Goal: Information Seeking & Learning: Learn about a topic

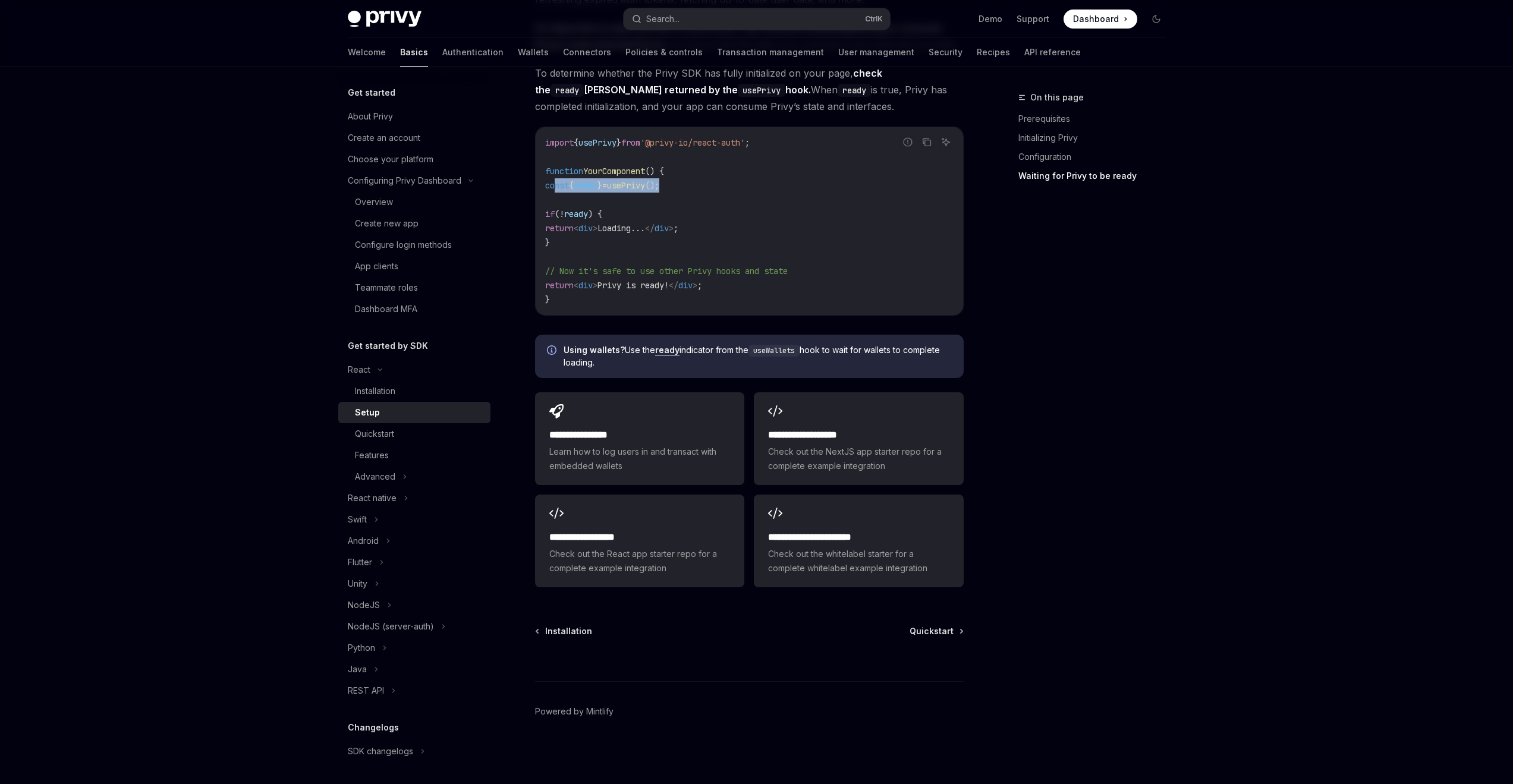
scroll to position [105, 0]
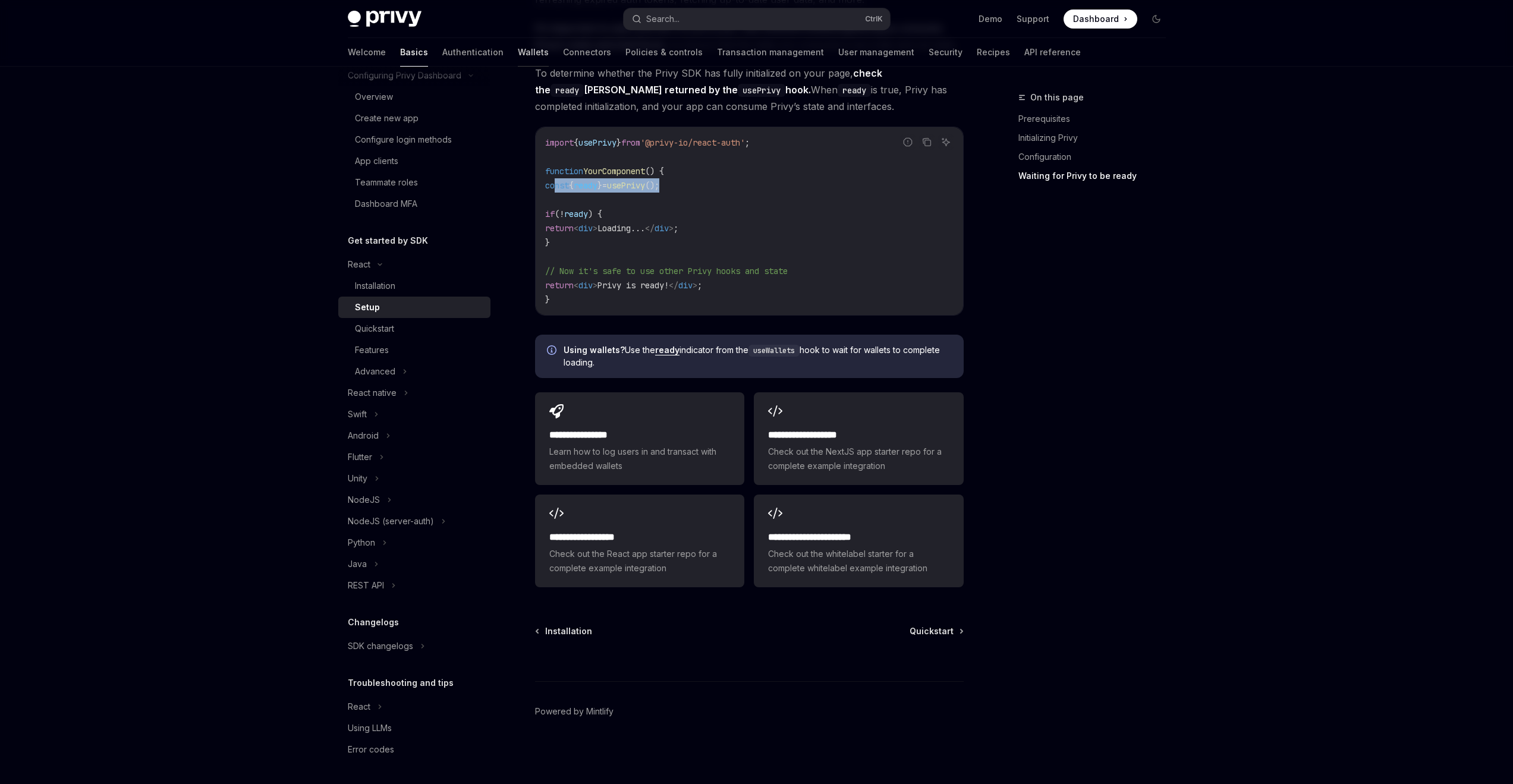
click at [518, 52] on link "Wallets" at bounding box center [533, 52] width 31 height 28
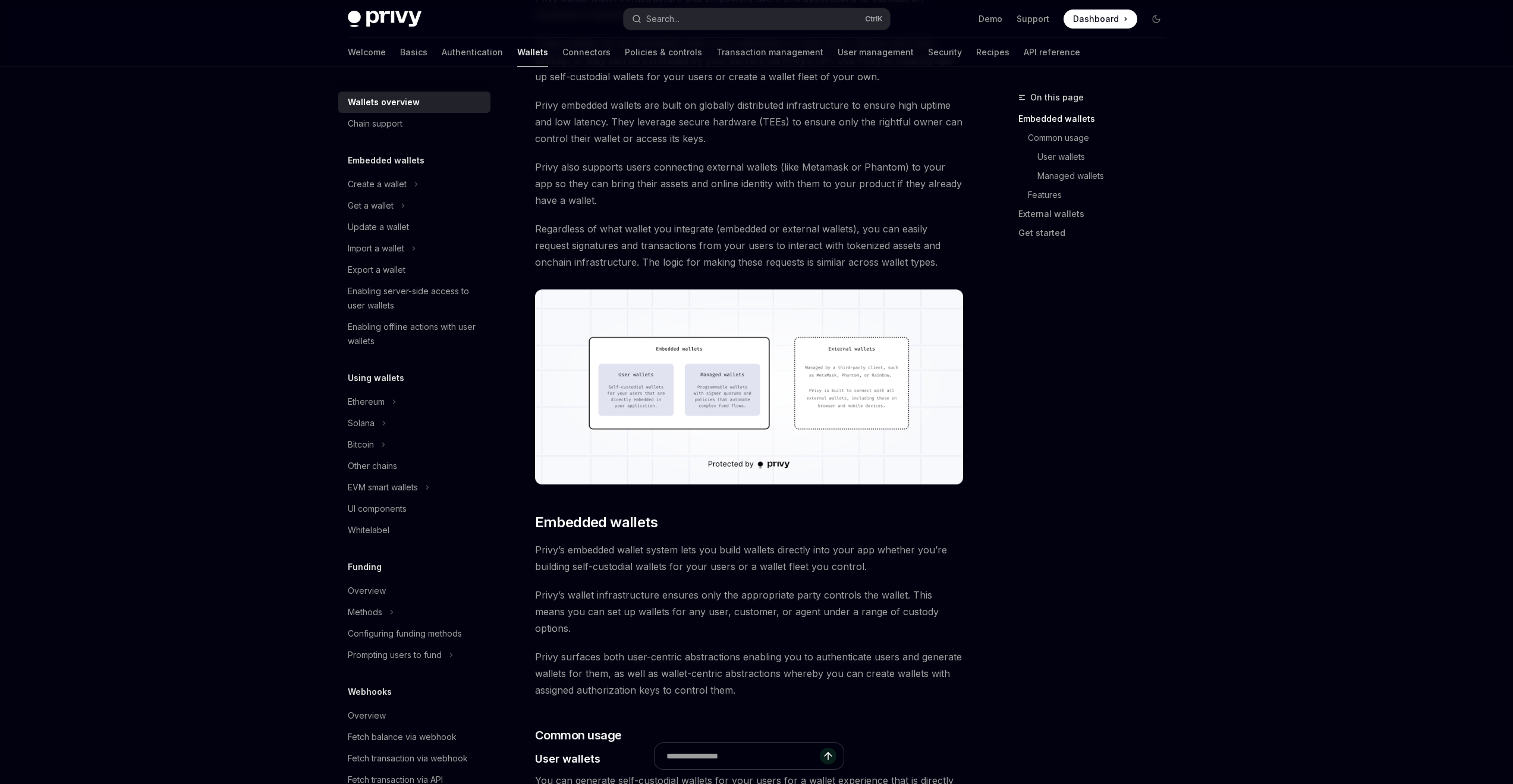
scroll to position [476, 0]
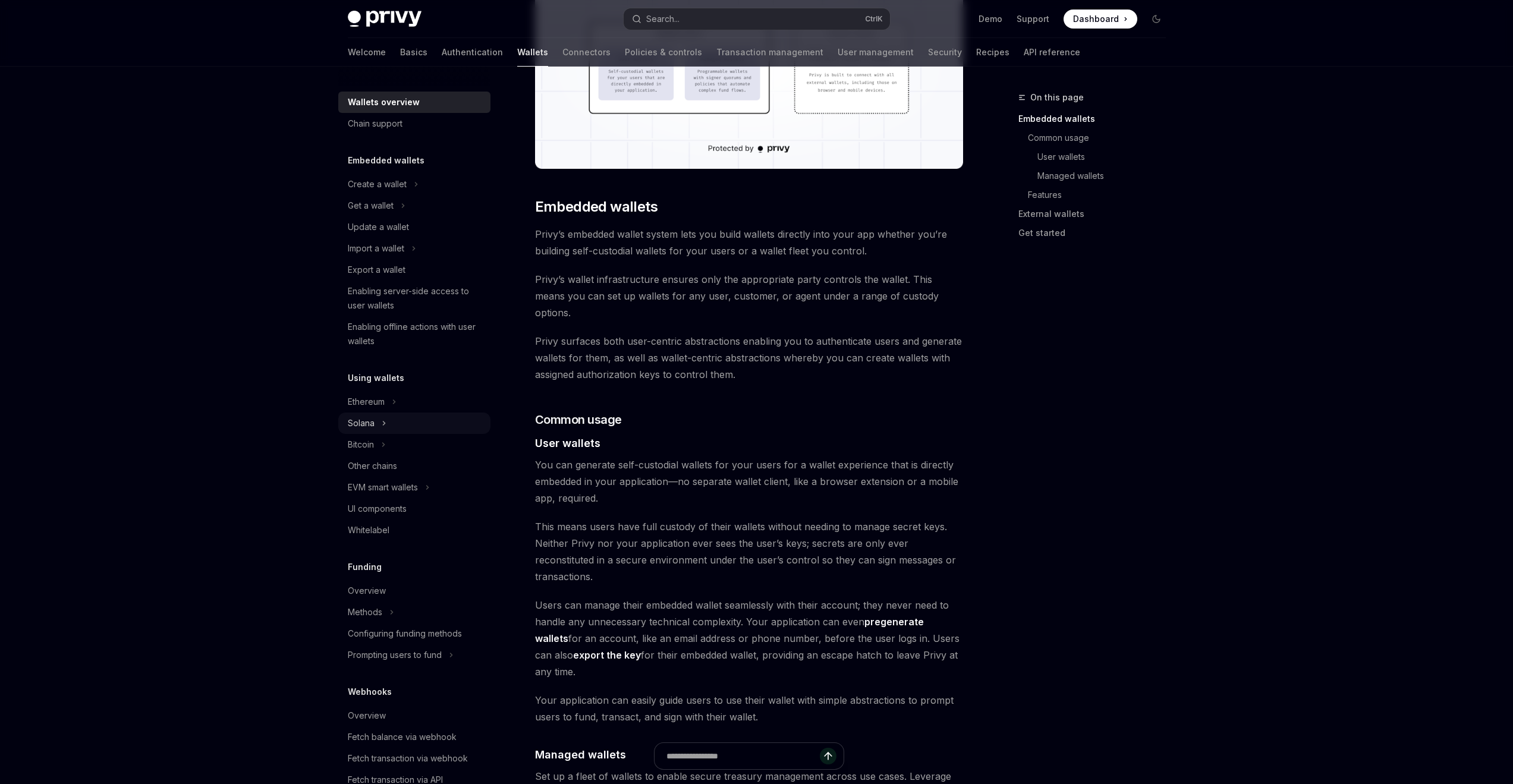
click at [413, 417] on div "Solana" at bounding box center [414, 423] width 152 height 21
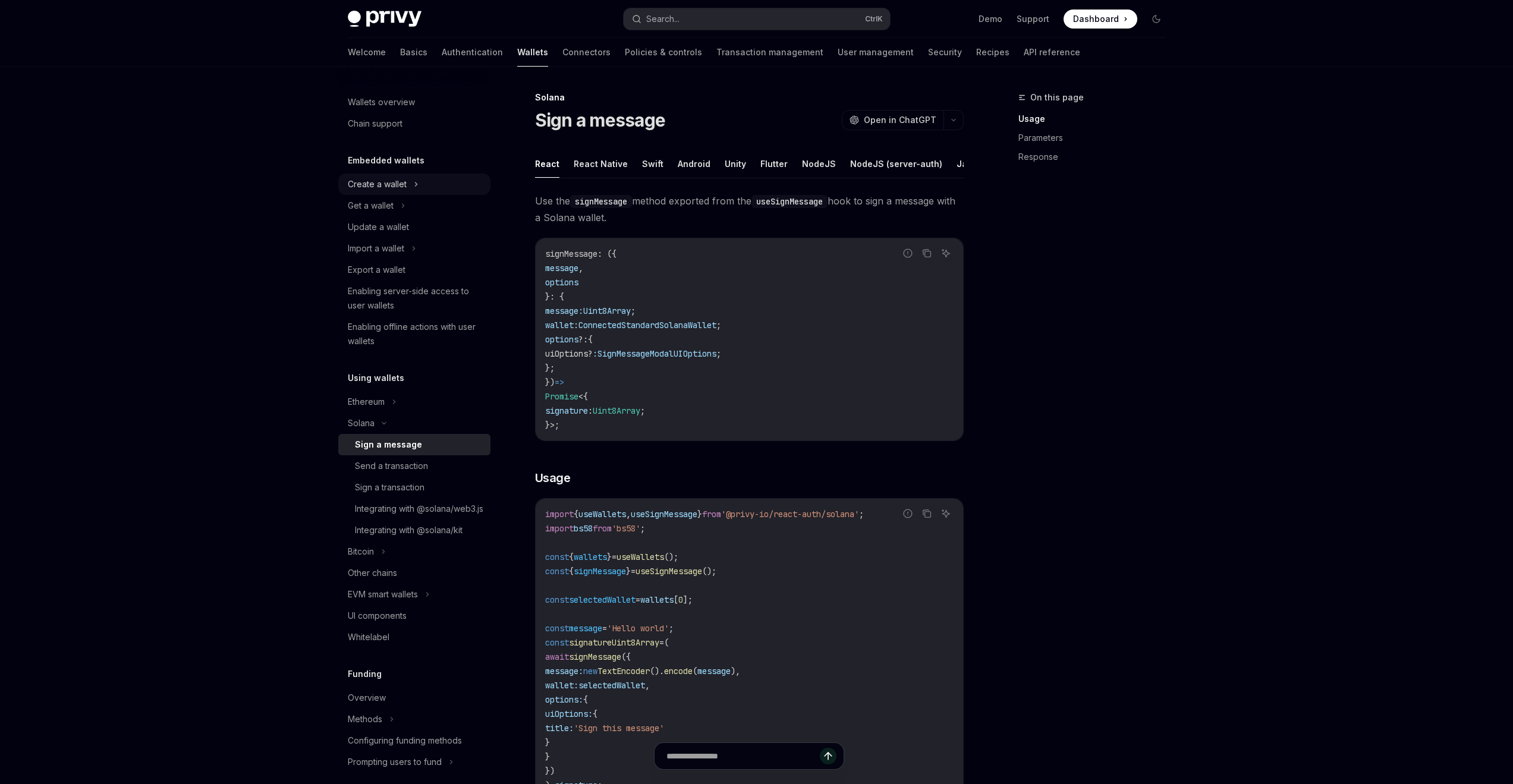
click at [406, 193] on div "Create a wallet" at bounding box center [414, 184] width 152 height 21
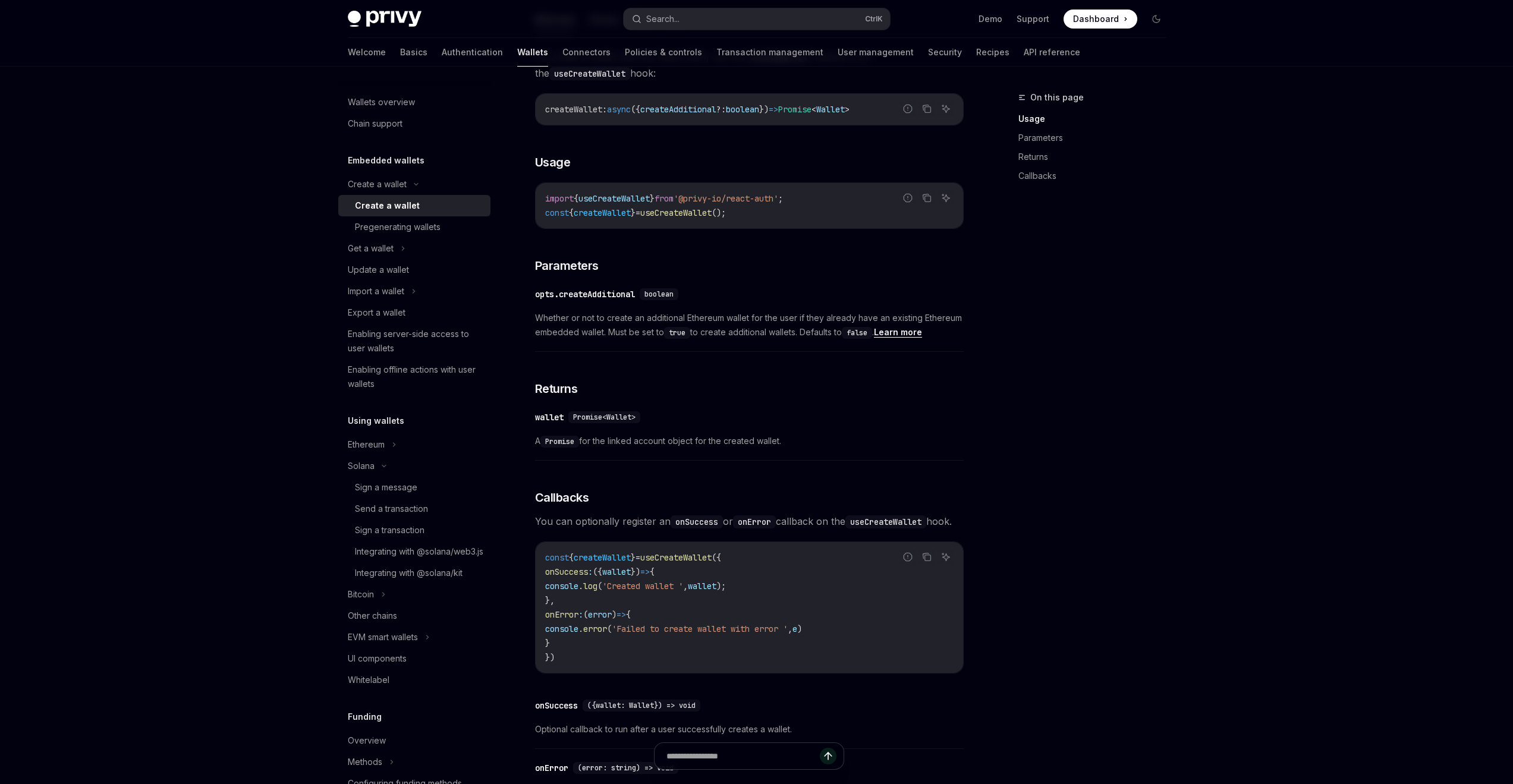
scroll to position [535, 0]
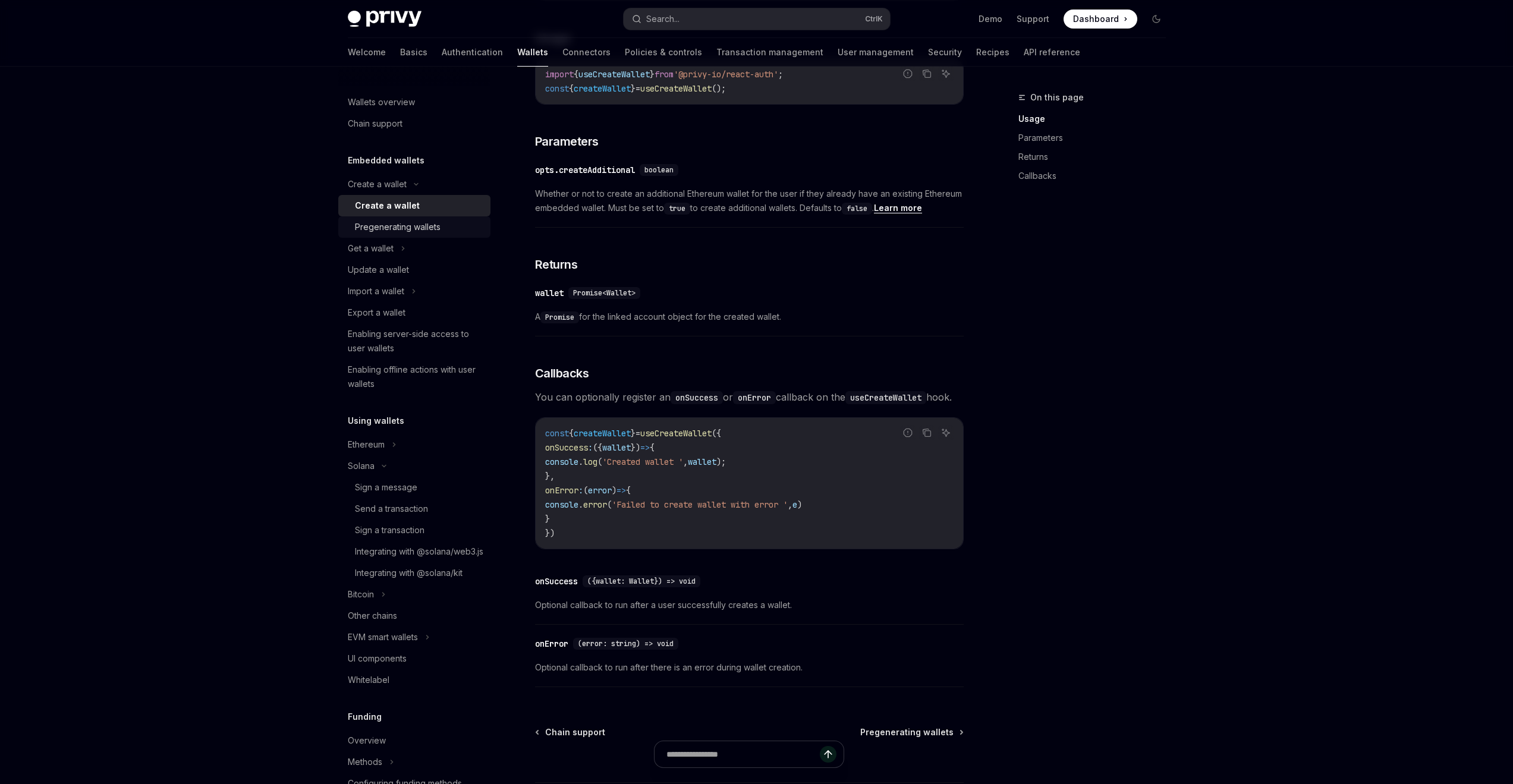
click at [413, 234] on div "Pregenerating wallets" at bounding box center [397, 227] width 85 height 14
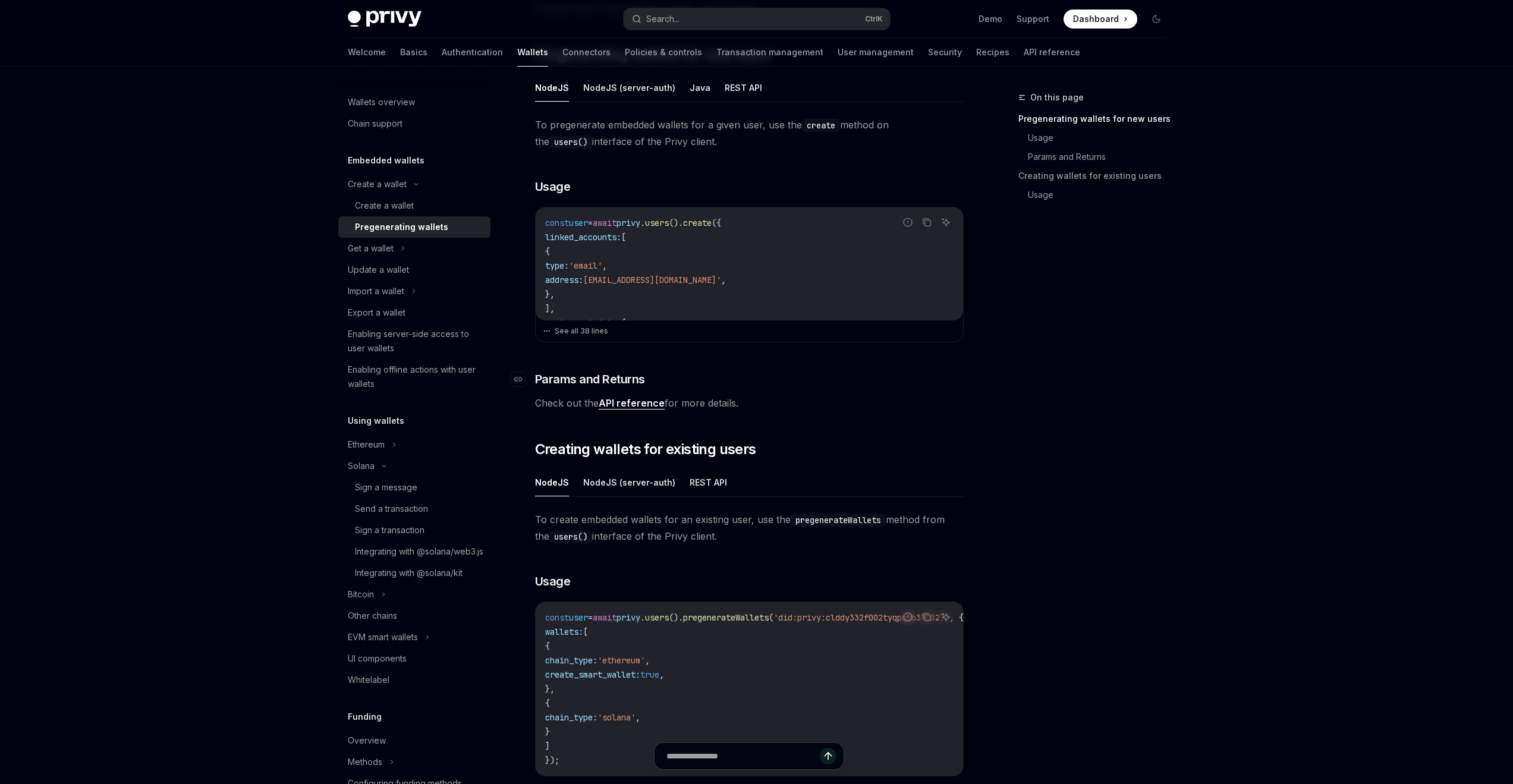
scroll to position [238, 0]
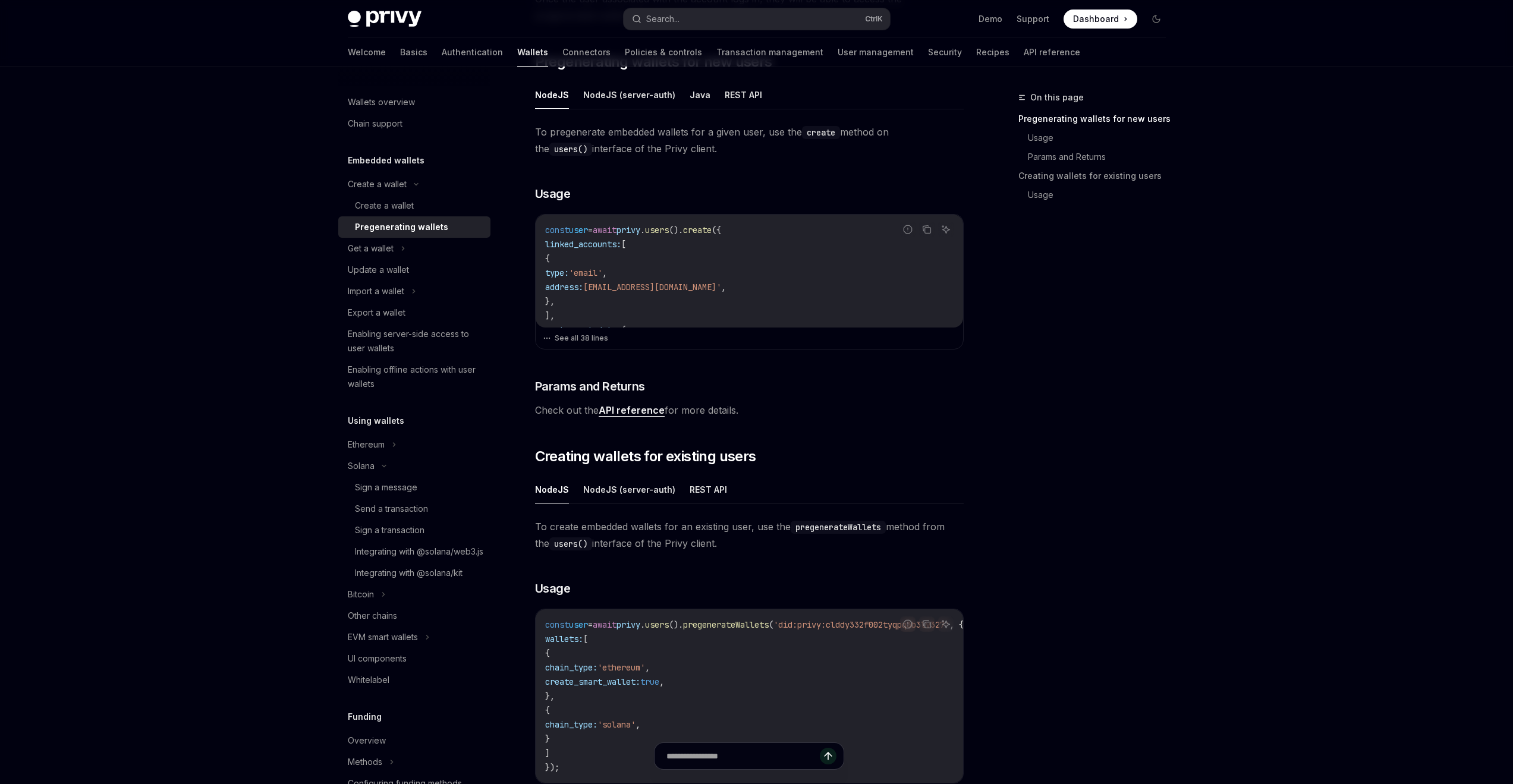
click at [646, 413] on link "API reference" at bounding box center [631, 410] width 66 height 12
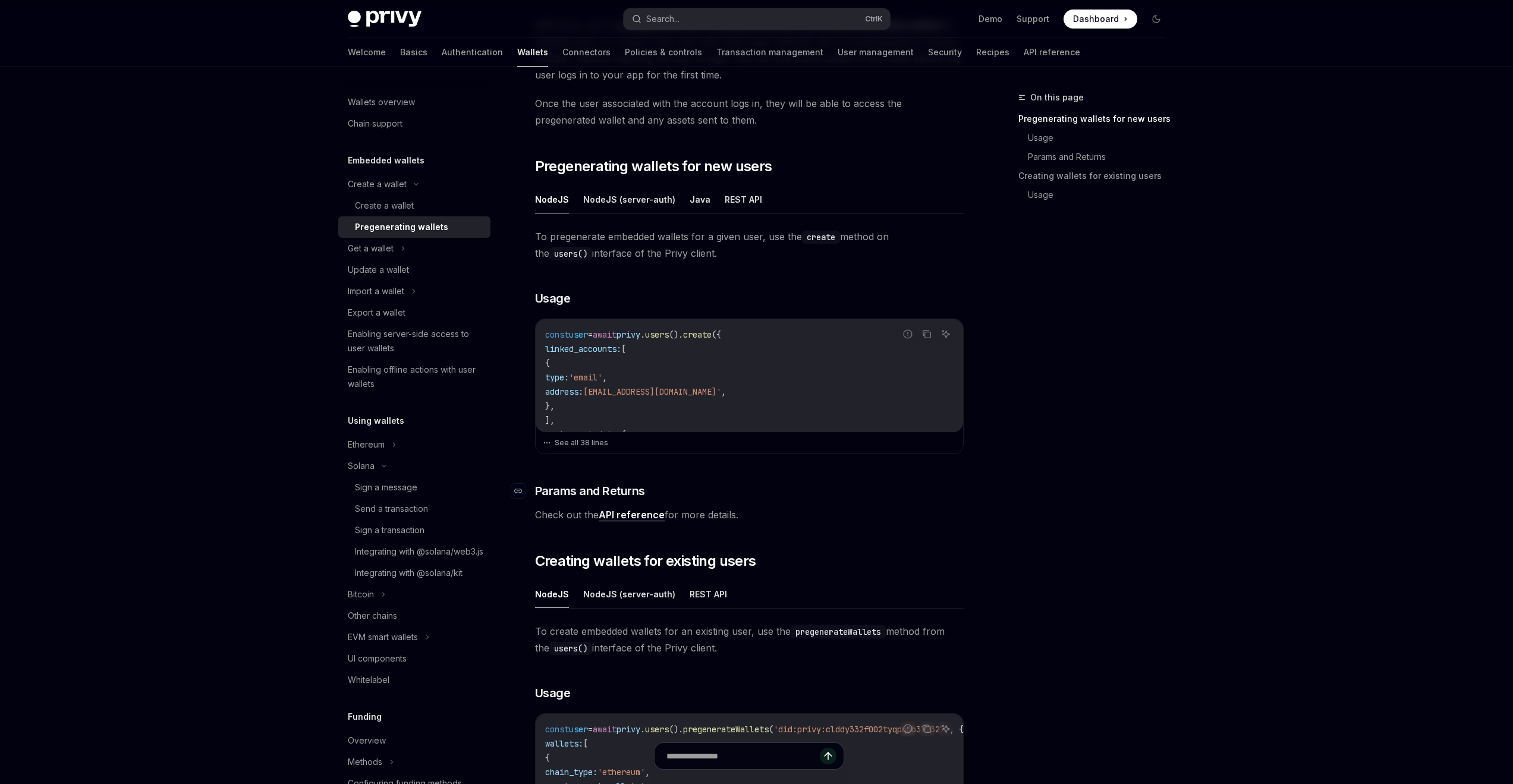
scroll to position [0, 0]
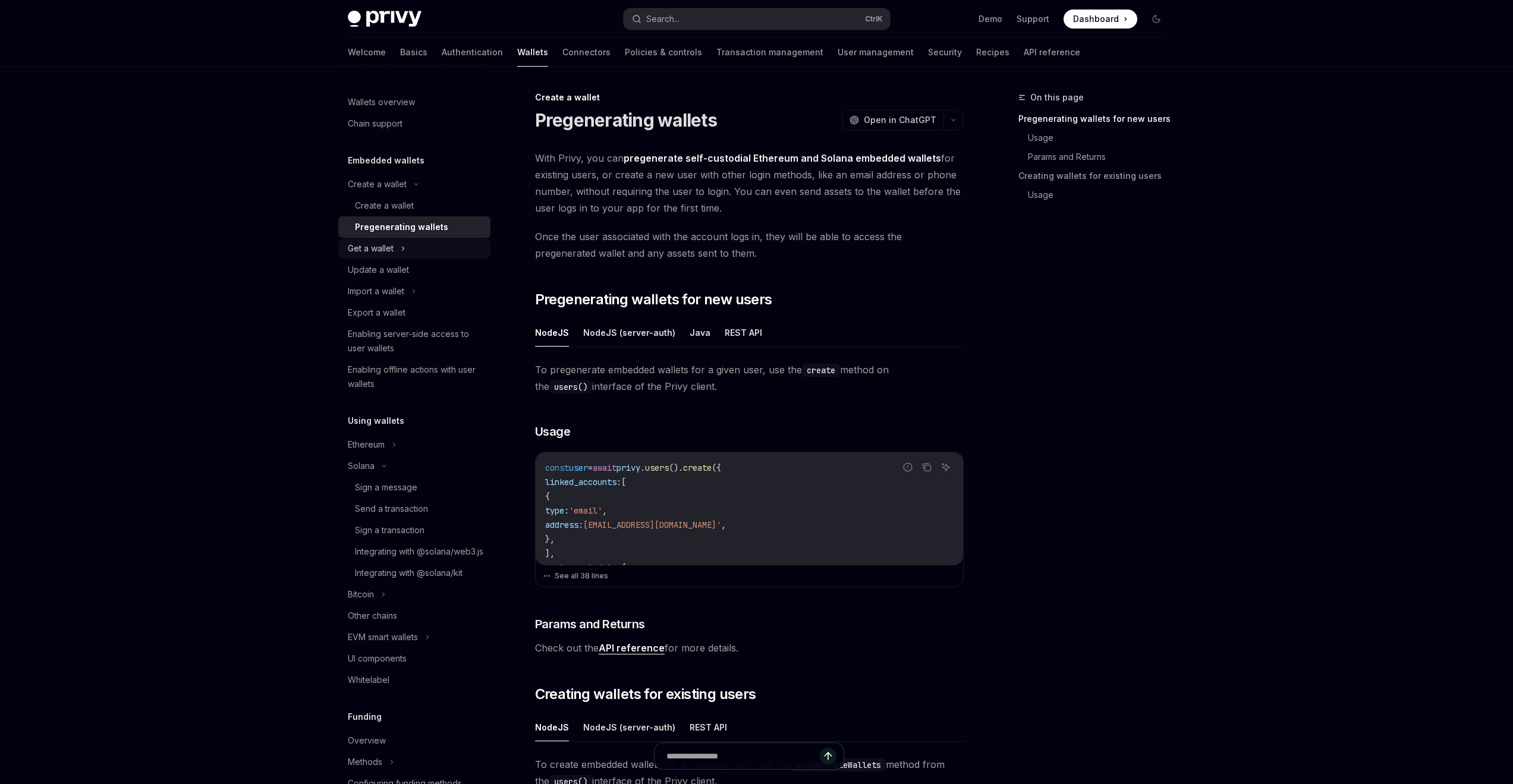
click at [416, 249] on div "Get a wallet" at bounding box center [414, 248] width 152 height 21
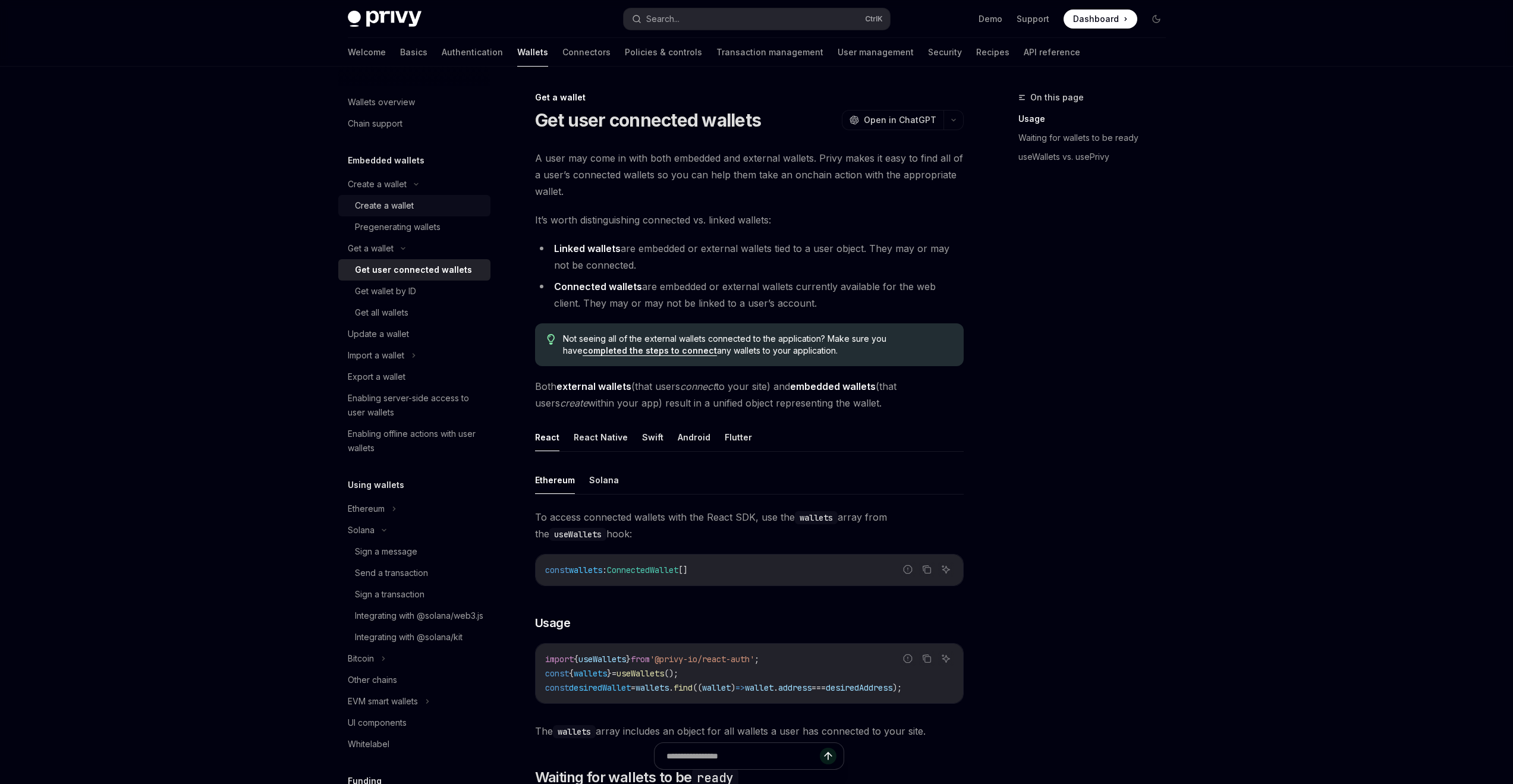
click at [389, 208] on div "Create a wallet" at bounding box center [384, 205] width 59 height 14
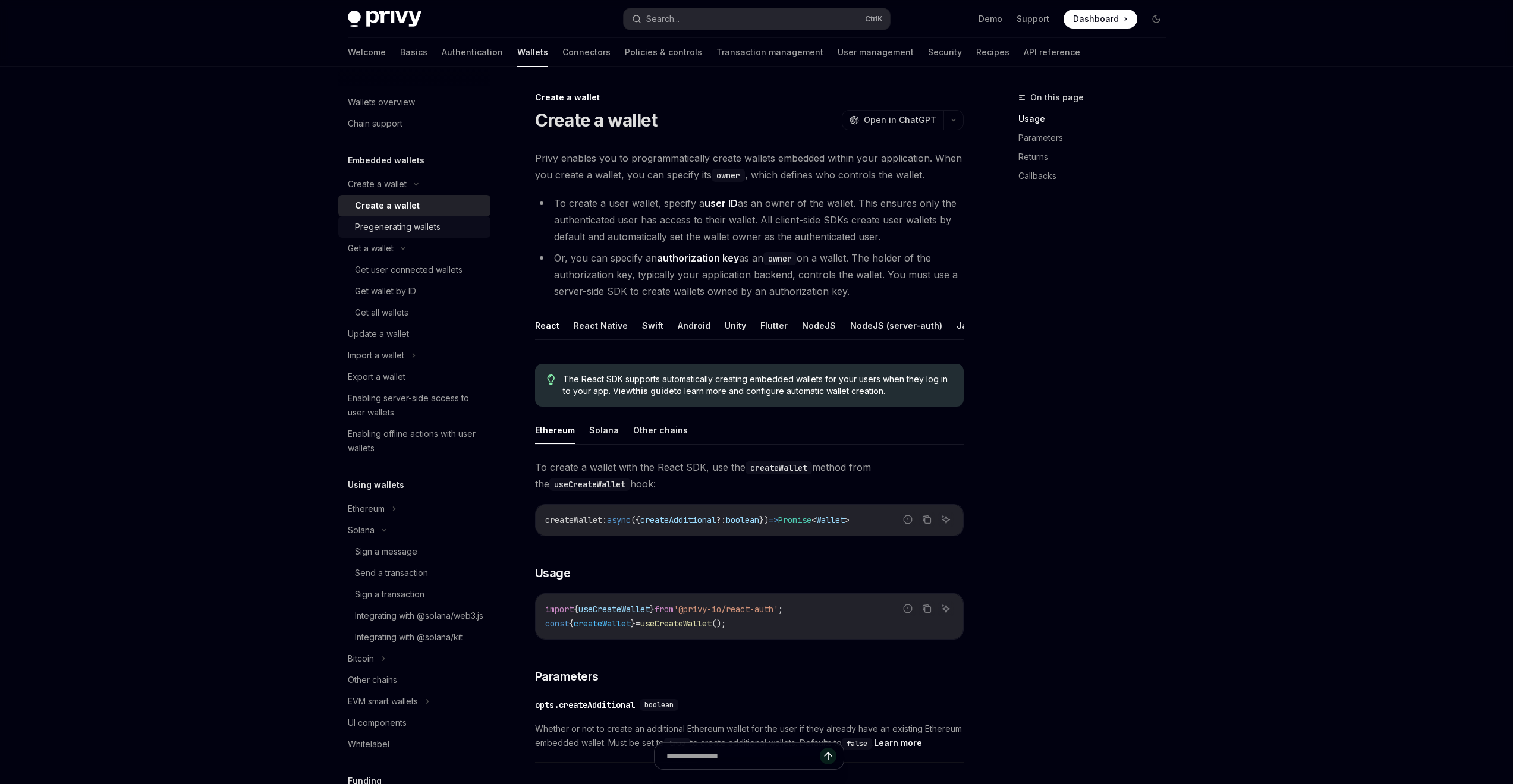
click at [388, 223] on div "Pregenerating wallets" at bounding box center [397, 227] width 85 height 14
type textarea "*"
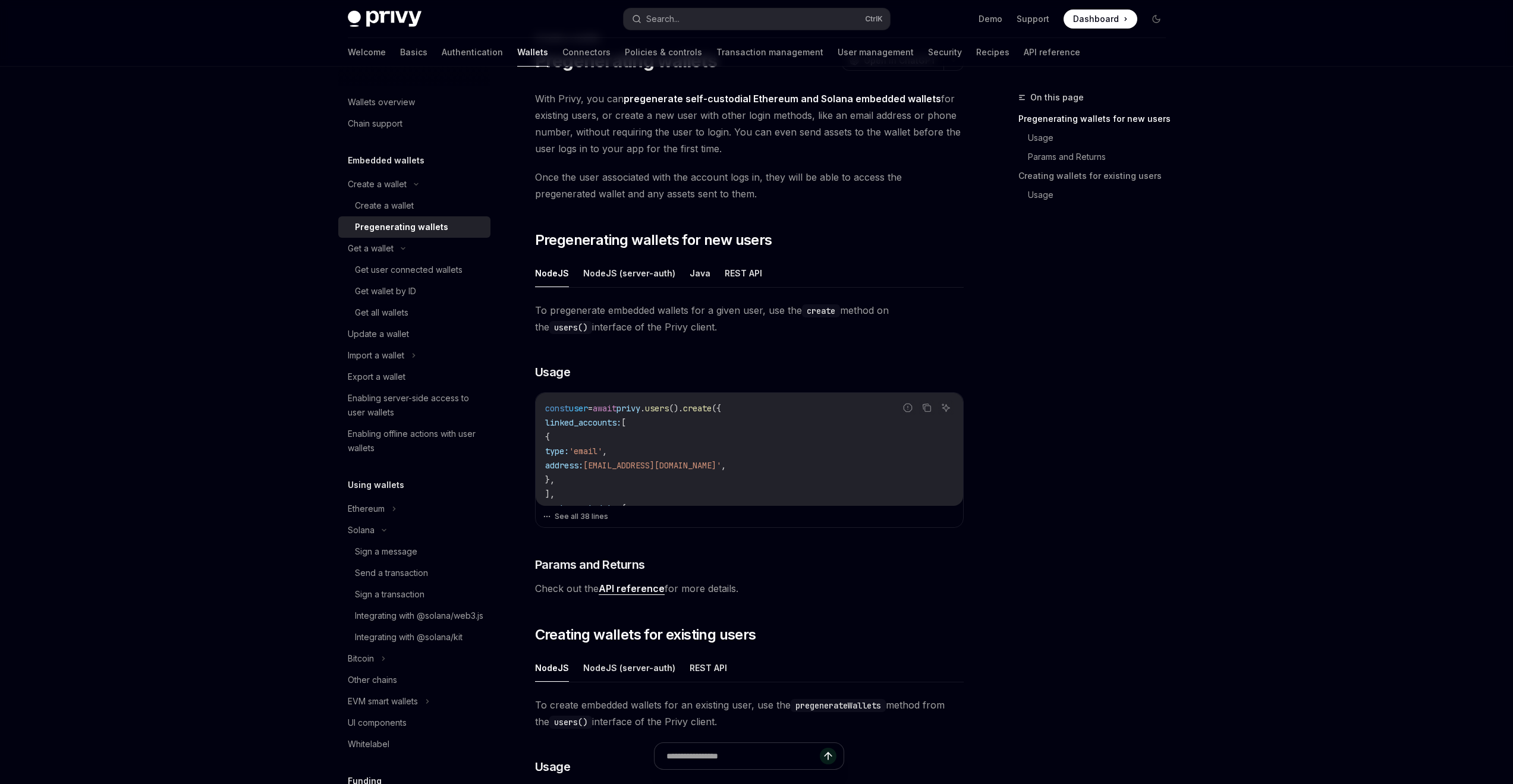
scroll to position [178, 0]
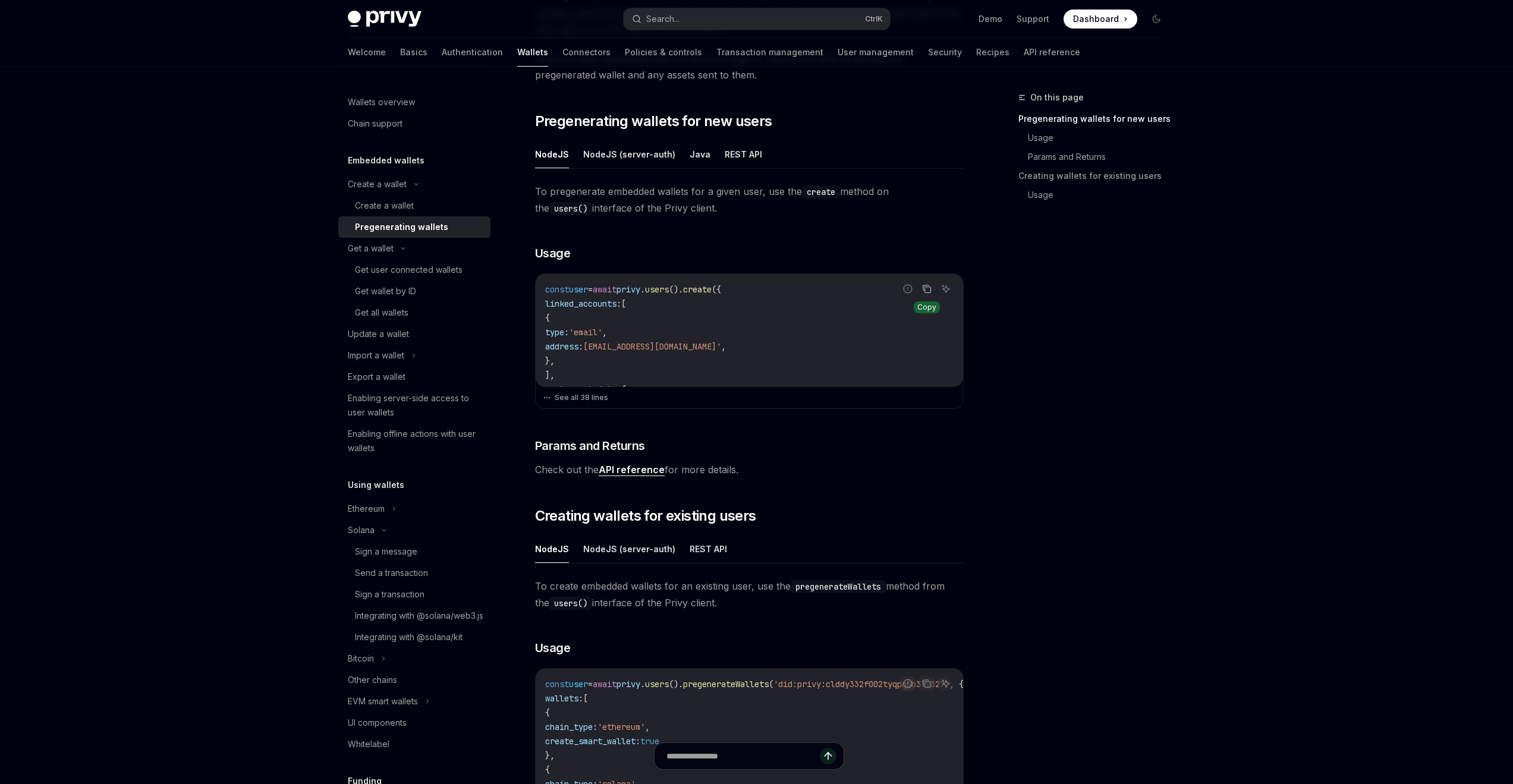
click at [920, 288] on button "Copy the contents from the code block" at bounding box center [927, 289] width 15 height 15
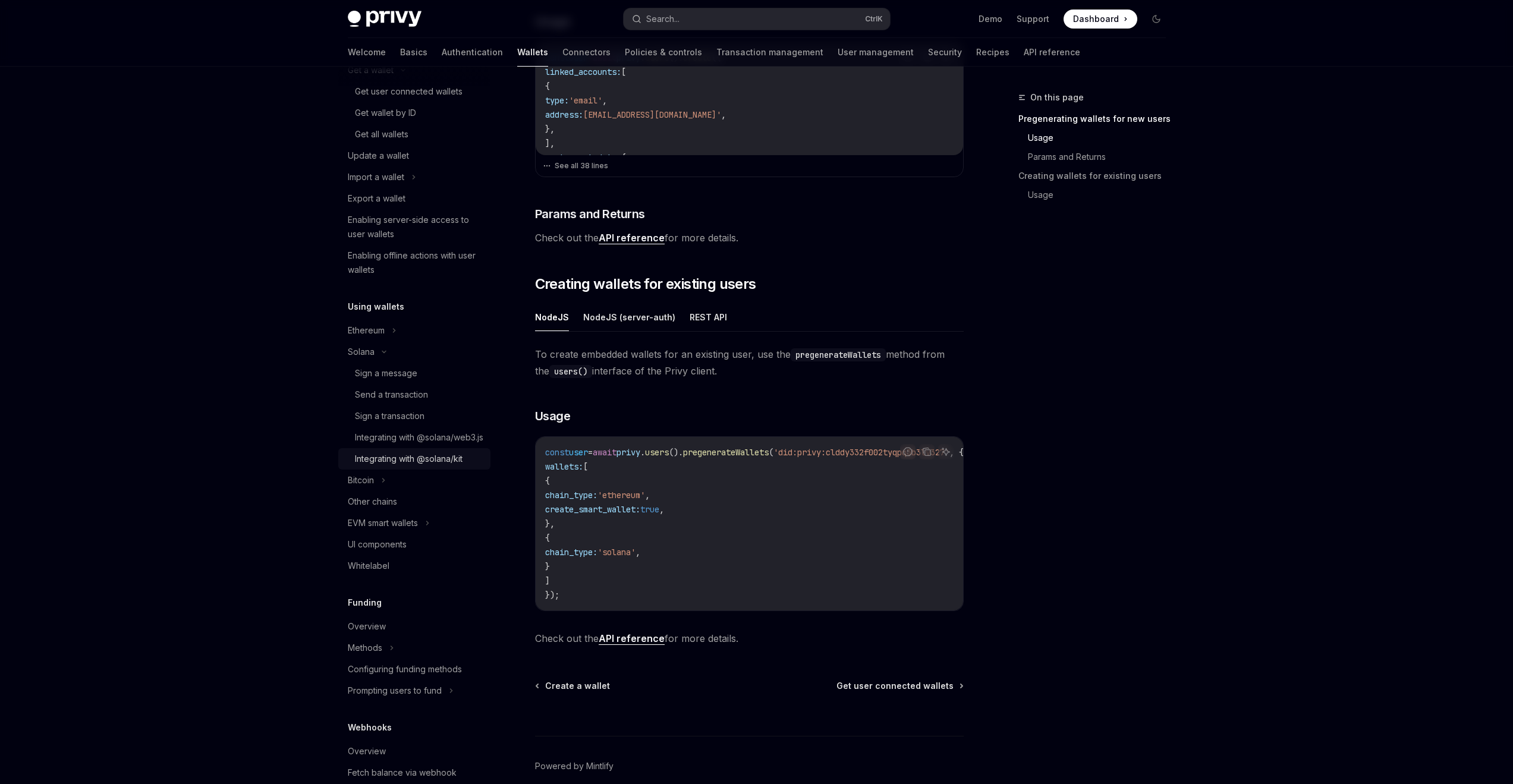
click at [405, 466] on div "Integrating with @solana/kit" at bounding box center [408, 459] width 107 height 14
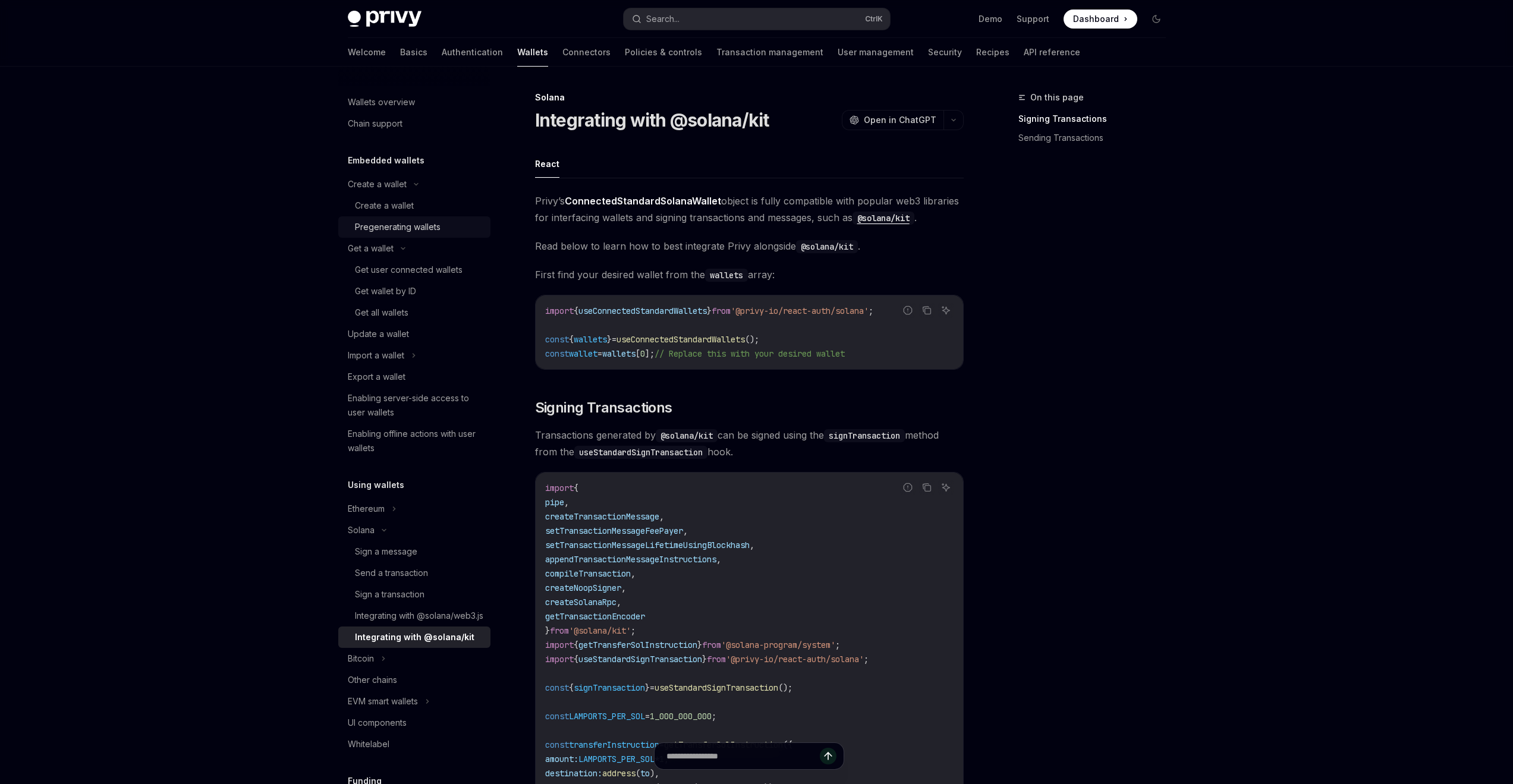
click at [397, 226] on div "Pregenerating wallets" at bounding box center [397, 227] width 85 height 14
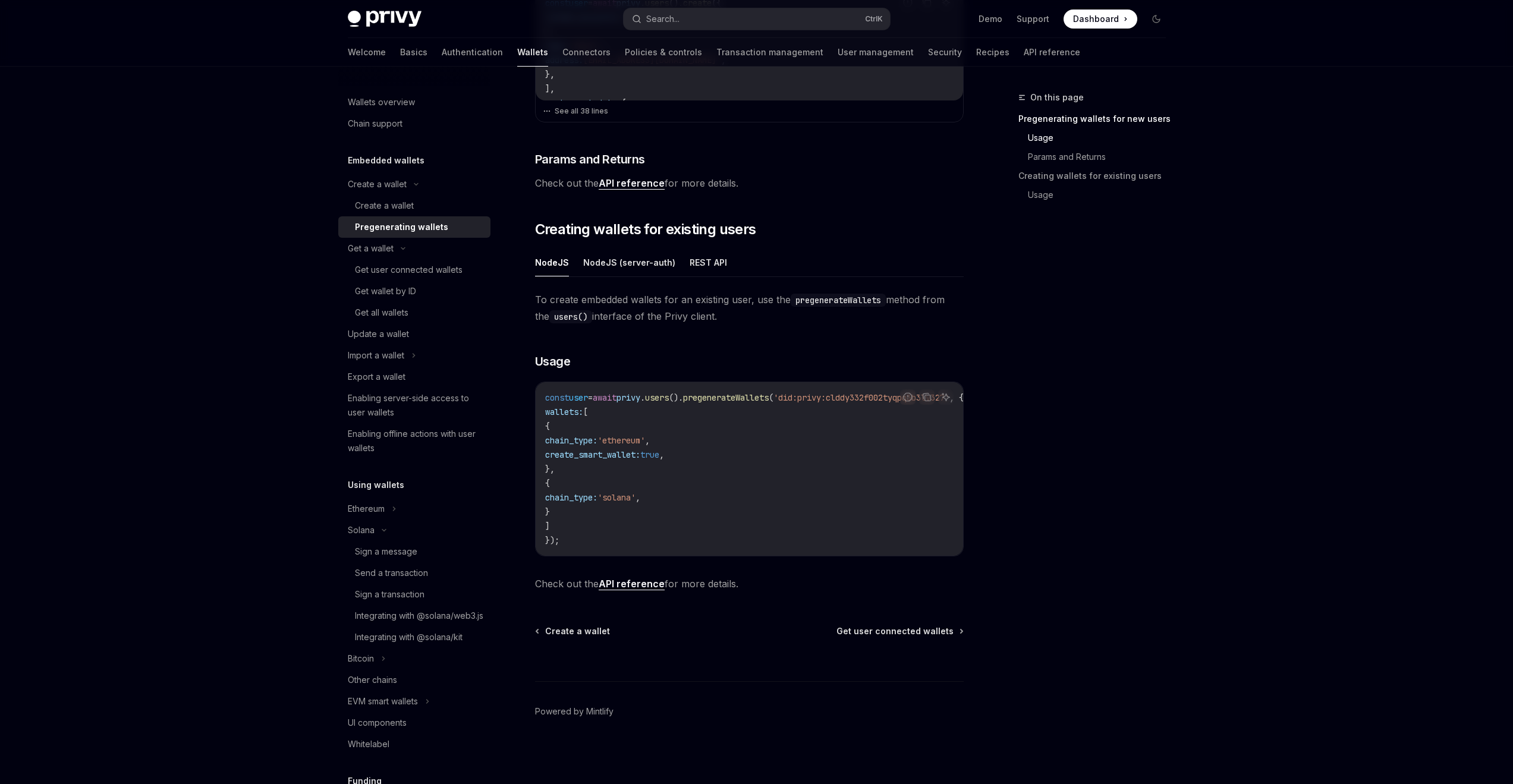
scroll to position [470, 0]
click at [441, 52] on link "Authentication" at bounding box center [472, 52] width 61 height 28
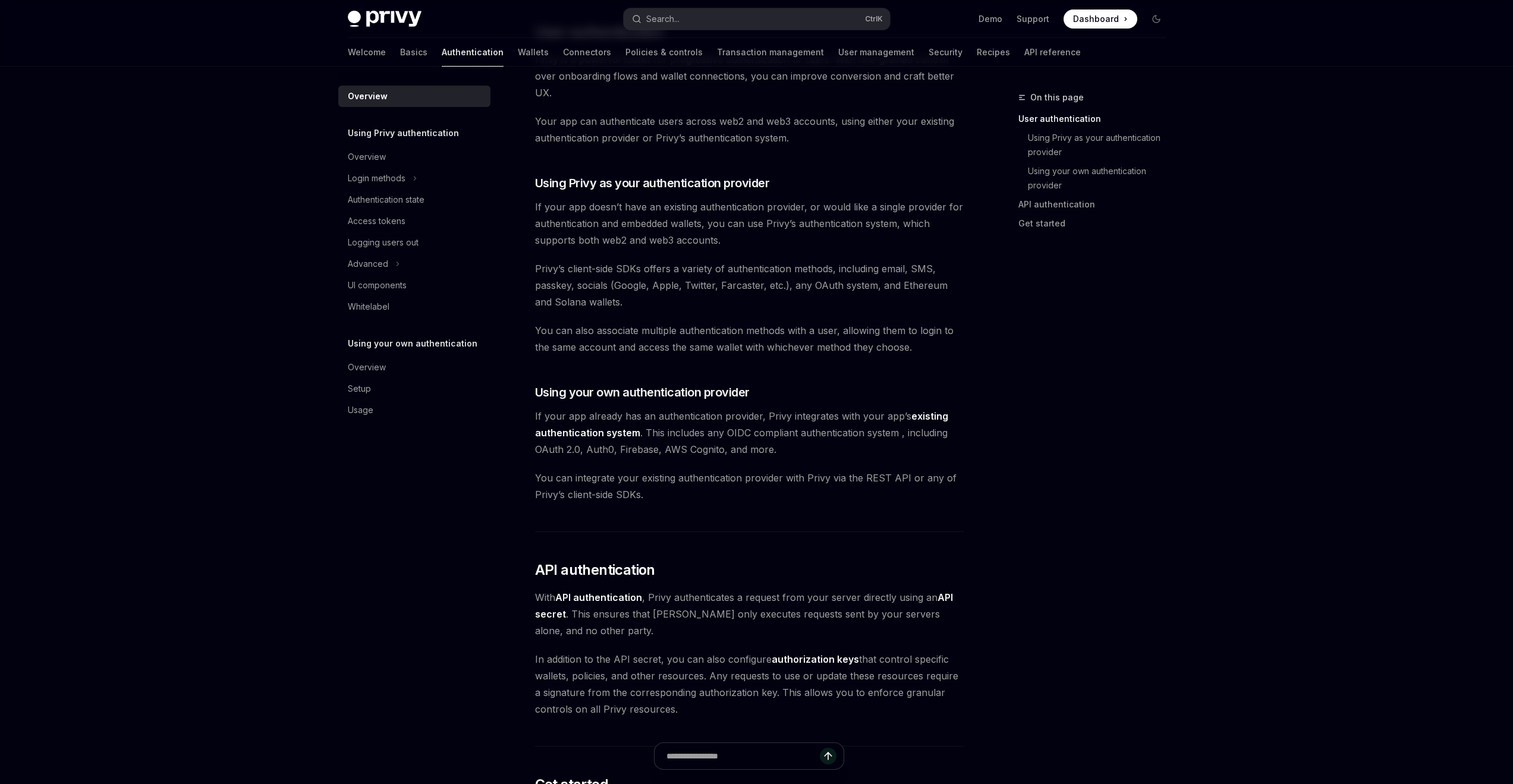
scroll to position [723, 0]
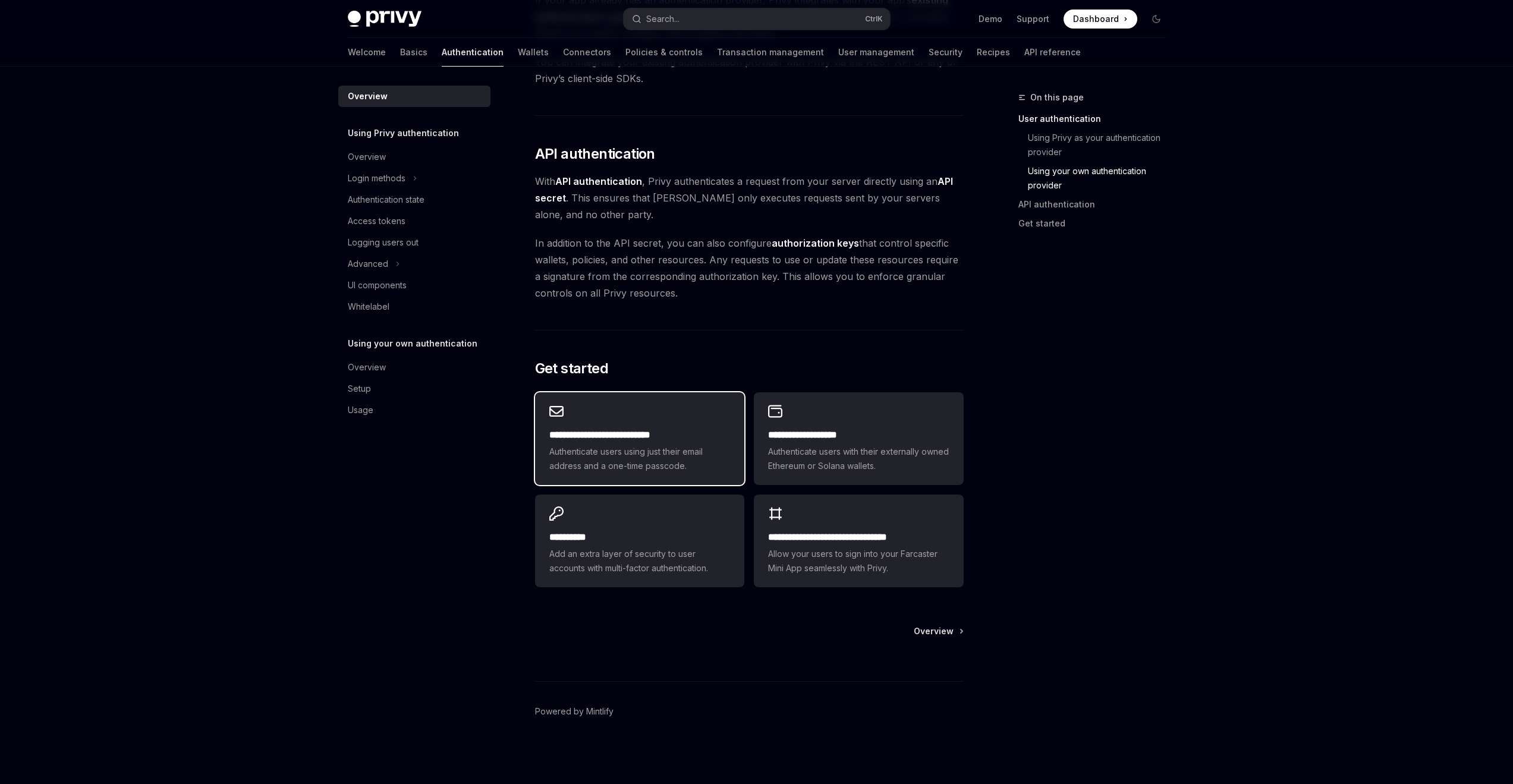
click at [674, 422] on div "**********" at bounding box center [639, 438] width 209 height 93
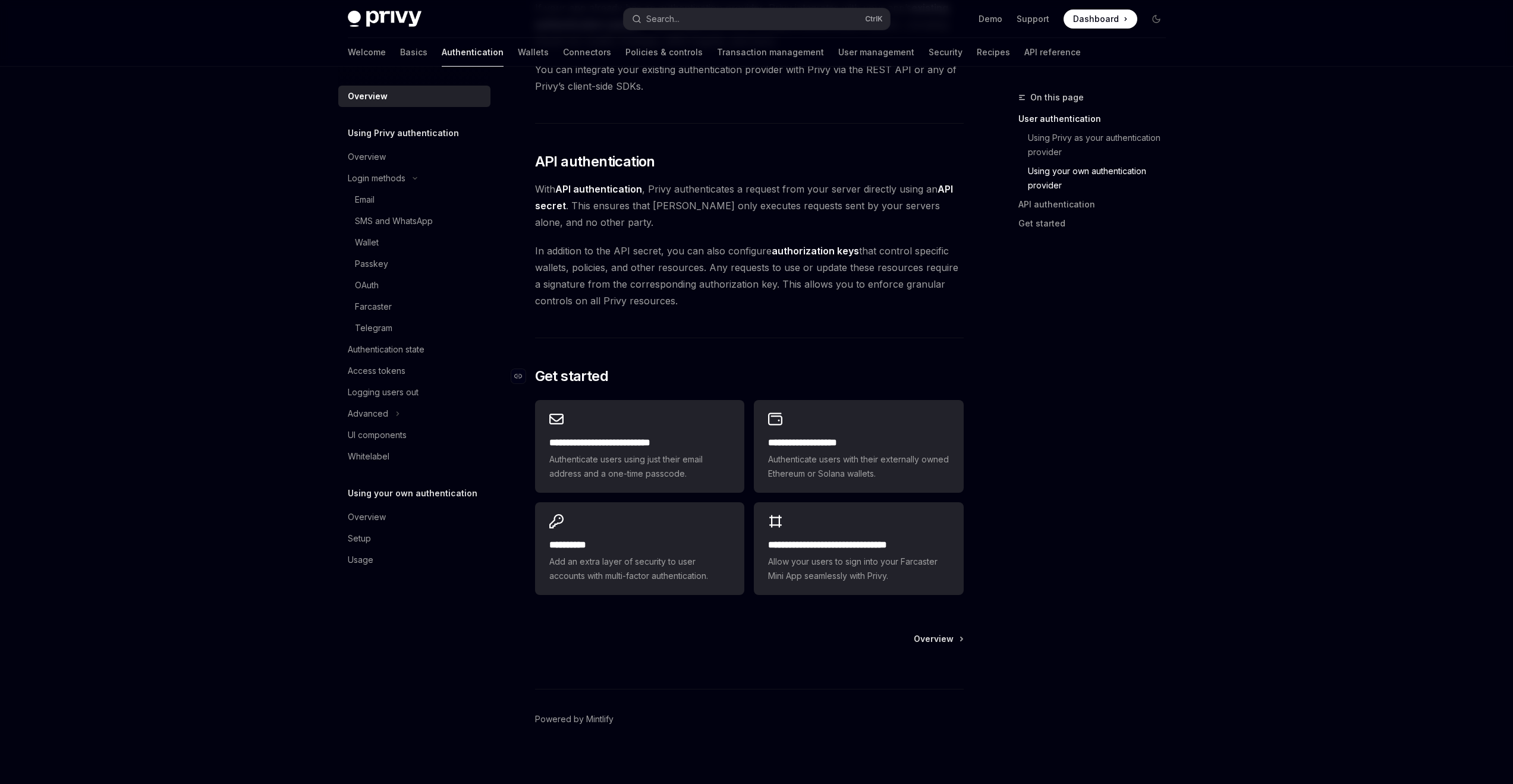
scroll to position [723, 0]
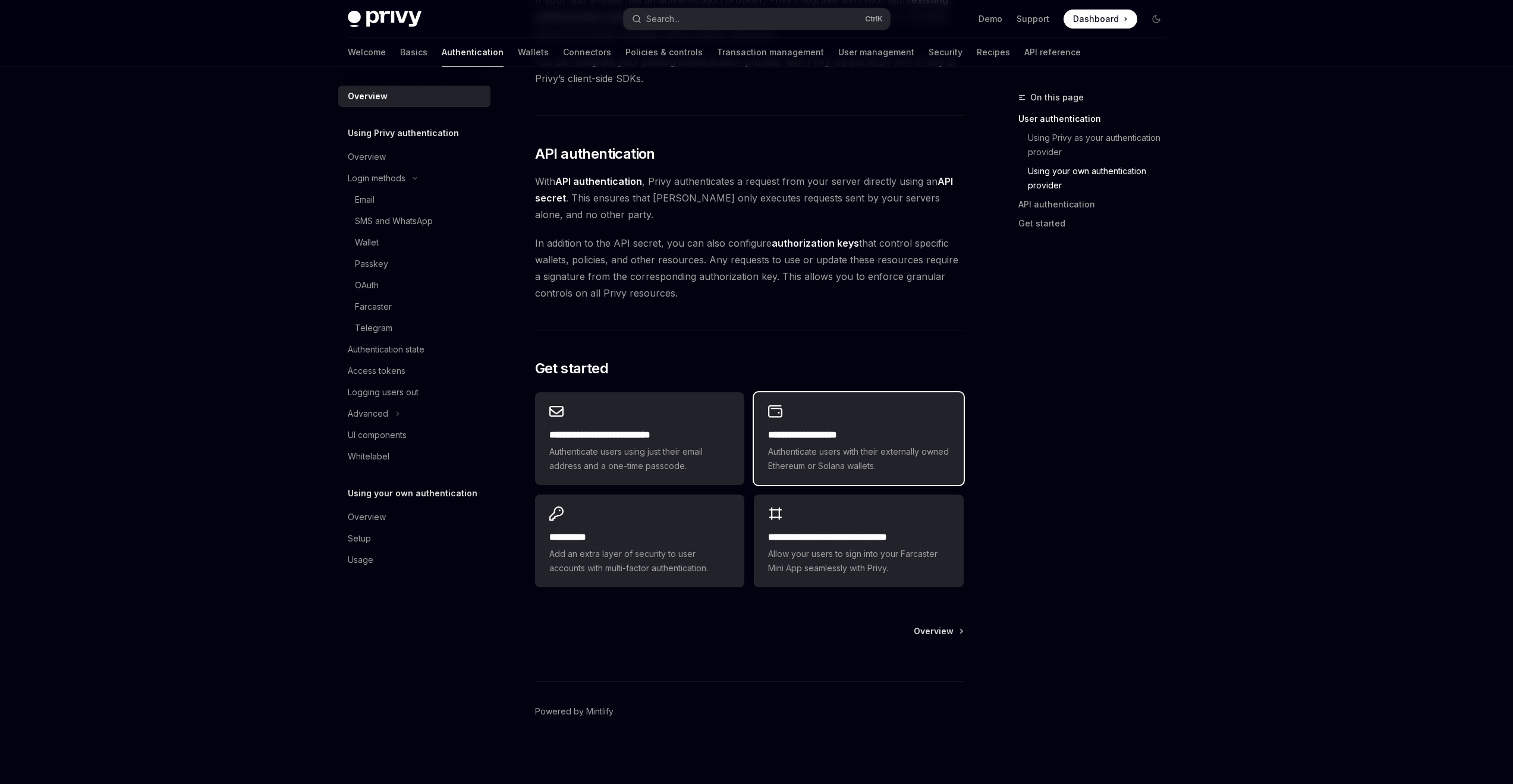
click at [845, 448] on span "Authenticate users with their externally owned Ethereum or Solana wallets." at bounding box center [858, 459] width 181 height 28
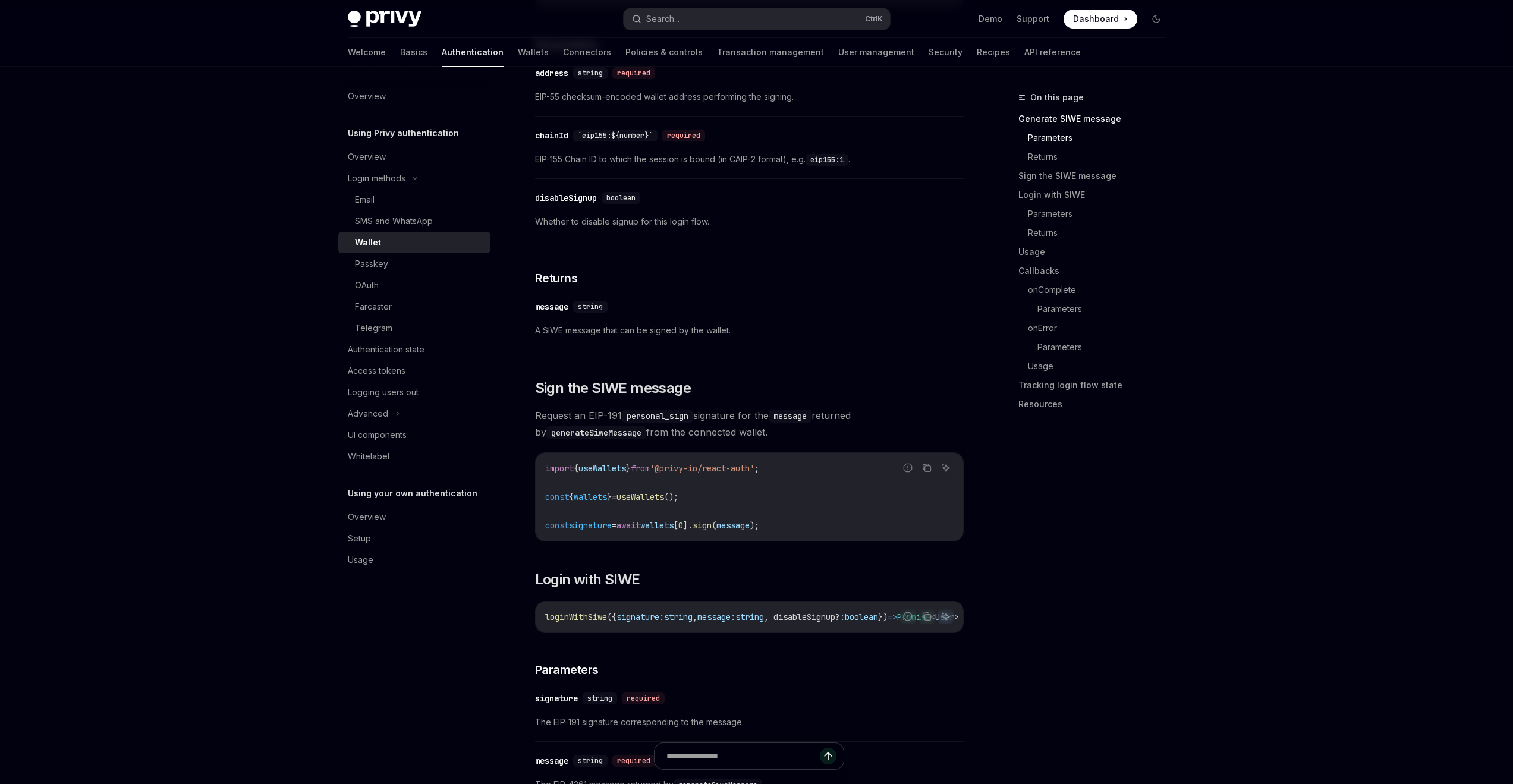
scroll to position [594, 0]
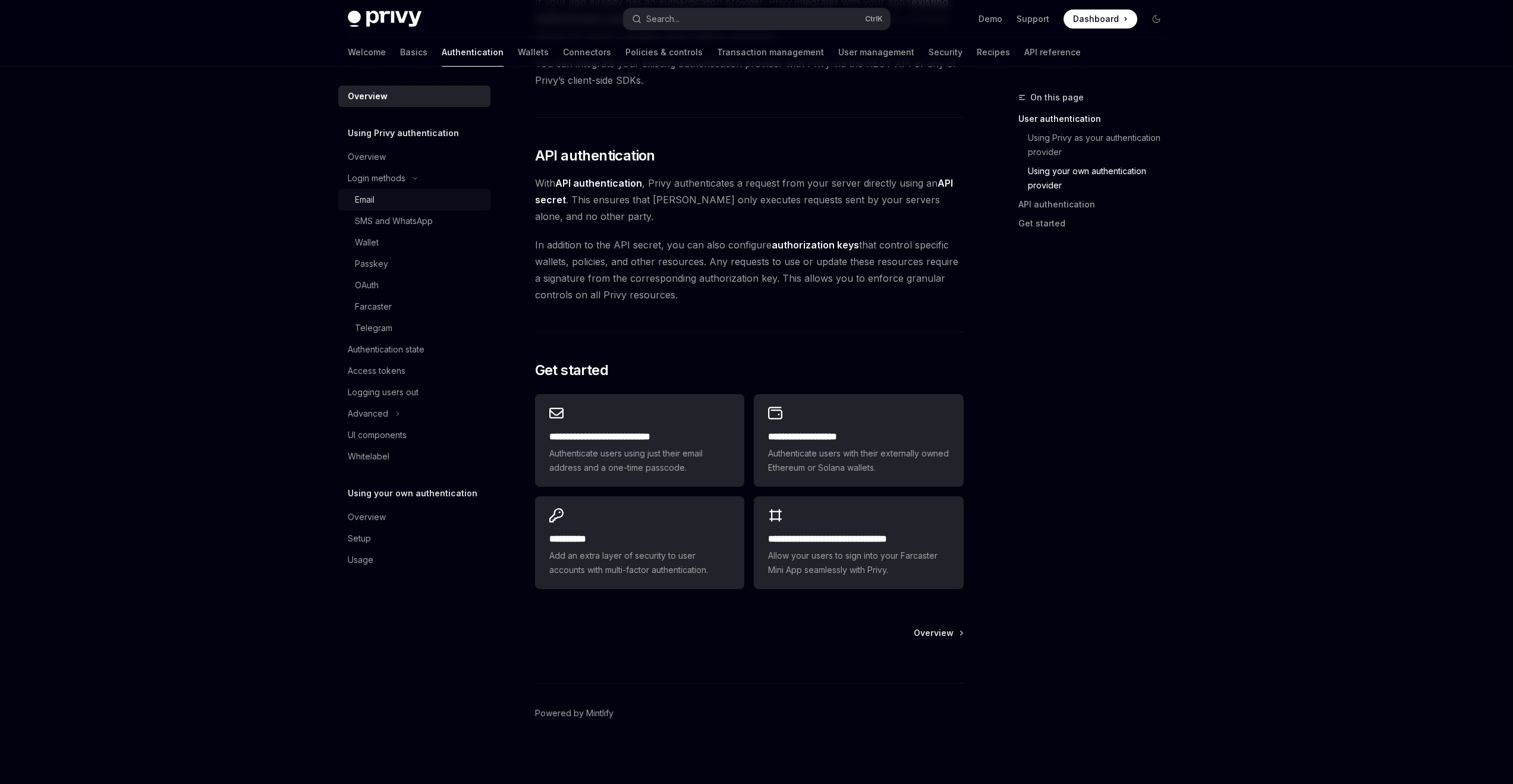
scroll to position [723, 0]
click at [666, 419] on div "**********" at bounding box center [639, 438] width 209 height 93
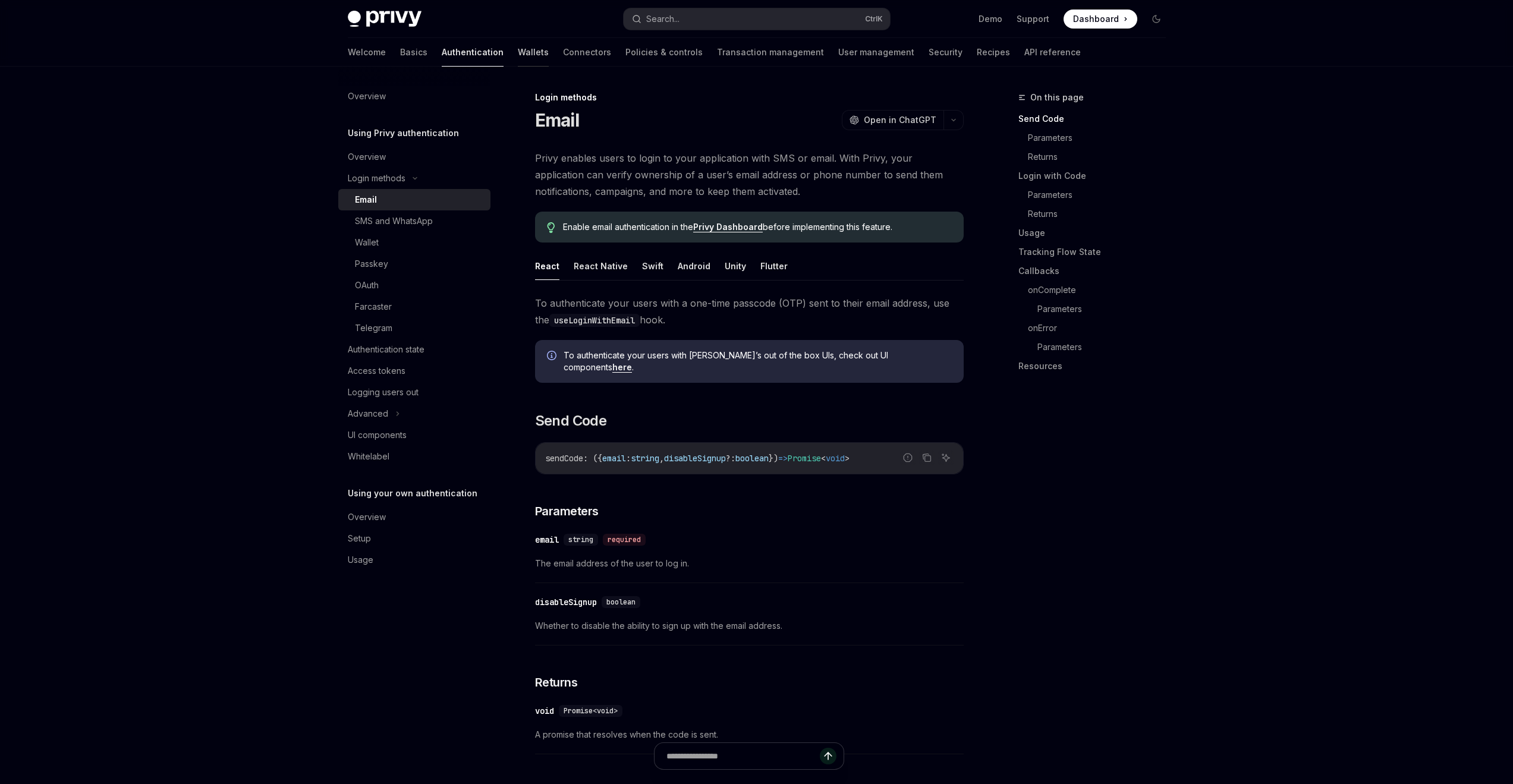
click at [518, 51] on link "Wallets" at bounding box center [533, 52] width 31 height 28
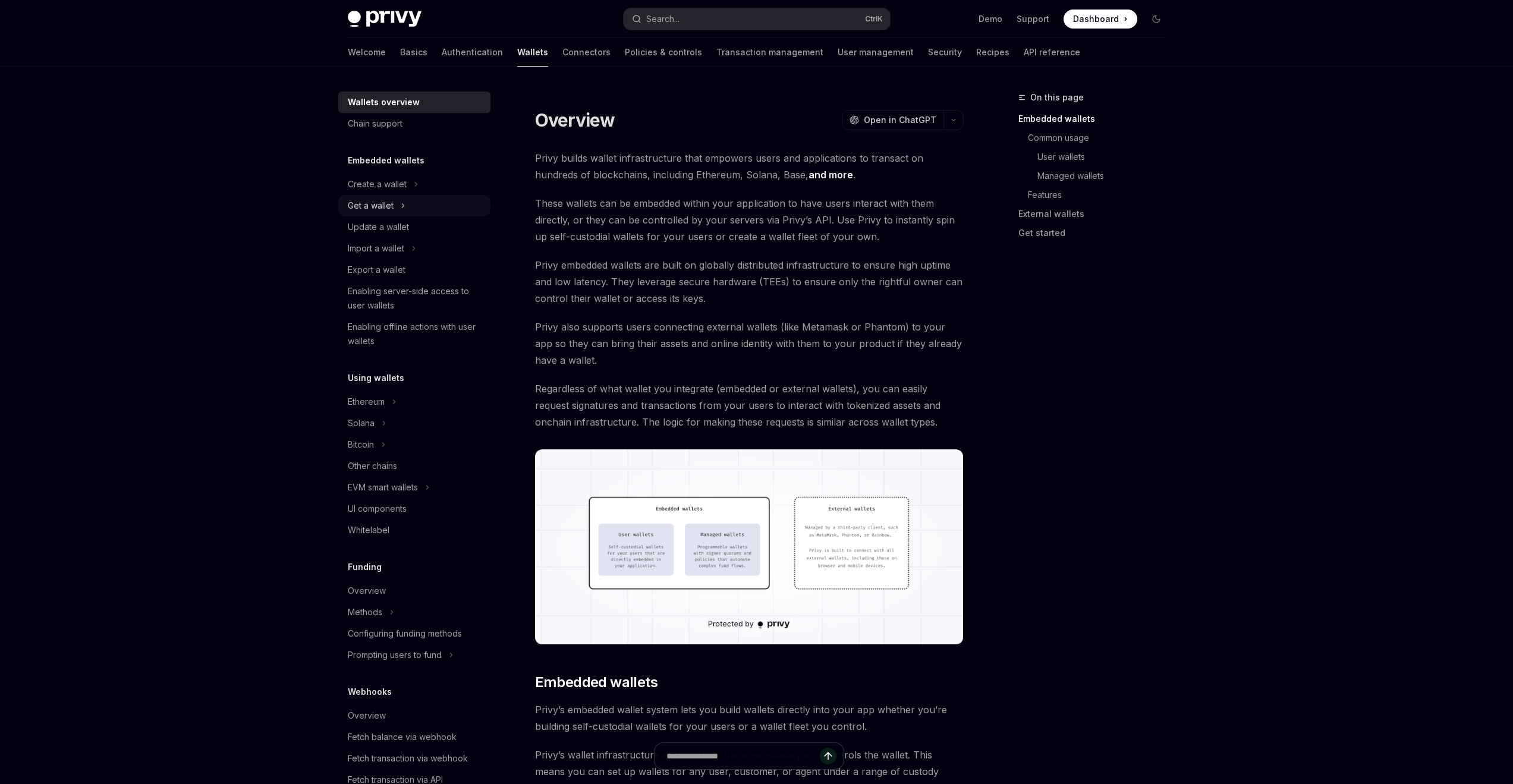
click at [405, 208] on icon at bounding box center [403, 205] width 5 height 14
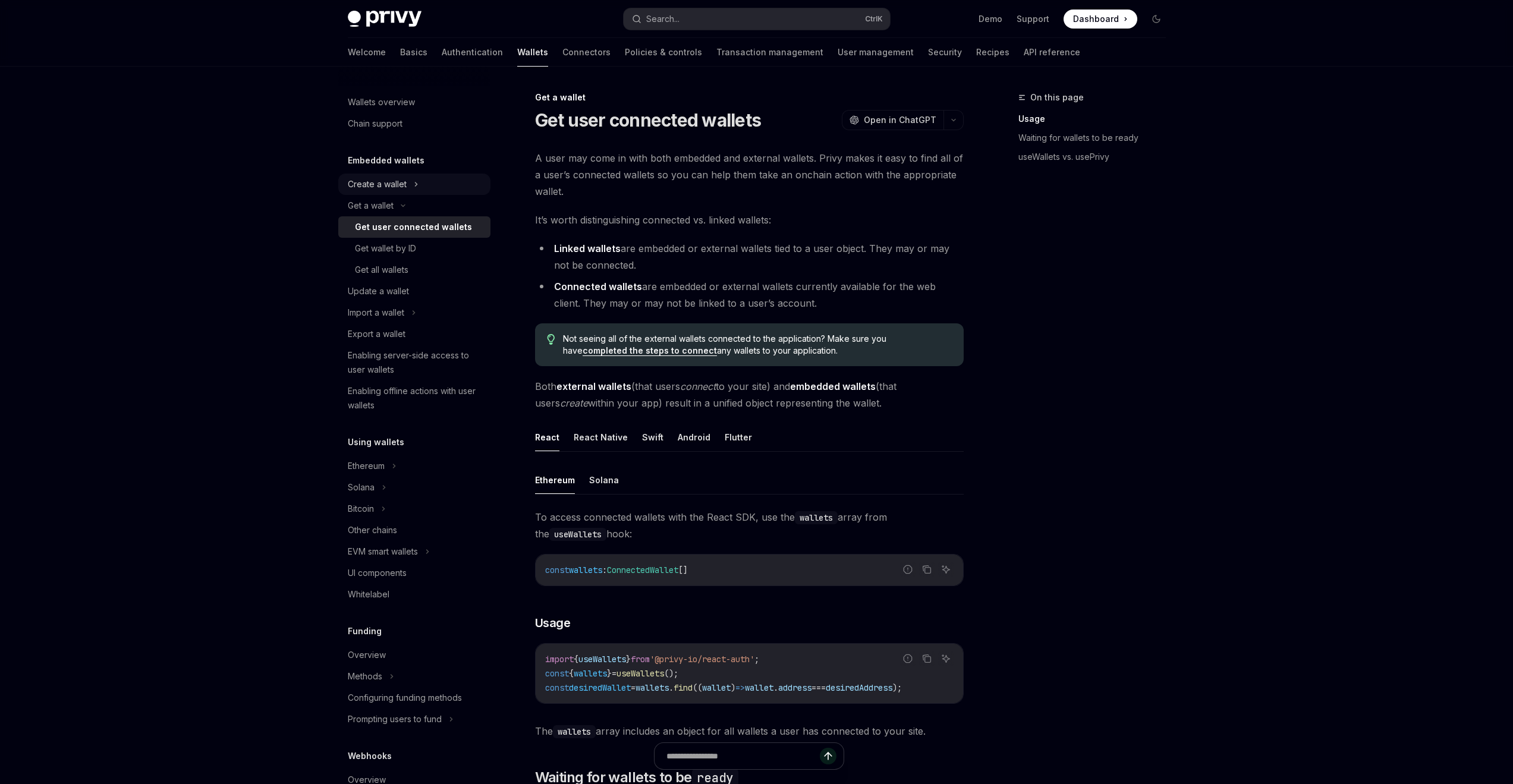
click at [406, 185] on div "Create a wallet" at bounding box center [414, 184] width 152 height 21
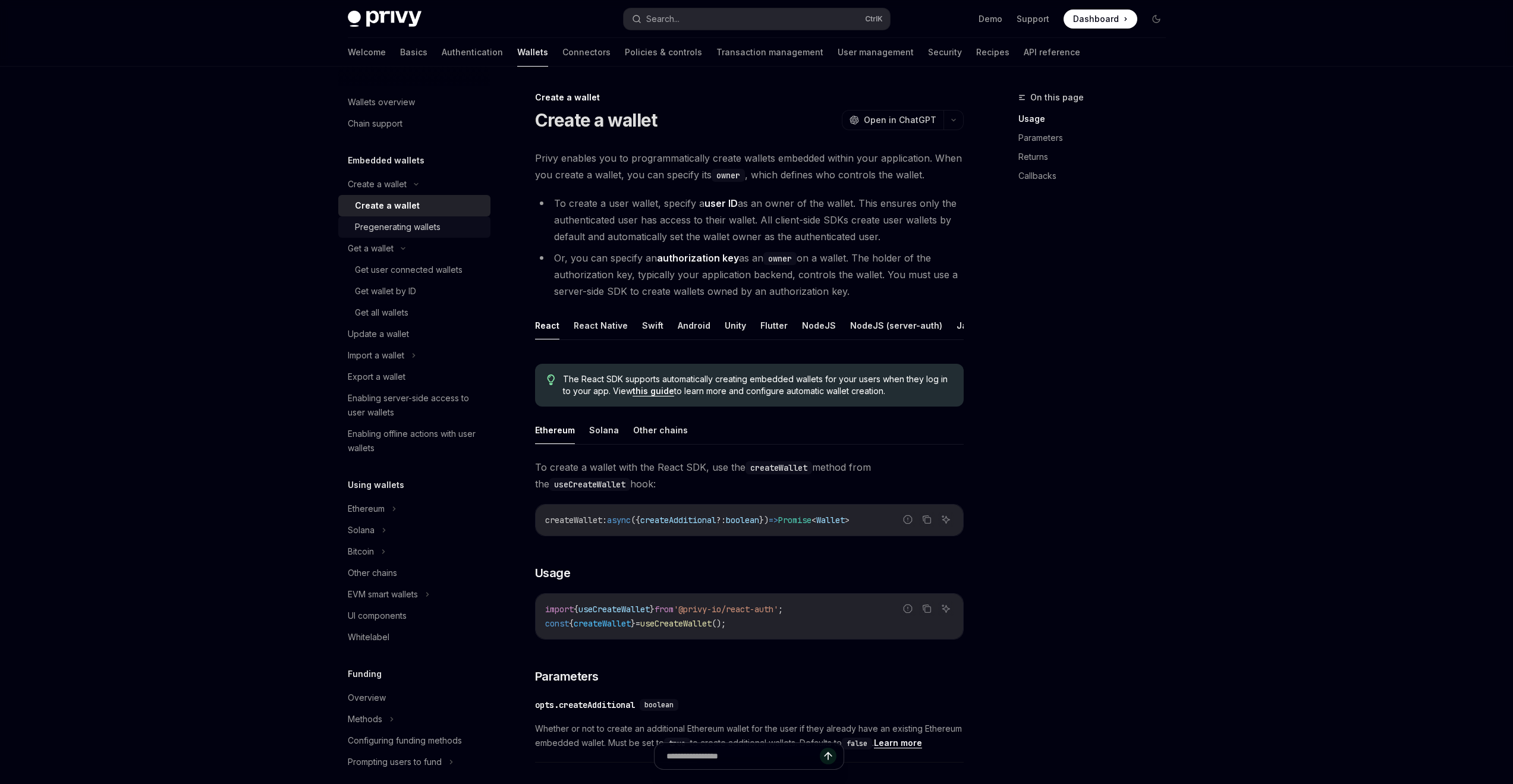
click at [402, 227] on div "Pregenerating wallets" at bounding box center [397, 227] width 85 height 14
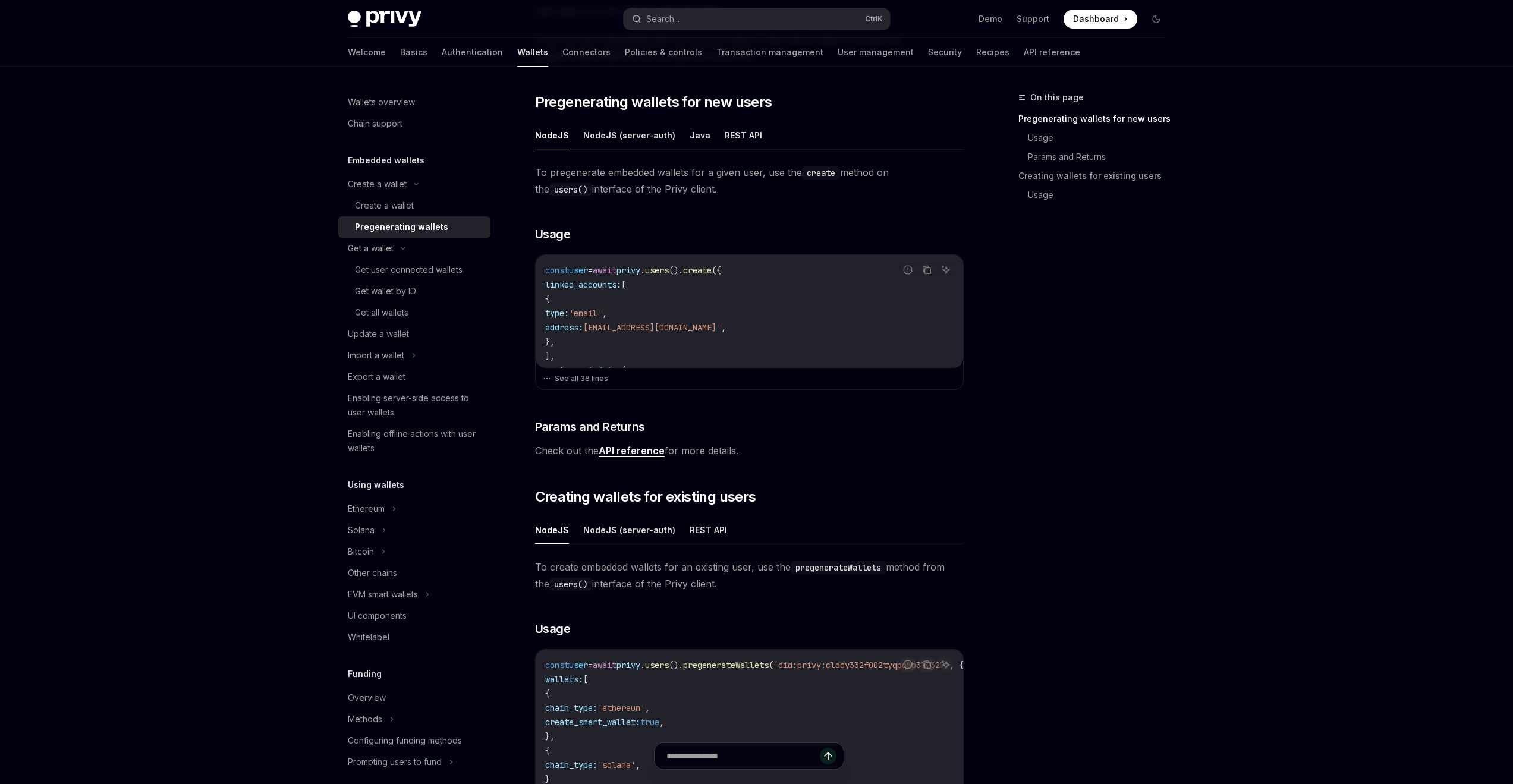
scroll to position [470, 0]
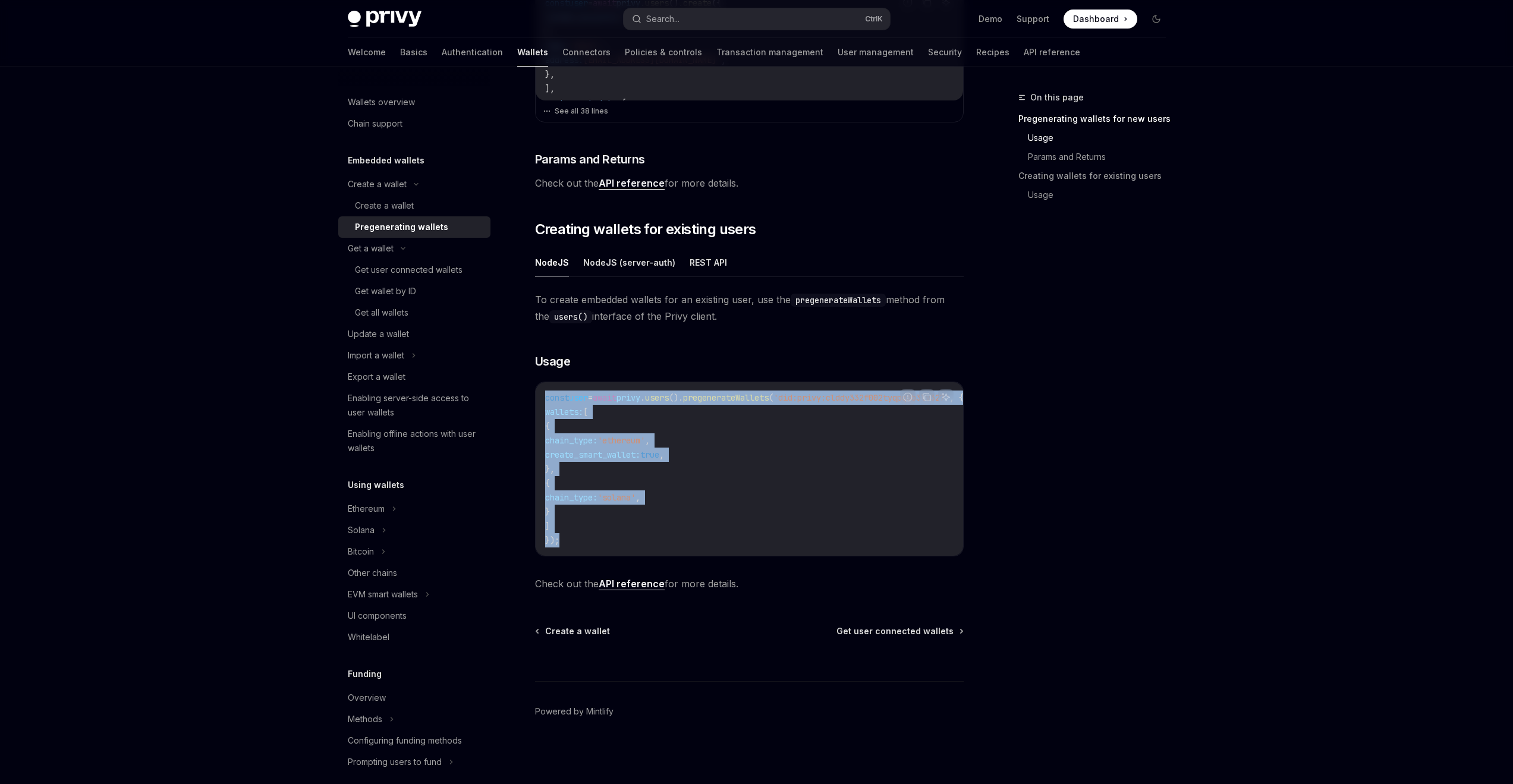
drag, startPoint x: 578, startPoint y: 540, endPoint x: 544, endPoint y: 397, distance: 147.0
click at [544, 397] on div "const user = await privy . users (). pregenerateWallets ( 'did:privy:clddy332f0…" at bounding box center [749, 469] width 427 height 174
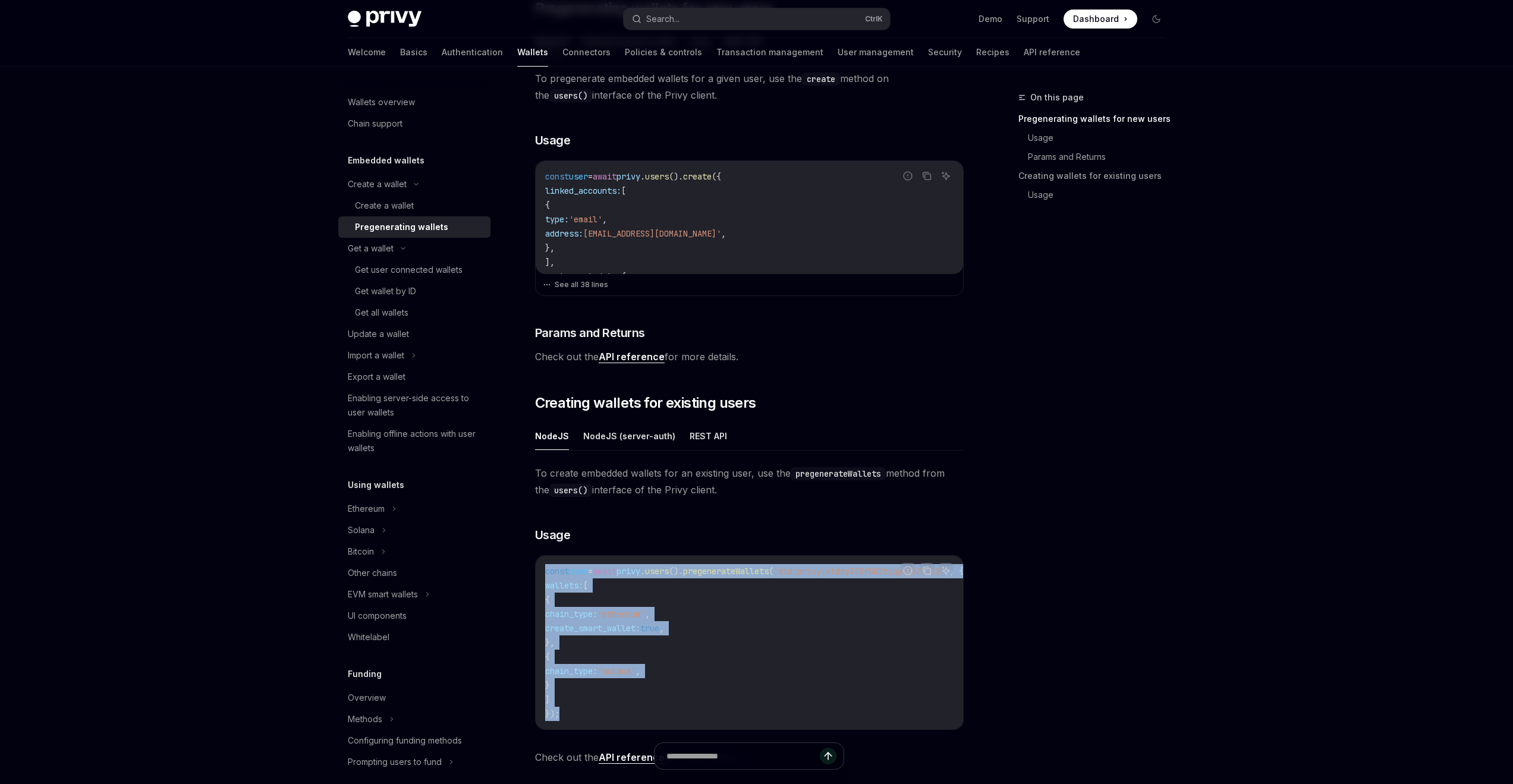
scroll to position [173, 0]
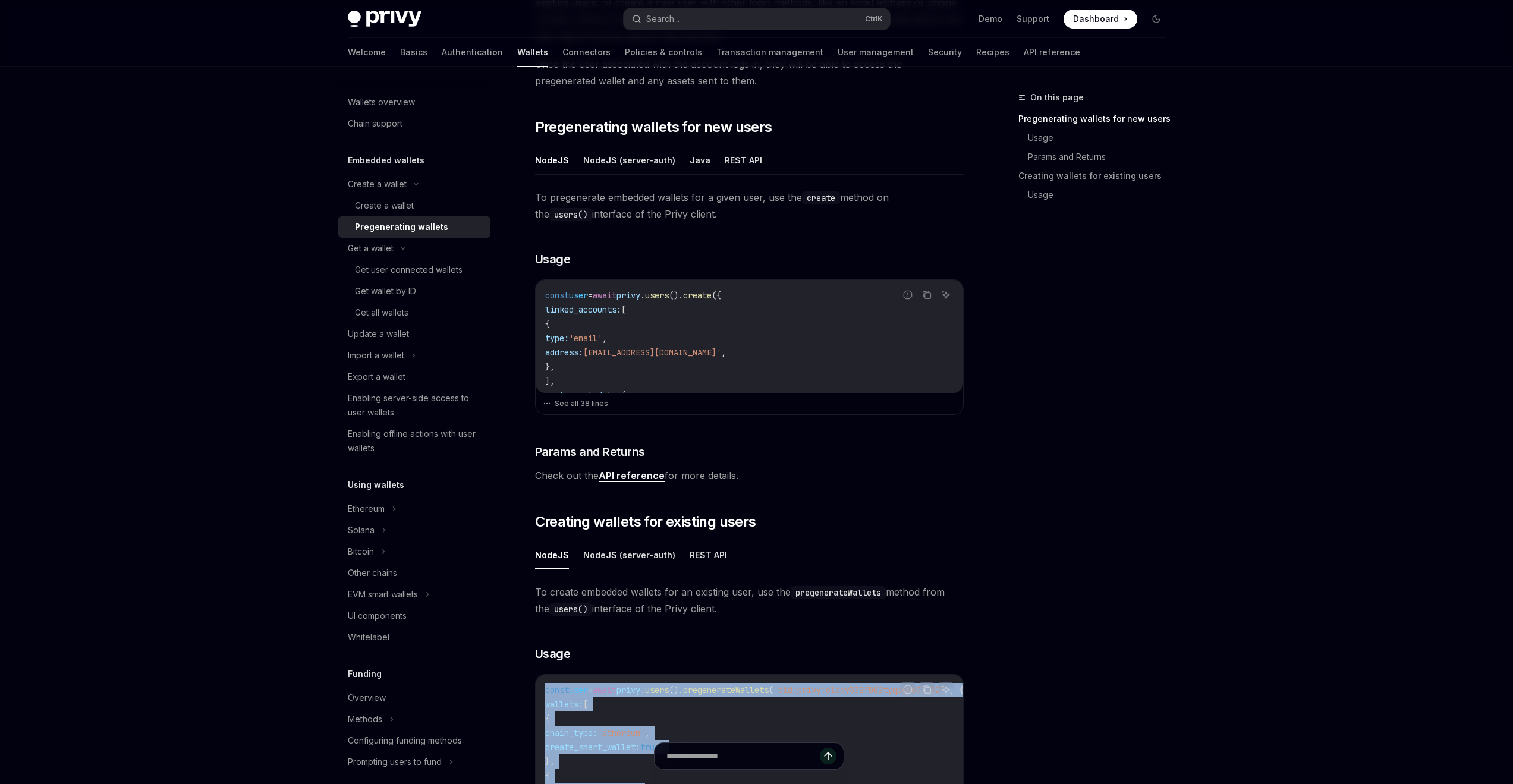
drag, startPoint x: 623, startPoint y: 377, endPoint x: 535, endPoint y: 297, distance: 118.9
click at [535, 297] on div "const user = await privy . users (). create ({ linked_accounts: [ { type: 'emai…" at bounding box center [749, 336] width 427 height 113
copy code "const user = await privy . users (). create ({ linked_accounts: [ { type: 'emai…"
click at [922, 295] on icon "Copy the contents from the code block" at bounding box center [927, 295] width 9 height 9
click at [753, 343] on code "const user = await privy . users (). create ({ linked_accounts: [ { type: 'emai…" at bounding box center [749, 559] width 408 height 542
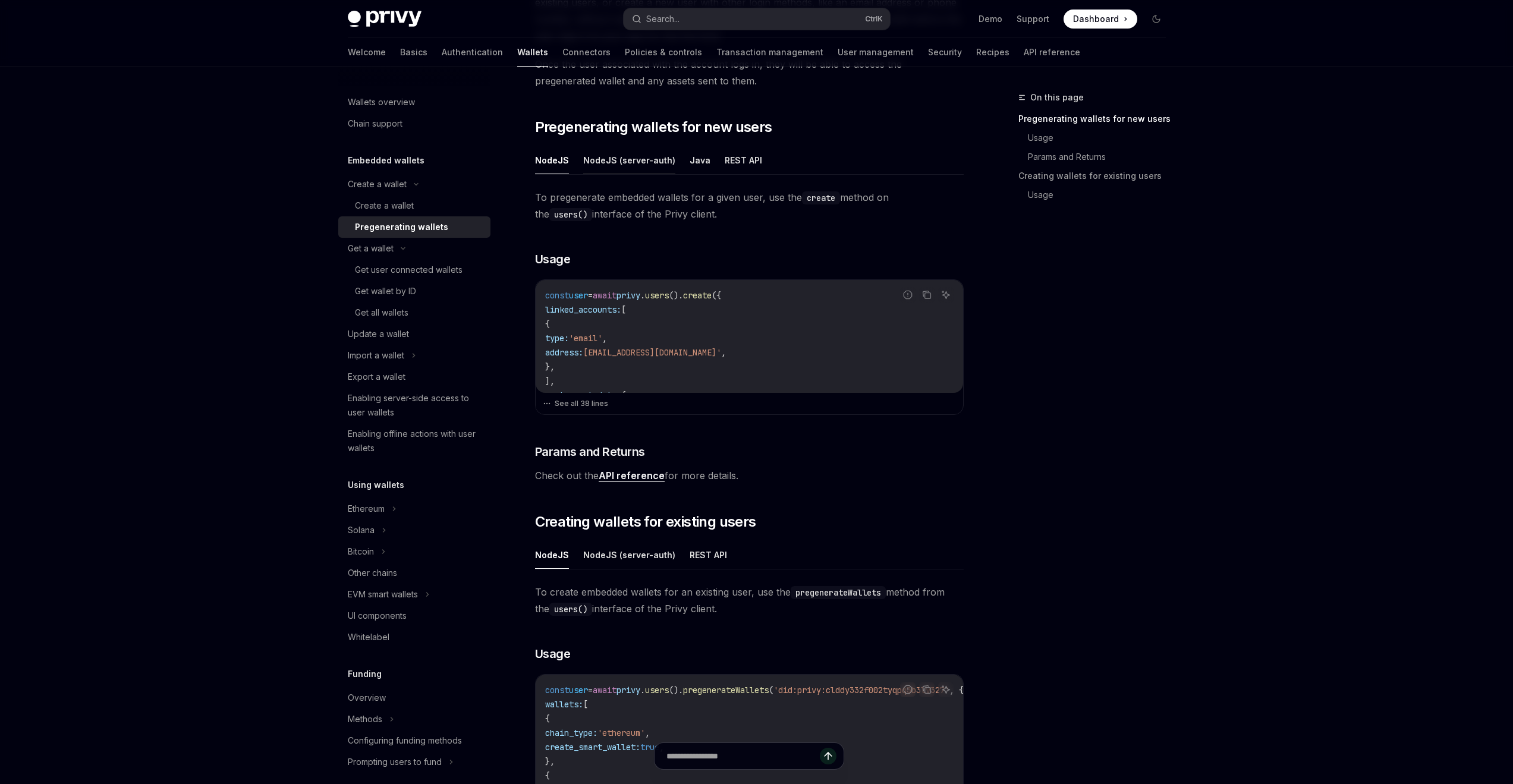
click at [619, 167] on button "NodeJS (server-auth)" at bounding box center [629, 160] width 92 height 28
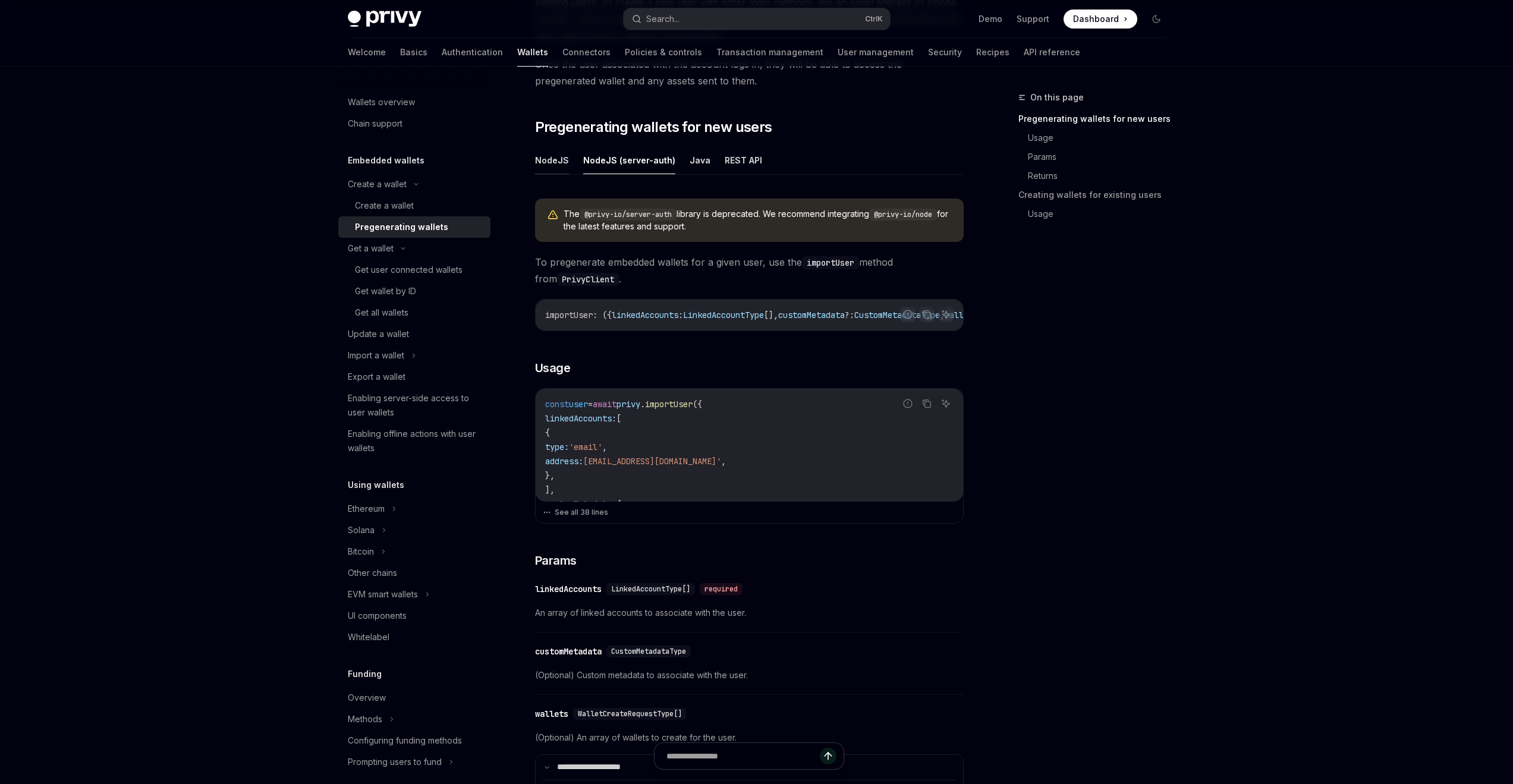
click at [561, 166] on button "NodeJS" at bounding box center [551, 160] width 34 height 28
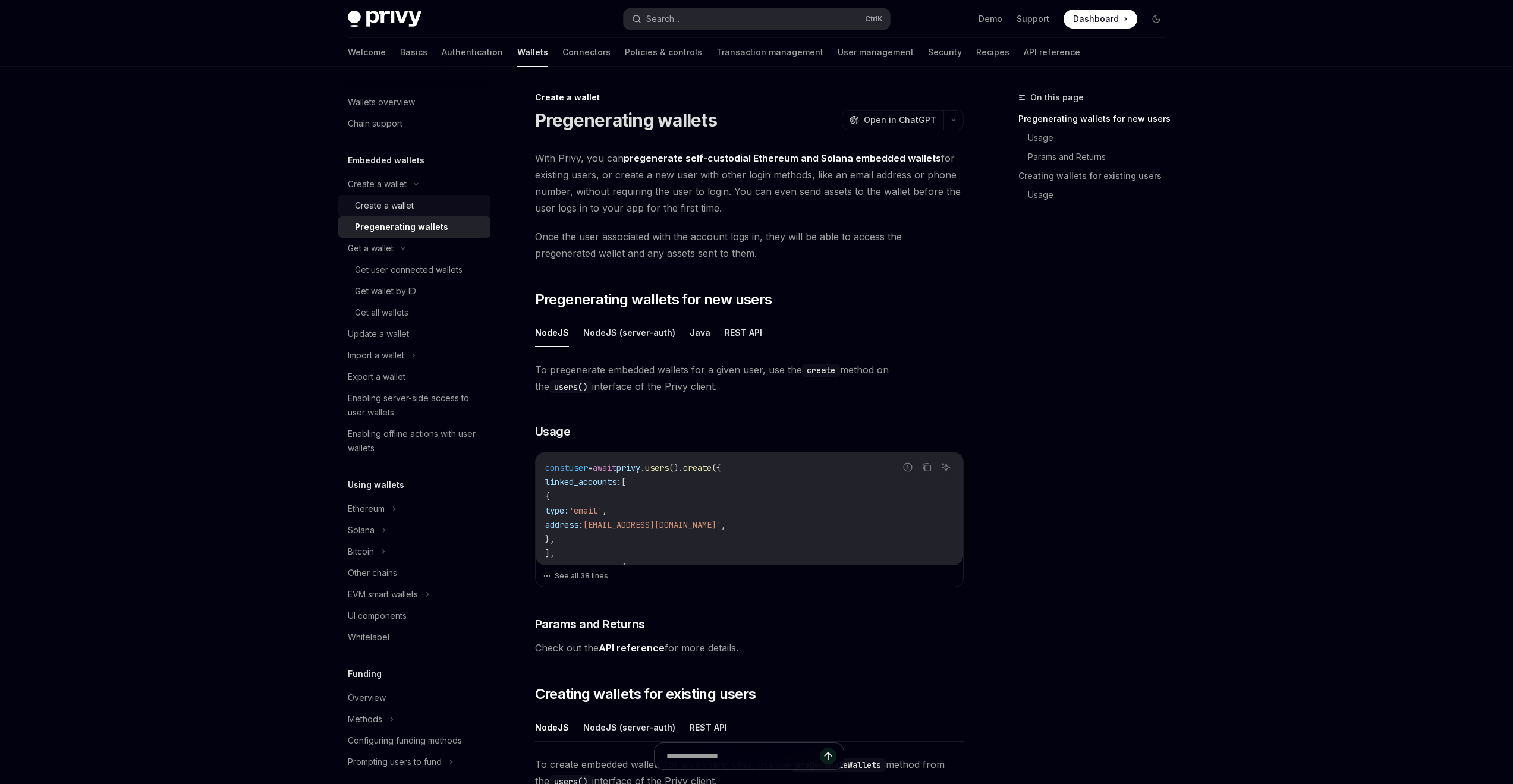
click at [394, 209] on div "Create a wallet" at bounding box center [384, 205] width 59 height 14
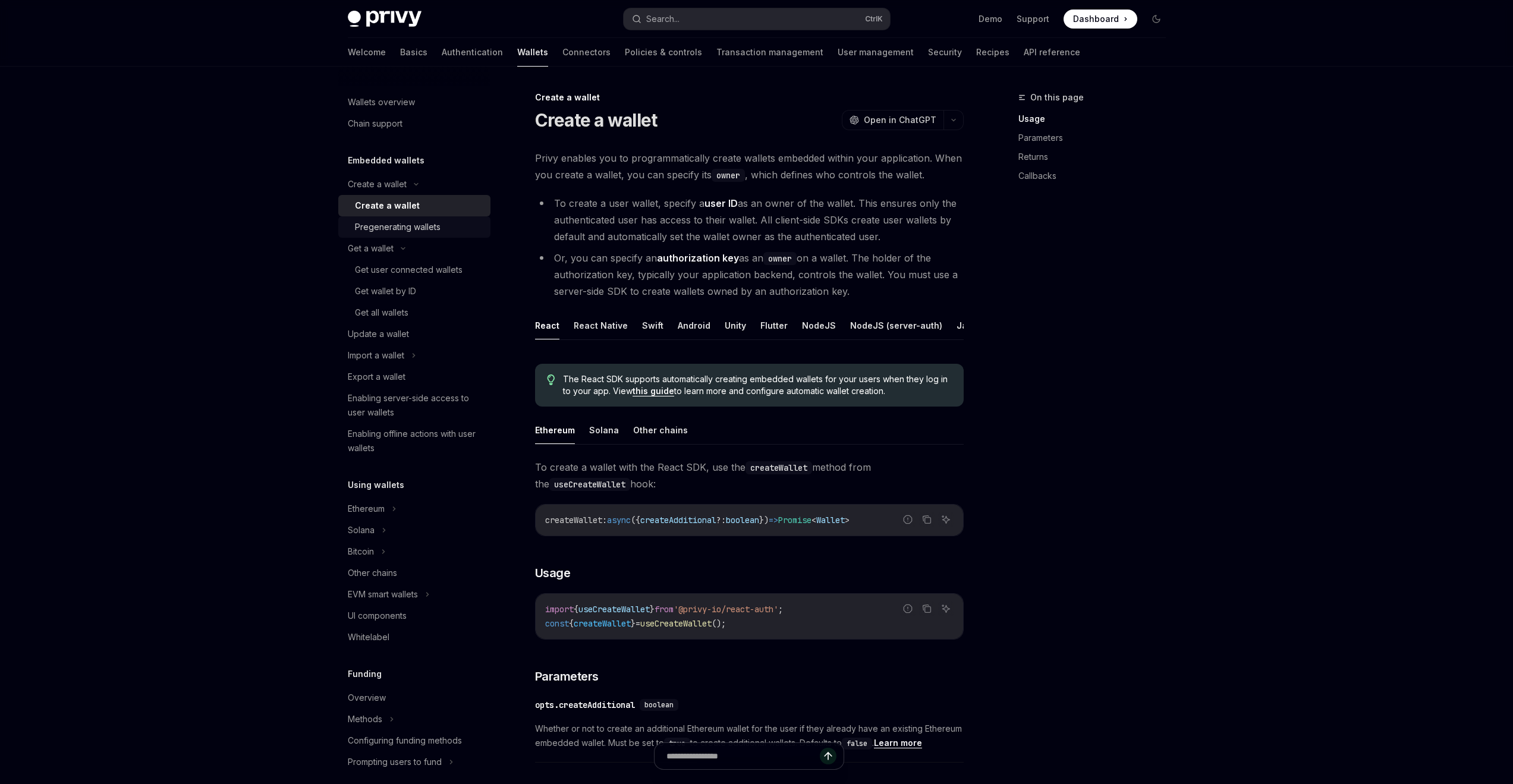
click at [401, 227] on div "Pregenerating wallets" at bounding box center [397, 227] width 85 height 14
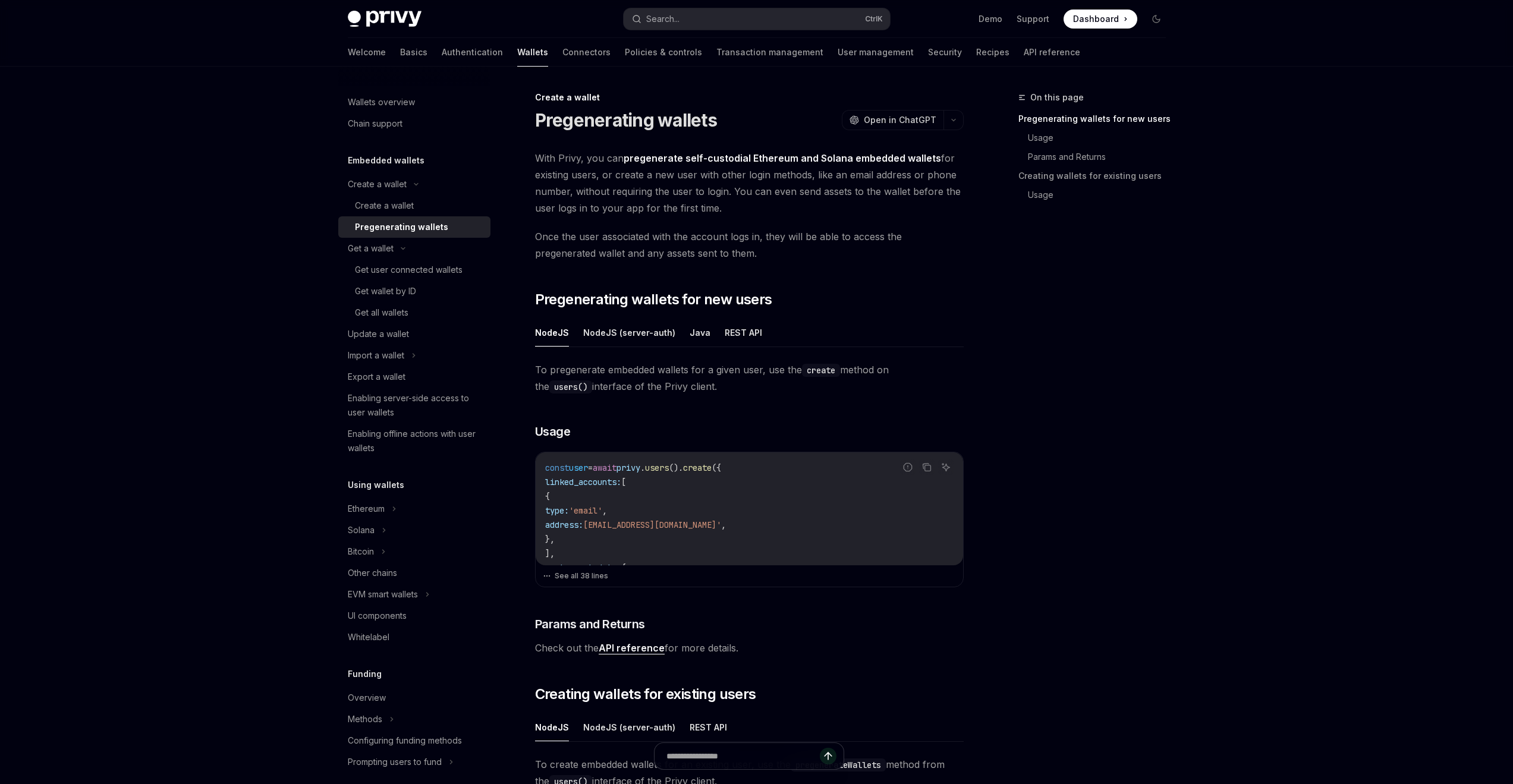
scroll to position [357, 0]
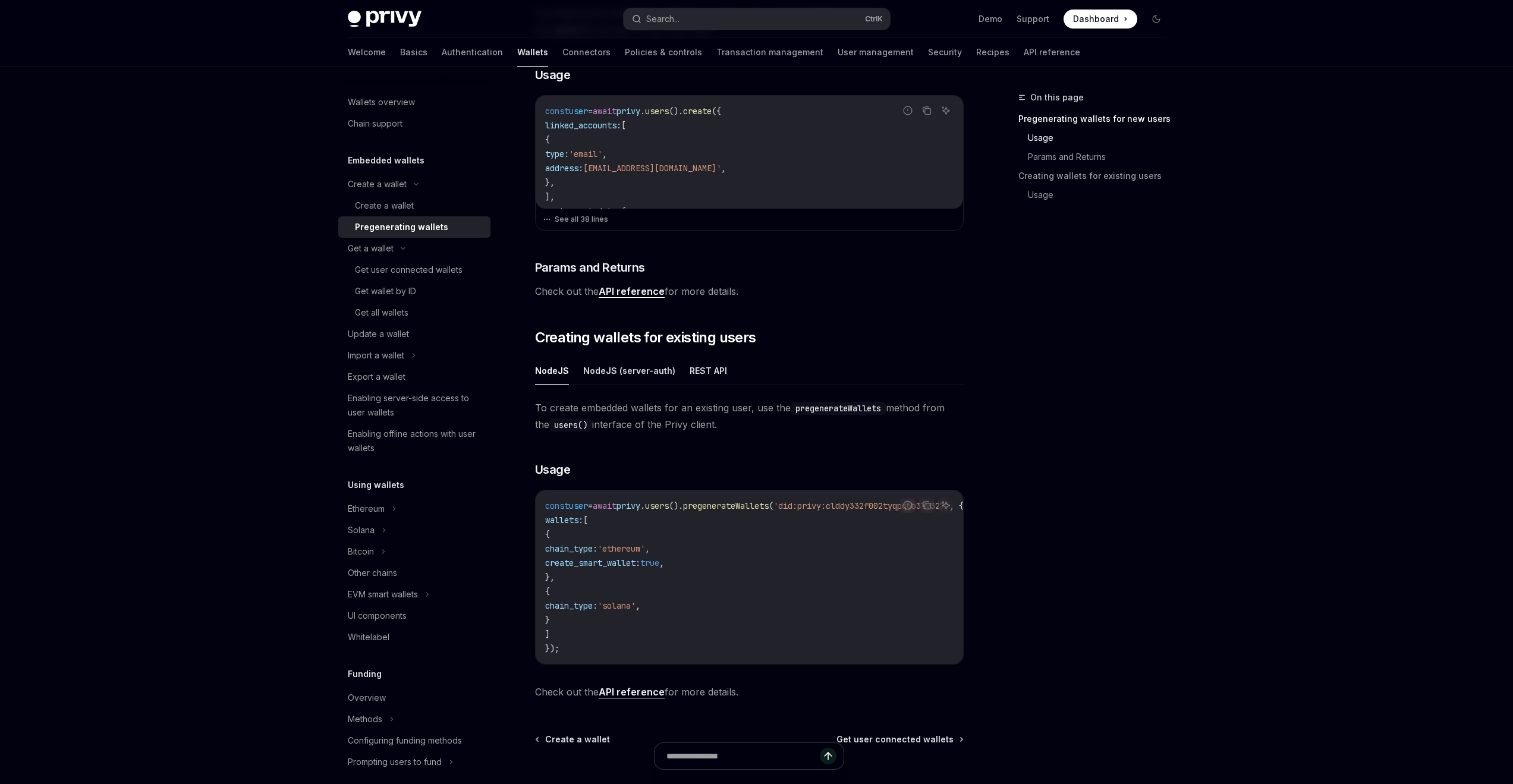
click at [606, 697] on link "API reference" at bounding box center [631, 692] width 66 height 12
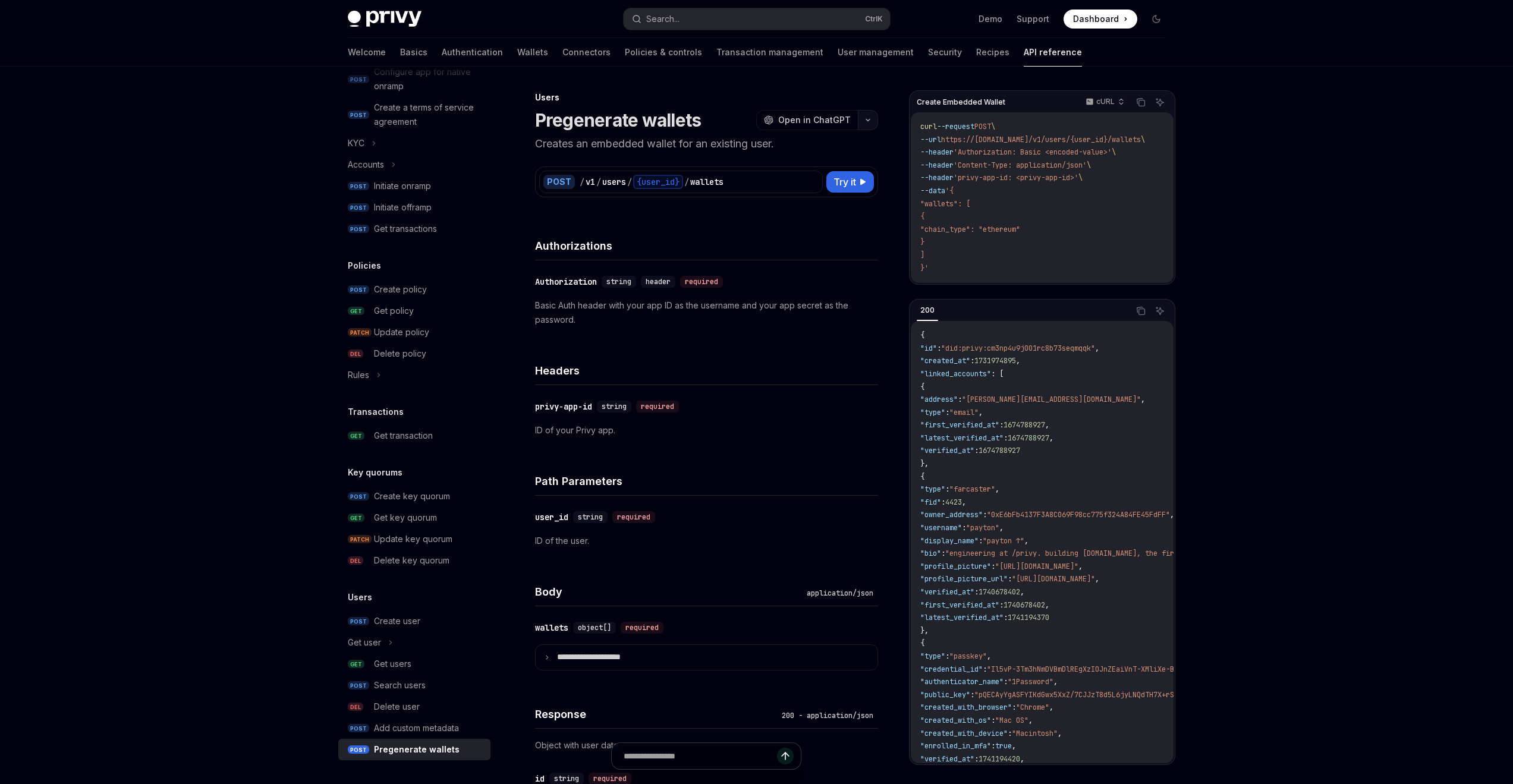
click at [860, 125] on button "button" at bounding box center [868, 120] width 20 height 20
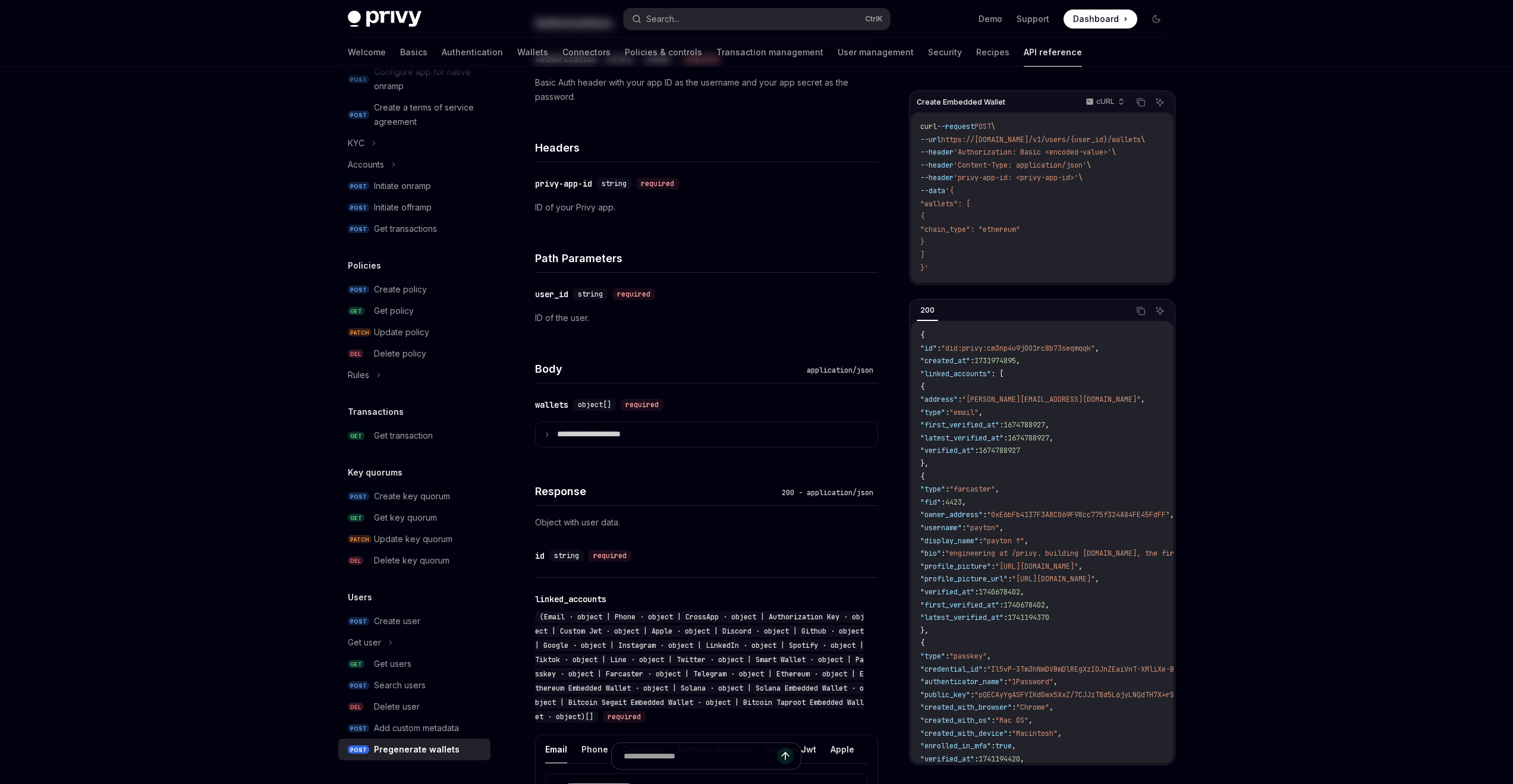
scroll to position [0, 0]
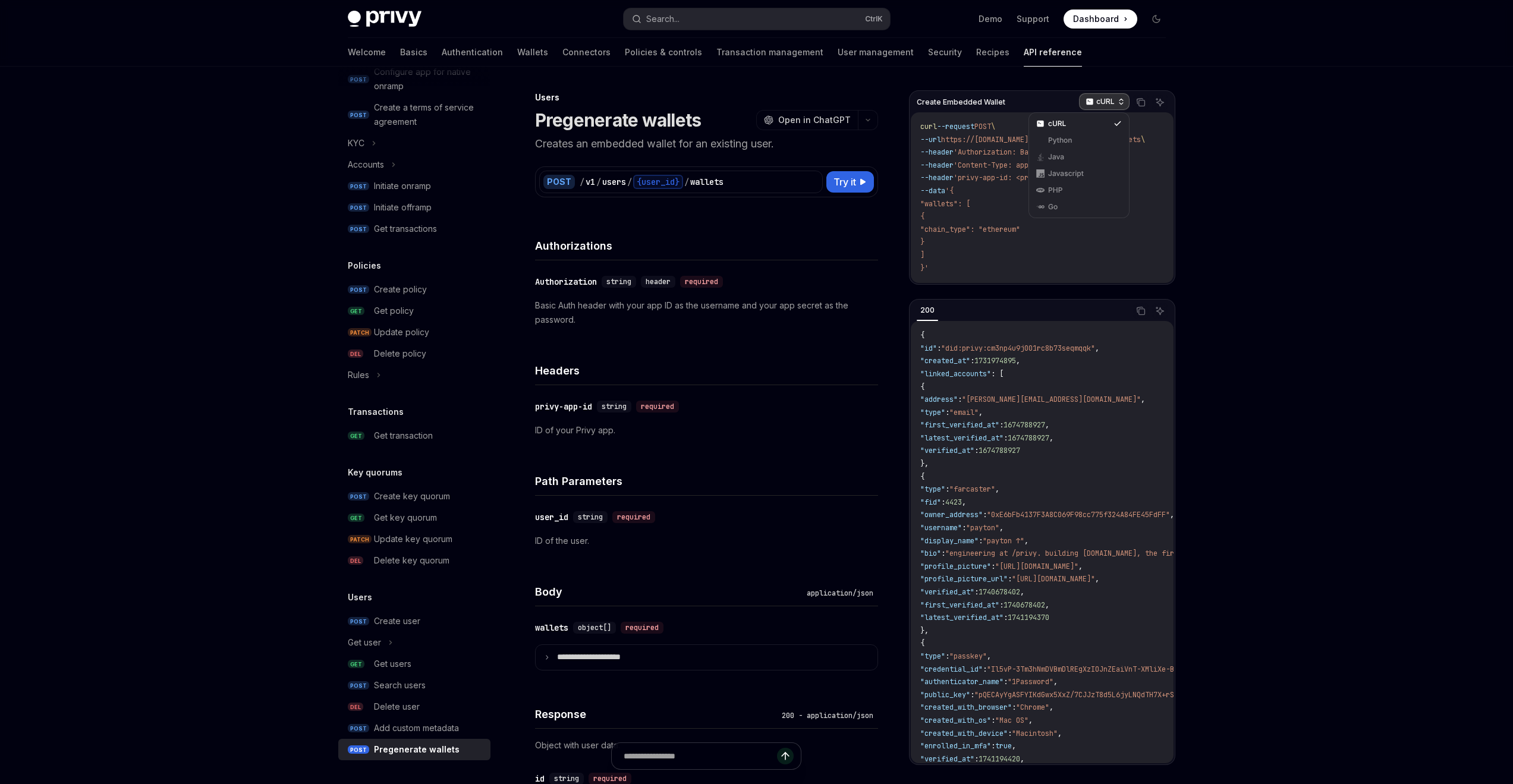
click at [1106, 100] on p "cURL" at bounding box center [1106, 101] width 18 height 9
click at [1076, 169] on div "Javascript" at bounding box center [1079, 173] width 62 height 9
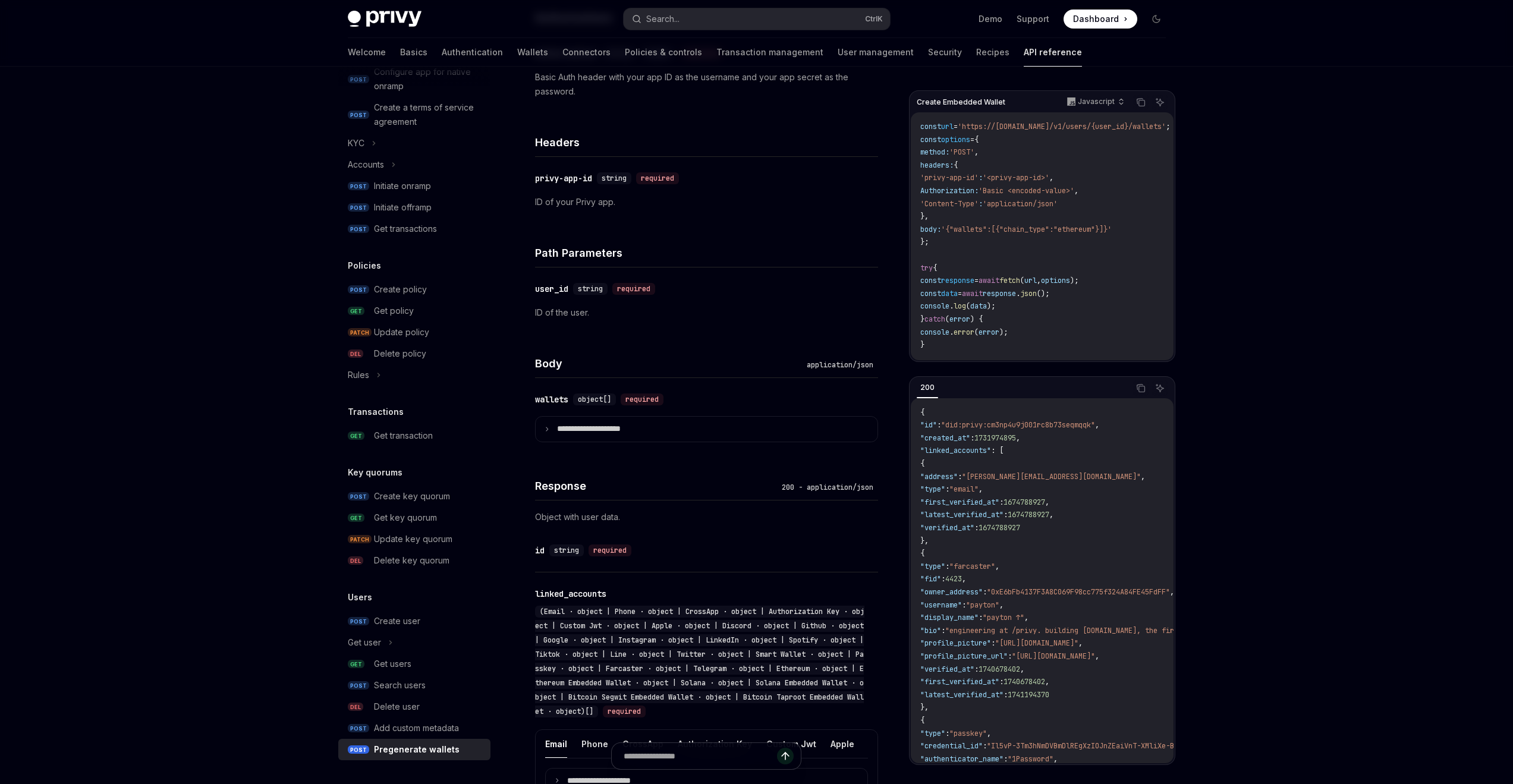
scroll to position [297, 0]
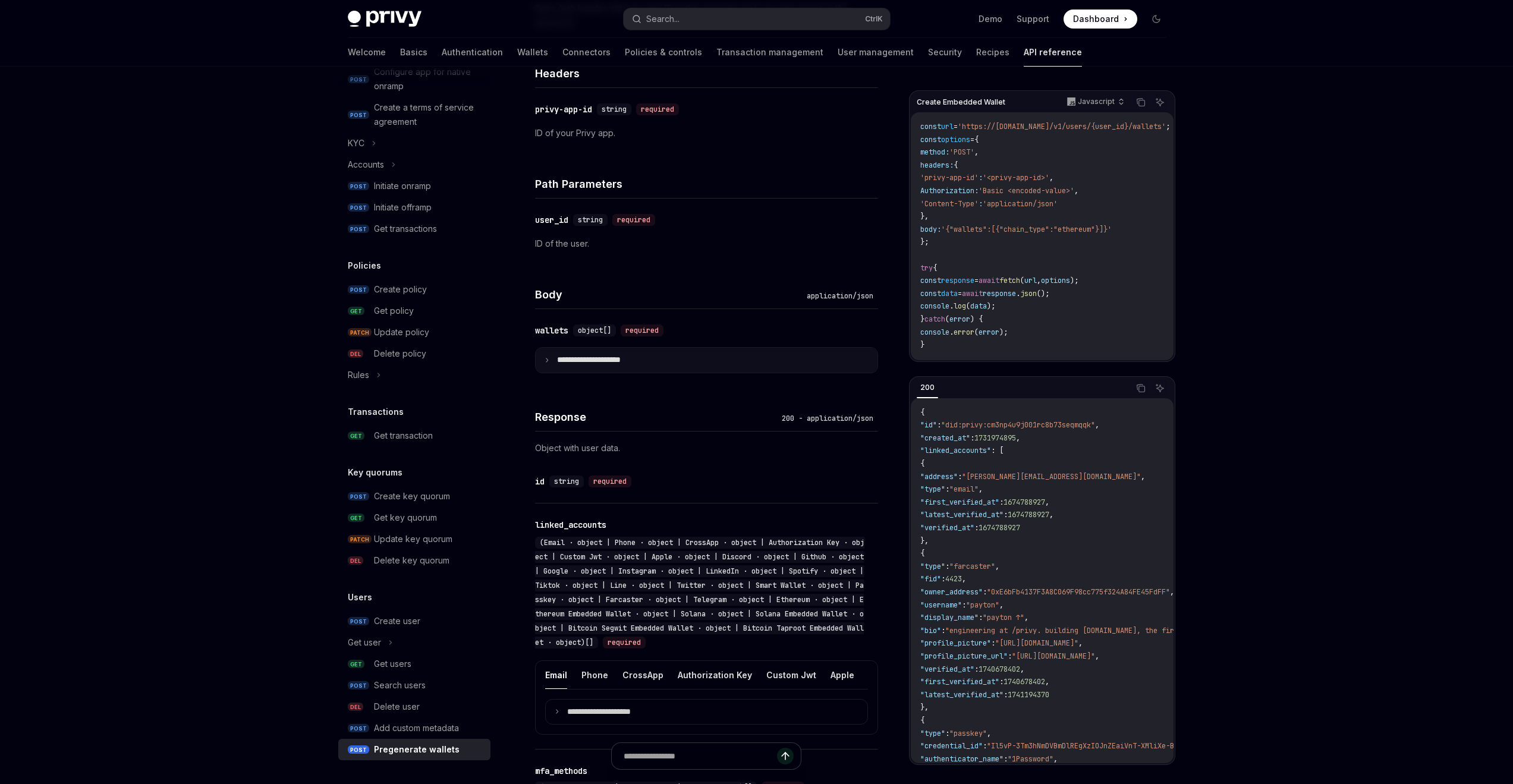
click at [709, 362] on summary "**********" at bounding box center [706, 360] width 342 height 25
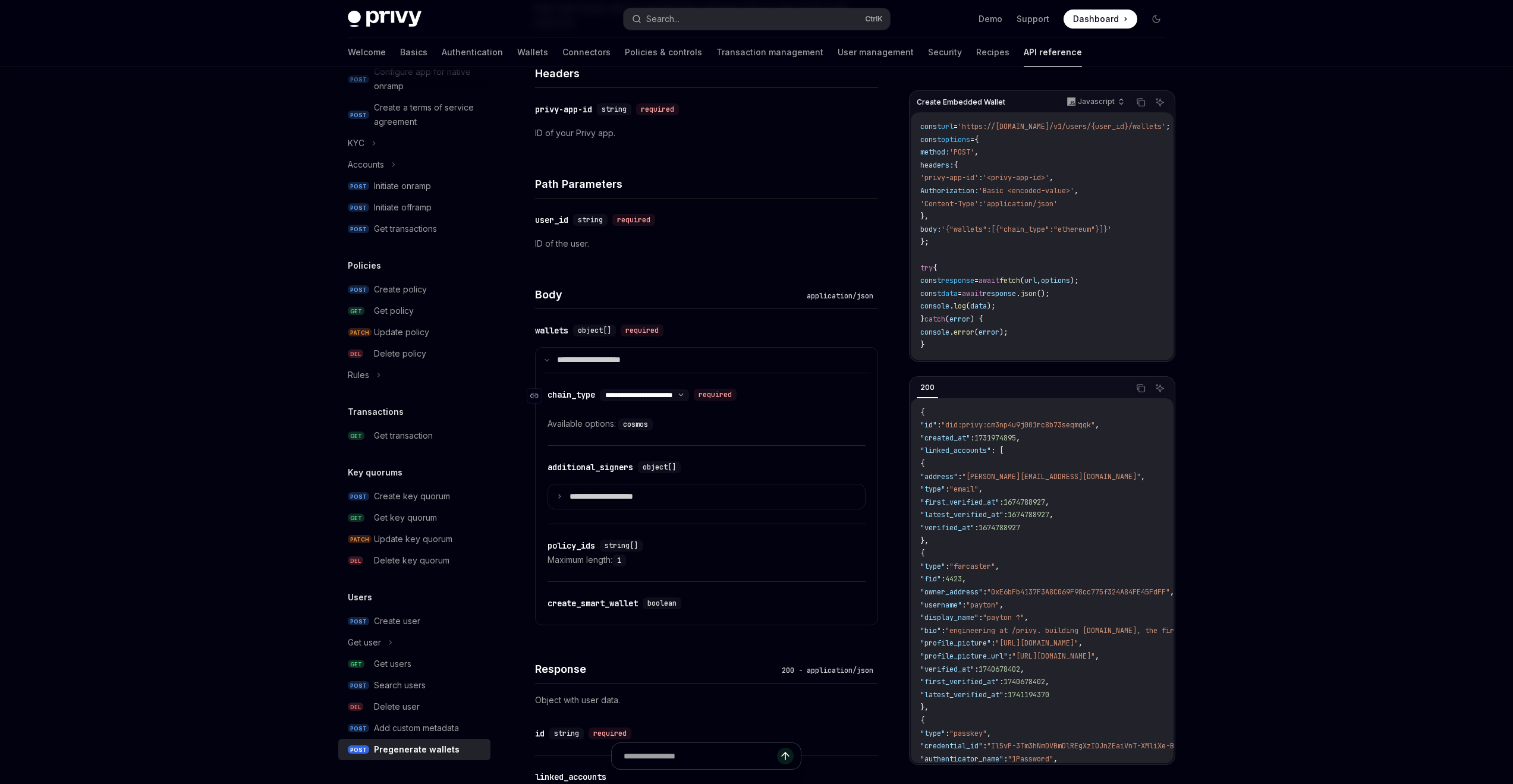
click at [689, 395] on select "**********" at bounding box center [644, 395] width 89 height 9
click at [691, 354] on summary "**********" at bounding box center [706, 360] width 342 height 25
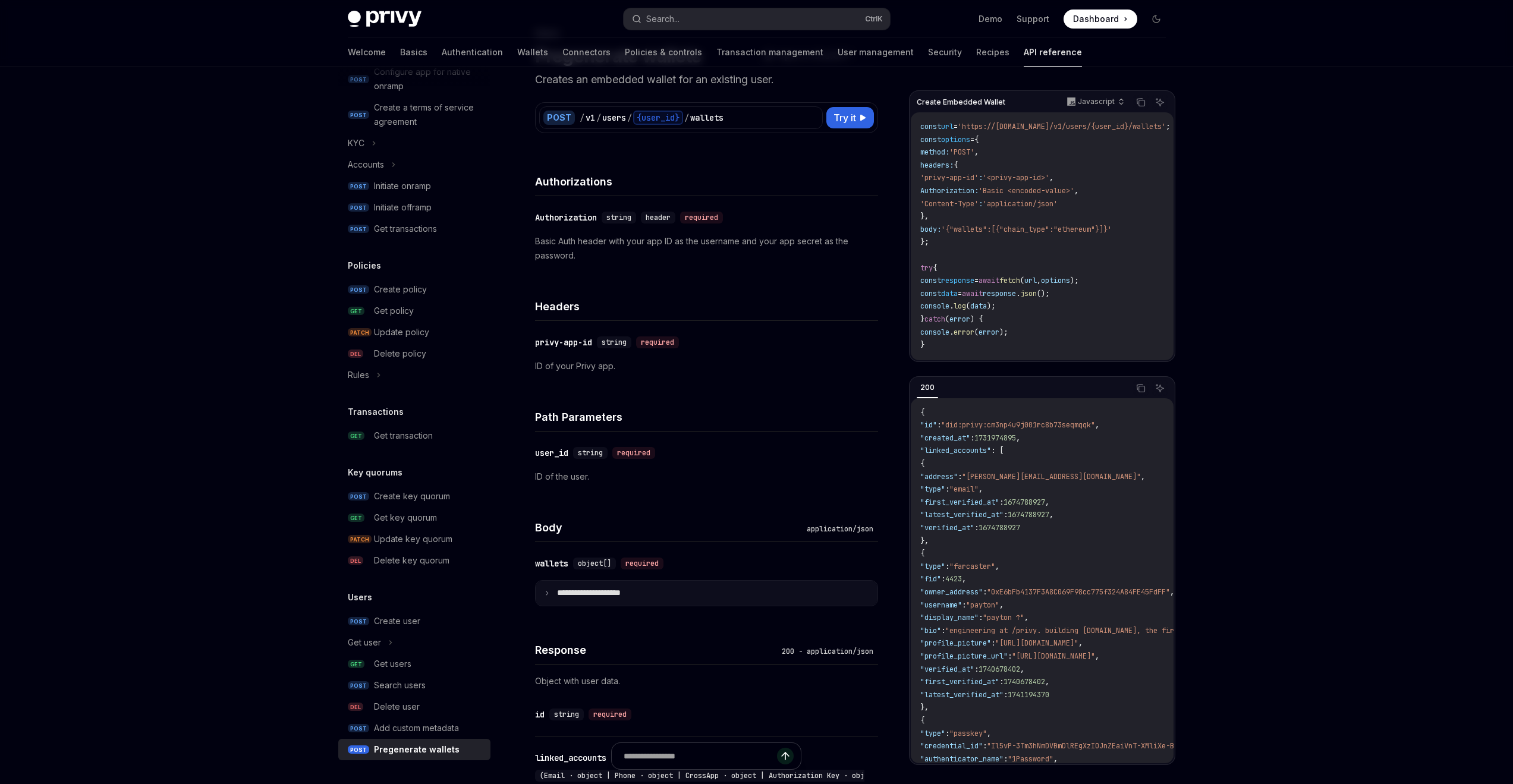
scroll to position [60, 0]
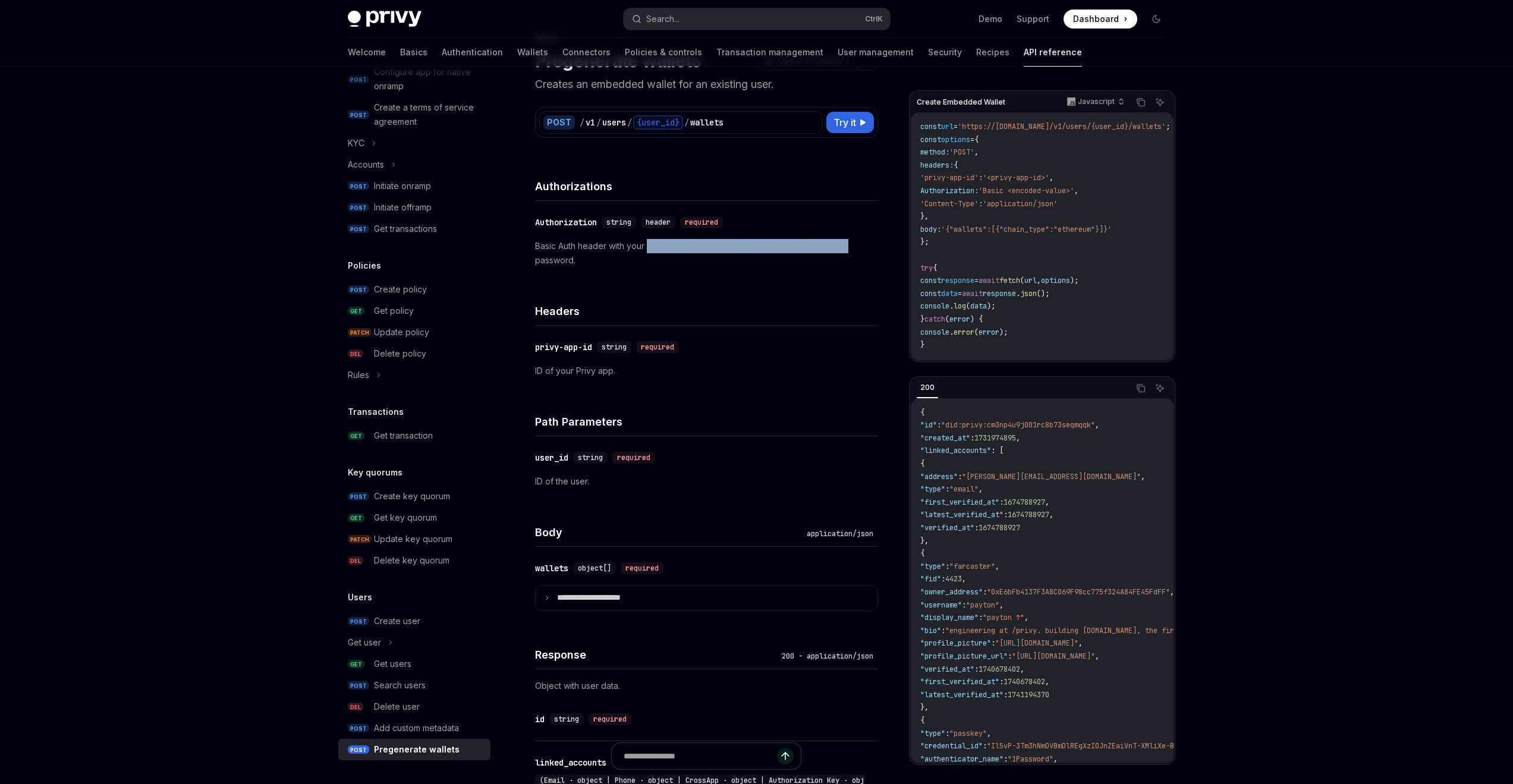
drag, startPoint x: 648, startPoint y: 244, endPoint x: 850, endPoint y: 250, distance: 202.1
click at [850, 250] on p "Basic Auth header with your app ID as the username and your app secret as the p…" at bounding box center [706, 253] width 343 height 28
click at [868, 289] on div "Headers" at bounding box center [706, 304] width 343 height 44
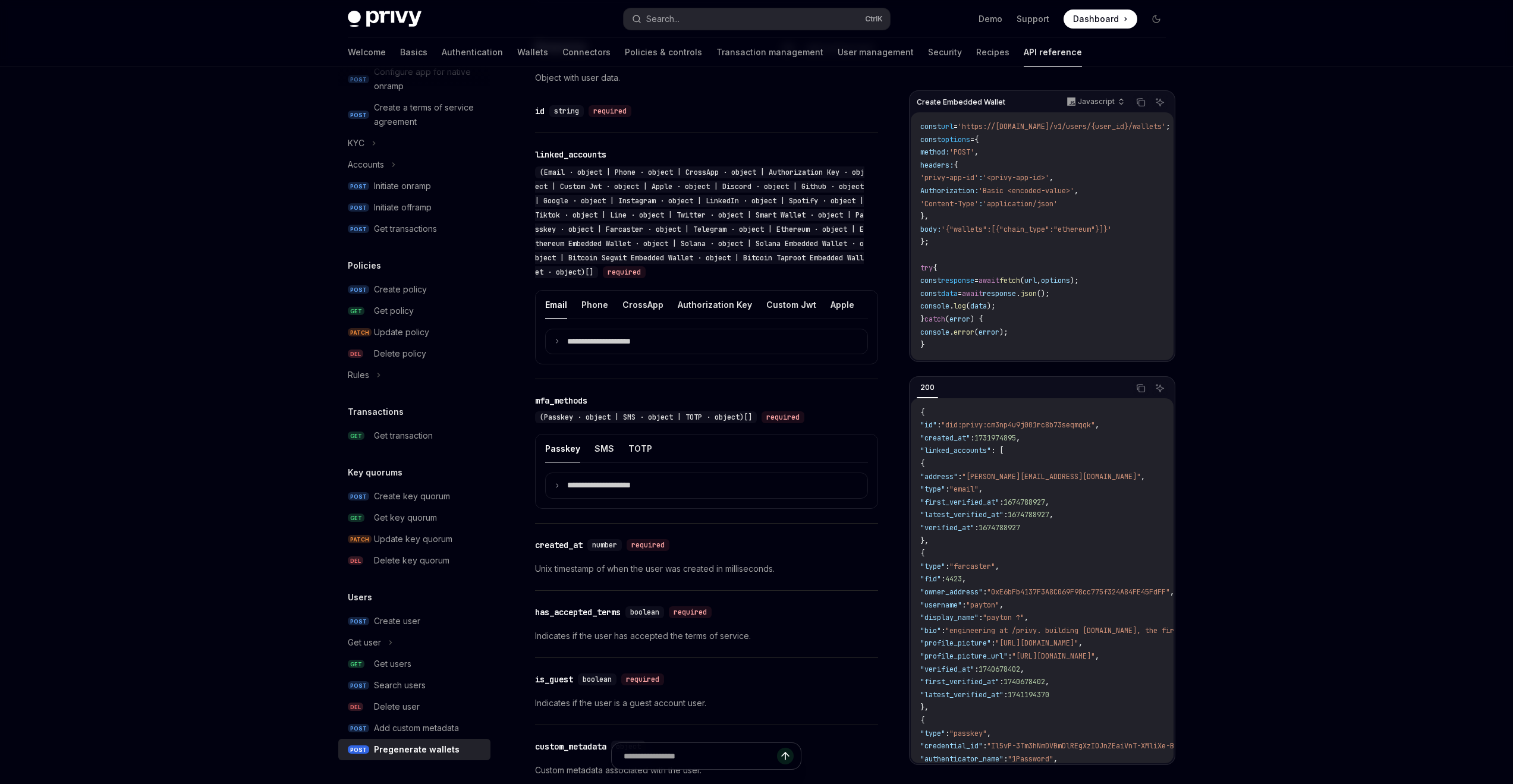
scroll to position [654, 0]
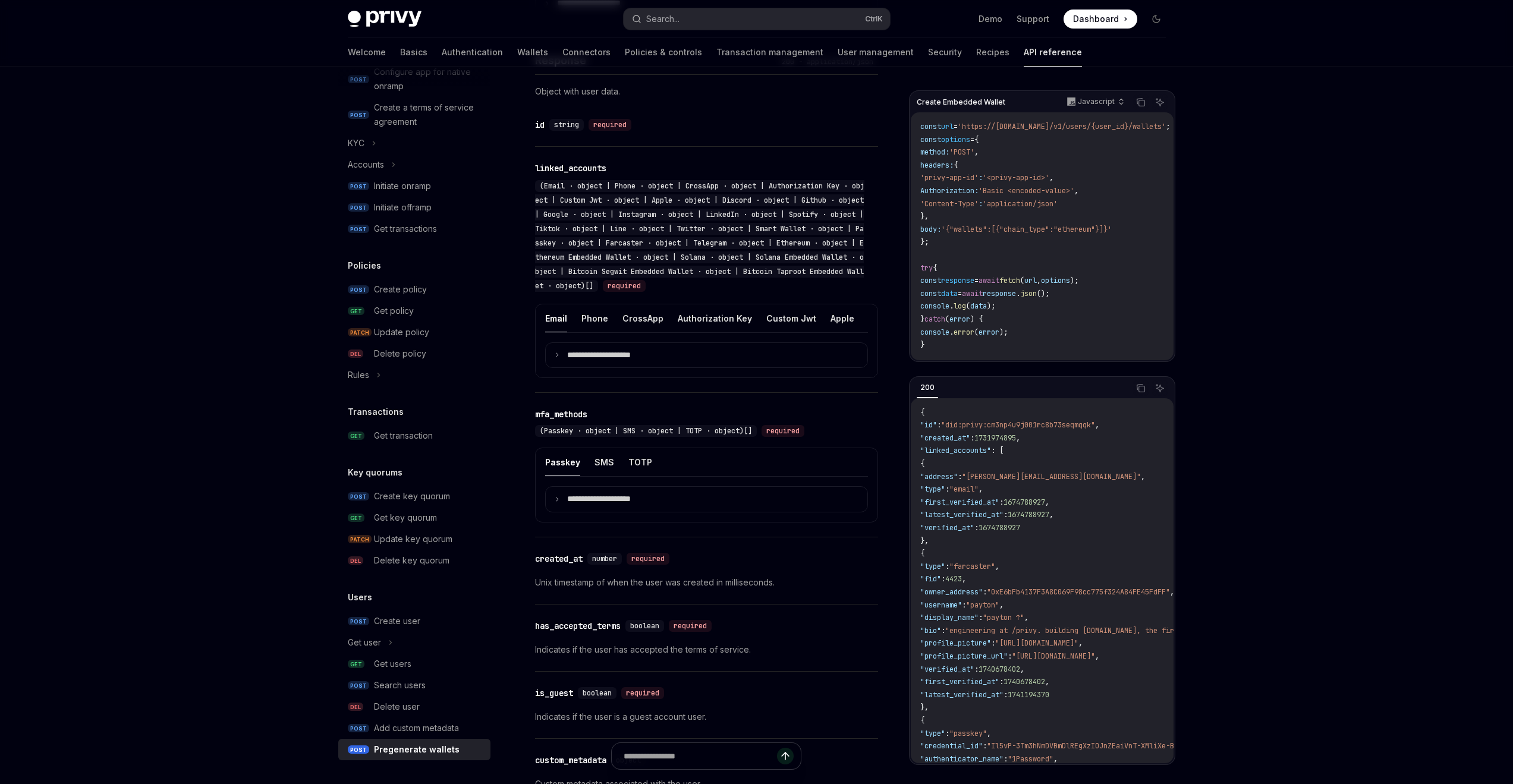
click at [607, 505] on p "**********" at bounding box center [609, 499] width 83 height 10
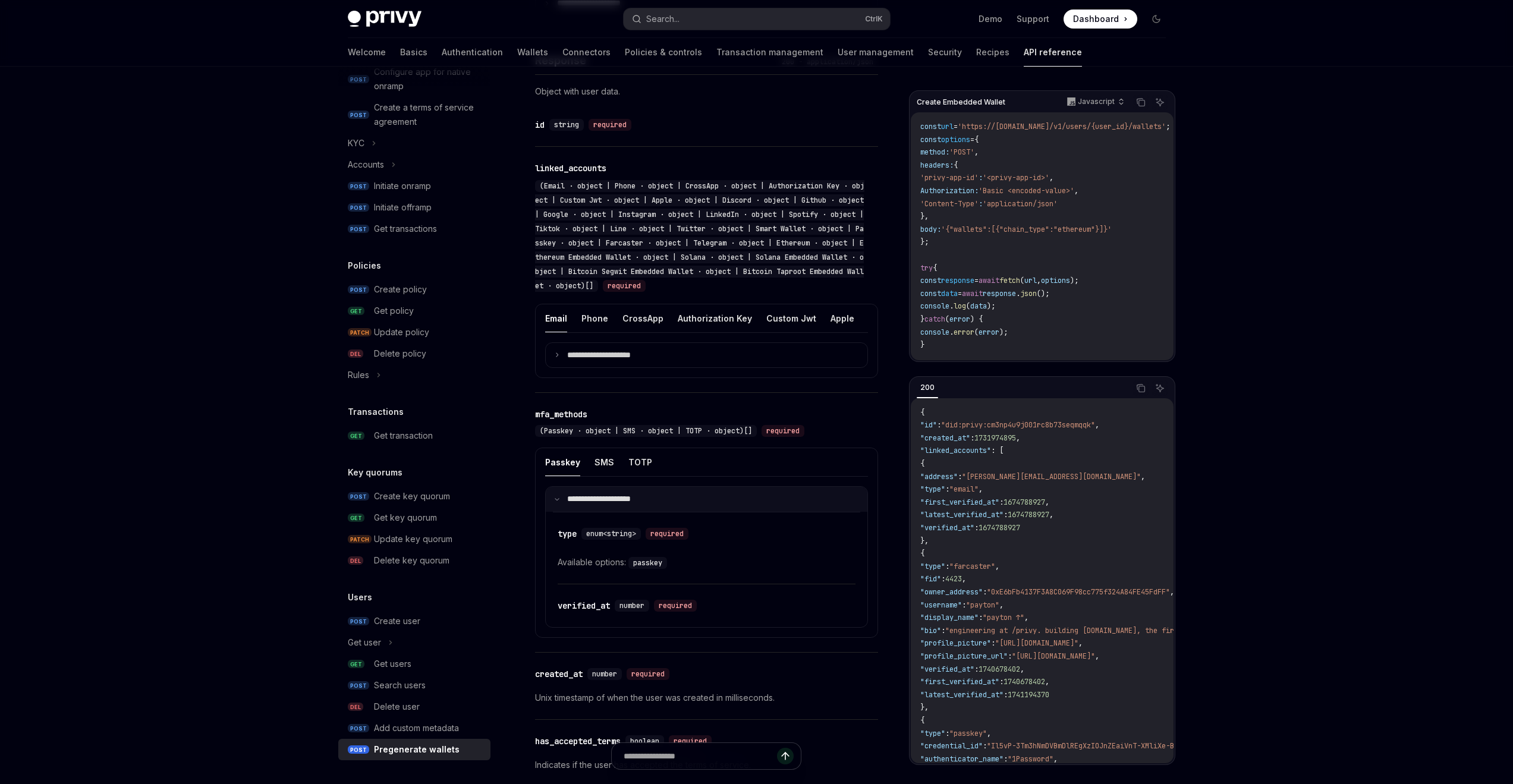
click at [605, 505] on p "**********" at bounding box center [607, 499] width 79 height 10
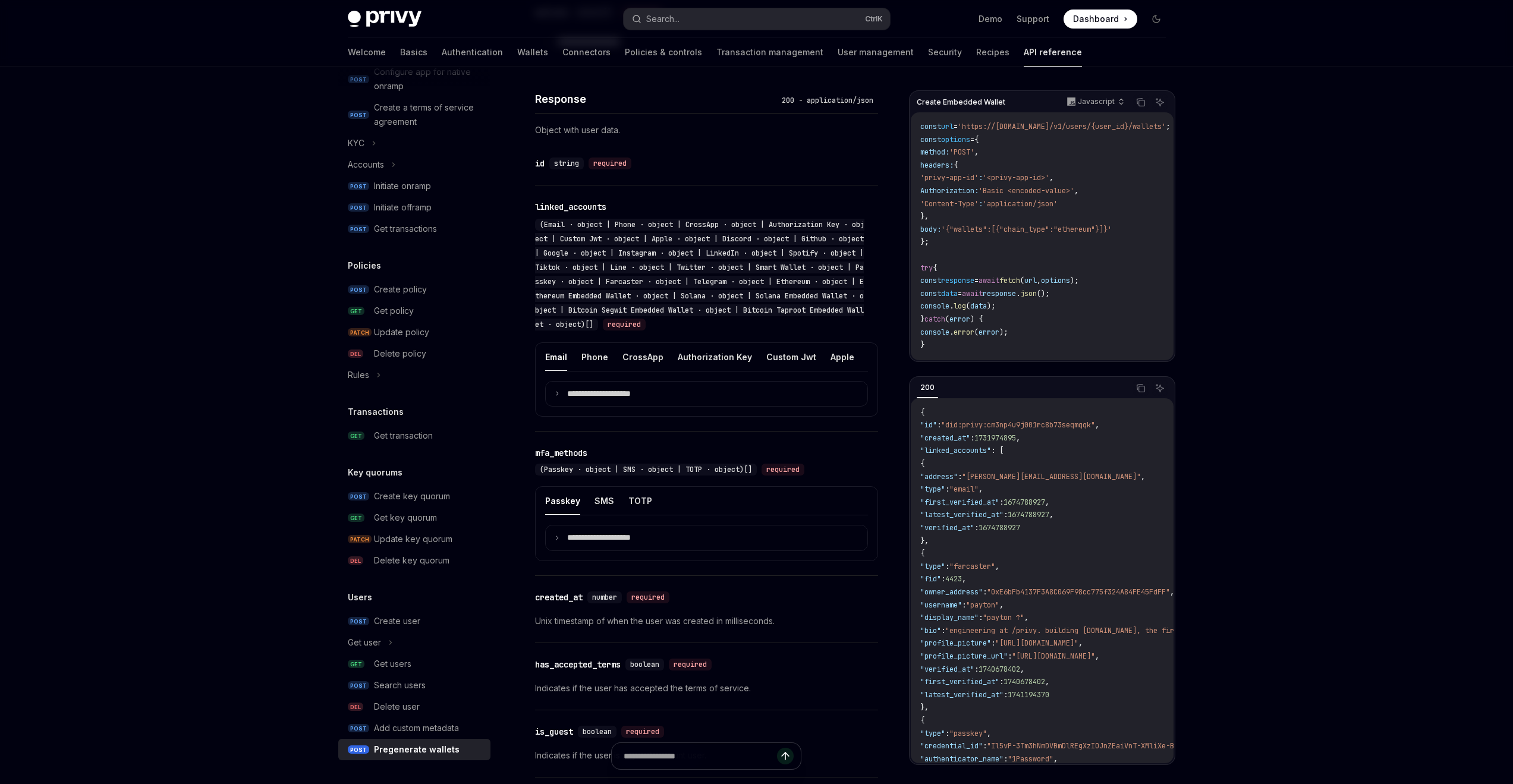
scroll to position [594, 0]
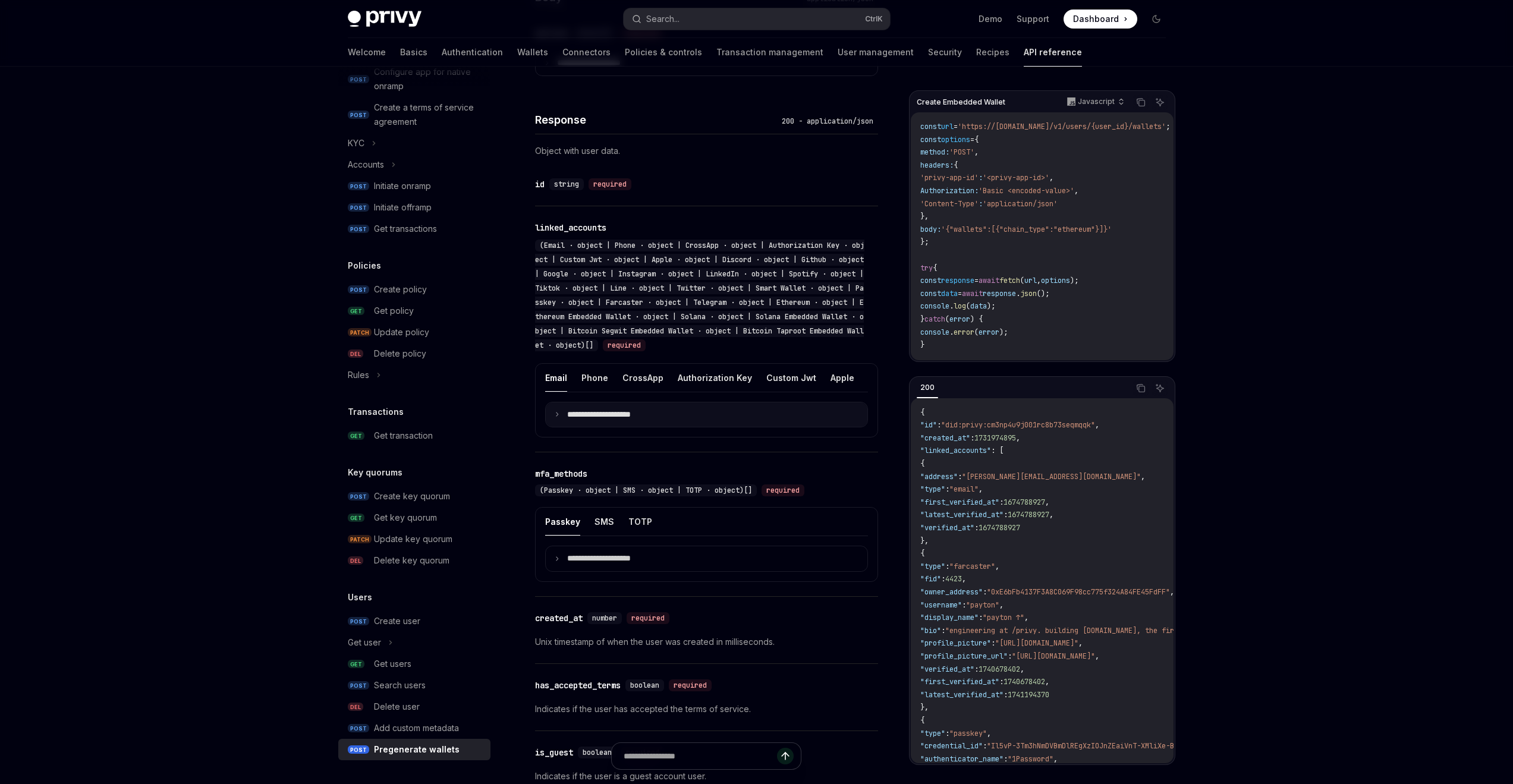
click at [628, 421] on p "**********" at bounding box center [609, 414] width 83 height 10
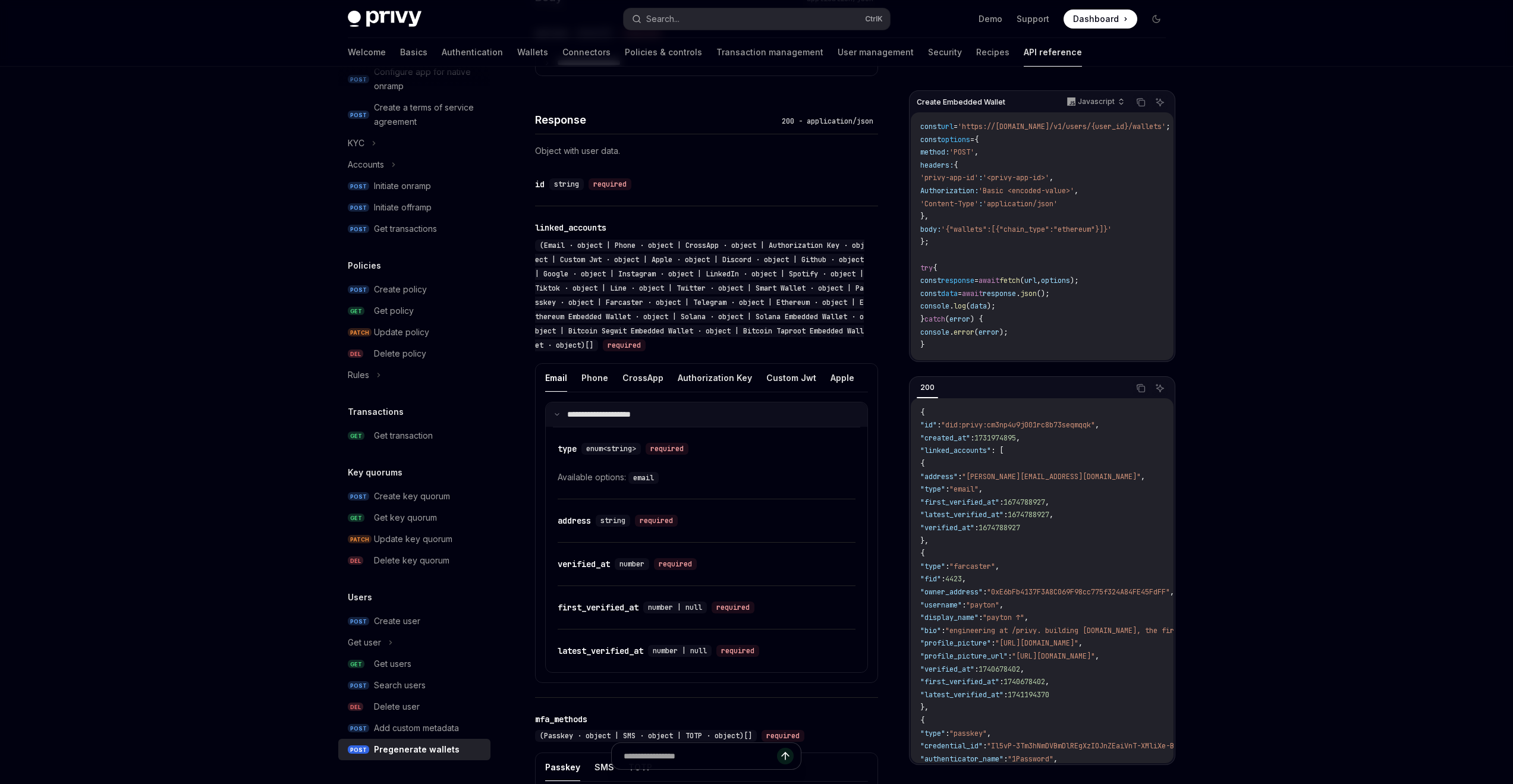
click at [628, 421] on p "**********" at bounding box center [607, 414] width 79 height 10
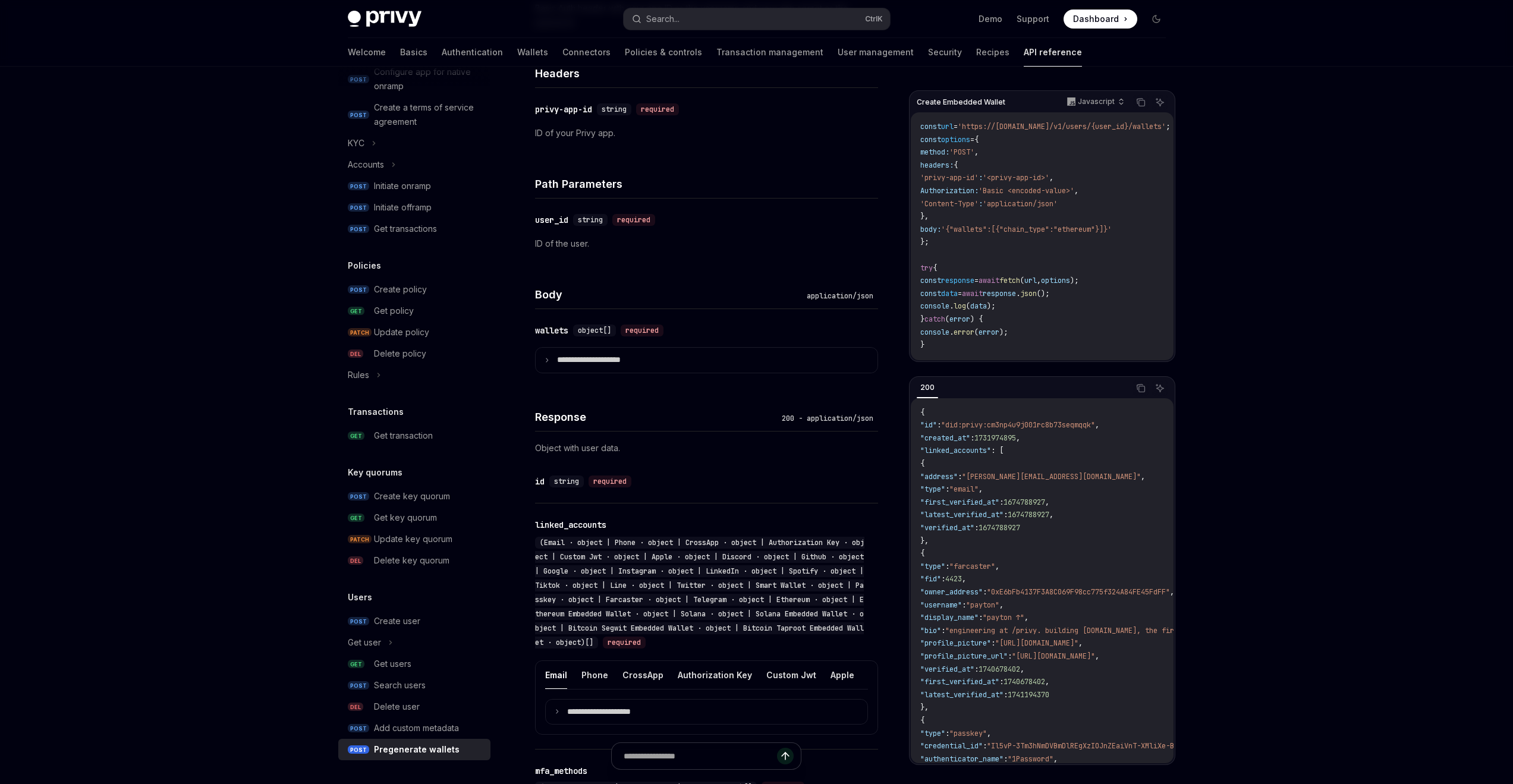
scroll to position [476, 0]
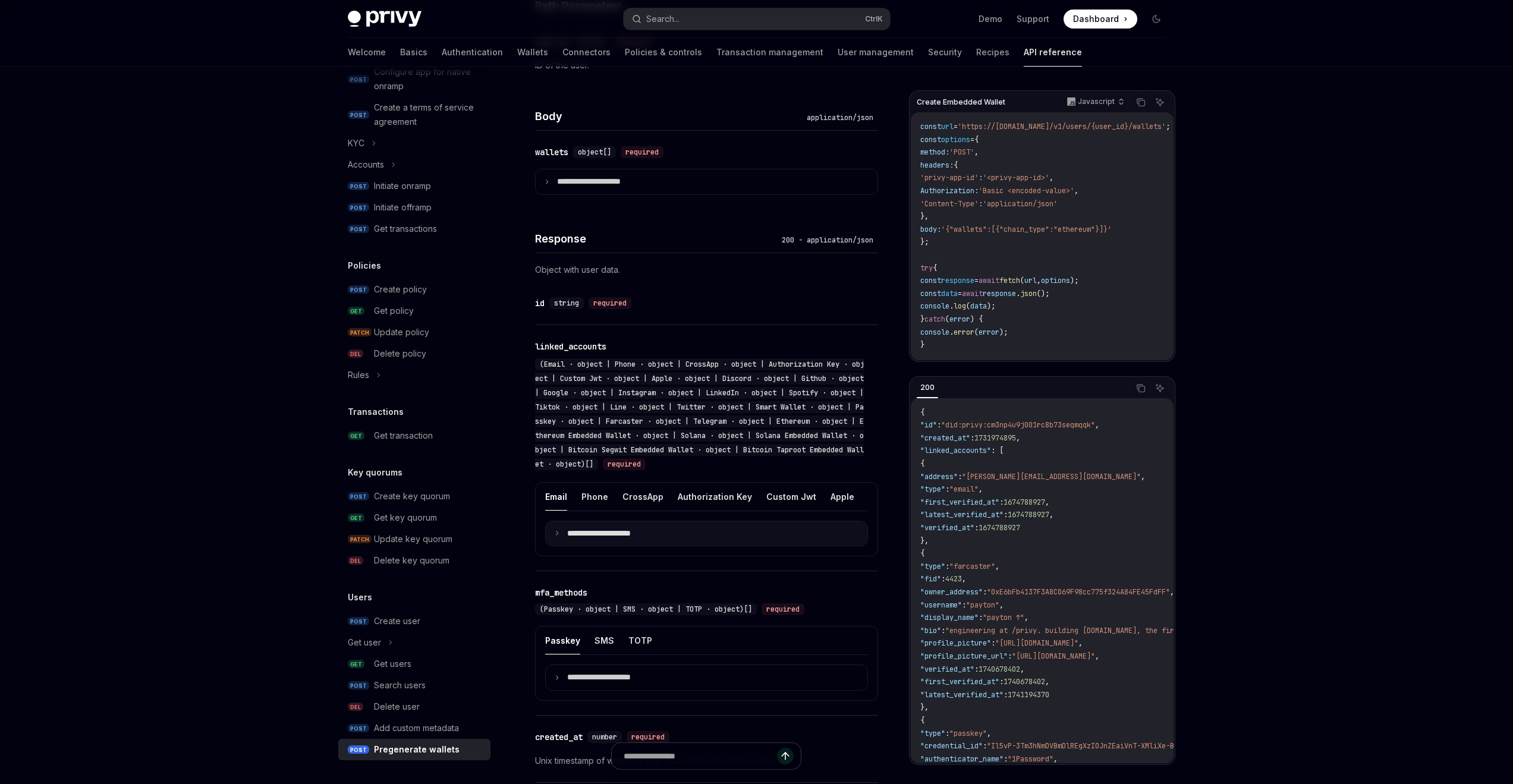
click at [620, 539] on p "**********" at bounding box center [609, 534] width 83 height 10
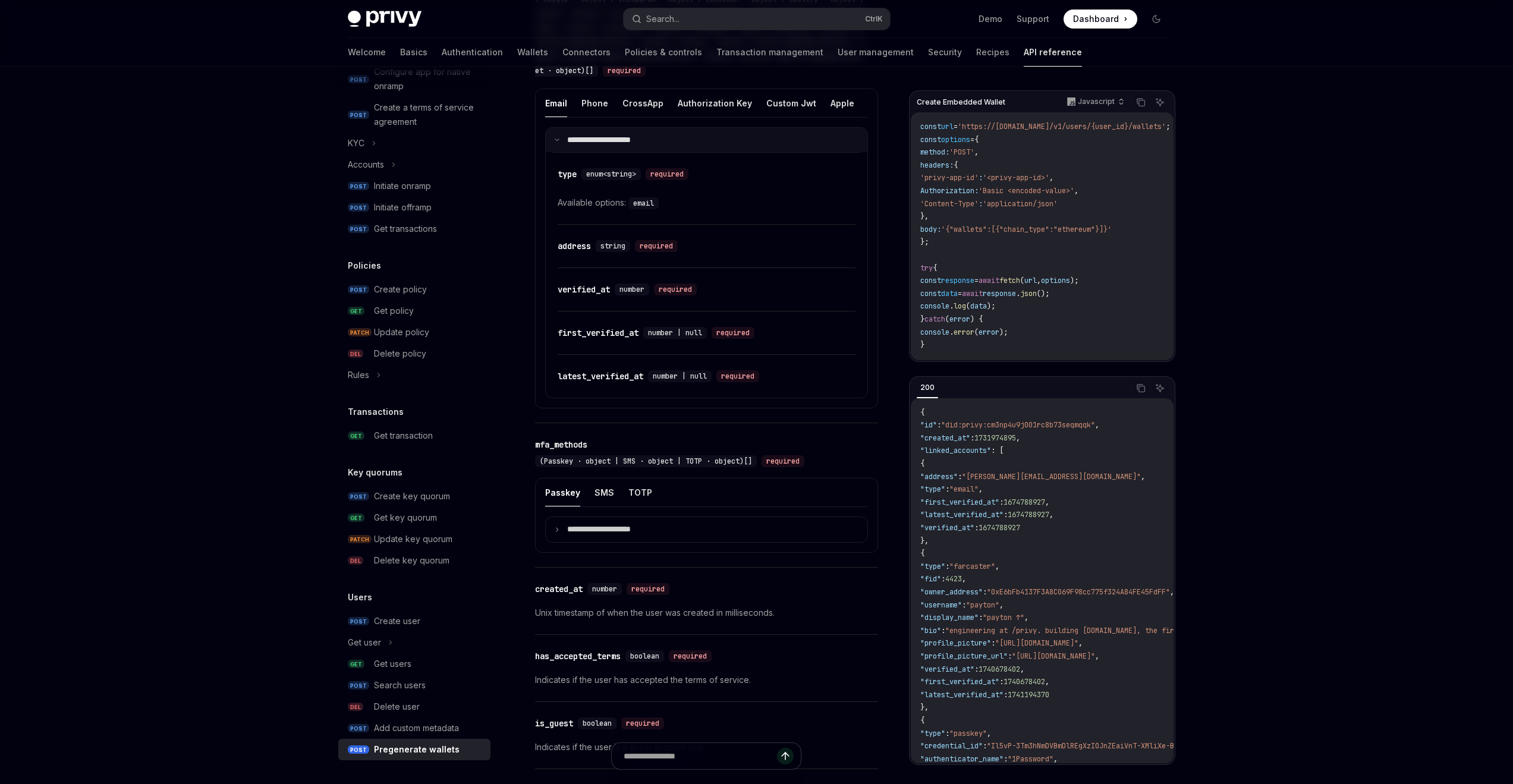
scroll to position [891, 0]
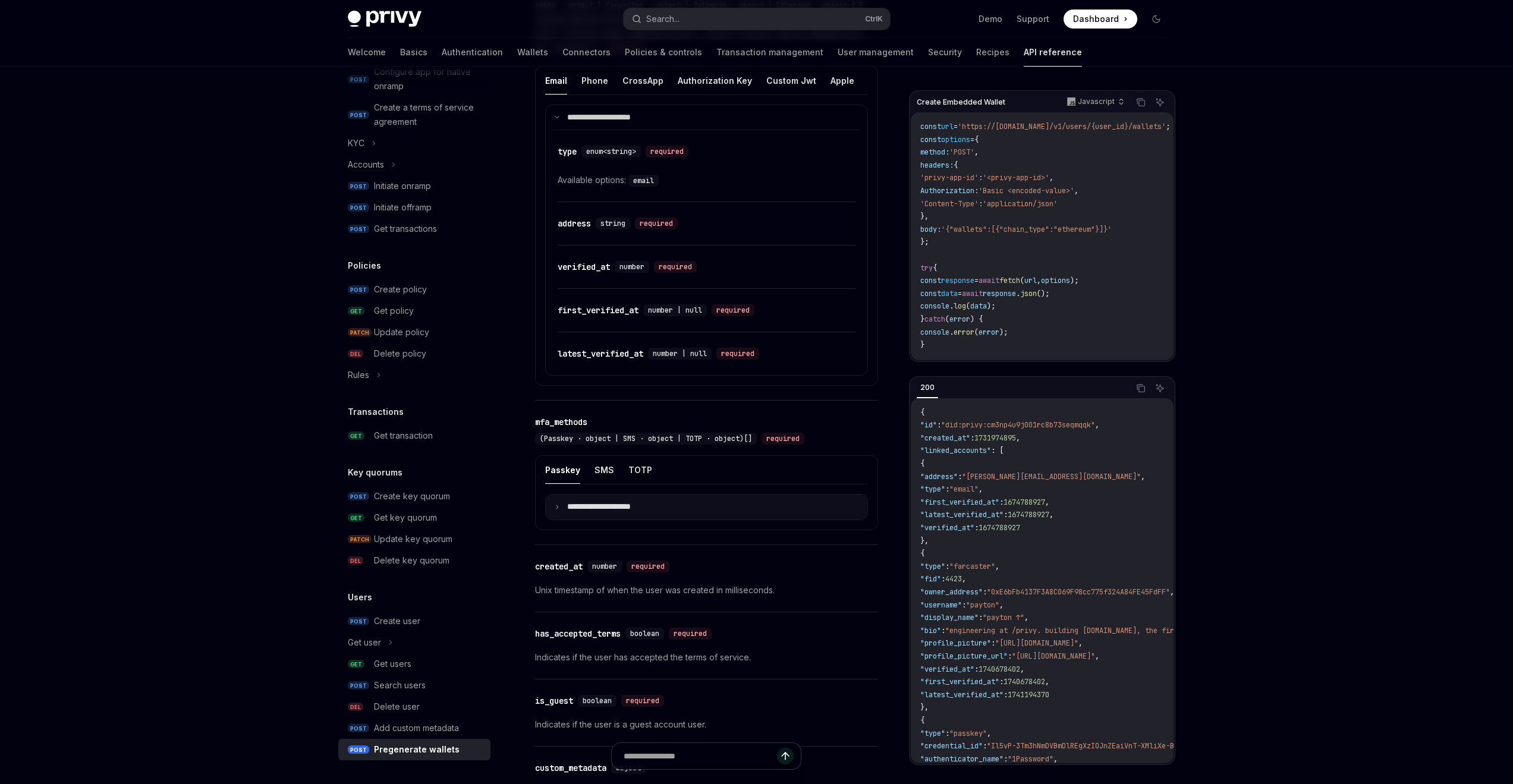
click at [609, 513] on p "**********" at bounding box center [609, 506] width 83 height 10
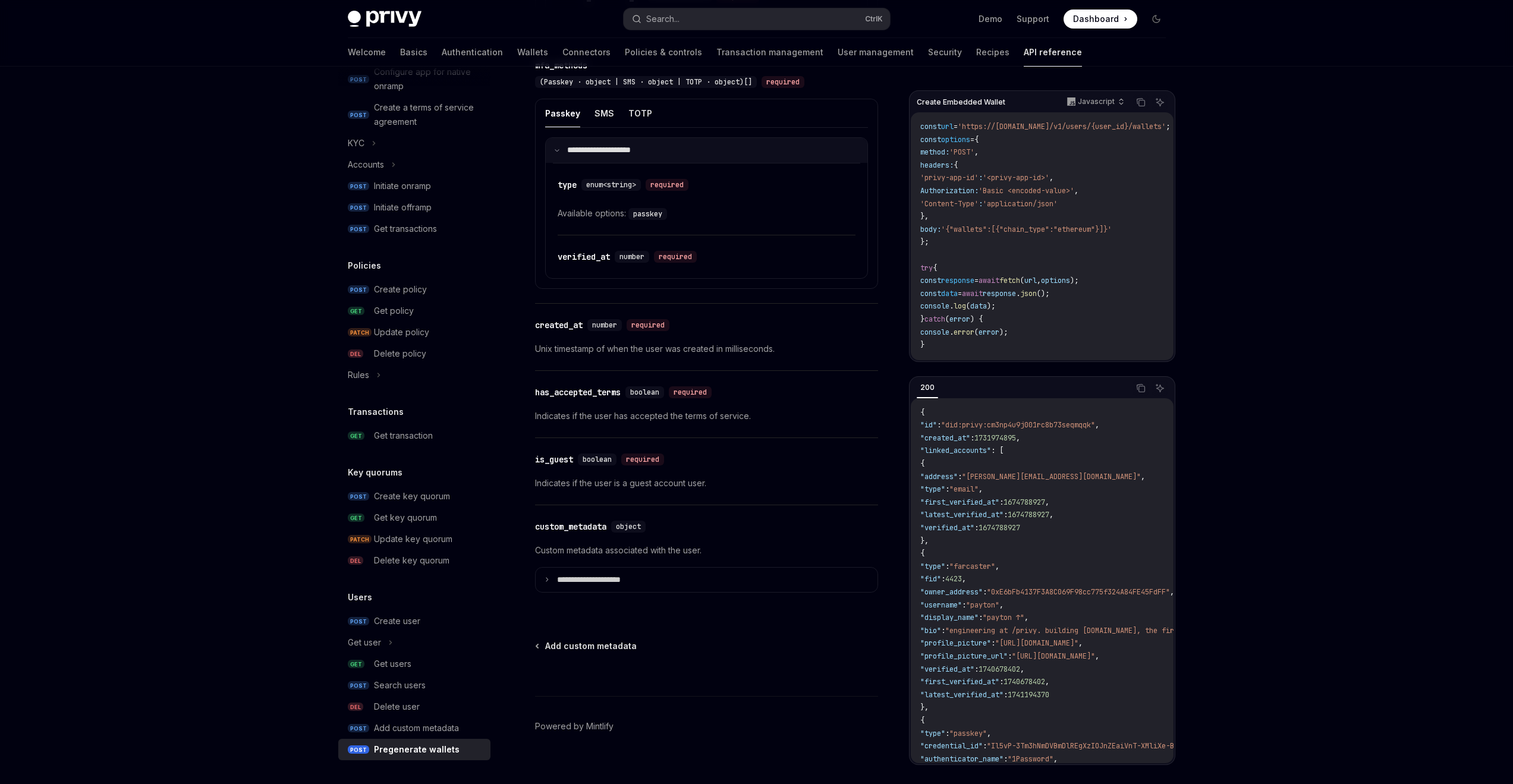
scroll to position [1272, 0]
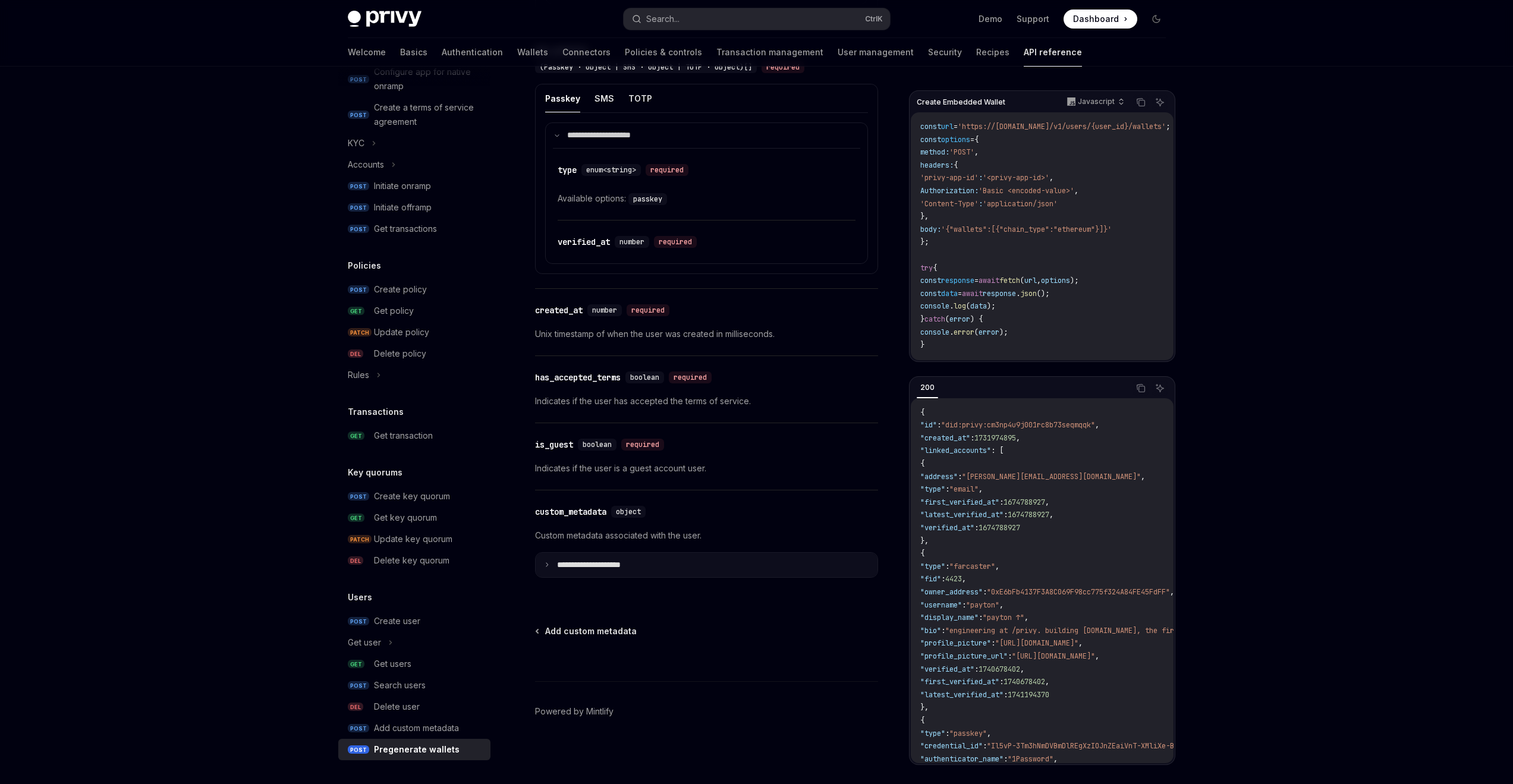
click at [600, 562] on p "**********" at bounding box center [598, 565] width 83 height 10
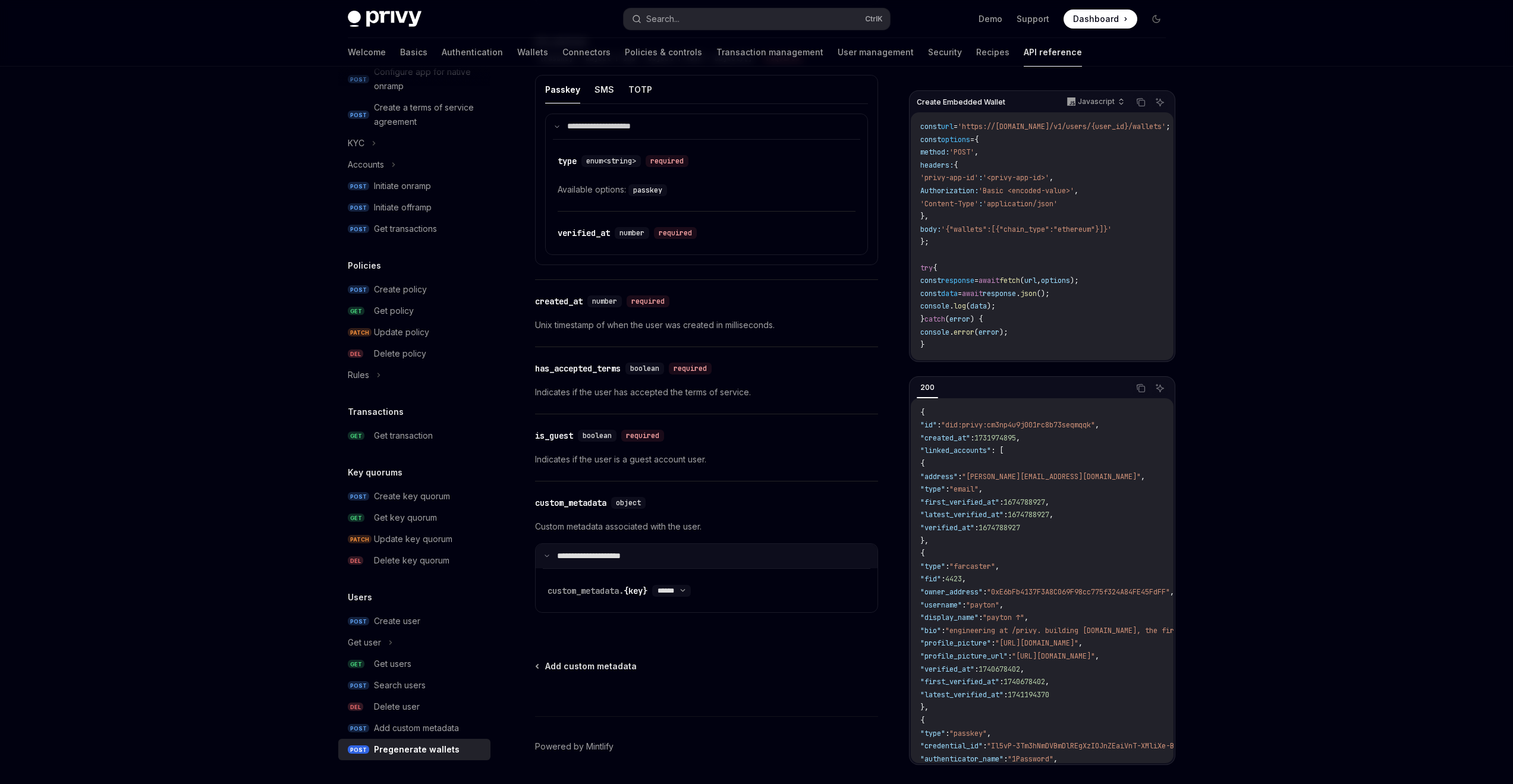
click at [599, 562] on p "**********" at bounding box center [596, 556] width 79 height 10
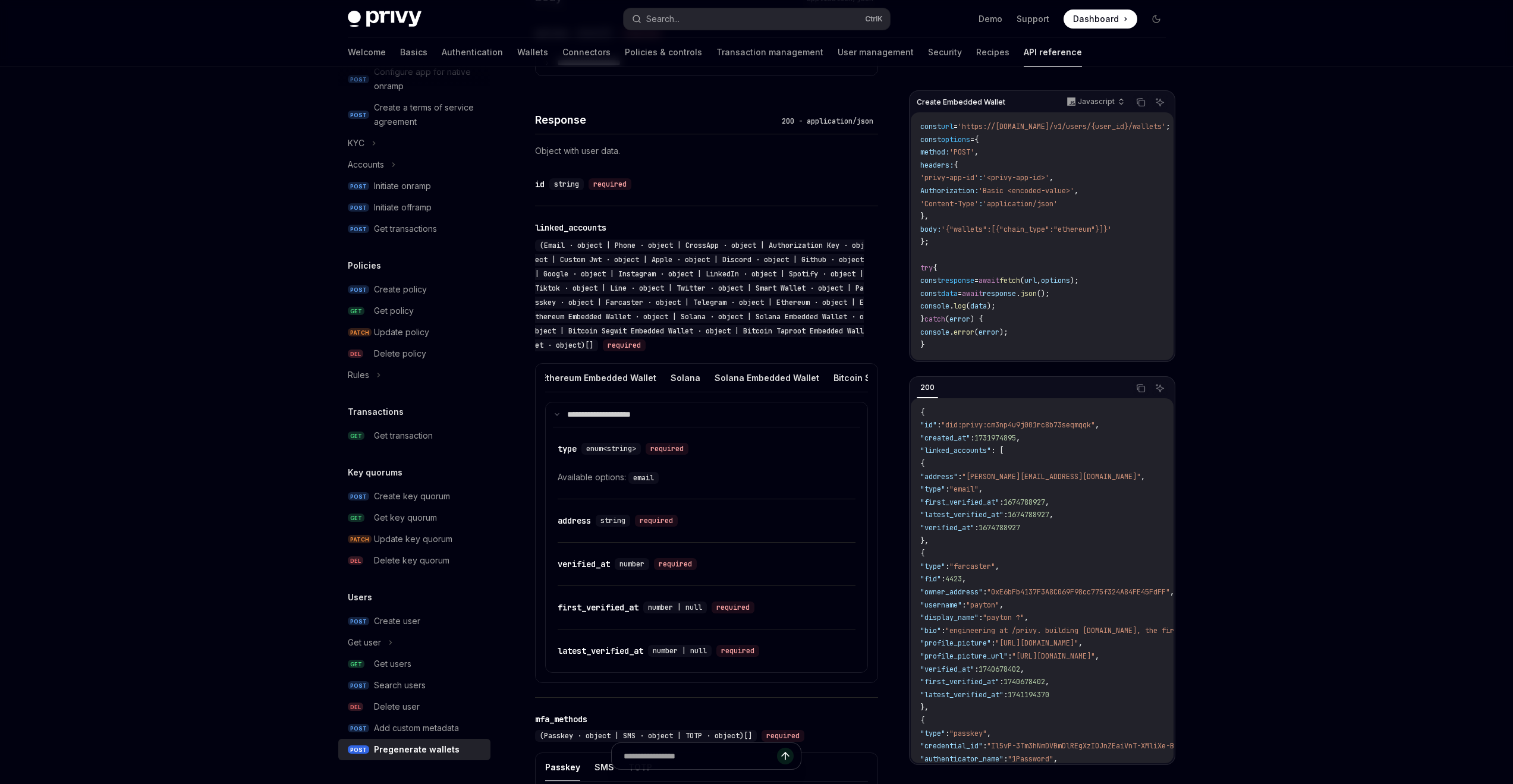
scroll to position [0, 1004]
click at [763, 380] on button "Solana Embedded Wallet" at bounding box center [772, 378] width 104 height 28
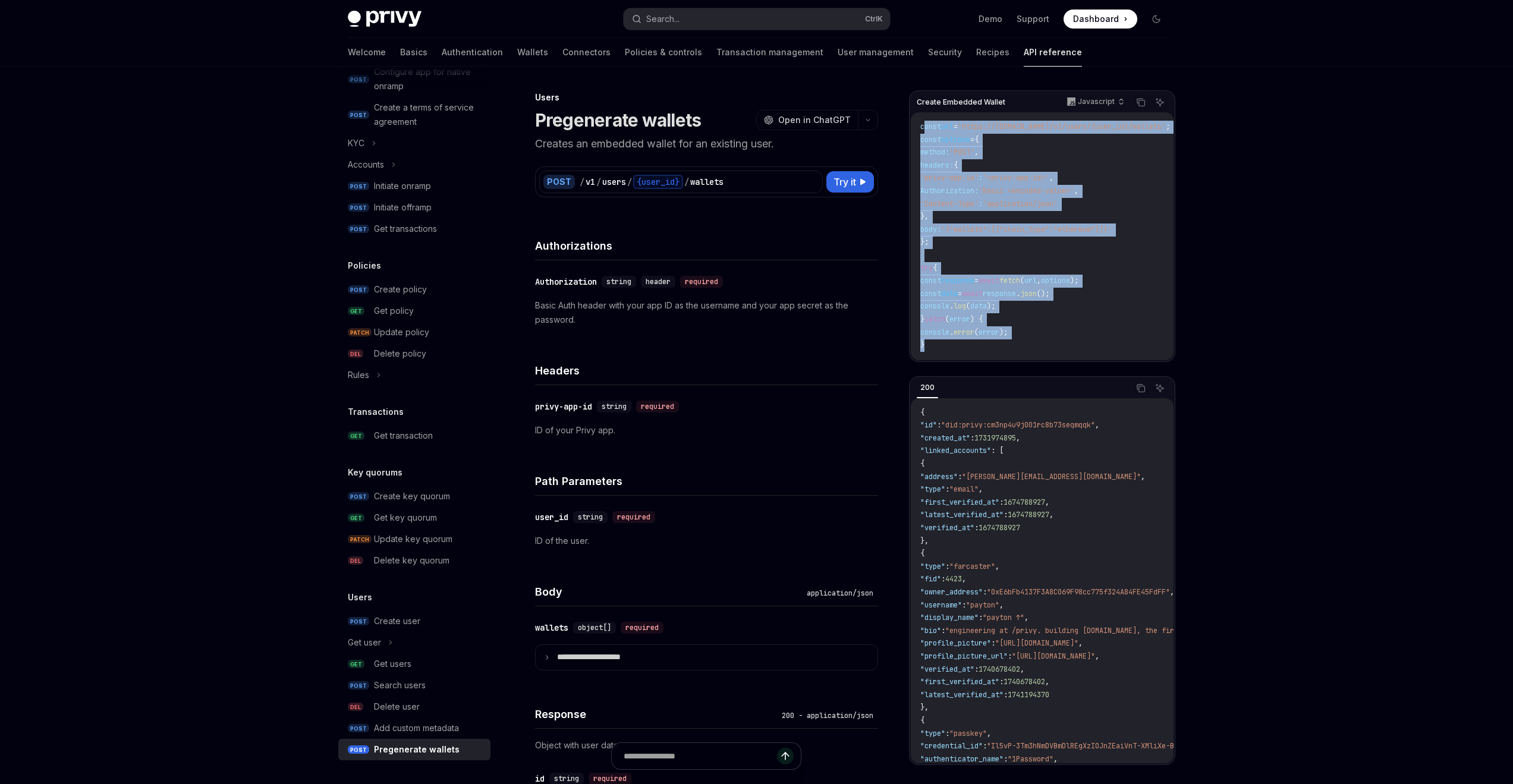
drag, startPoint x: 992, startPoint y: 349, endPoint x: 926, endPoint y: 123, distance: 235.4
click at [926, 123] on code "const url = 'https://api.privy.io/v1/users/{user_id}/wallets' ; const options =…" at bounding box center [1059, 236] width 278 height 231
copy code "onst url = 'https://api.privy.io/v1/users/{user_id}/wallets' ; const options = …"
click at [632, 444] on div "​ privy-app-id string required ID of your Privy app." at bounding box center [706, 418] width 343 height 66
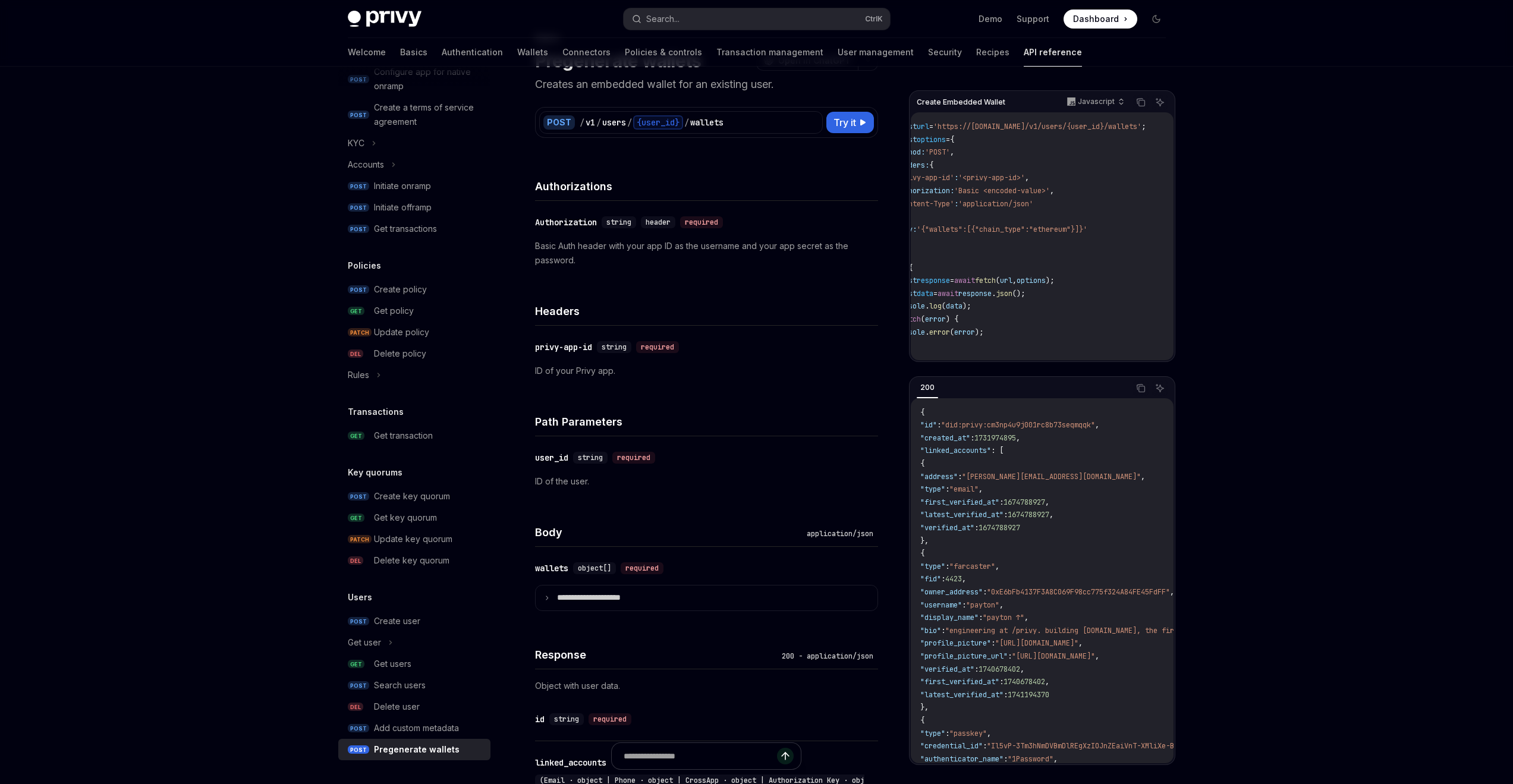
scroll to position [0, 23]
click at [831, 122] on button "Try it" at bounding box center [850, 122] width 47 height 21
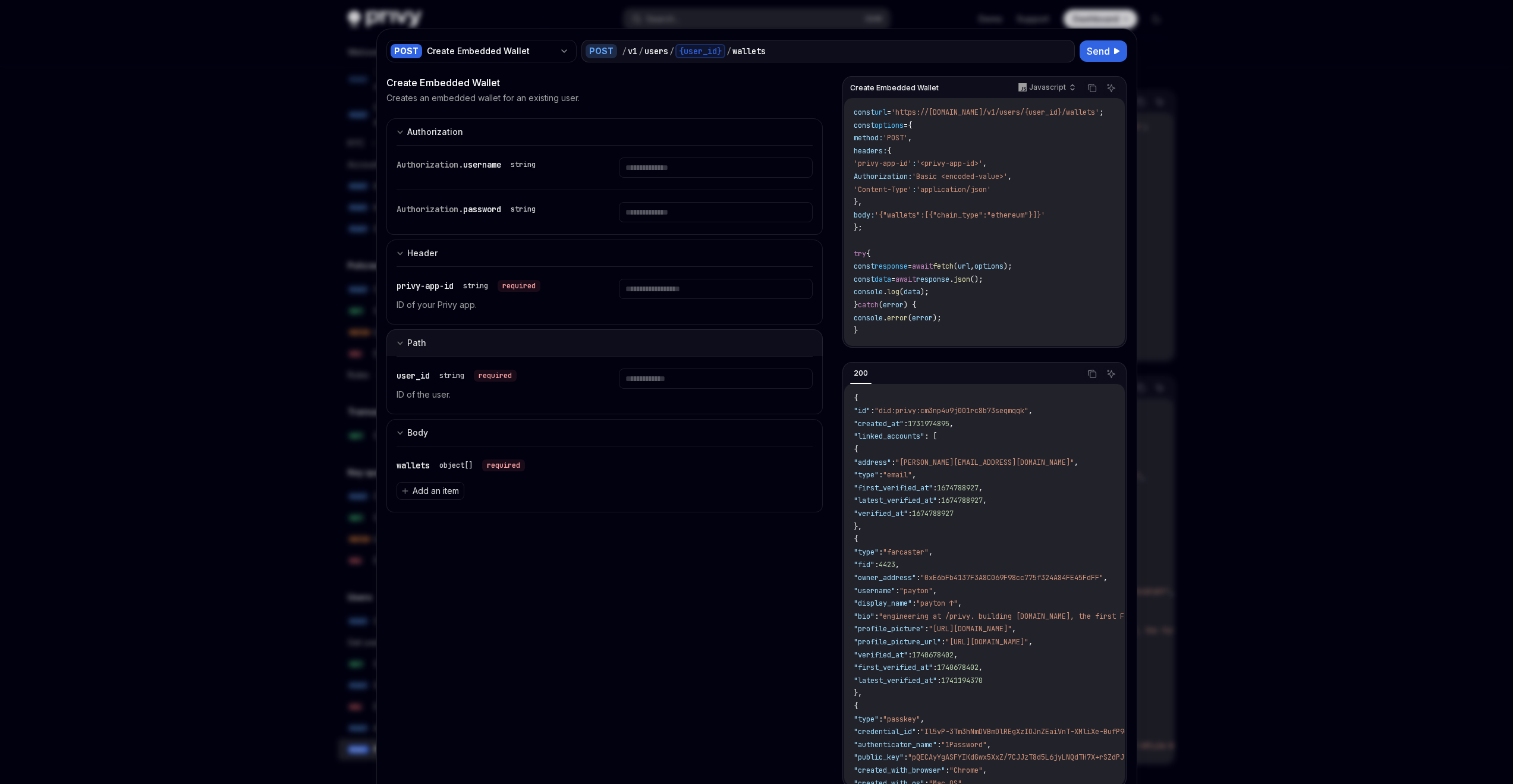
click at [470, 346] on button "Path" at bounding box center [605, 343] width 437 height 27
click at [470, 346] on button "Path" at bounding box center [605, 343] width 437 height 28
click at [297, 203] on div at bounding box center [756, 392] width 1513 height 784
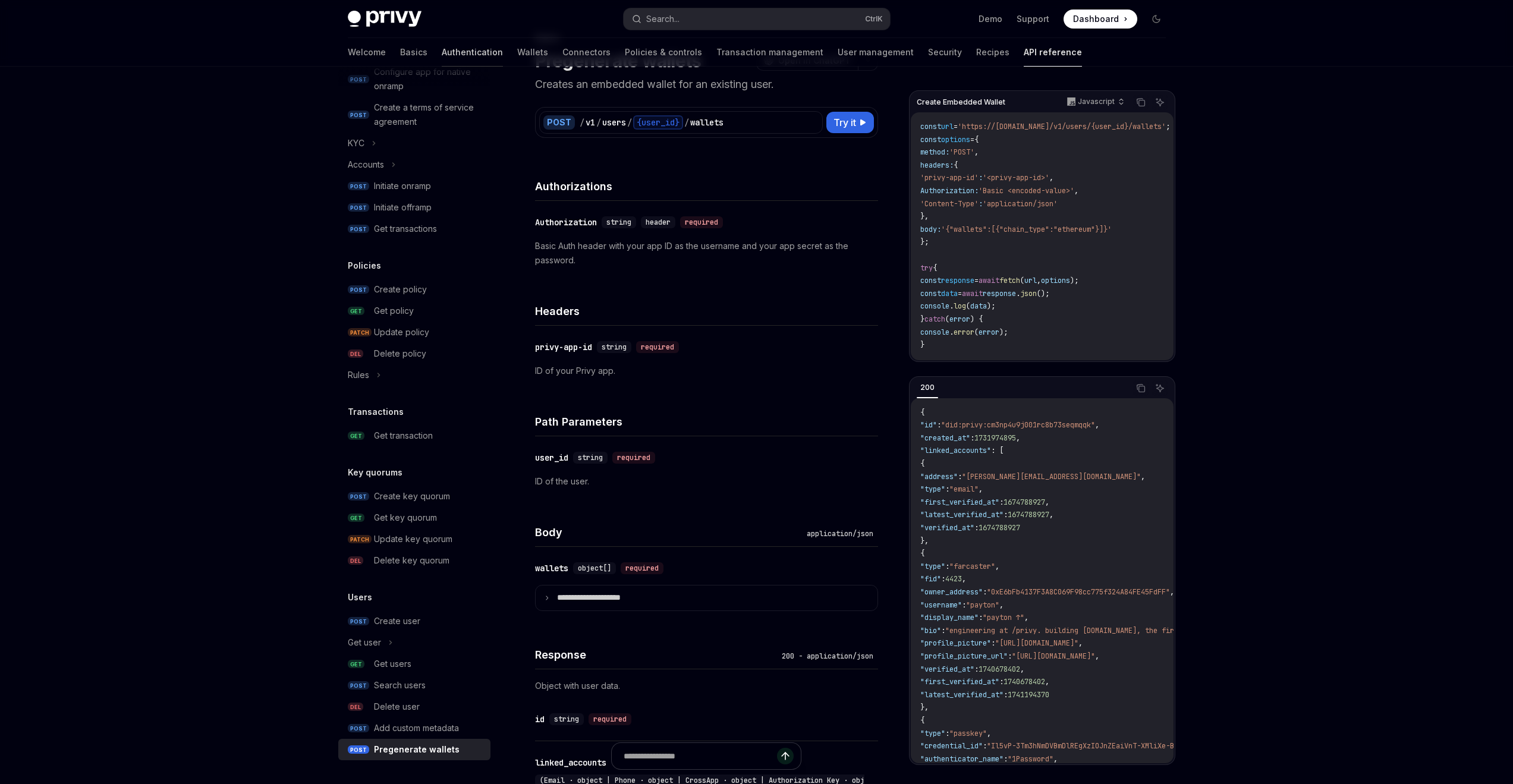
click at [441, 50] on link "Authentication" at bounding box center [472, 52] width 61 height 28
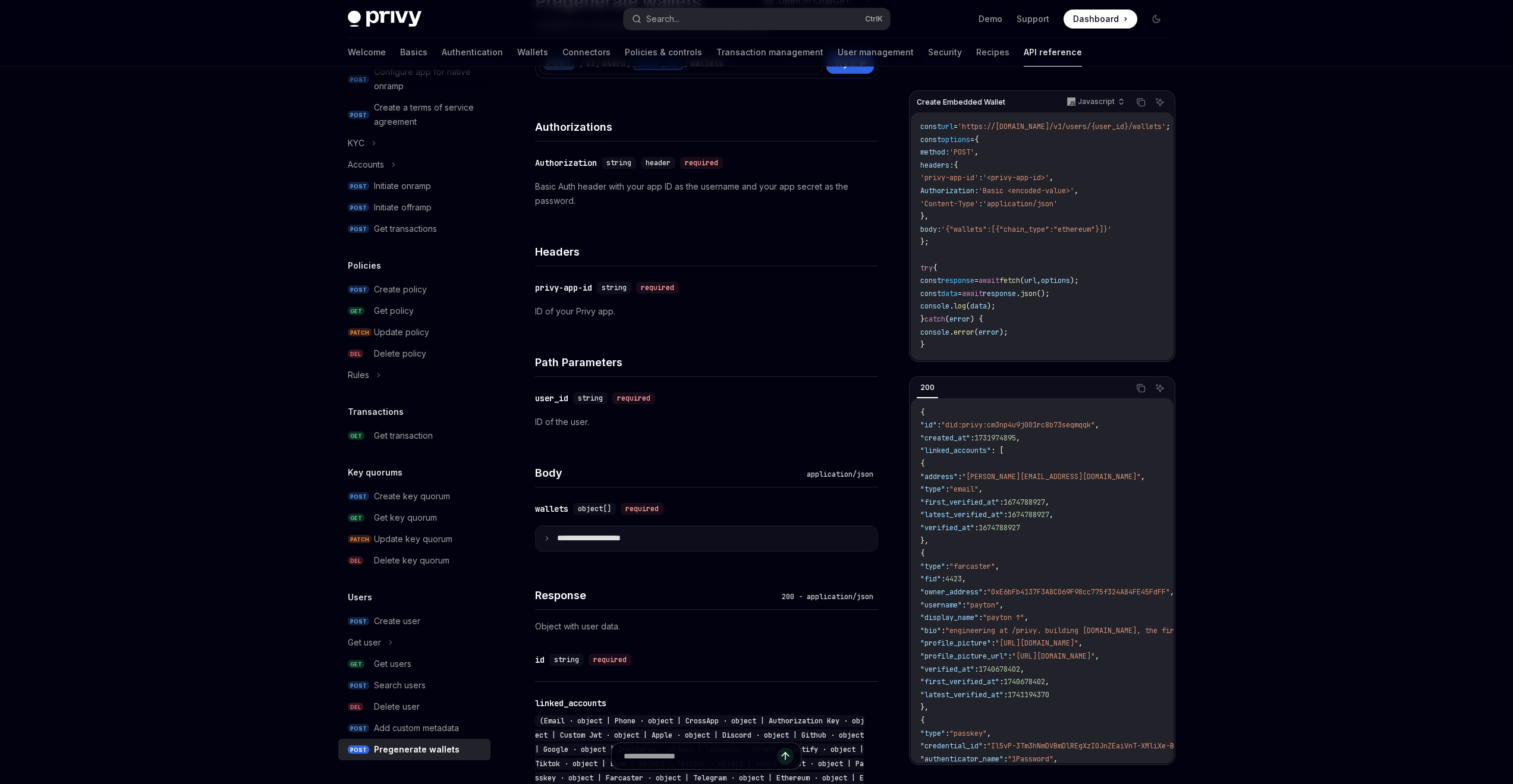
click at [668, 537] on summary "**********" at bounding box center [706, 538] width 342 height 25
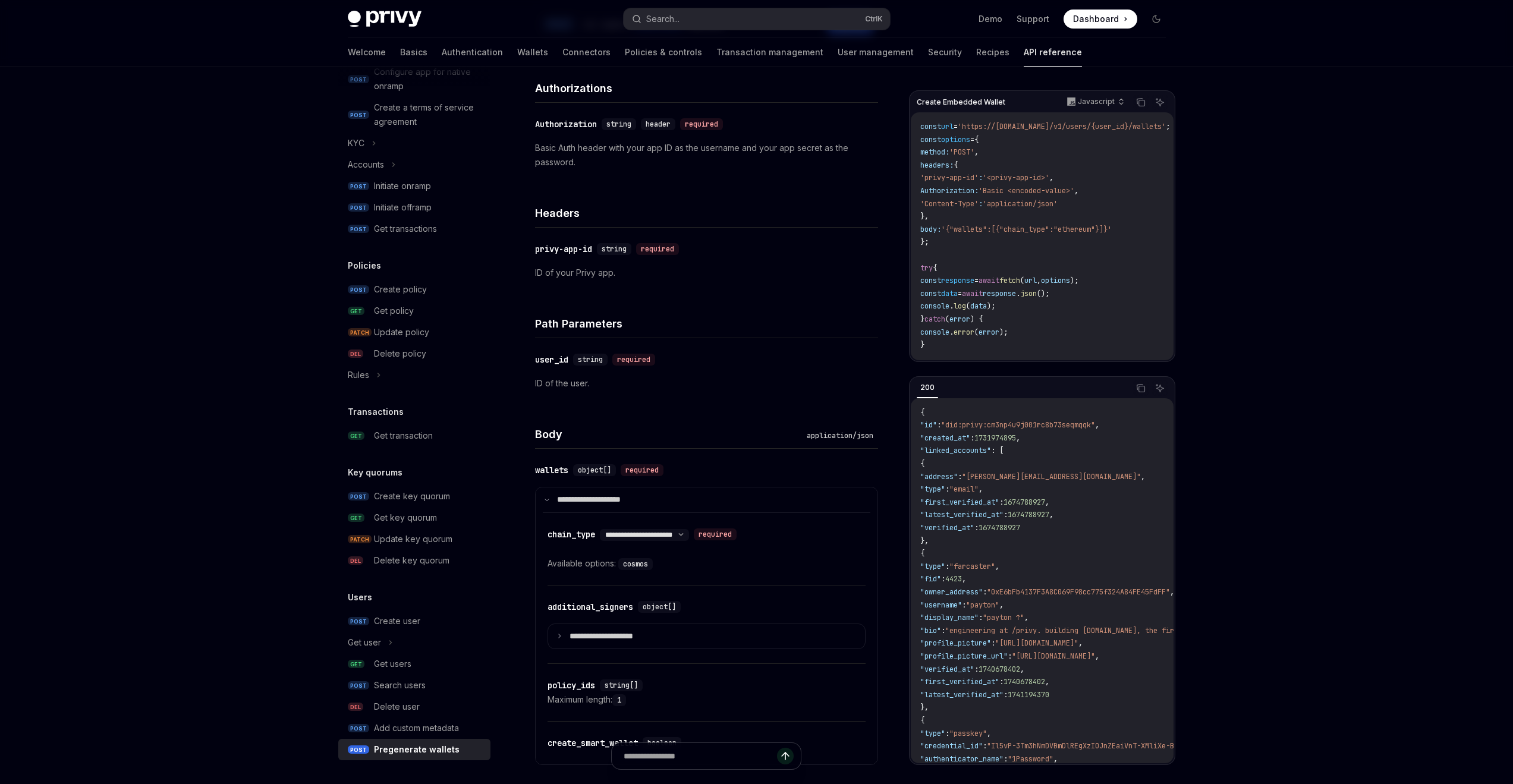
type textarea "*"
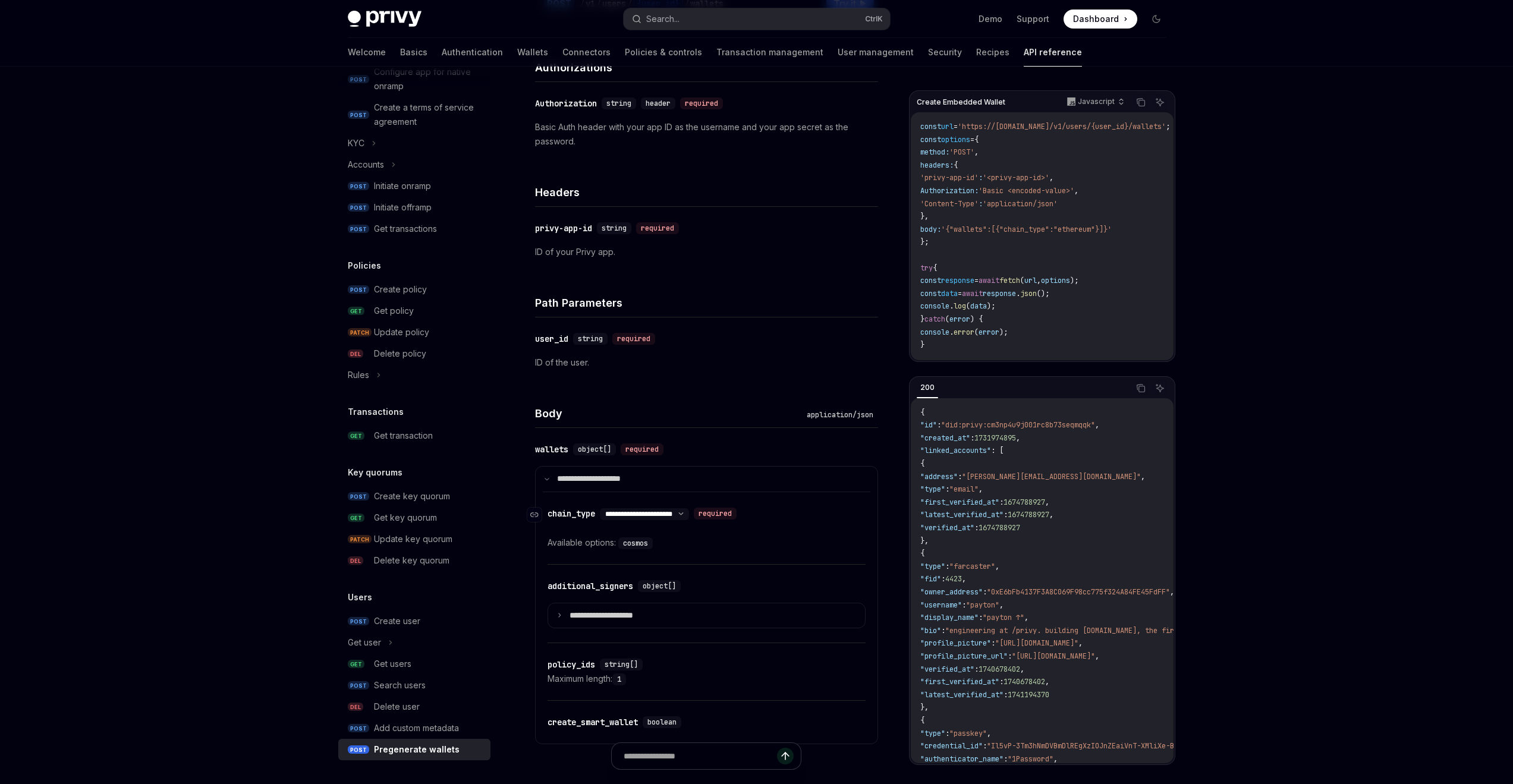
click at [679, 514] on select "**********" at bounding box center [644, 514] width 89 height 9
click at [602, 510] on select "**********" at bounding box center [644, 514] width 89 height 9
click at [640, 510] on select "**********" at bounding box center [644, 514] width 89 height 9
select select "*"
click at [602, 510] on select "**********" at bounding box center [644, 514] width 89 height 9
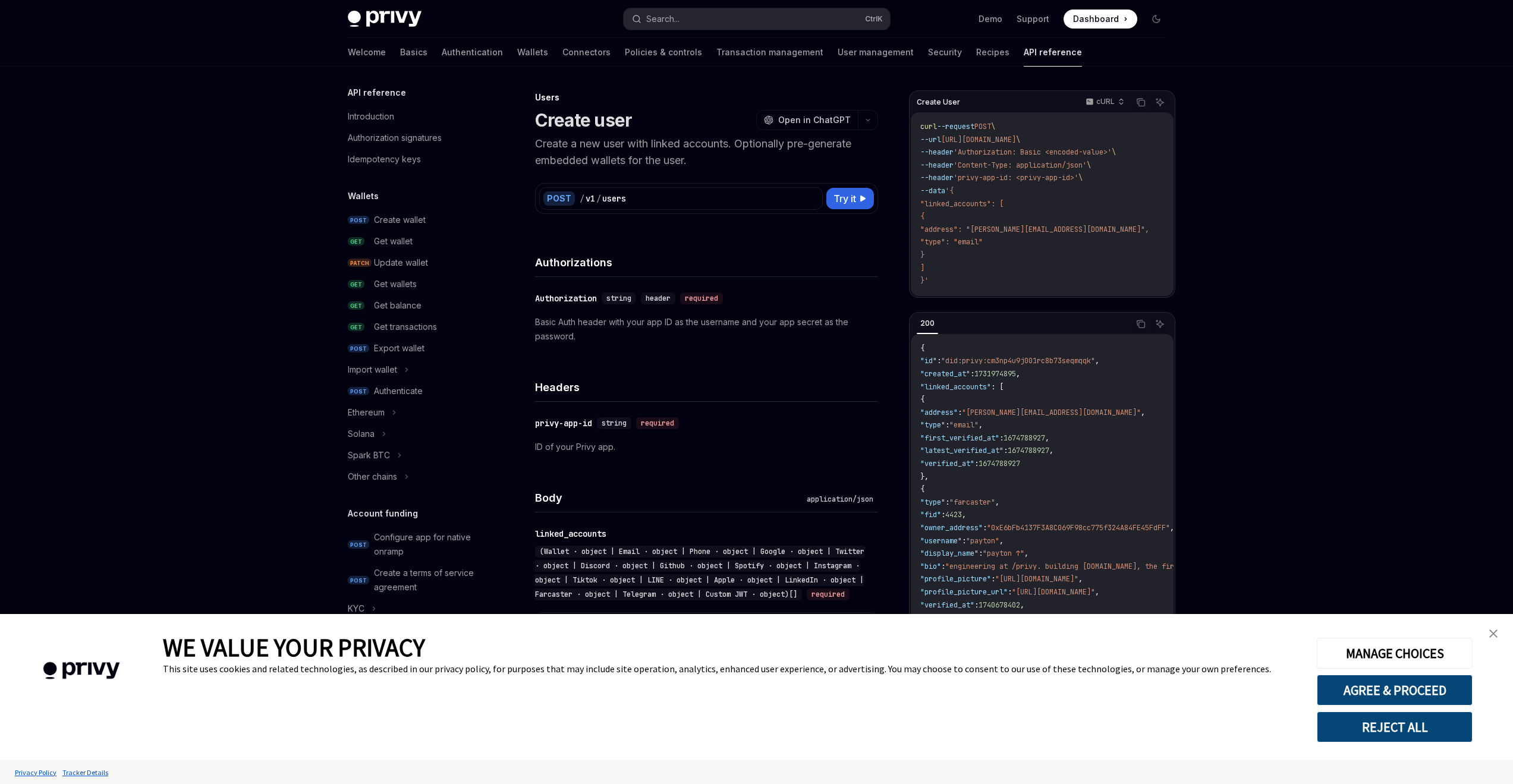
type textarea "*"
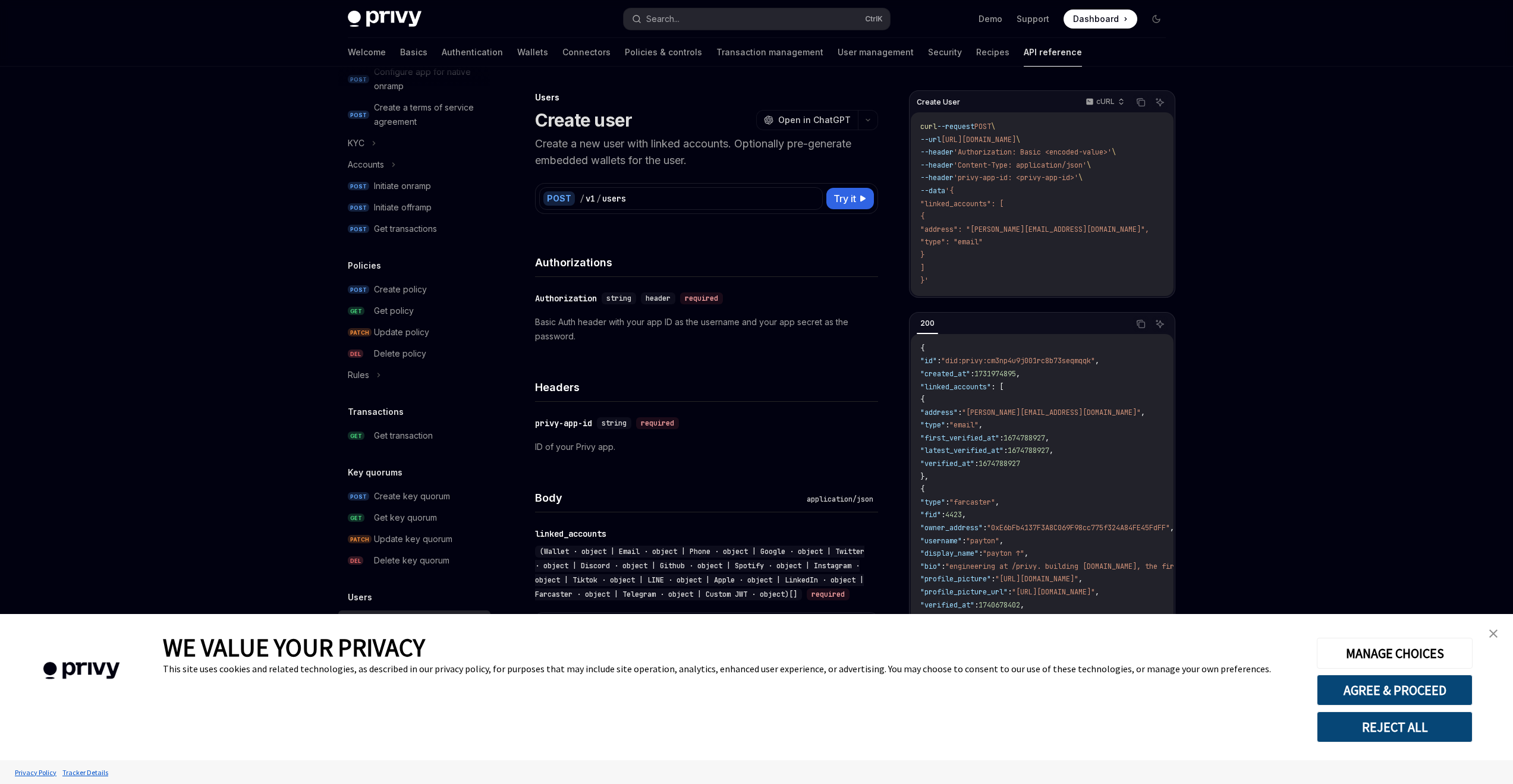
click at [1489, 633] on link "close banner" at bounding box center [1493, 634] width 24 height 24
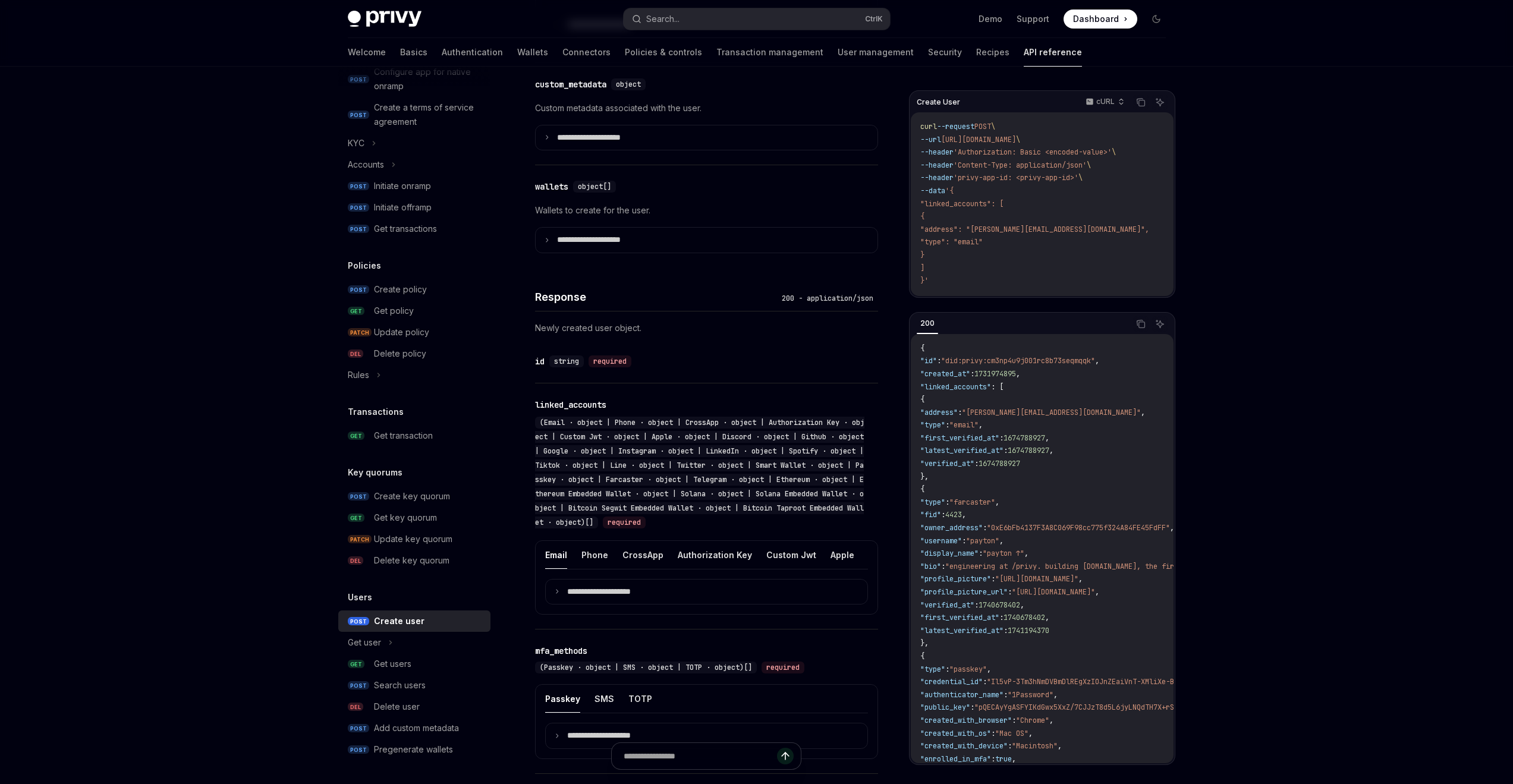
scroll to position [654, 0]
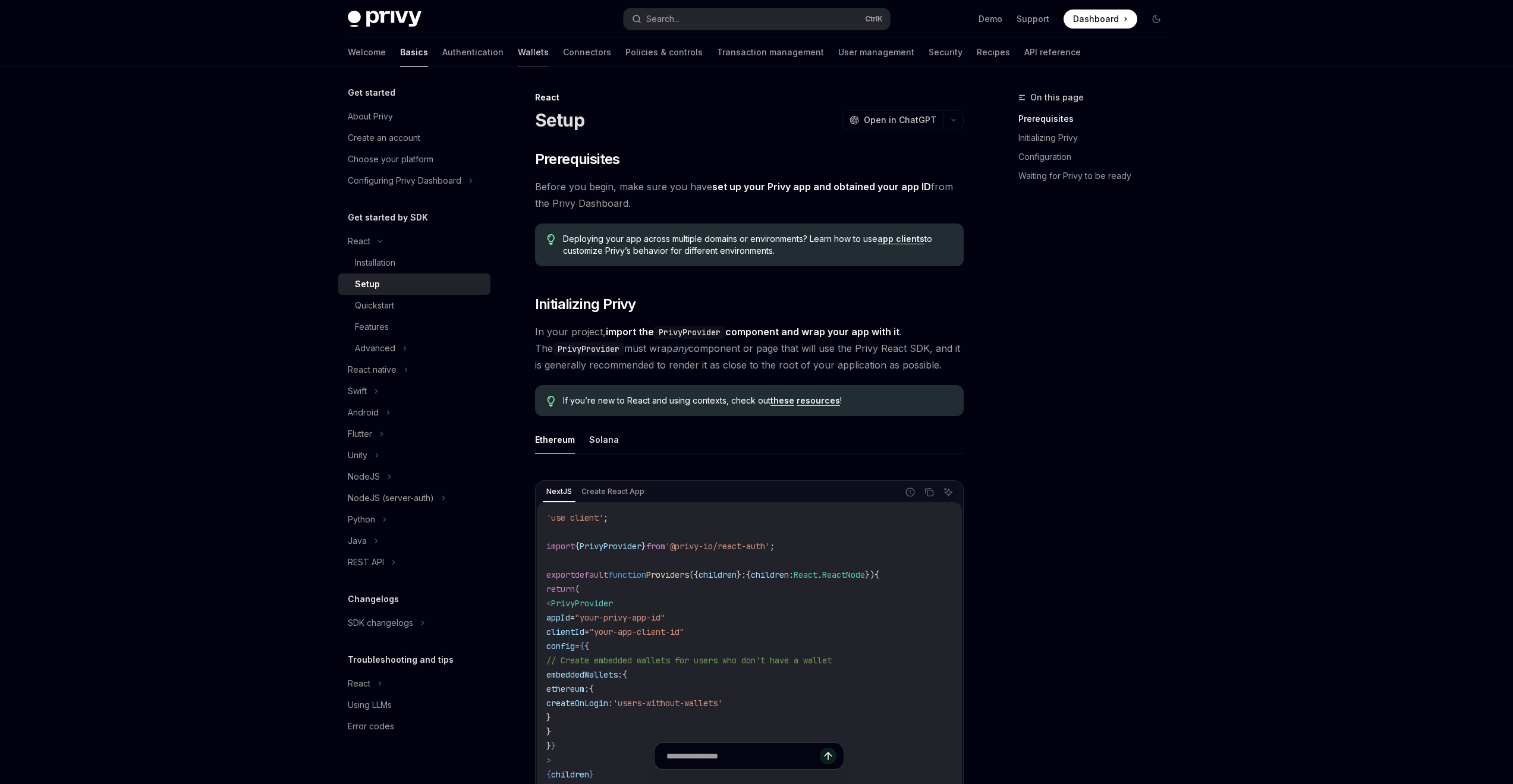
click at [518, 55] on link "Wallets" at bounding box center [533, 52] width 31 height 28
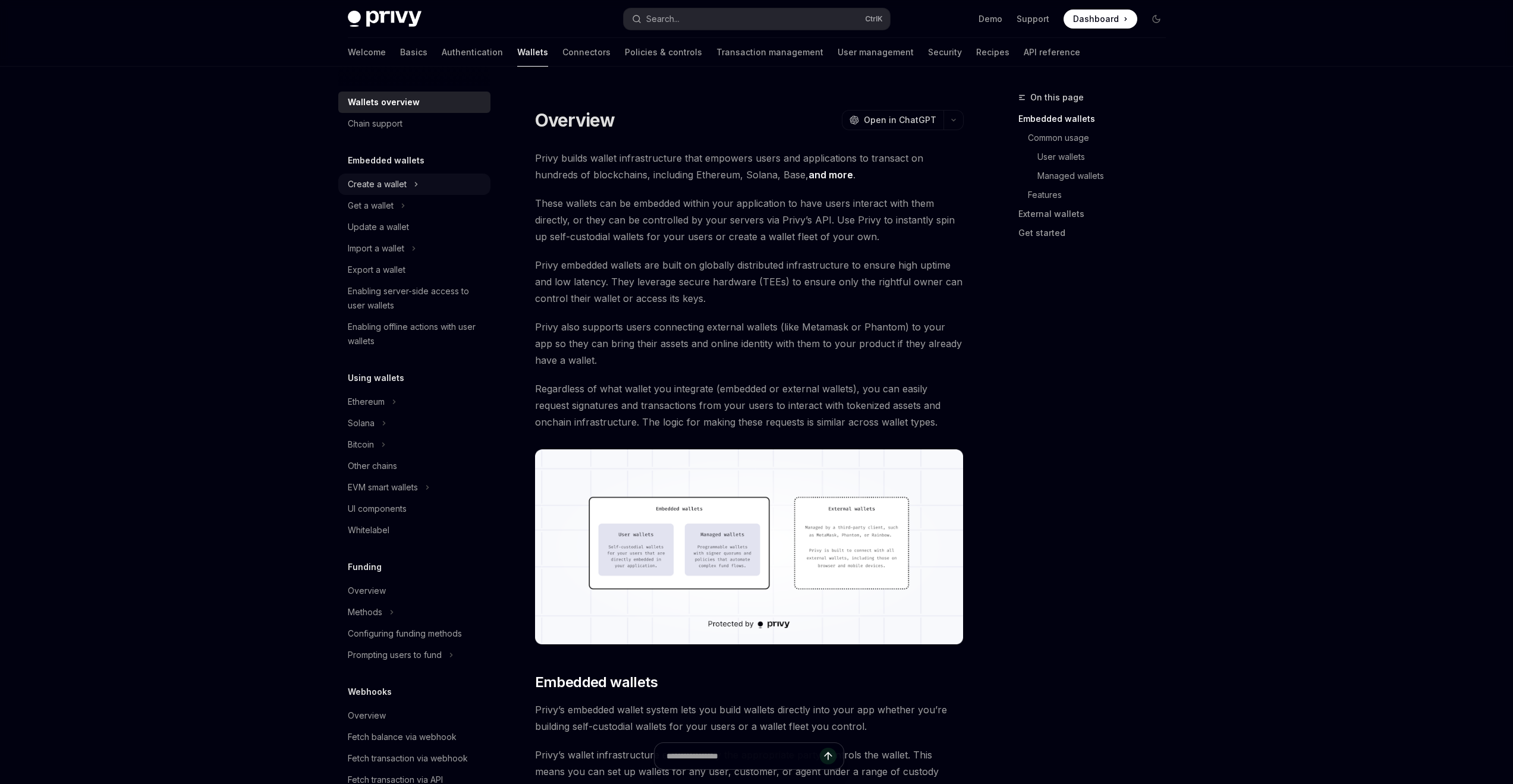
click at [402, 188] on div "Create a wallet" at bounding box center [377, 184] width 59 height 14
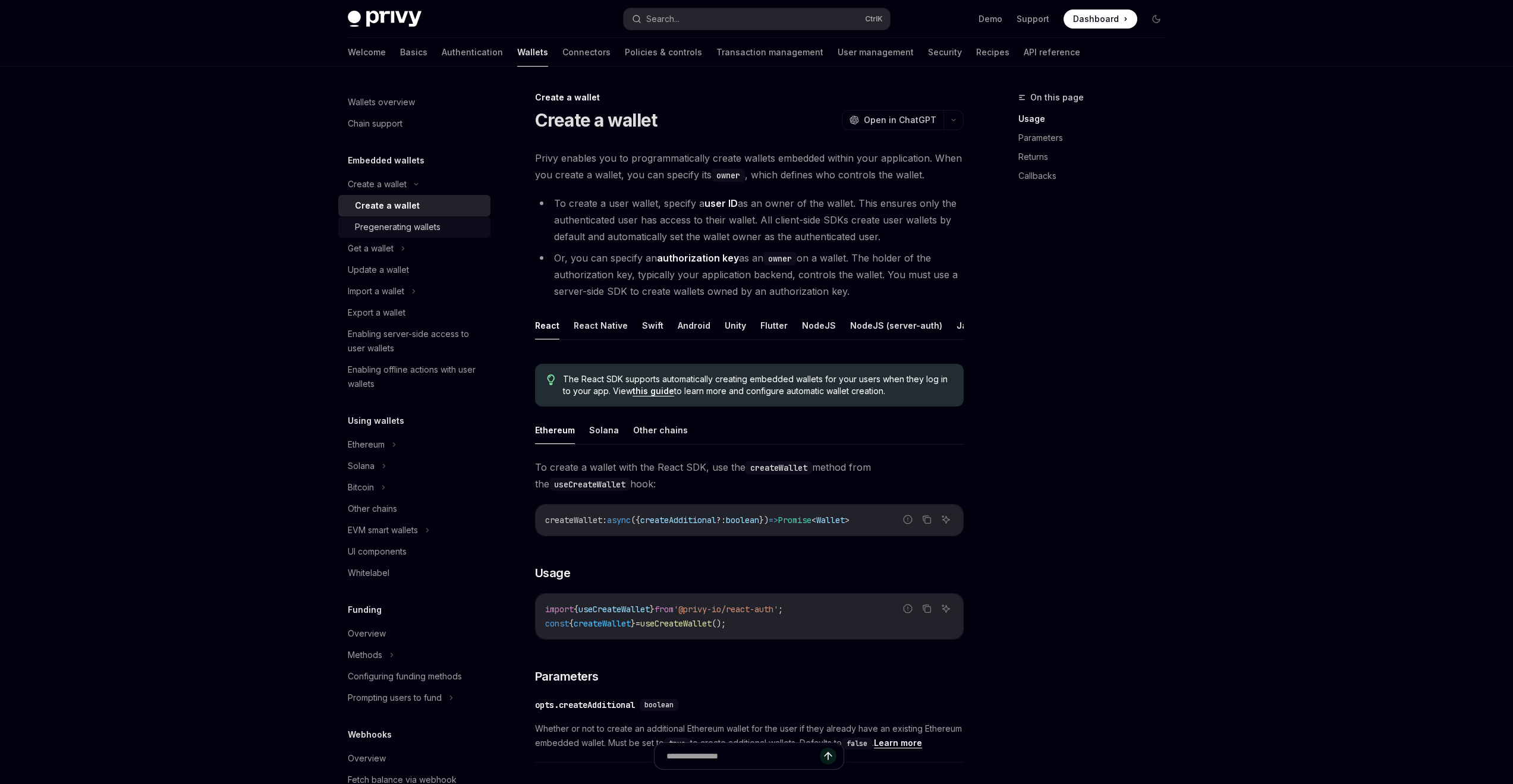
click at [408, 222] on div "Pregenerating wallets" at bounding box center [397, 227] width 85 height 14
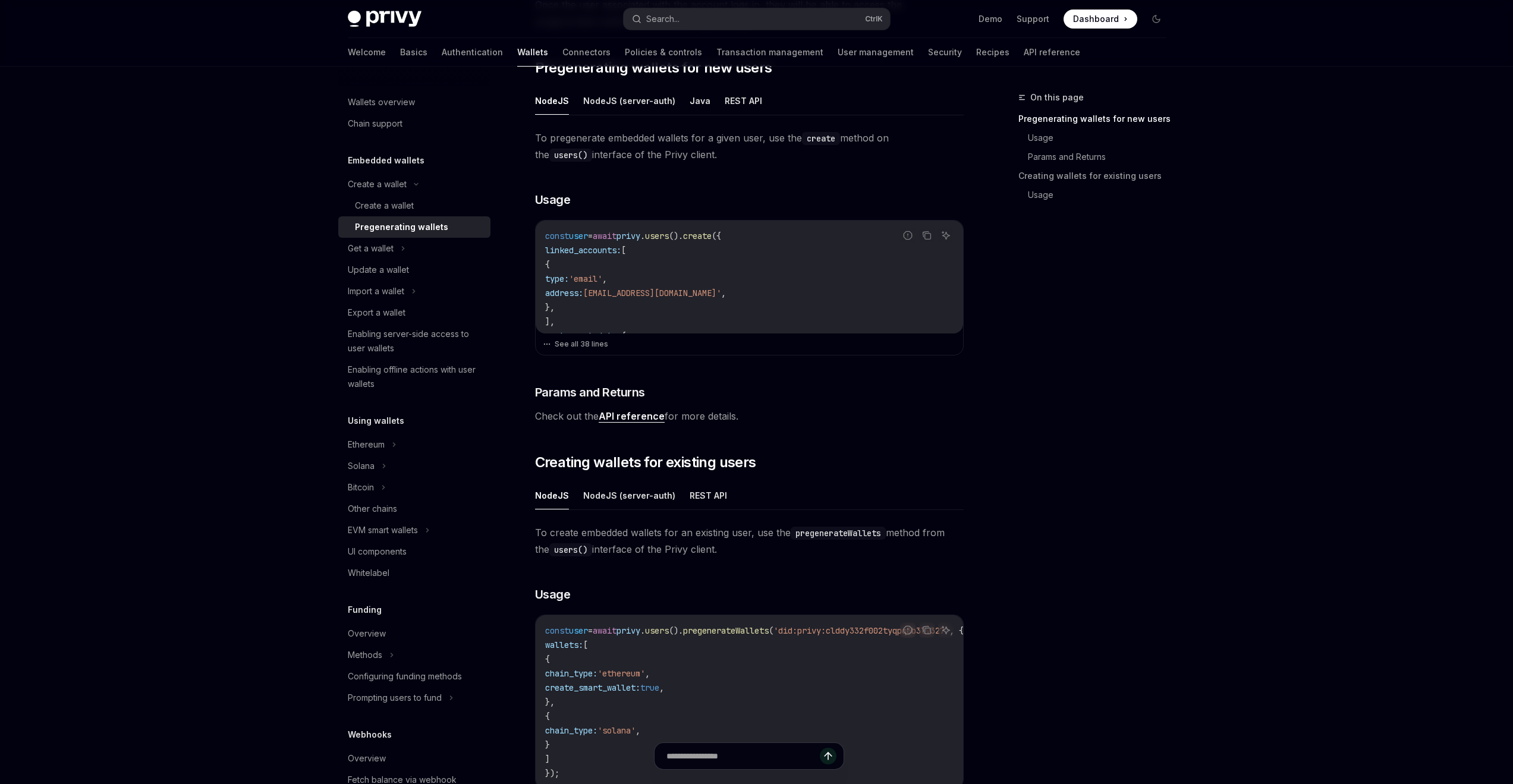
scroll to position [291, 0]
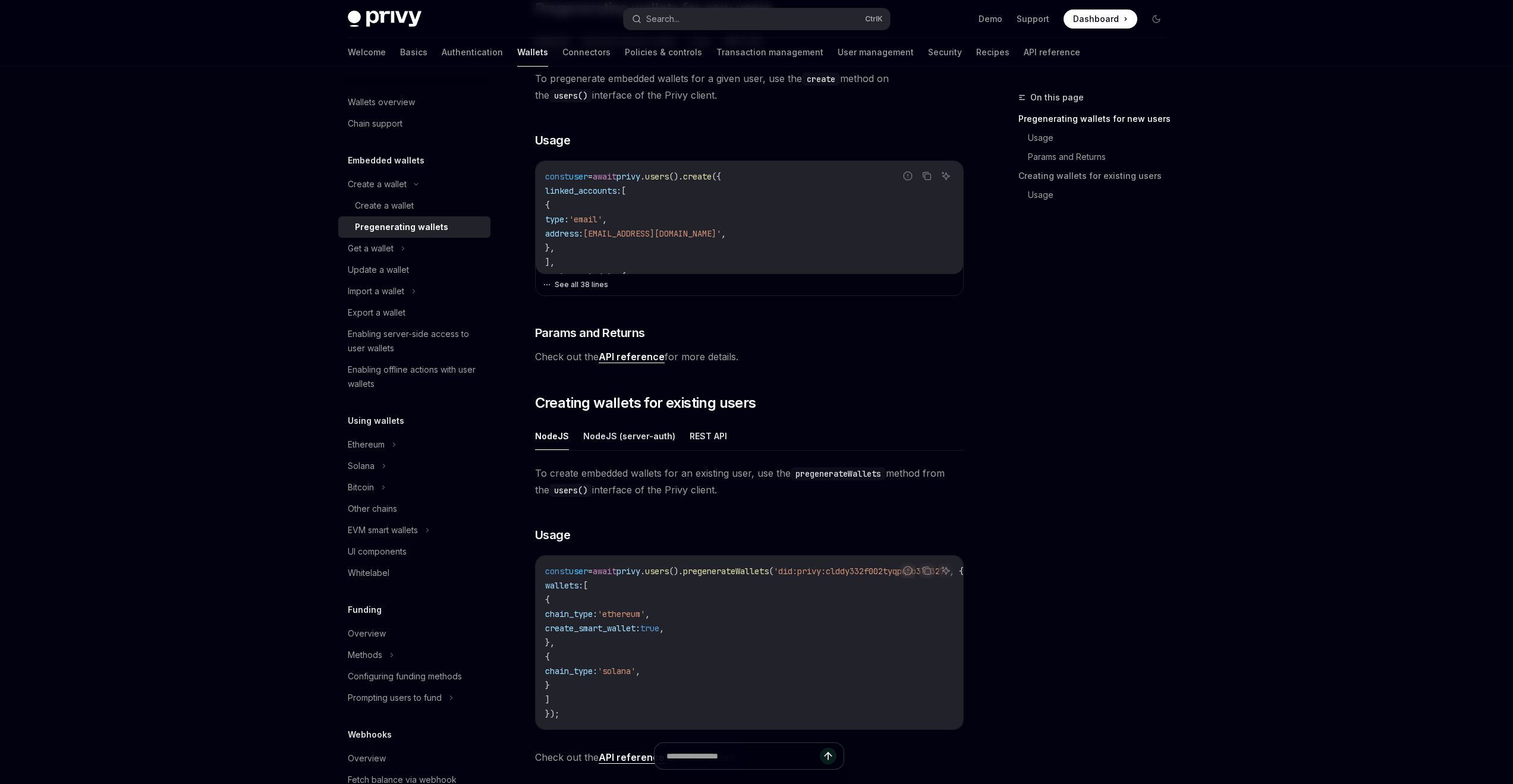
click at [567, 289] on button "See all 38 lines" at bounding box center [749, 284] width 413 height 17
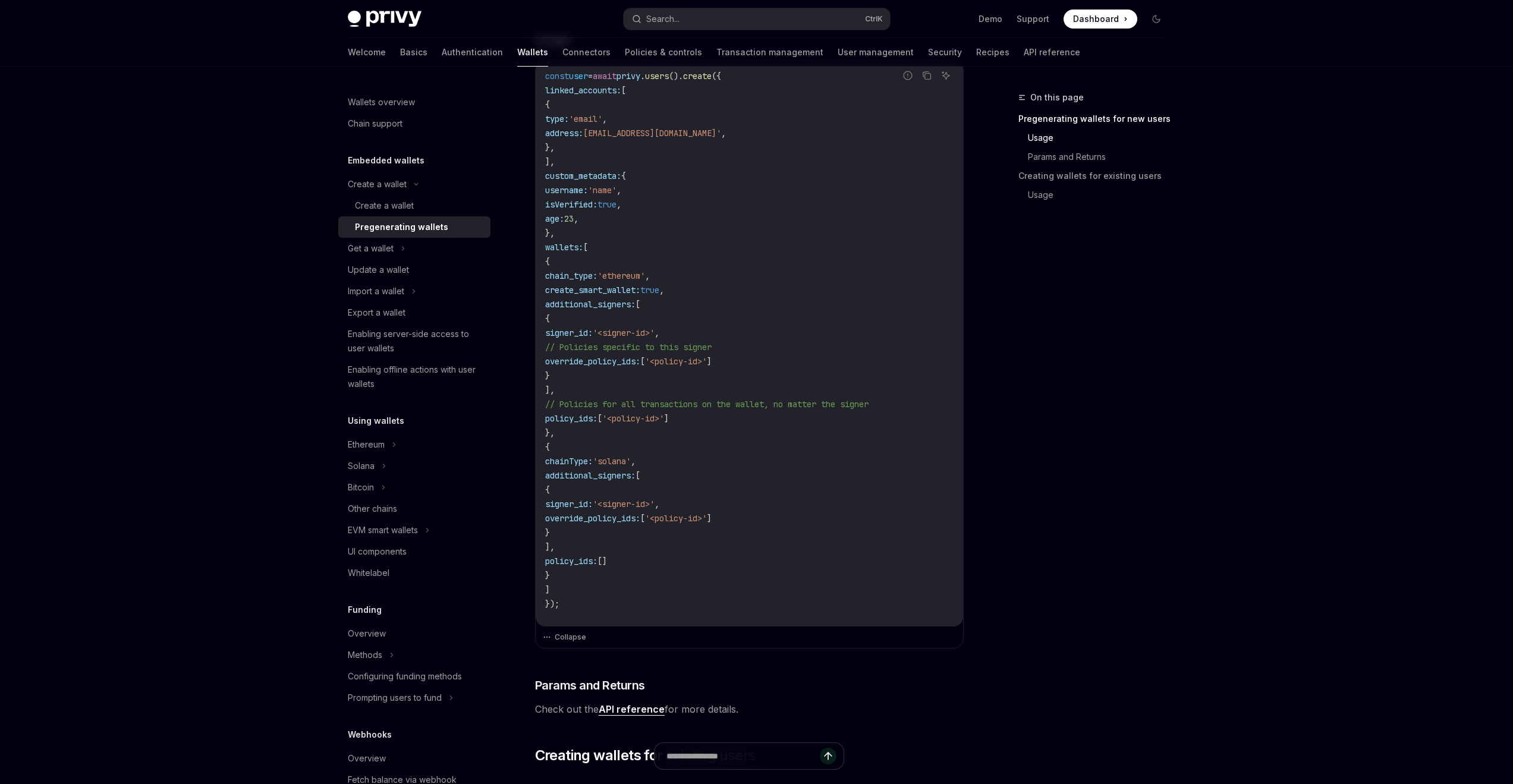
scroll to position [387, 0]
click at [391, 206] on div "Create a wallet" at bounding box center [384, 205] width 59 height 14
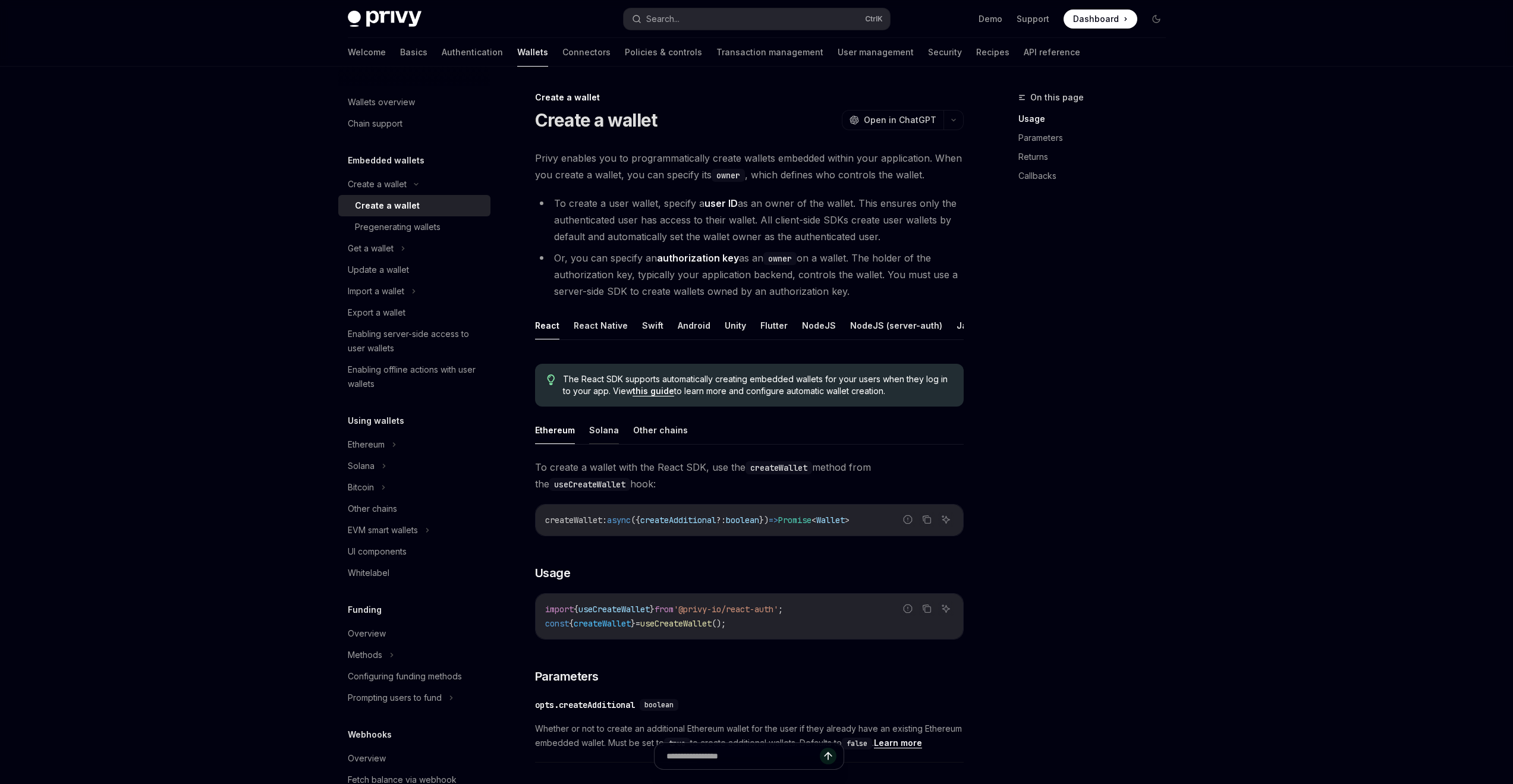
click at [607, 441] on button "Solana" at bounding box center [604, 430] width 29 height 28
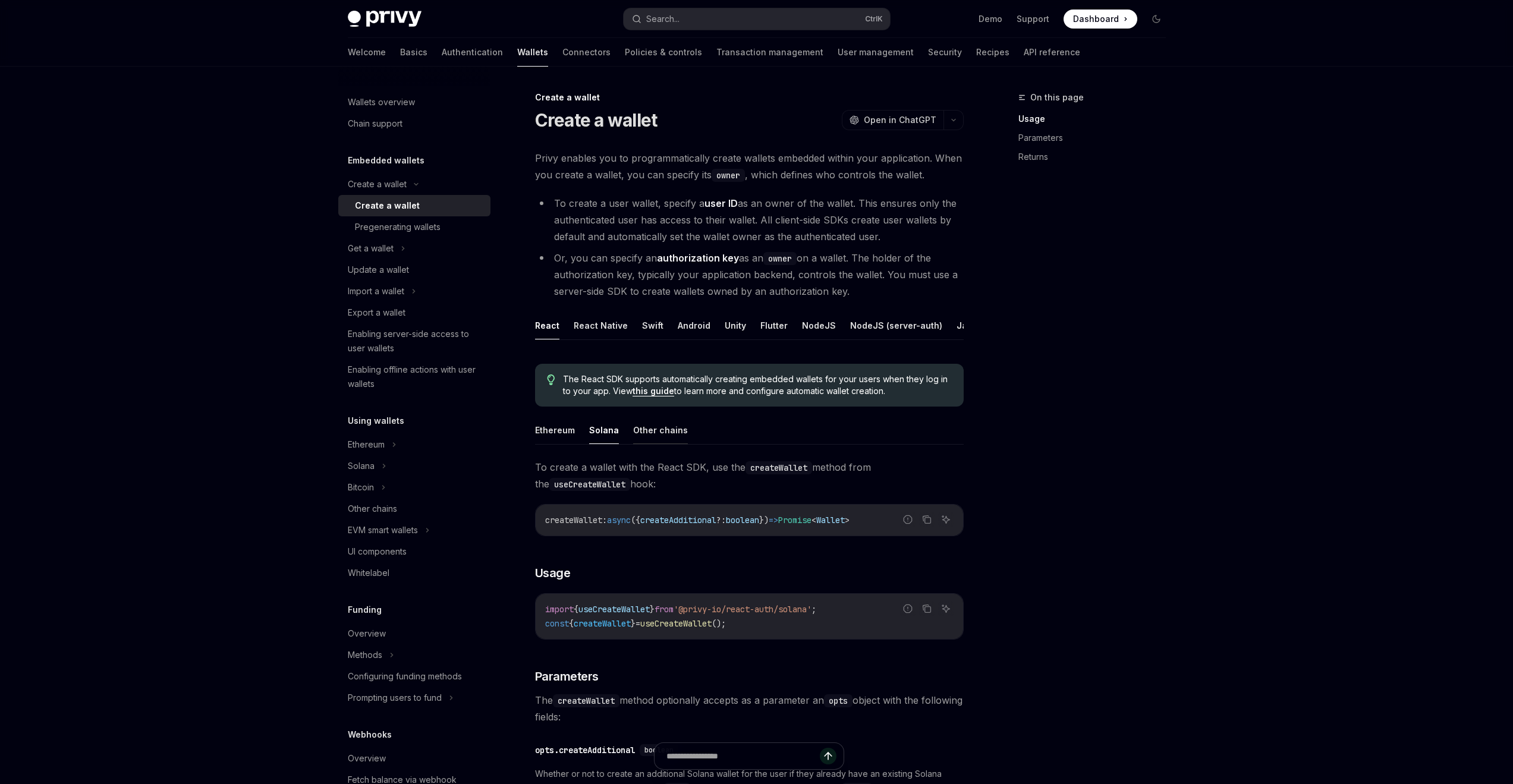
click at [669, 441] on button "Other chains" at bounding box center [660, 430] width 55 height 28
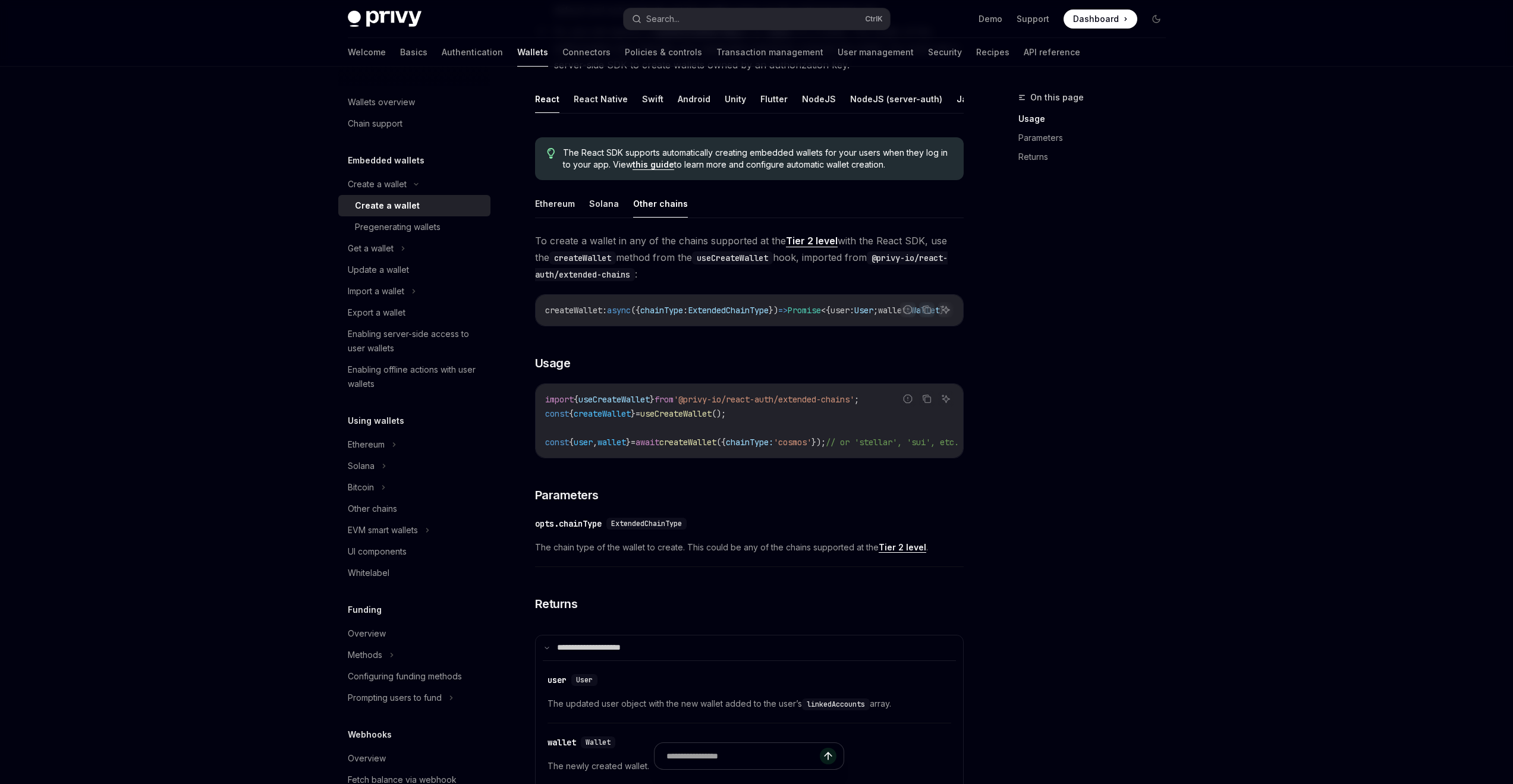
scroll to position [226, 0]
click at [604, 217] on button "Solana" at bounding box center [604, 204] width 29 height 28
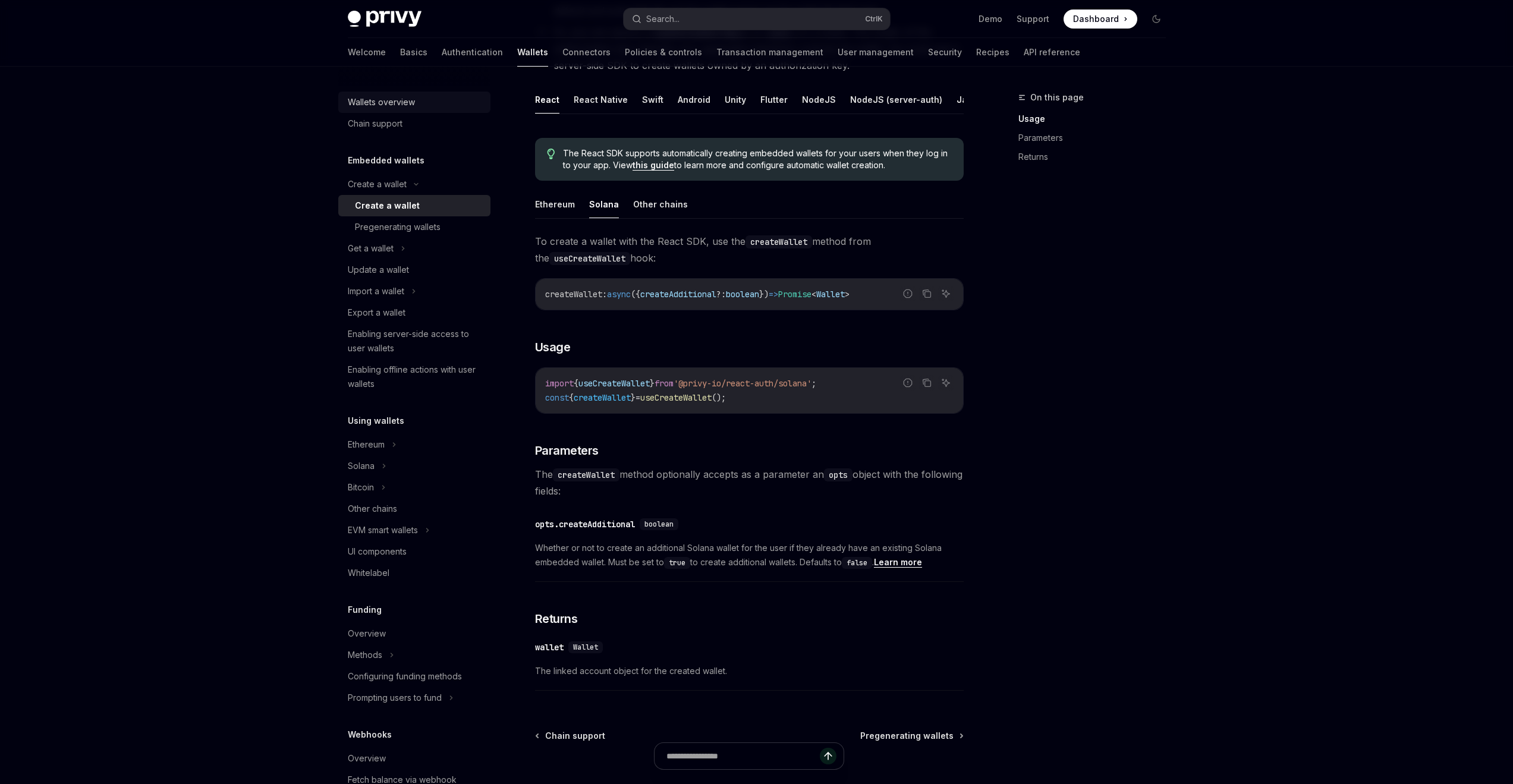
click at [398, 102] on div "Wallets overview" at bounding box center [381, 102] width 67 height 14
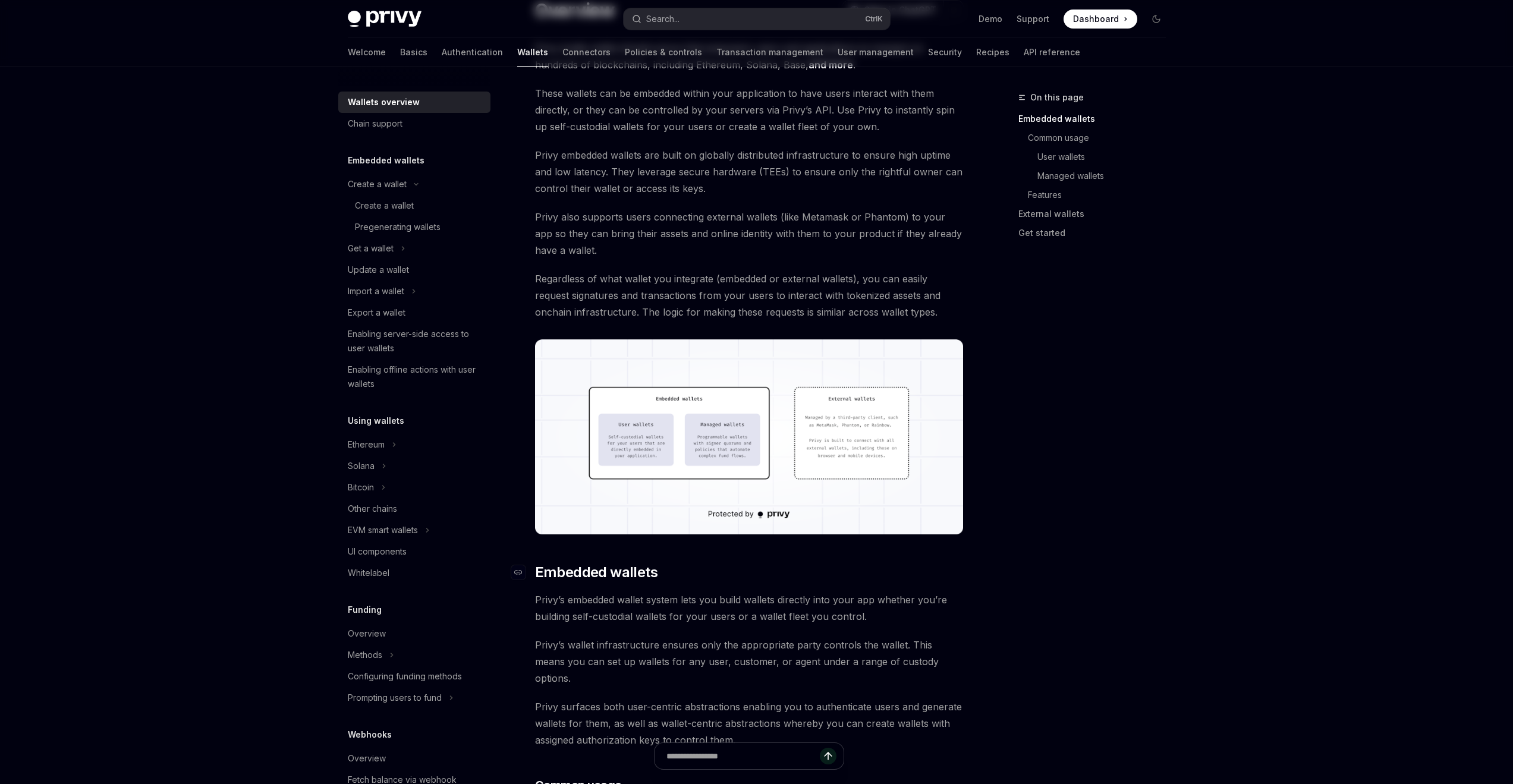
scroll to position [297, 0]
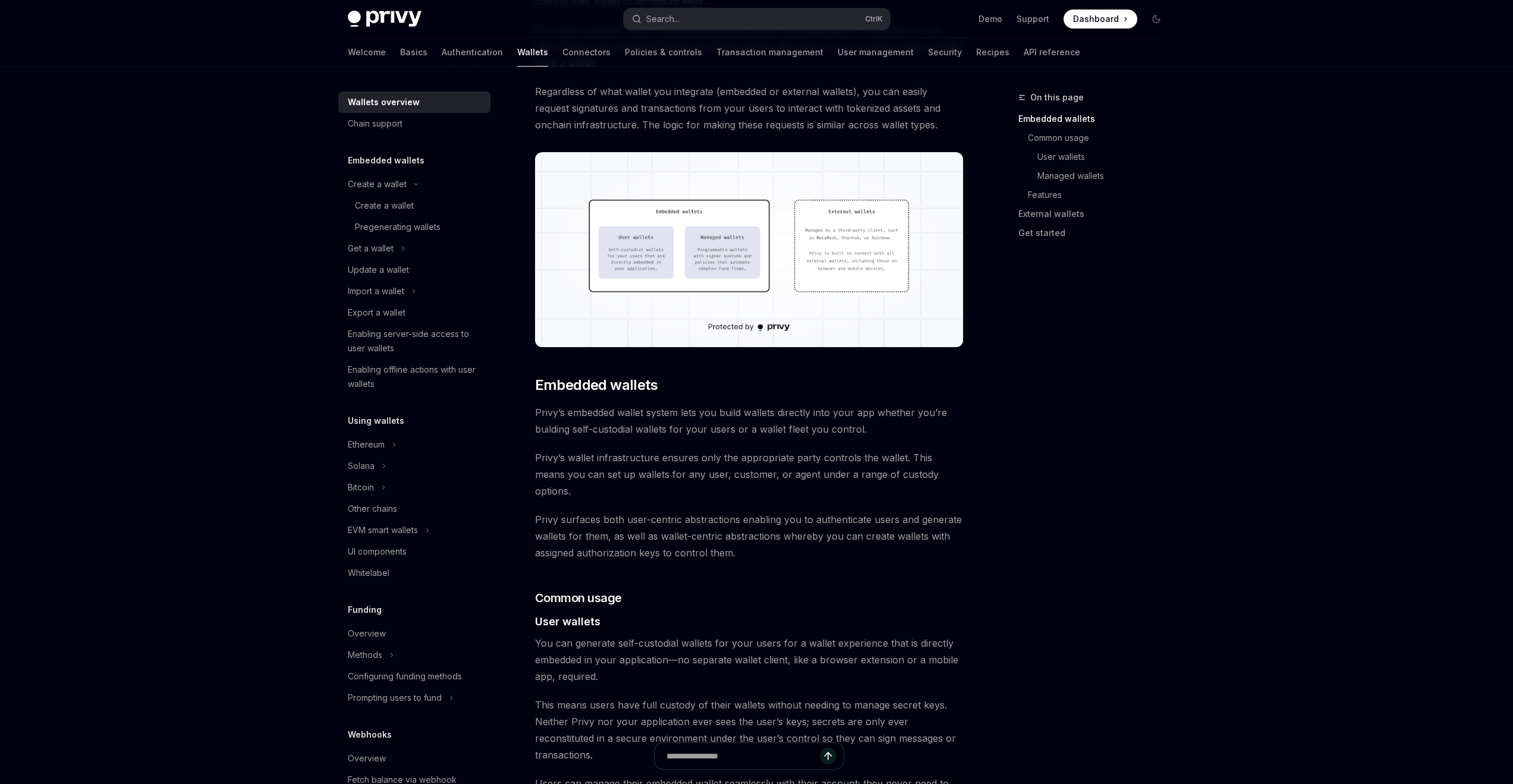
click at [647, 260] on img at bounding box center [749, 250] width 429 height 195
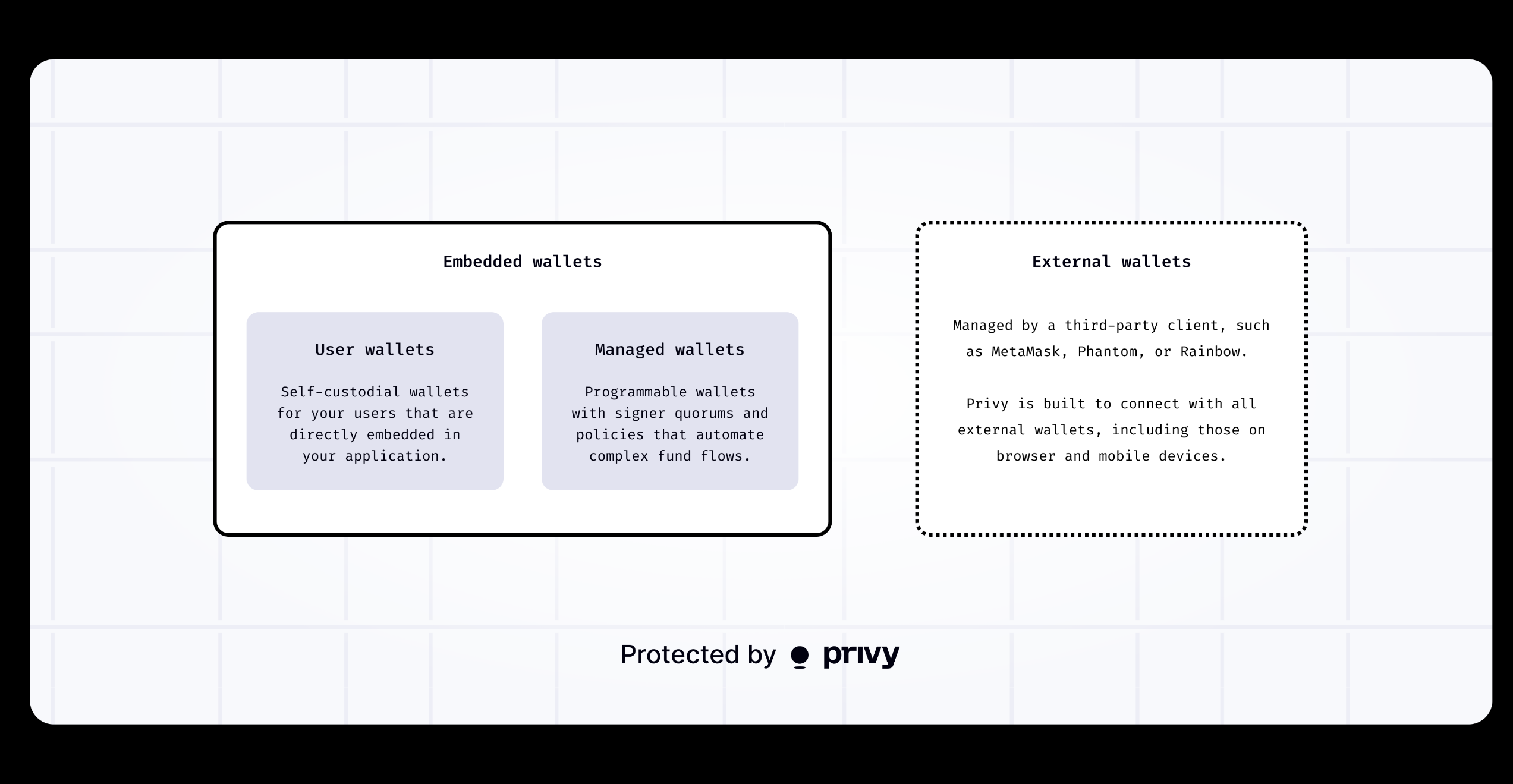
click at [647, 260] on img at bounding box center [761, 392] width 1463 height 666
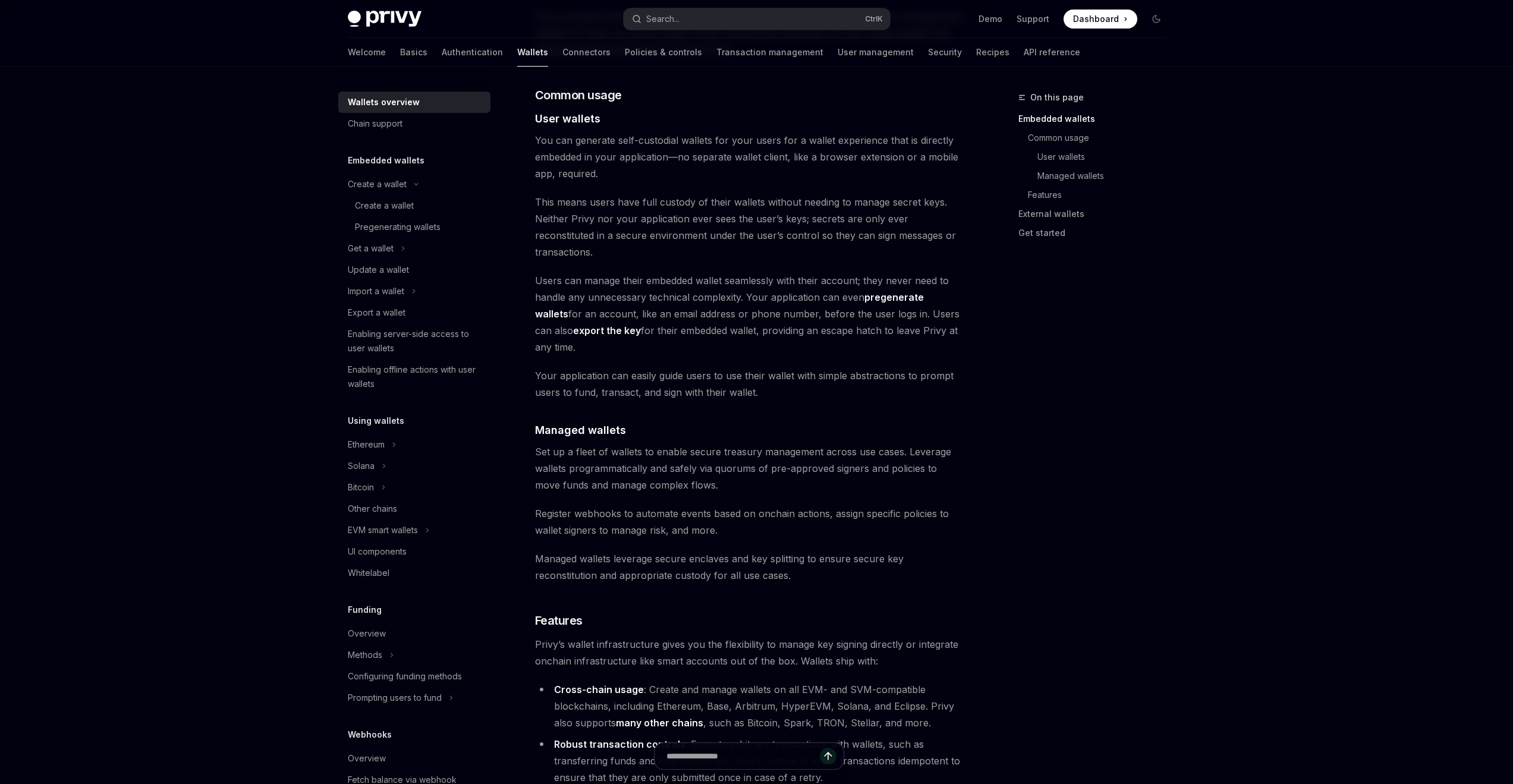
scroll to position [1070, 0]
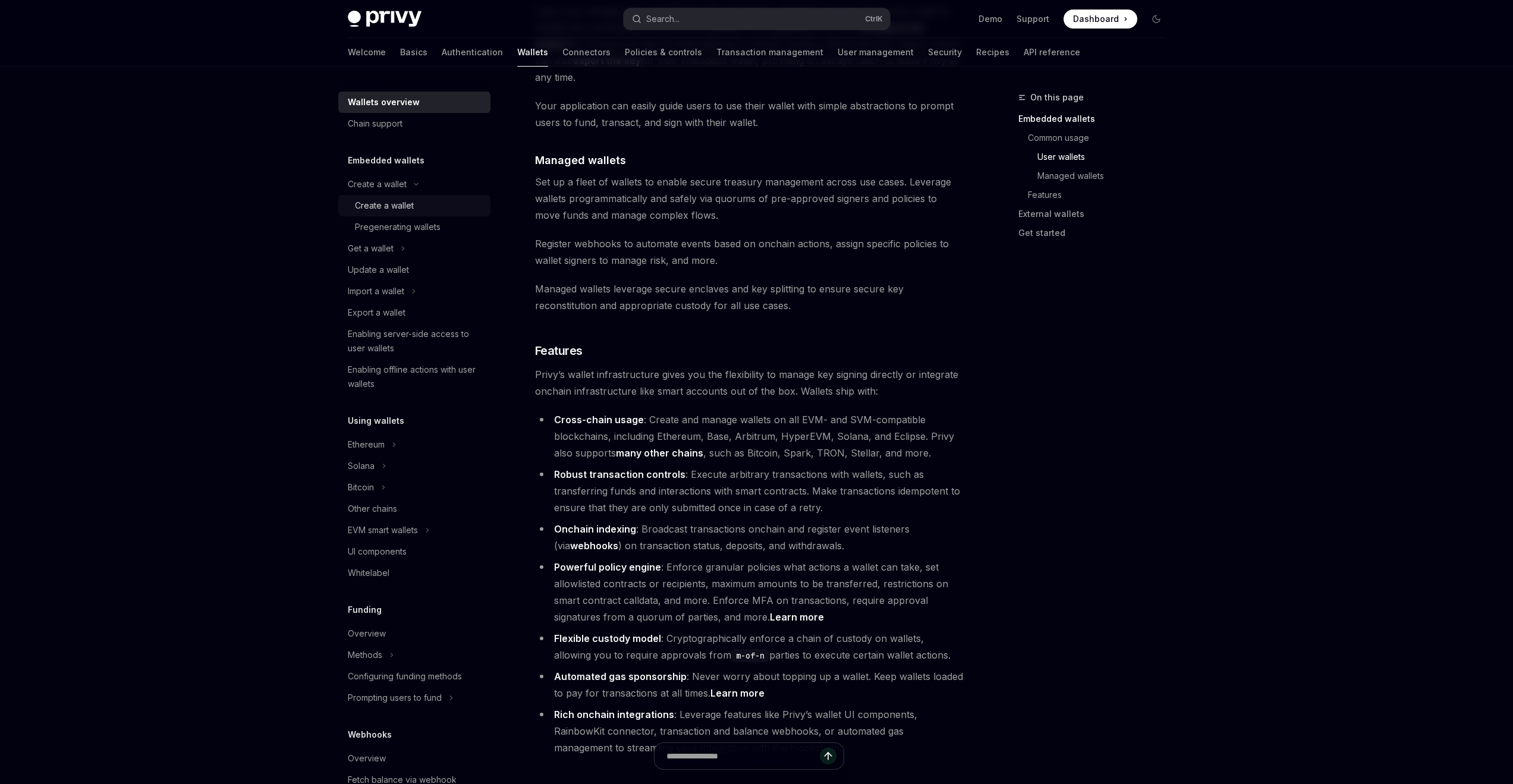
click at [411, 212] on div "Create a wallet" at bounding box center [384, 205] width 59 height 14
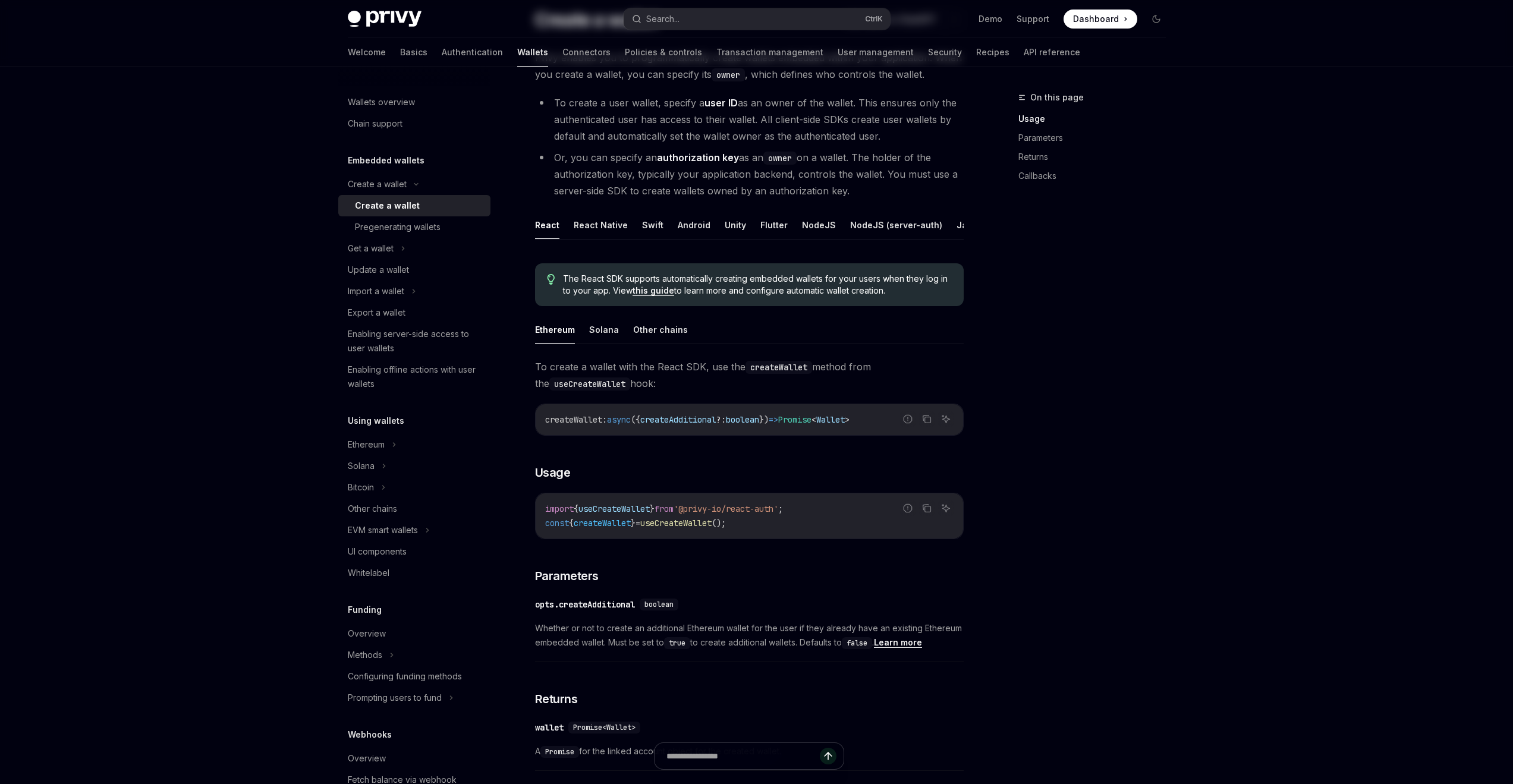
scroll to position [178, 0]
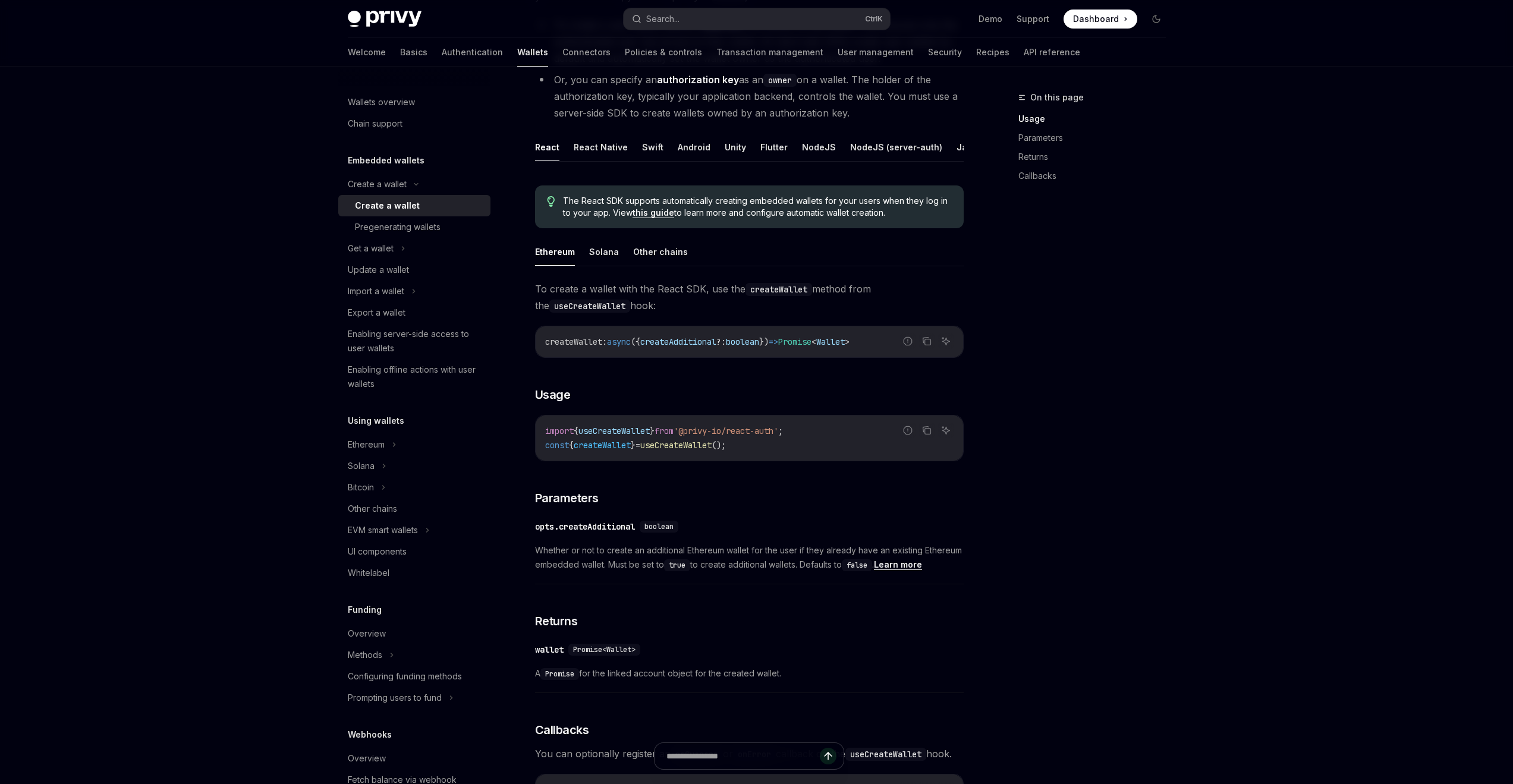
click at [902, 570] on link "Learn more" at bounding box center [898, 564] width 48 height 10
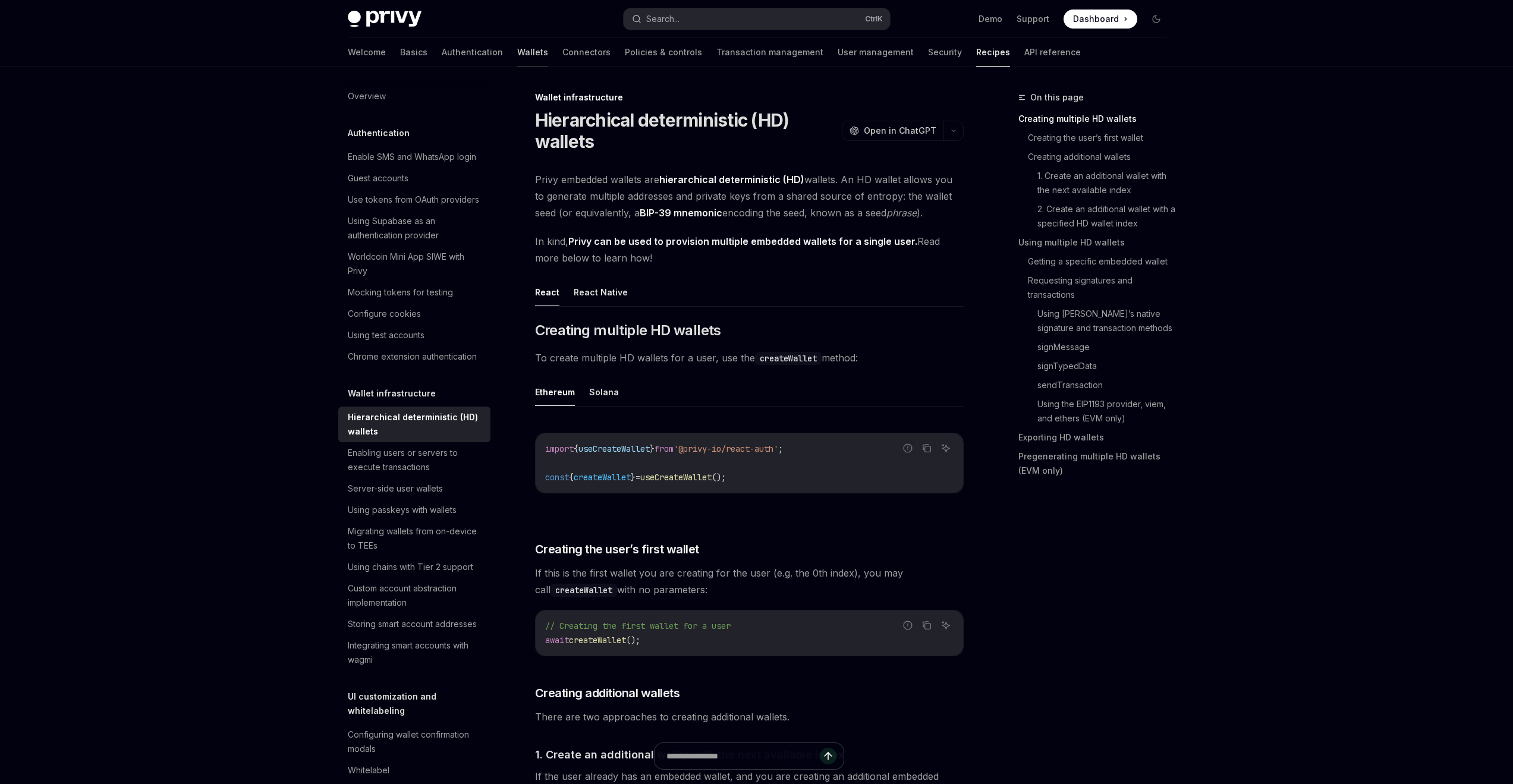
click at [517, 49] on link "Wallets" at bounding box center [532, 52] width 31 height 28
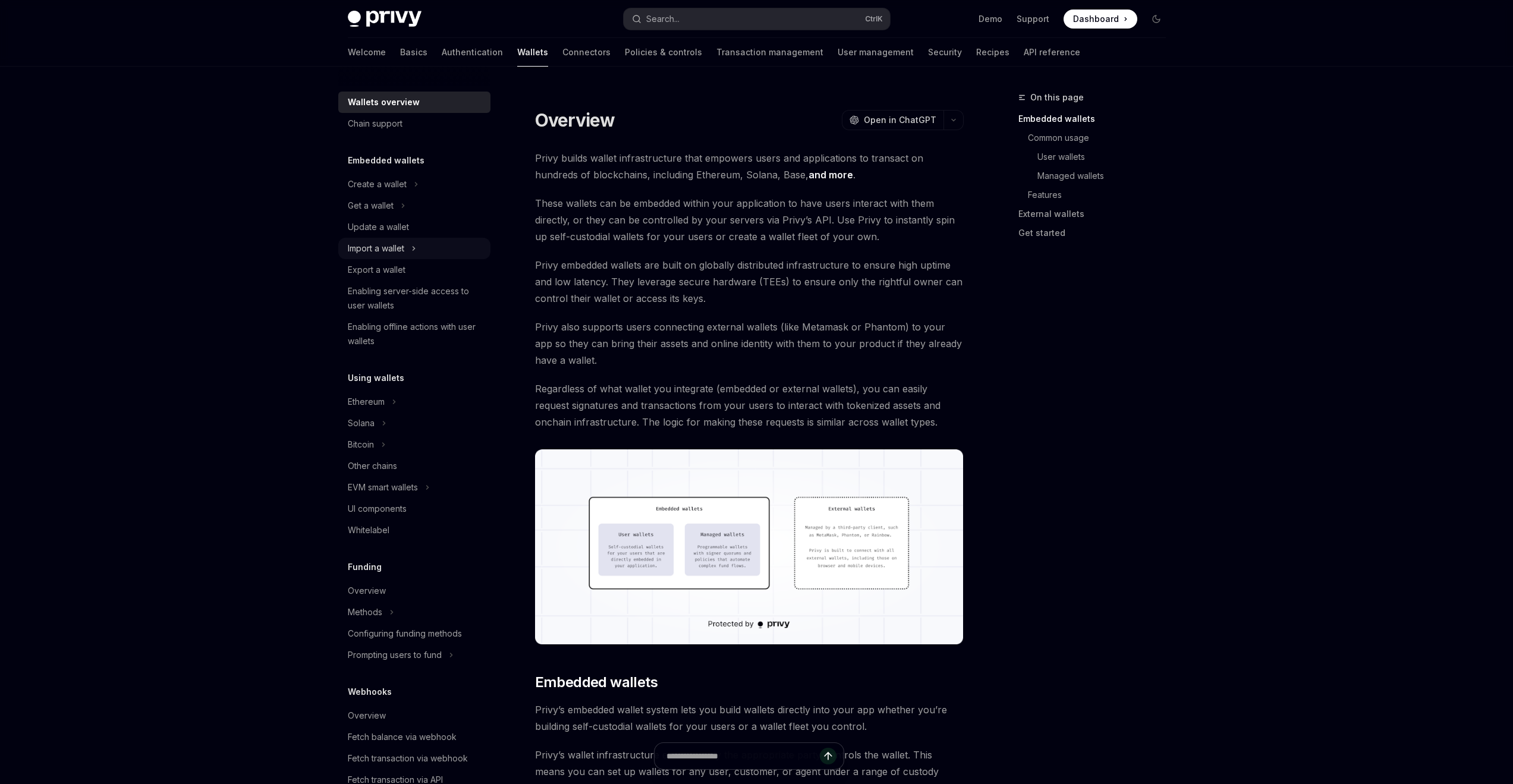
click at [400, 244] on div "Import a wallet" at bounding box center [376, 248] width 56 height 14
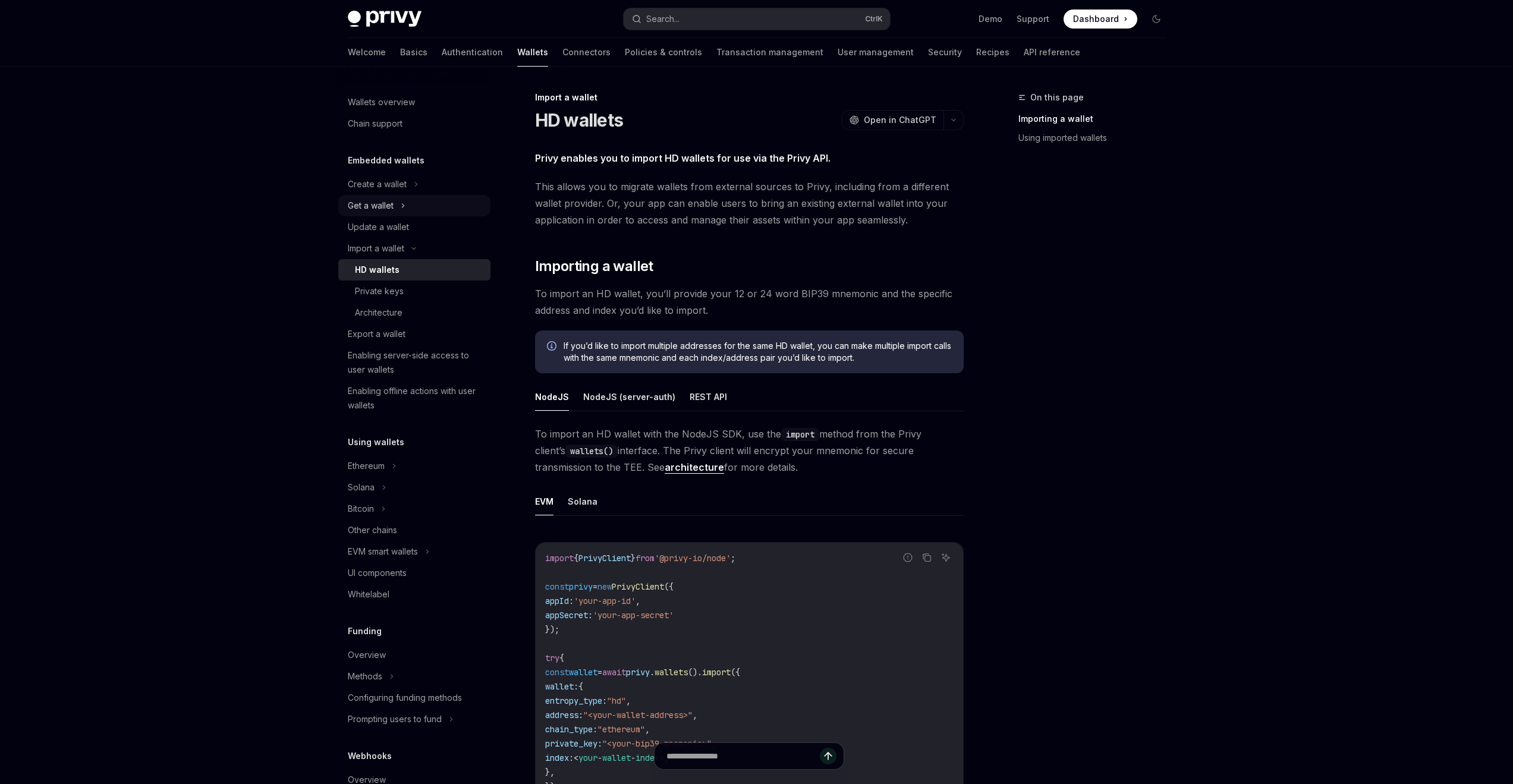
click at [398, 206] on div "Get a wallet" at bounding box center [414, 206] width 152 height 21
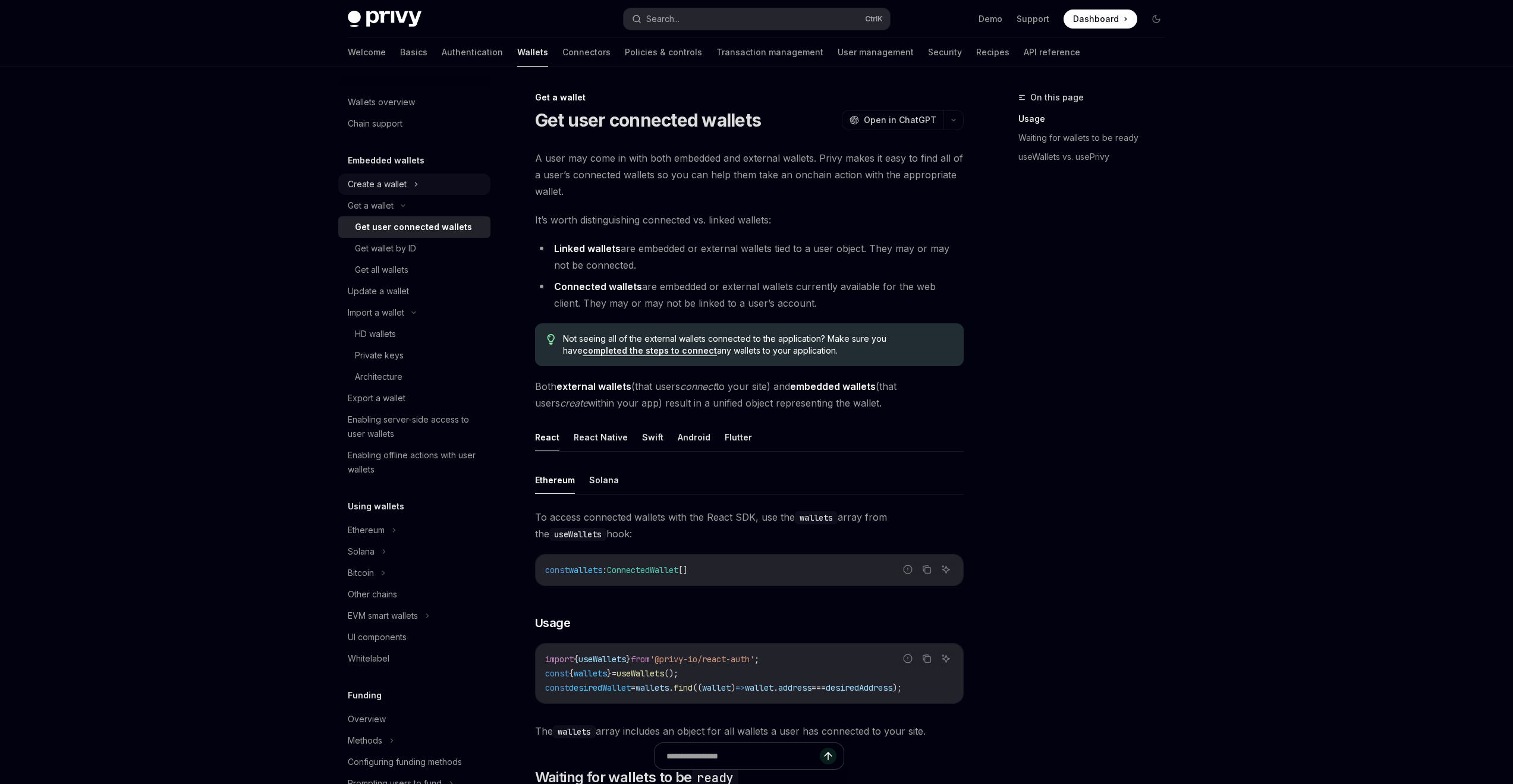
click at [387, 188] on div "Create a wallet" at bounding box center [377, 184] width 59 height 14
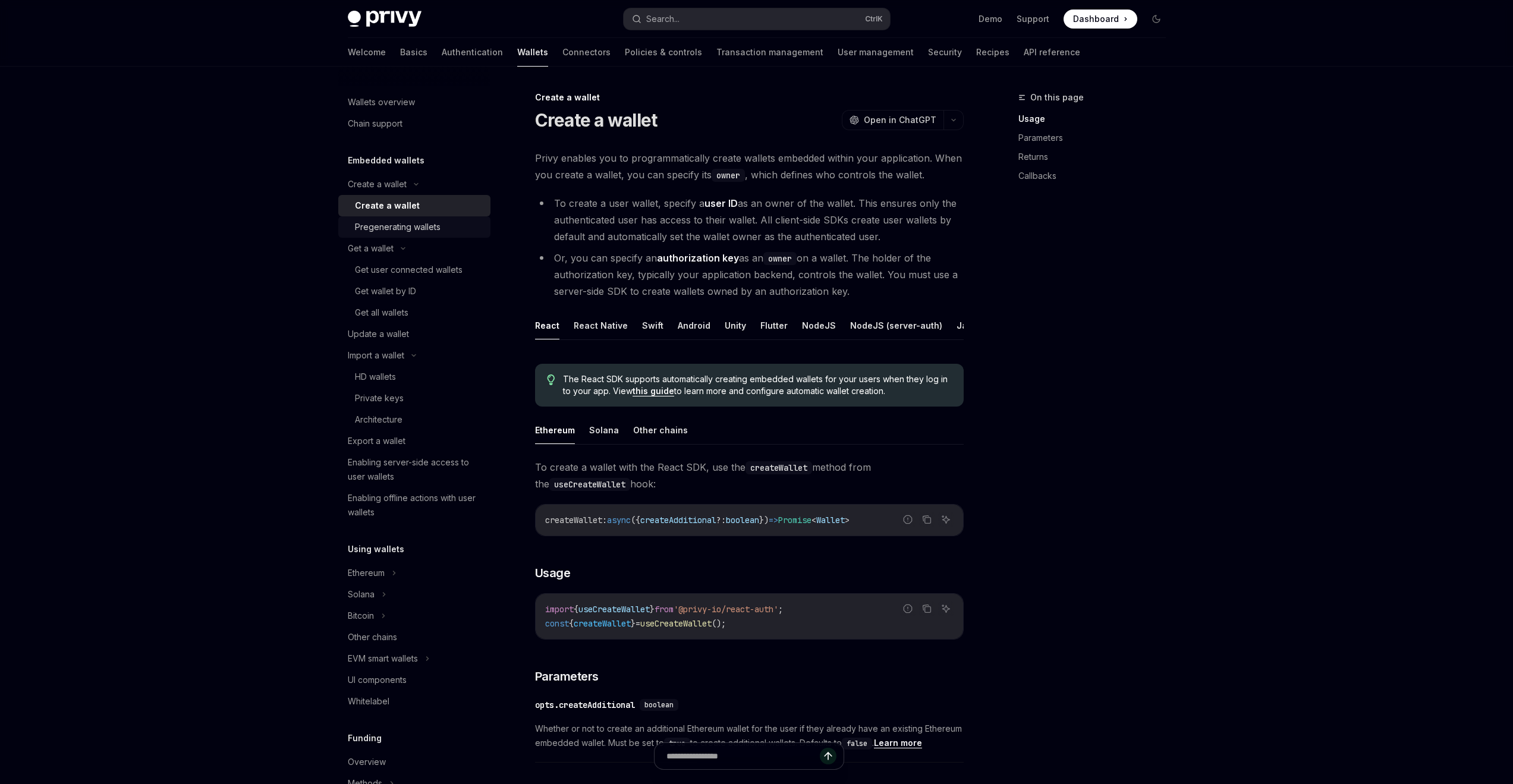
click at [386, 235] on link "Pregenerating wallets" at bounding box center [414, 227] width 152 height 21
type textarea "*"
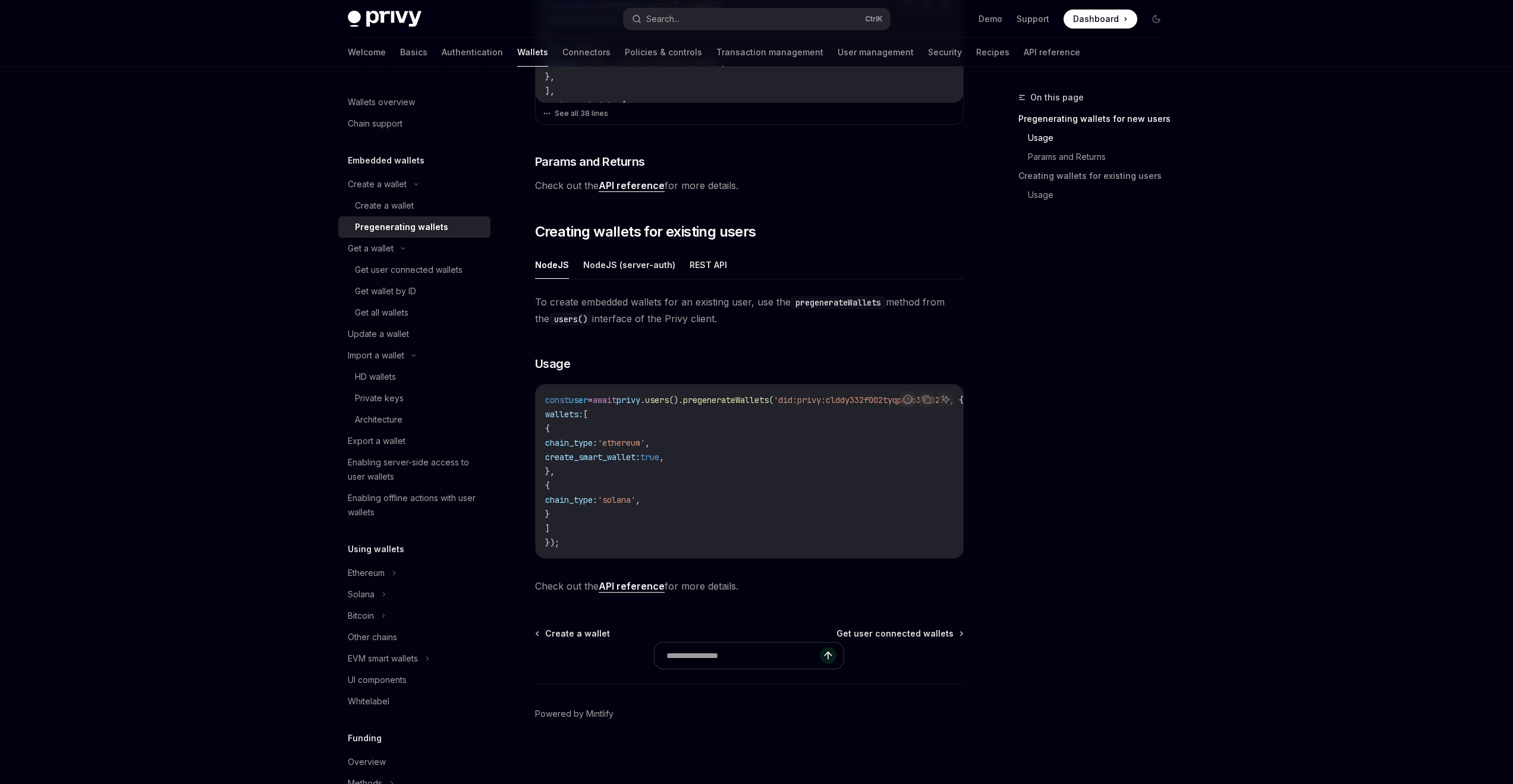
scroll to position [470, 0]
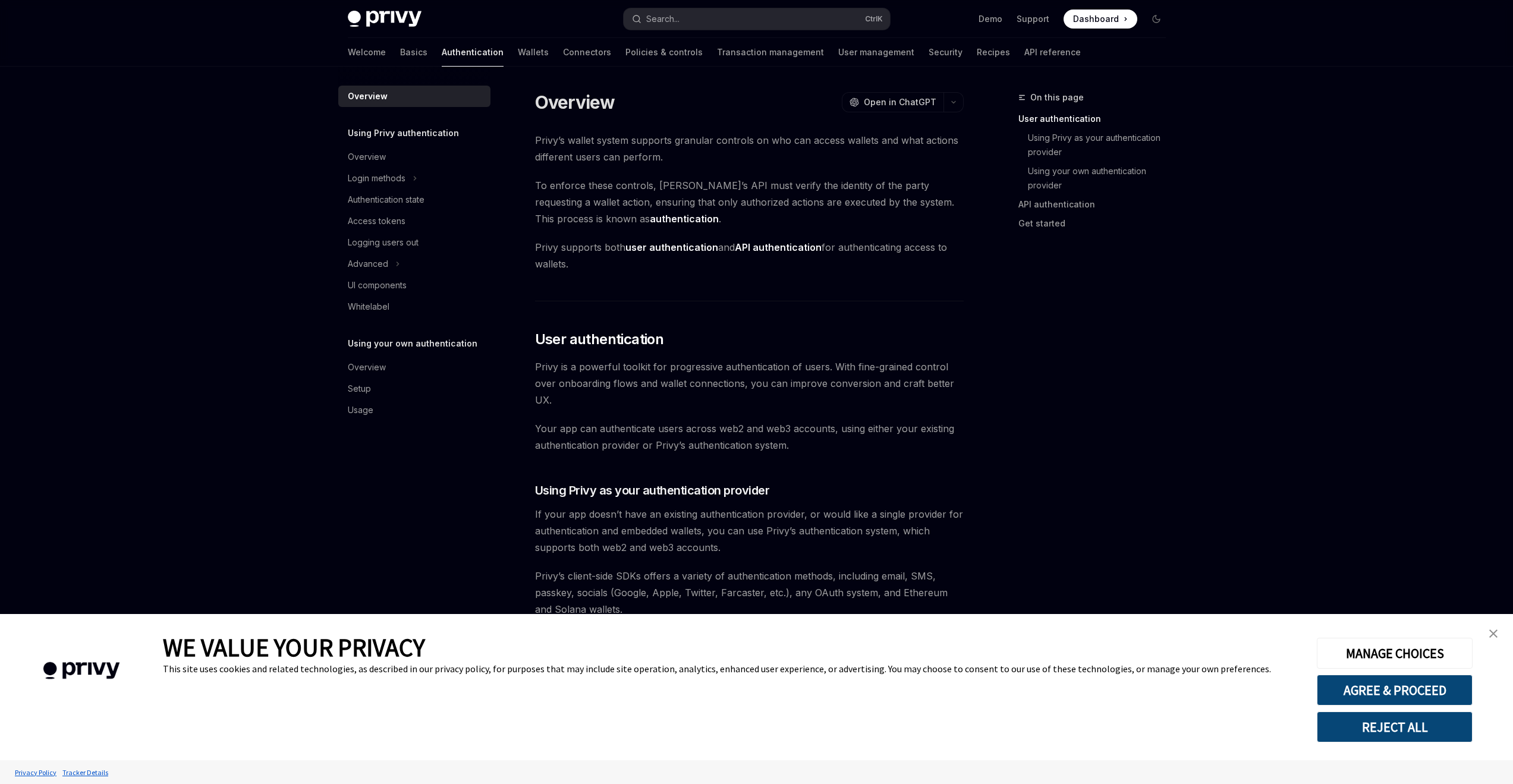
click at [1495, 632] on img "close banner" at bounding box center [1494, 634] width 9 height 9
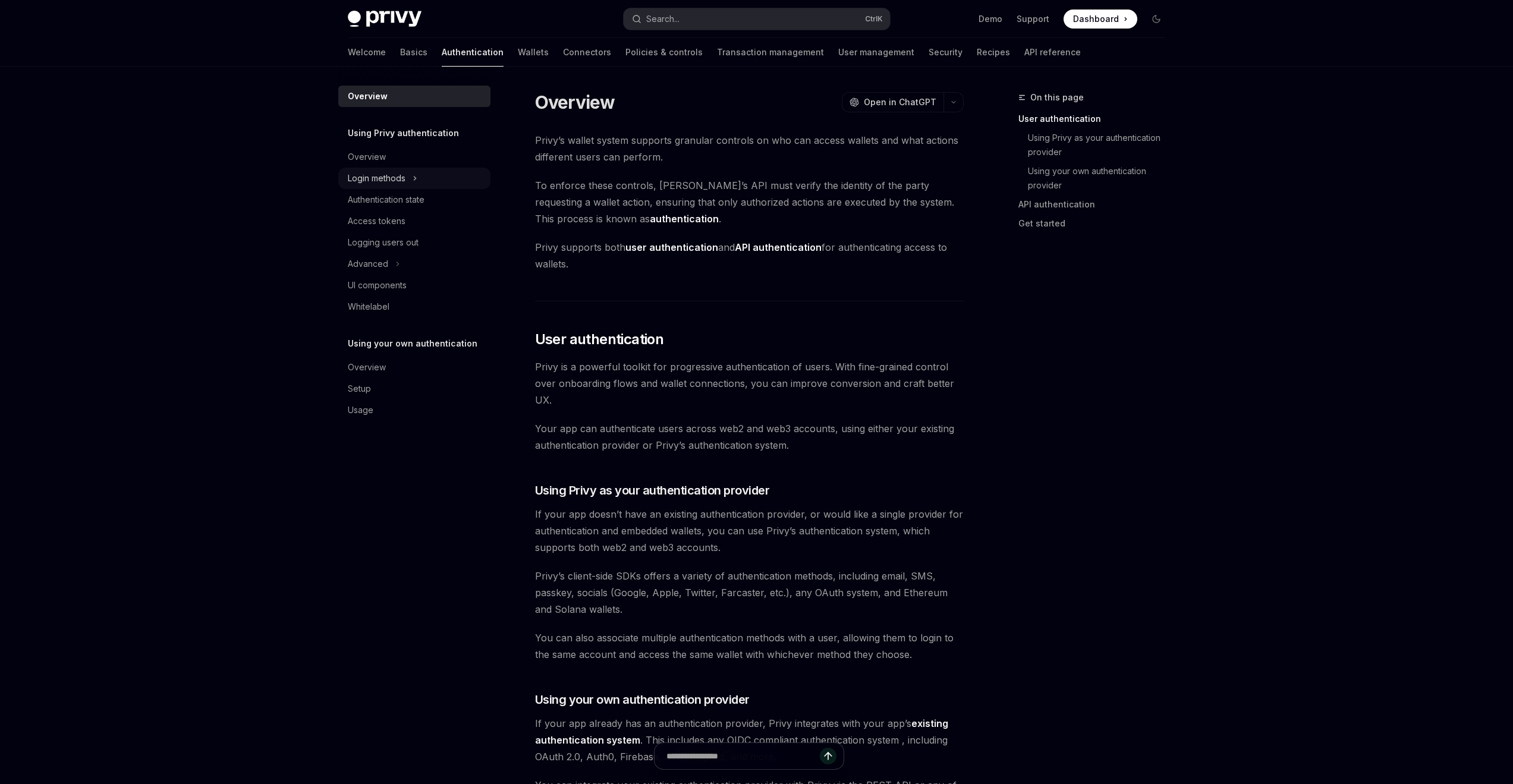
click at [384, 175] on div "Login methods" at bounding box center [376, 178] width 58 height 14
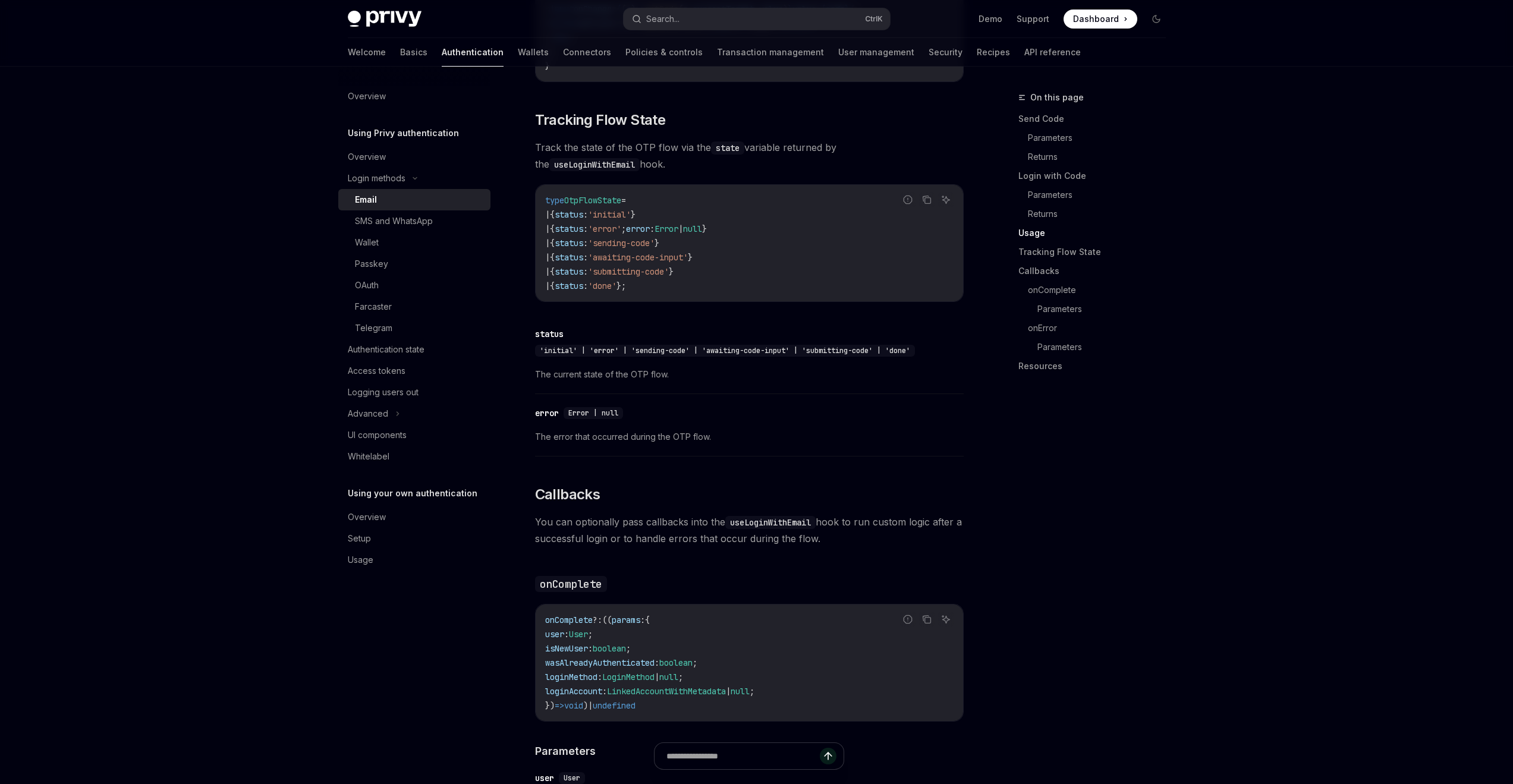
scroll to position [1308, 0]
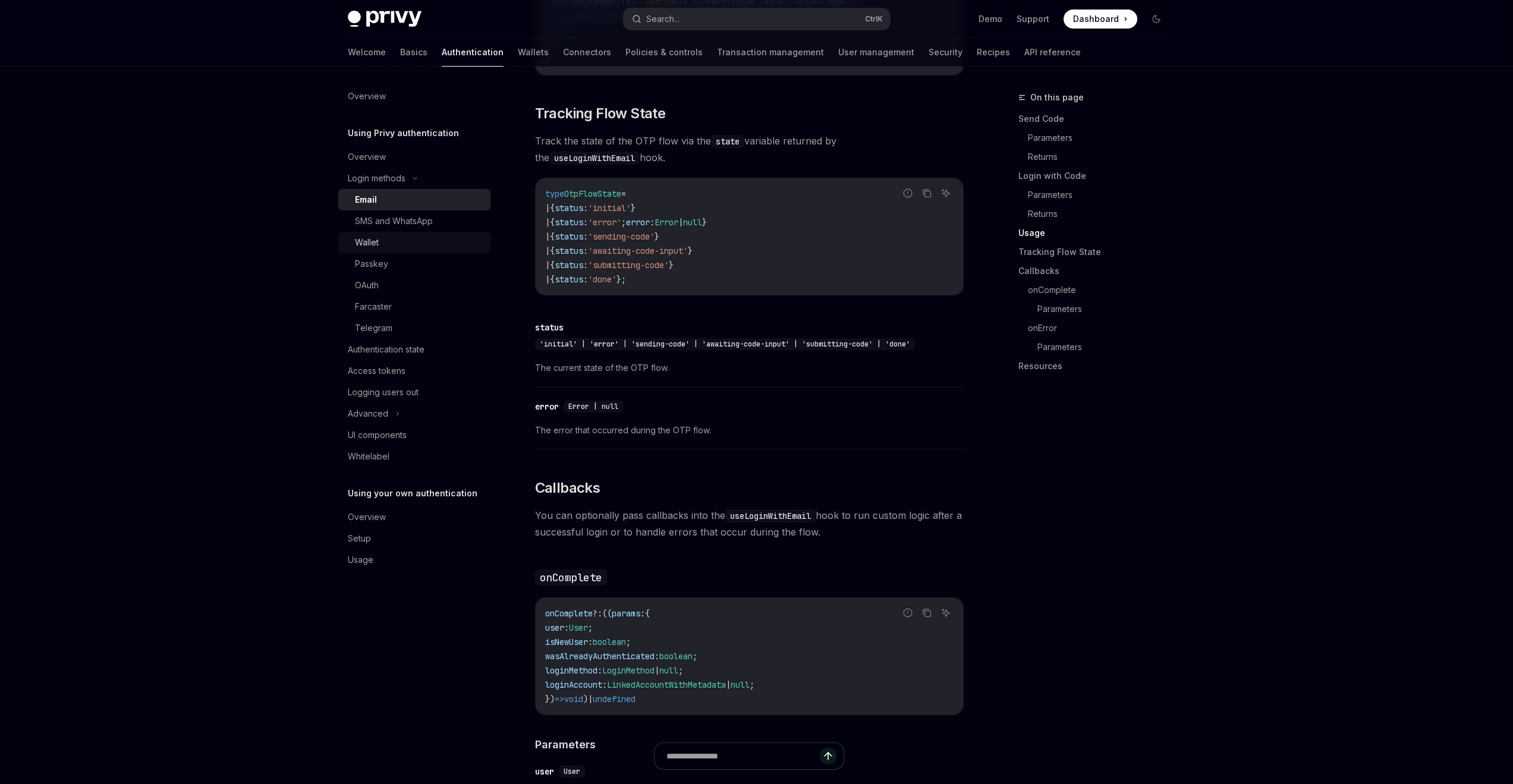
click at [384, 240] on div "Wallet" at bounding box center [419, 242] width 128 height 14
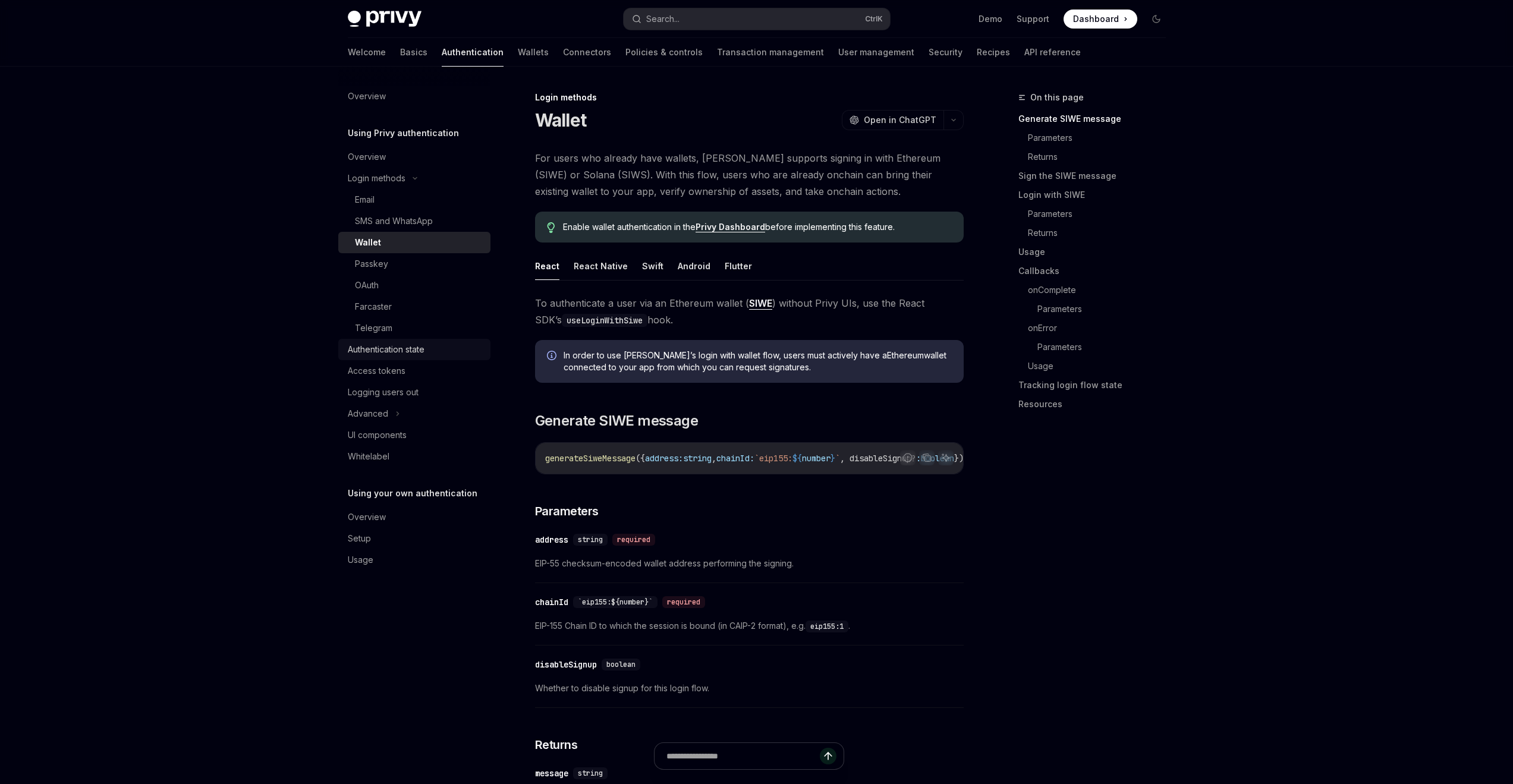
click at [392, 348] on div "Authentication state" at bounding box center [386, 349] width 77 height 14
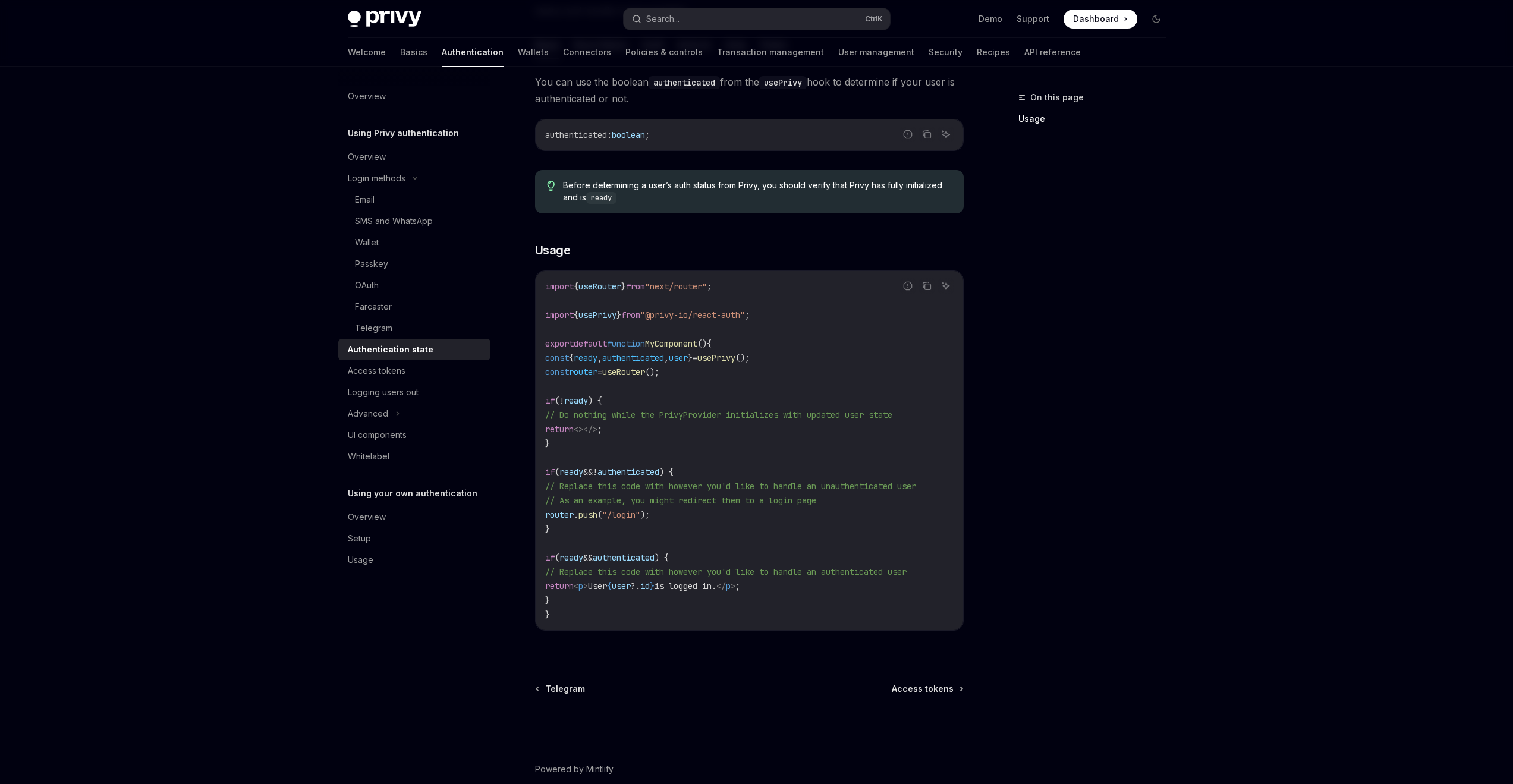
scroll to position [65, 0]
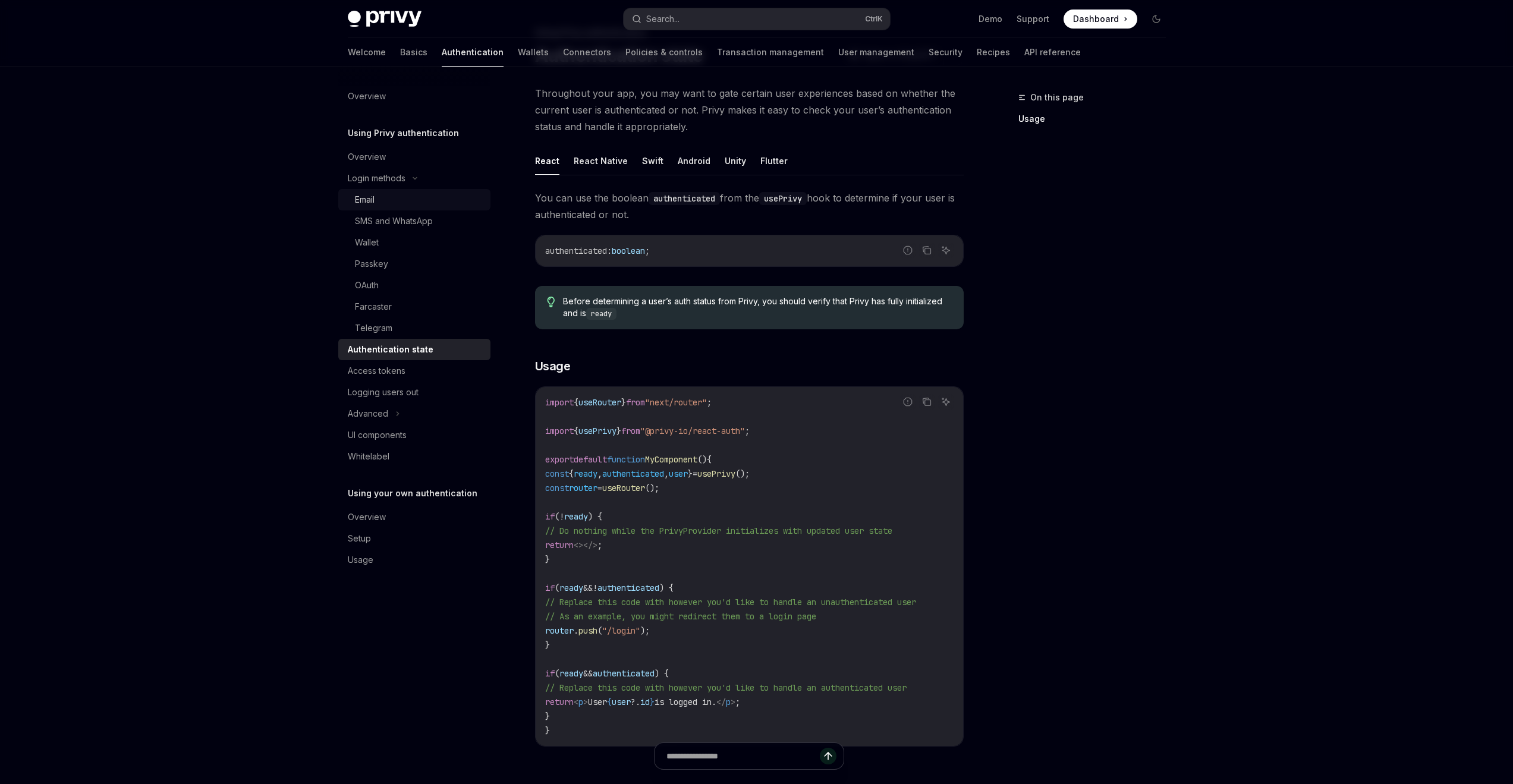
click at [378, 194] on div "Email" at bounding box center [419, 200] width 128 height 14
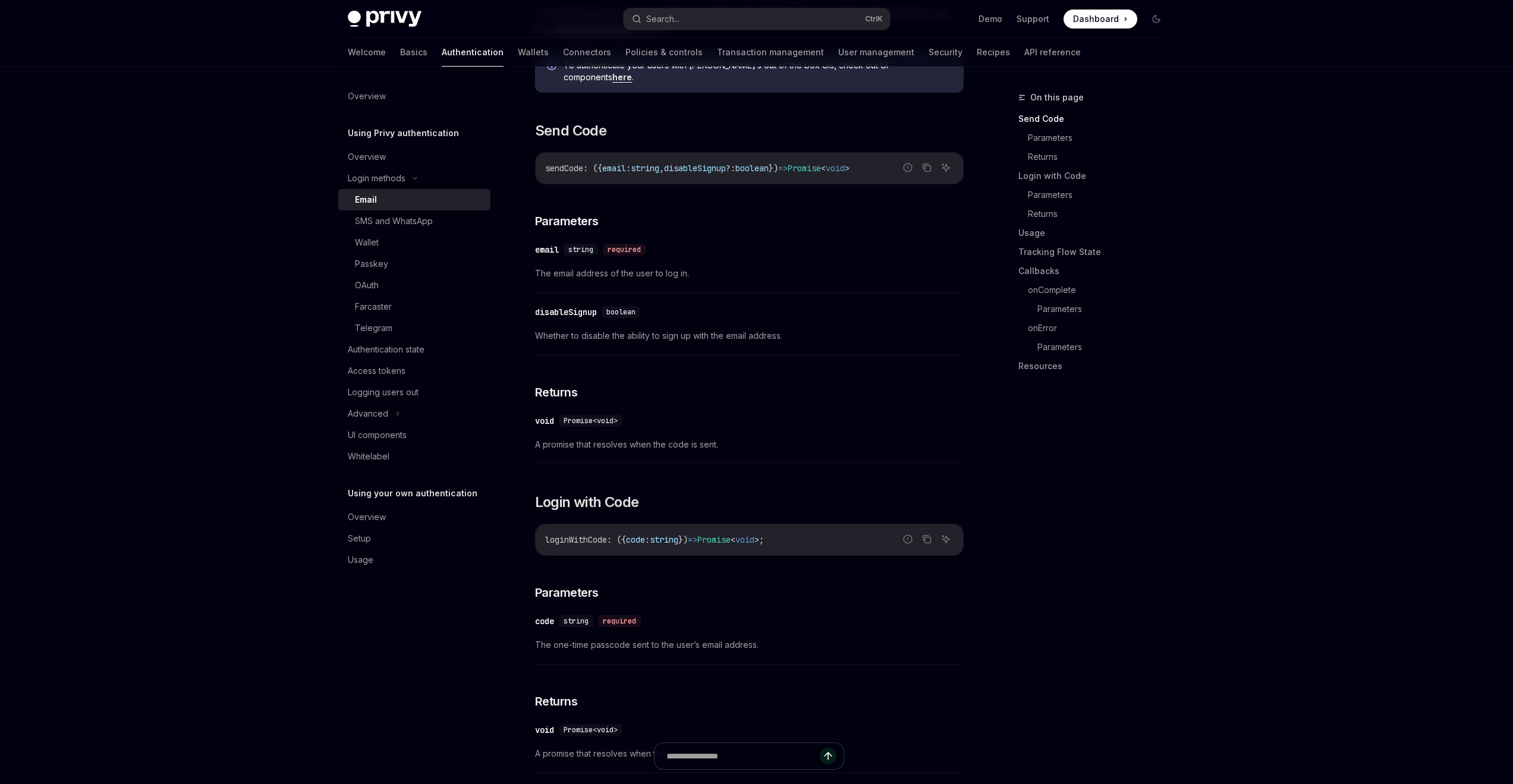
scroll to position [6, 0]
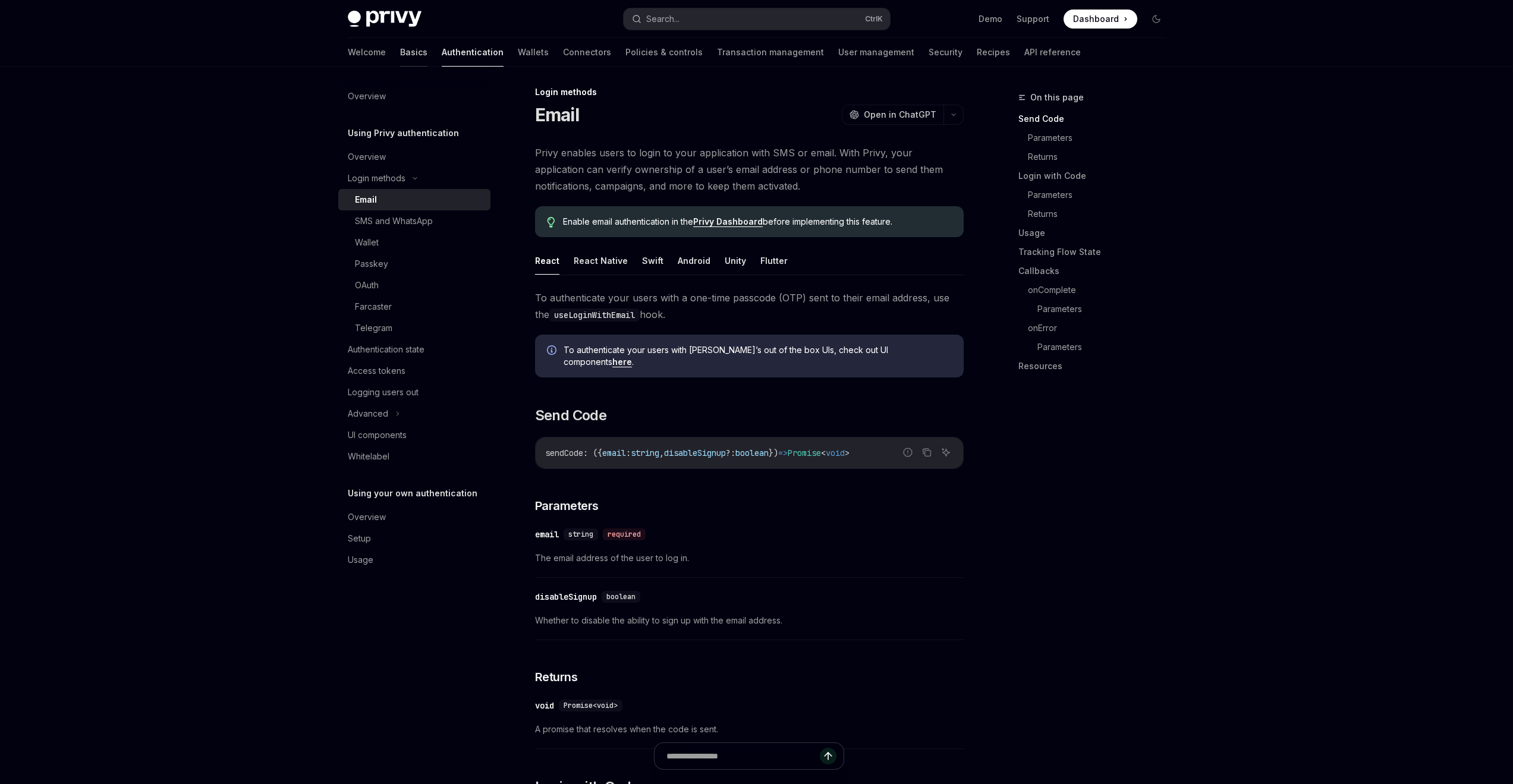
click at [400, 45] on link "Basics" at bounding box center [414, 52] width 28 height 28
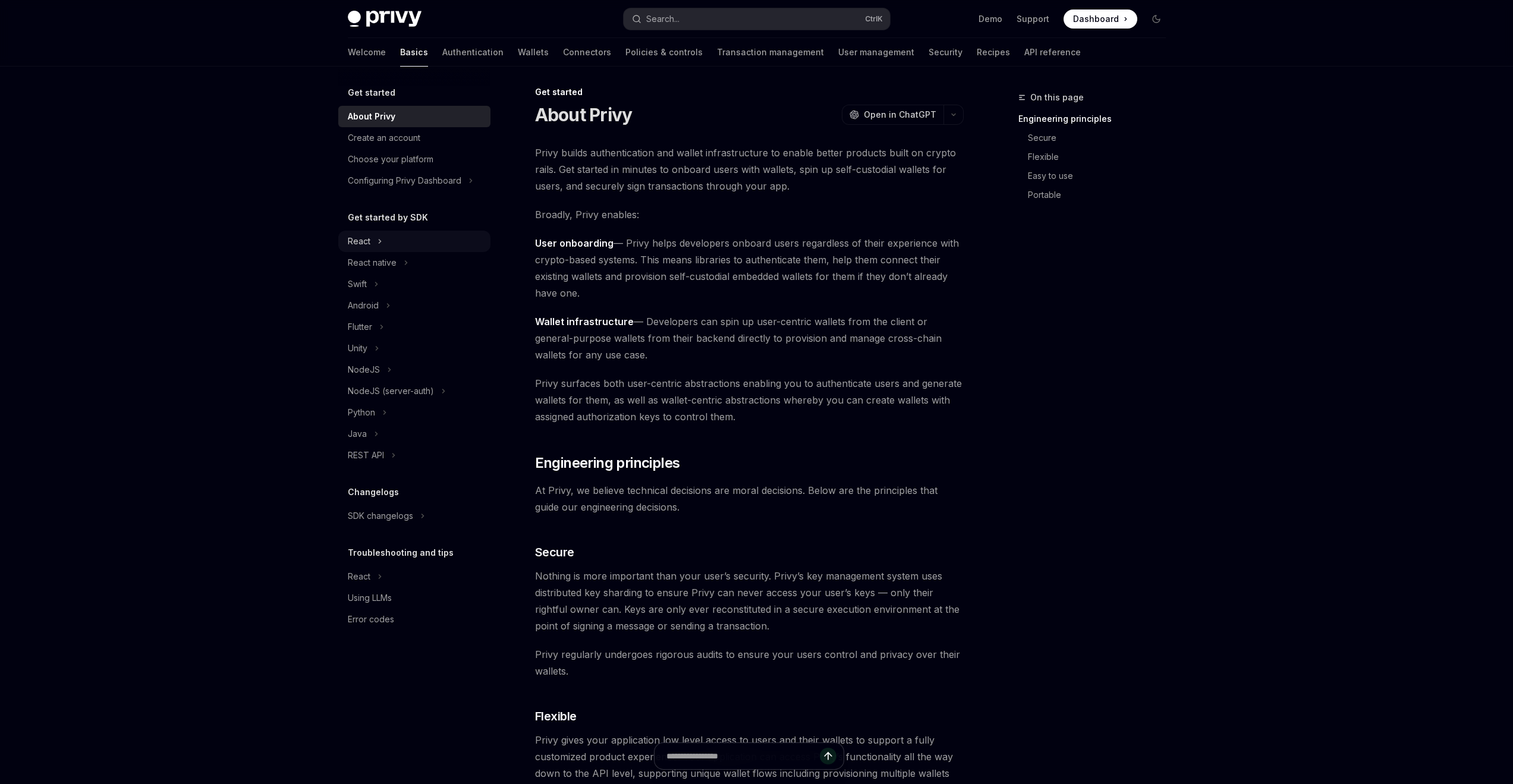
click at [383, 247] on div "React" at bounding box center [414, 241] width 152 height 21
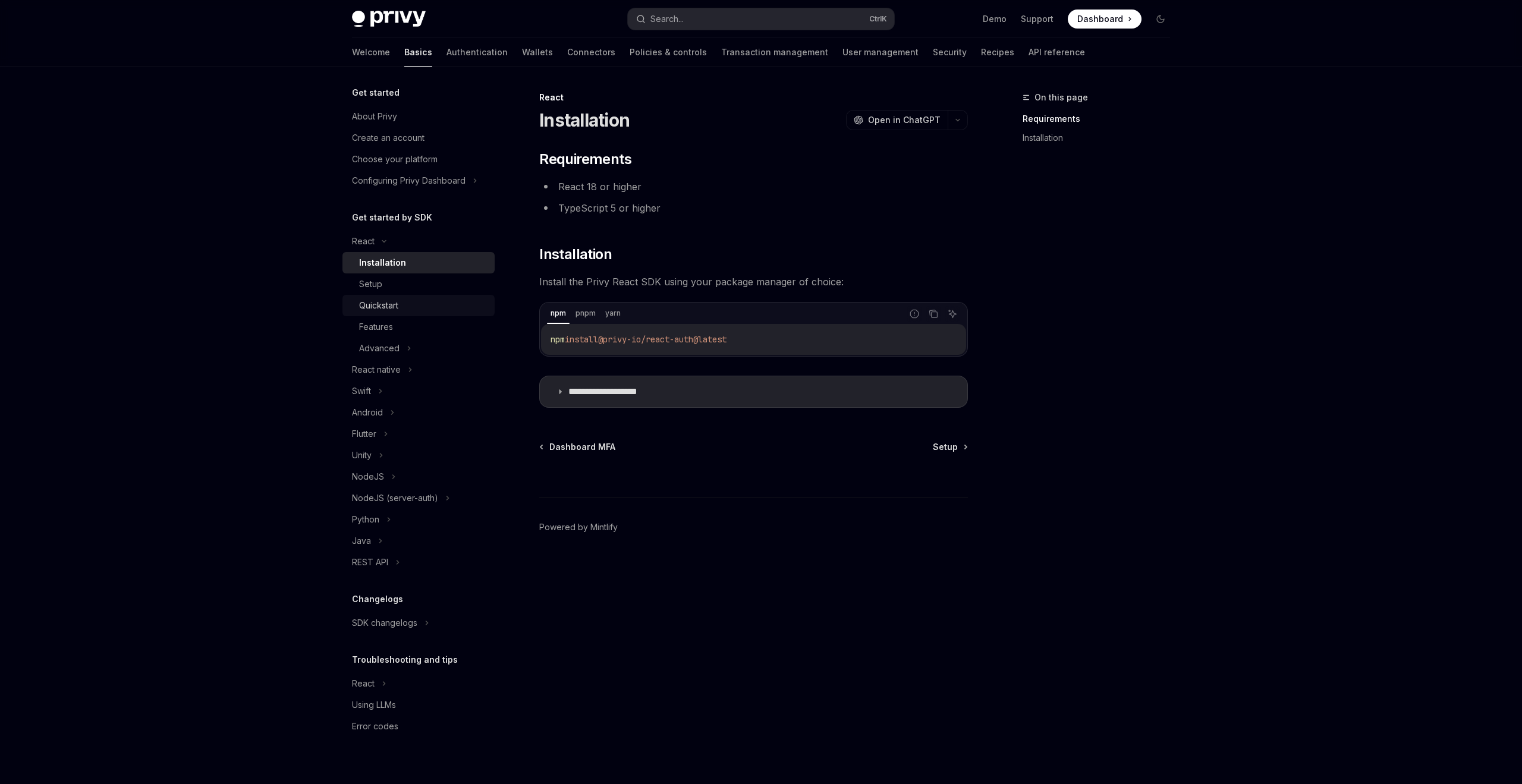
click at [394, 303] on div "Quickstart" at bounding box center [379, 305] width 39 height 14
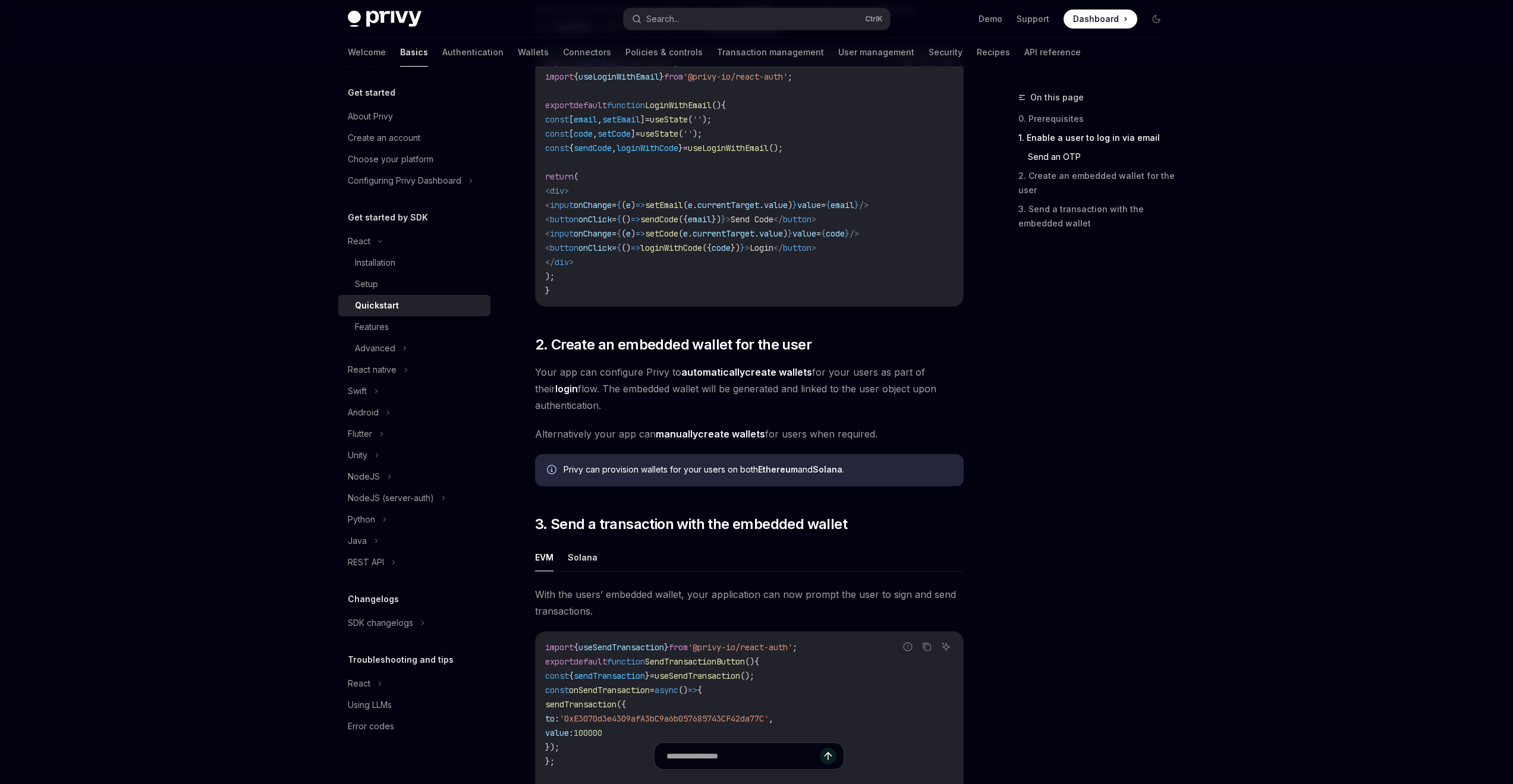
scroll to position [773, 0]
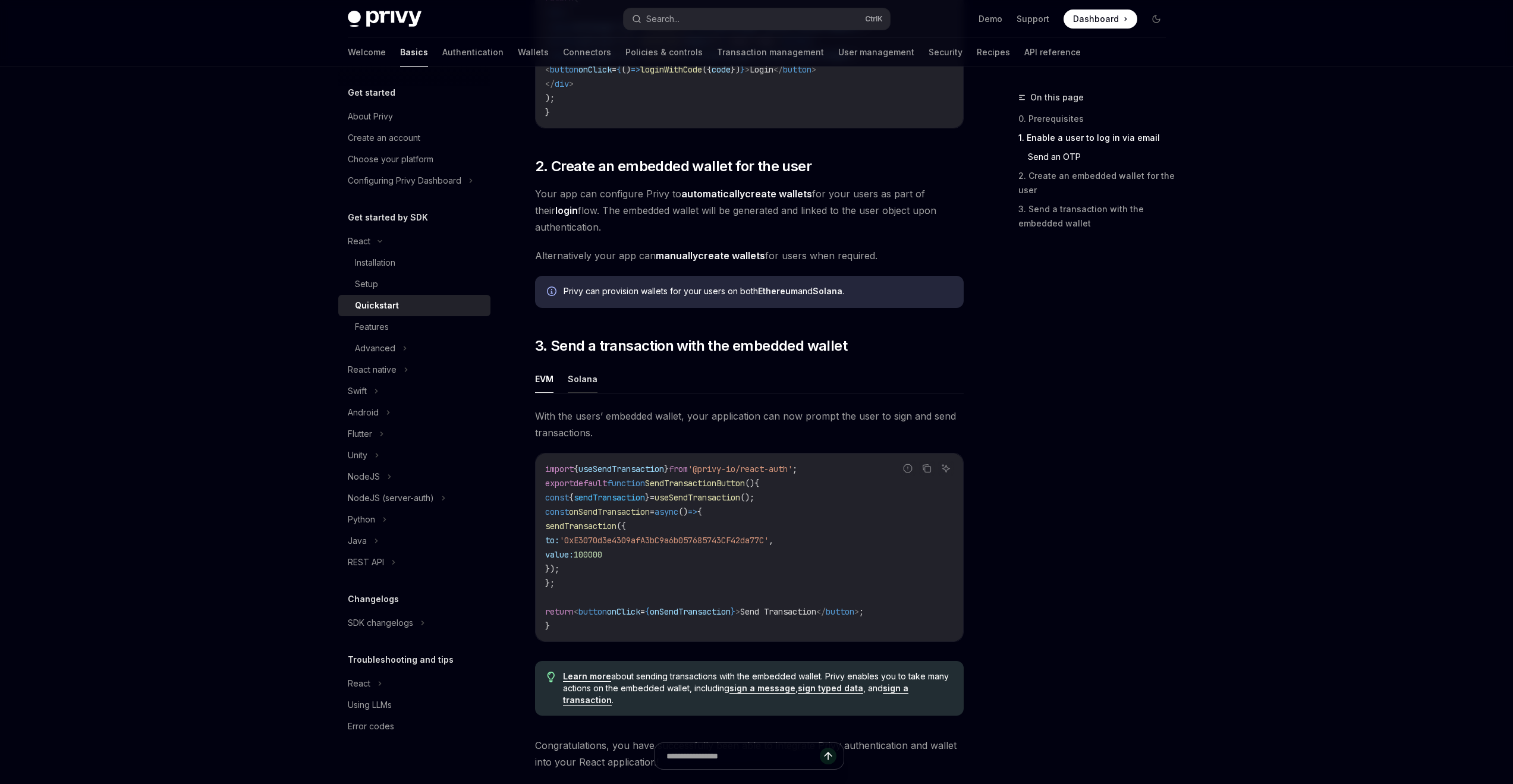
click at [580, 386] on button "Solana" at bounding box center [583, 379] width 29 height 28
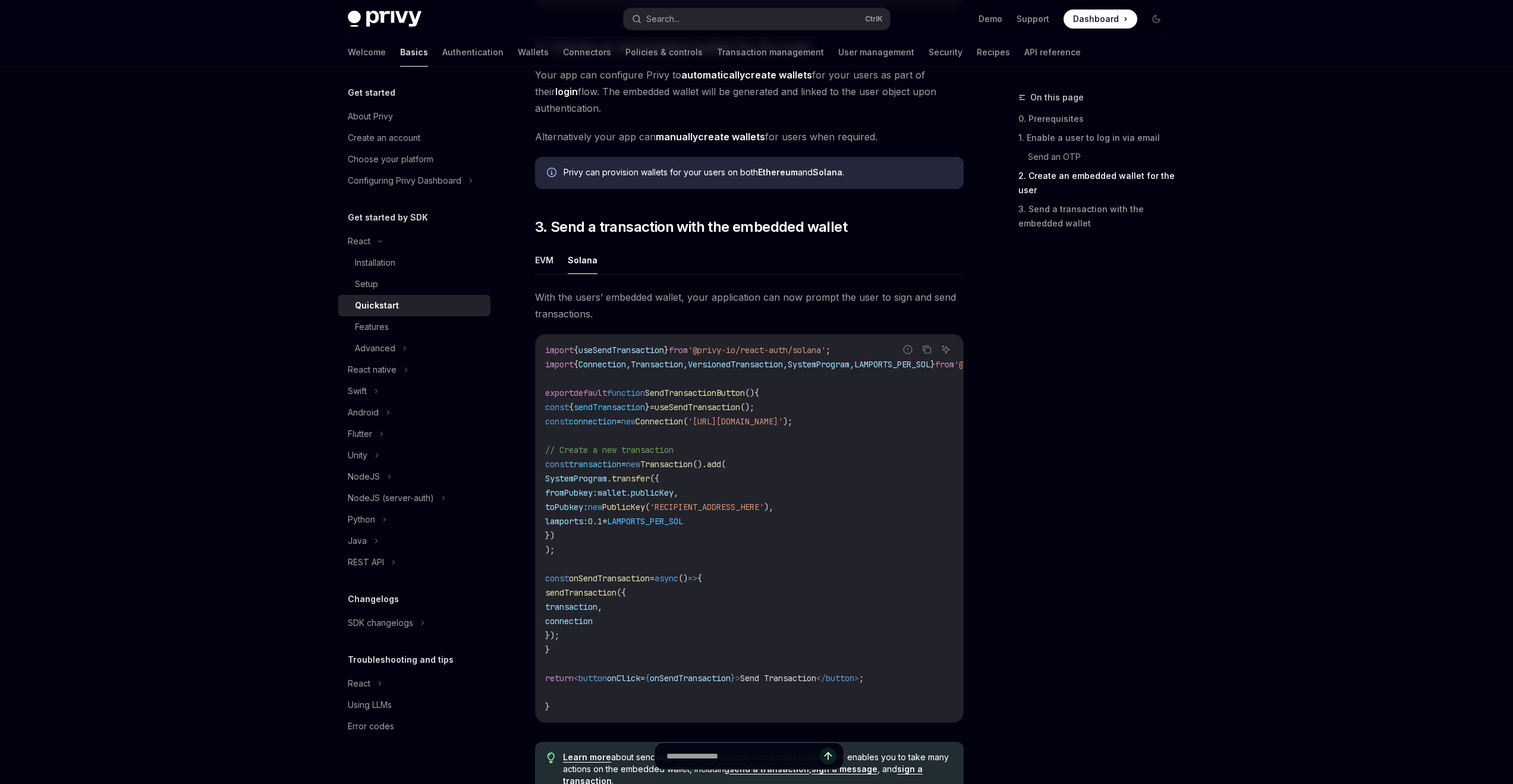
click at [626, 498] on span "wallet" at bounding box center [612, 492] width 28 height 10
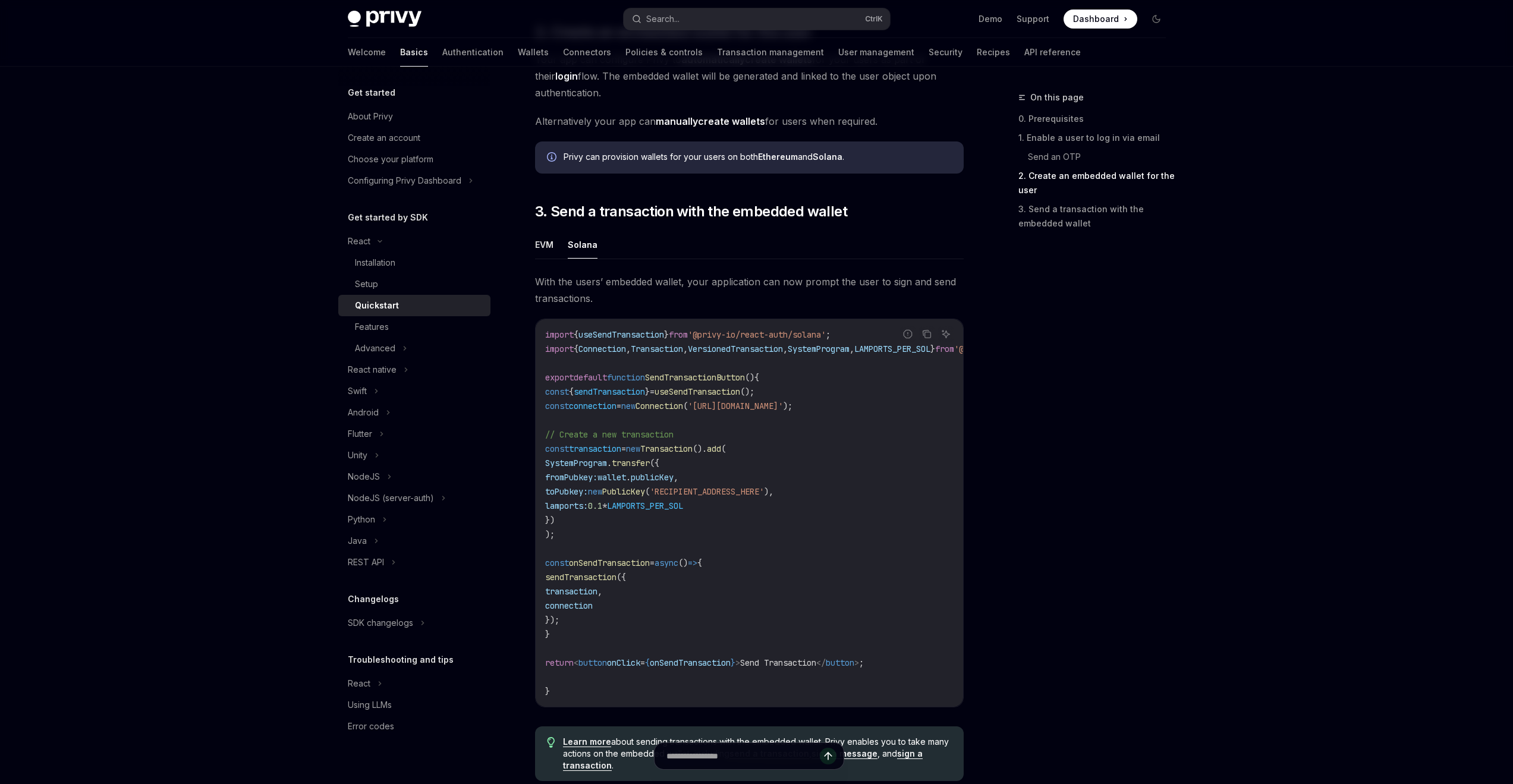
scroll to position [773, 0]
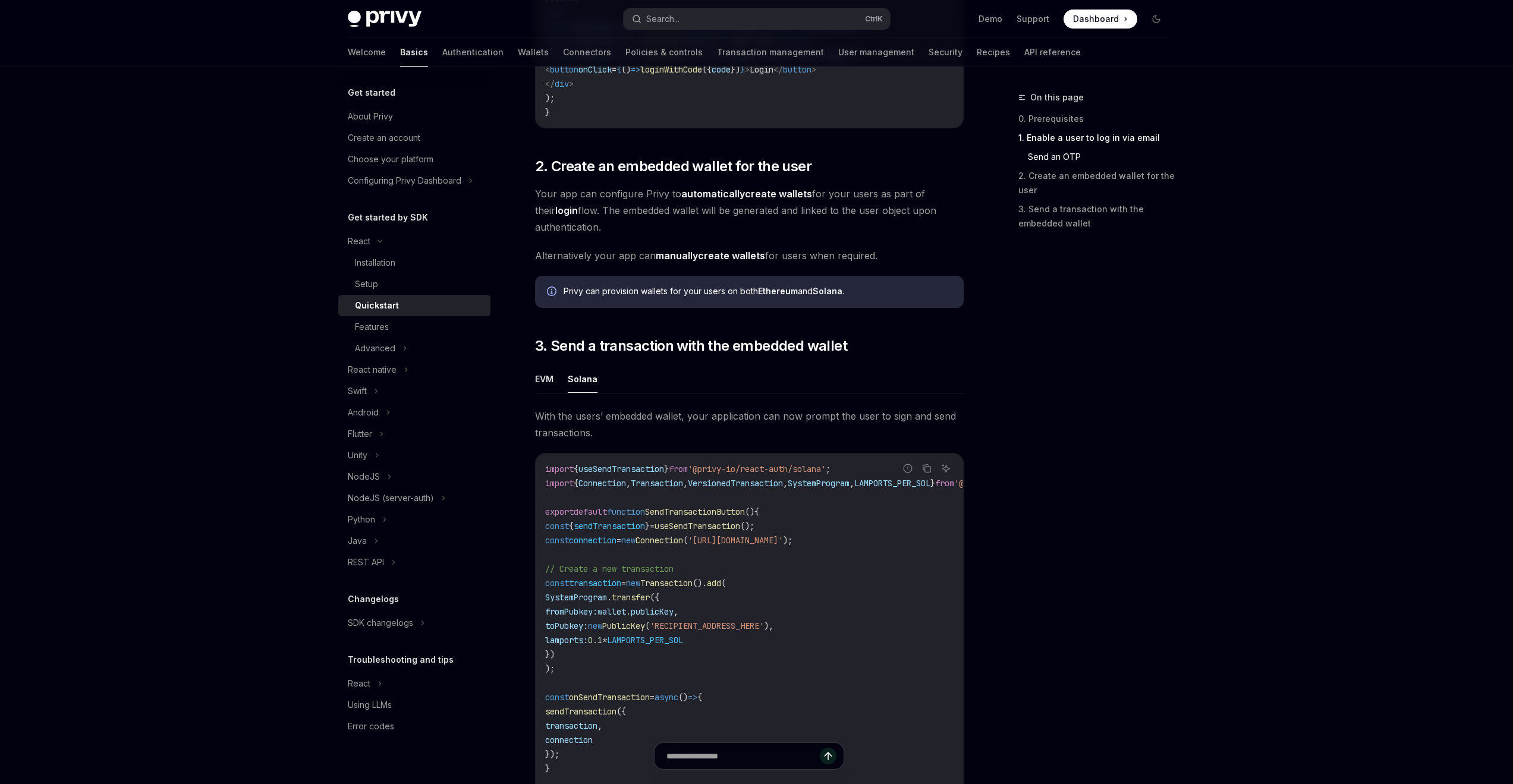
click at [723, 198] on strong "automatically" at bounding box center [714, 193] width 64 height 12
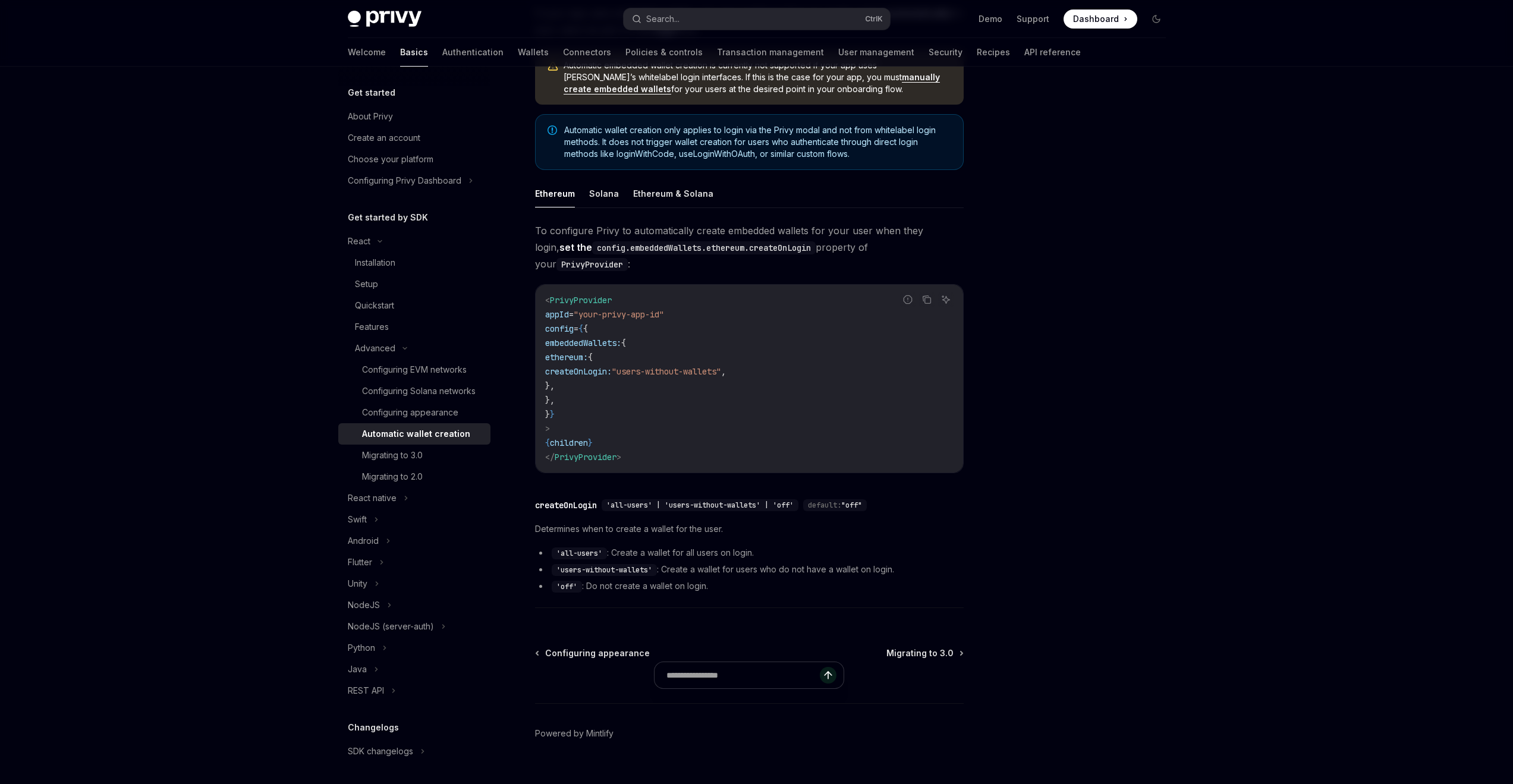
scroll to position [150, 0]
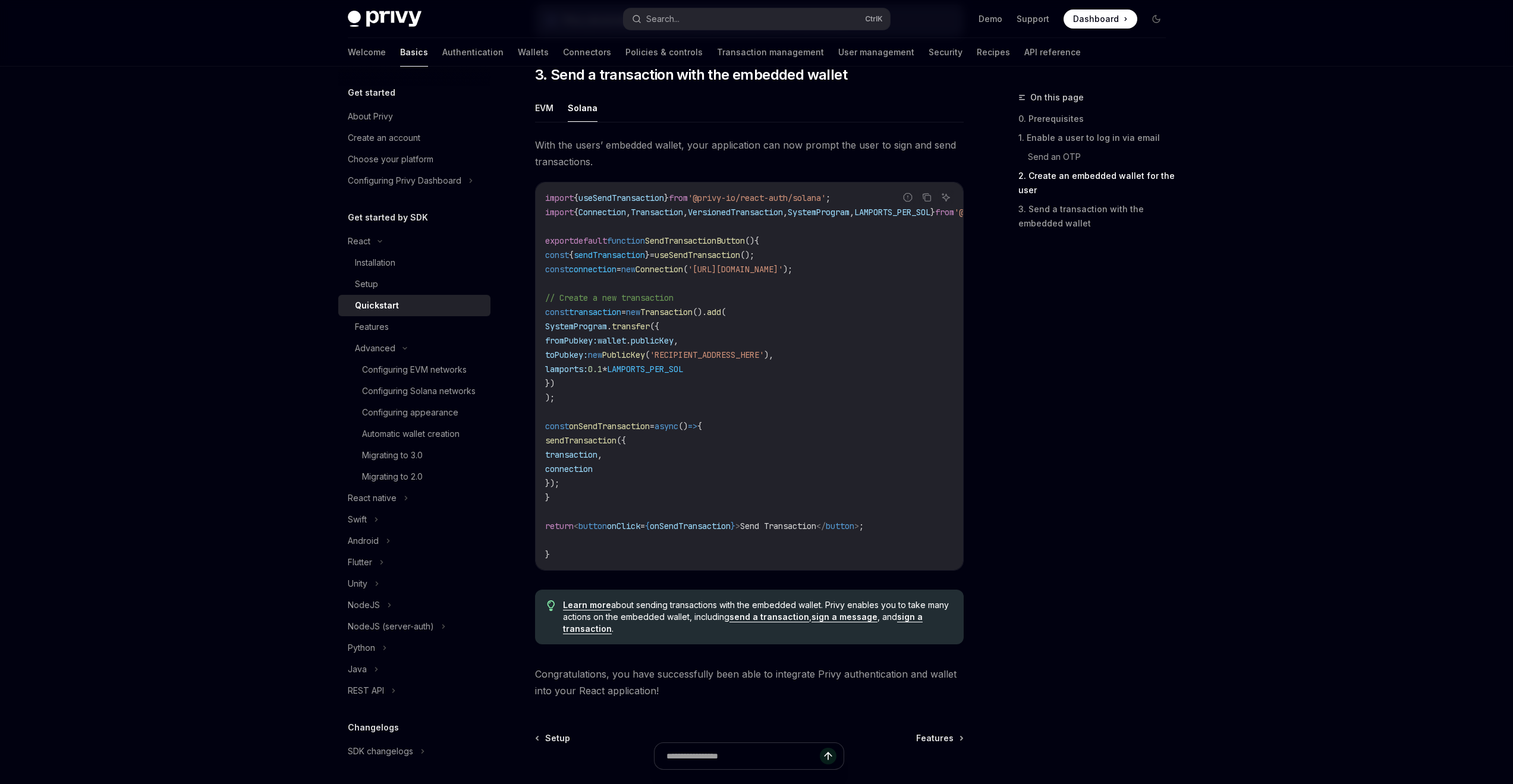
scroll to position [1064, 0]
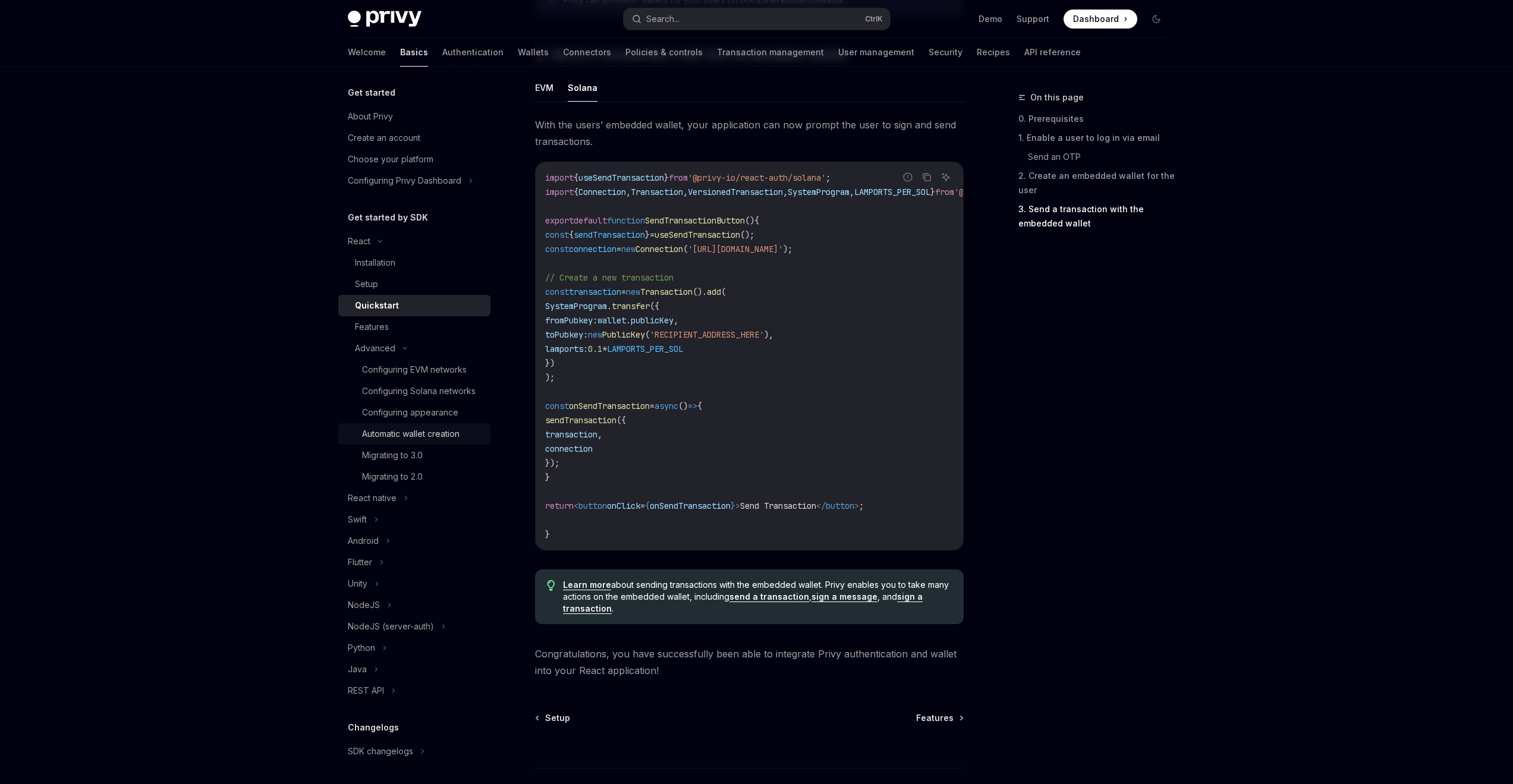
click at [443, 441] on div "Automatic wallet creation" at bounding box center [411, 433] width 98 height 14
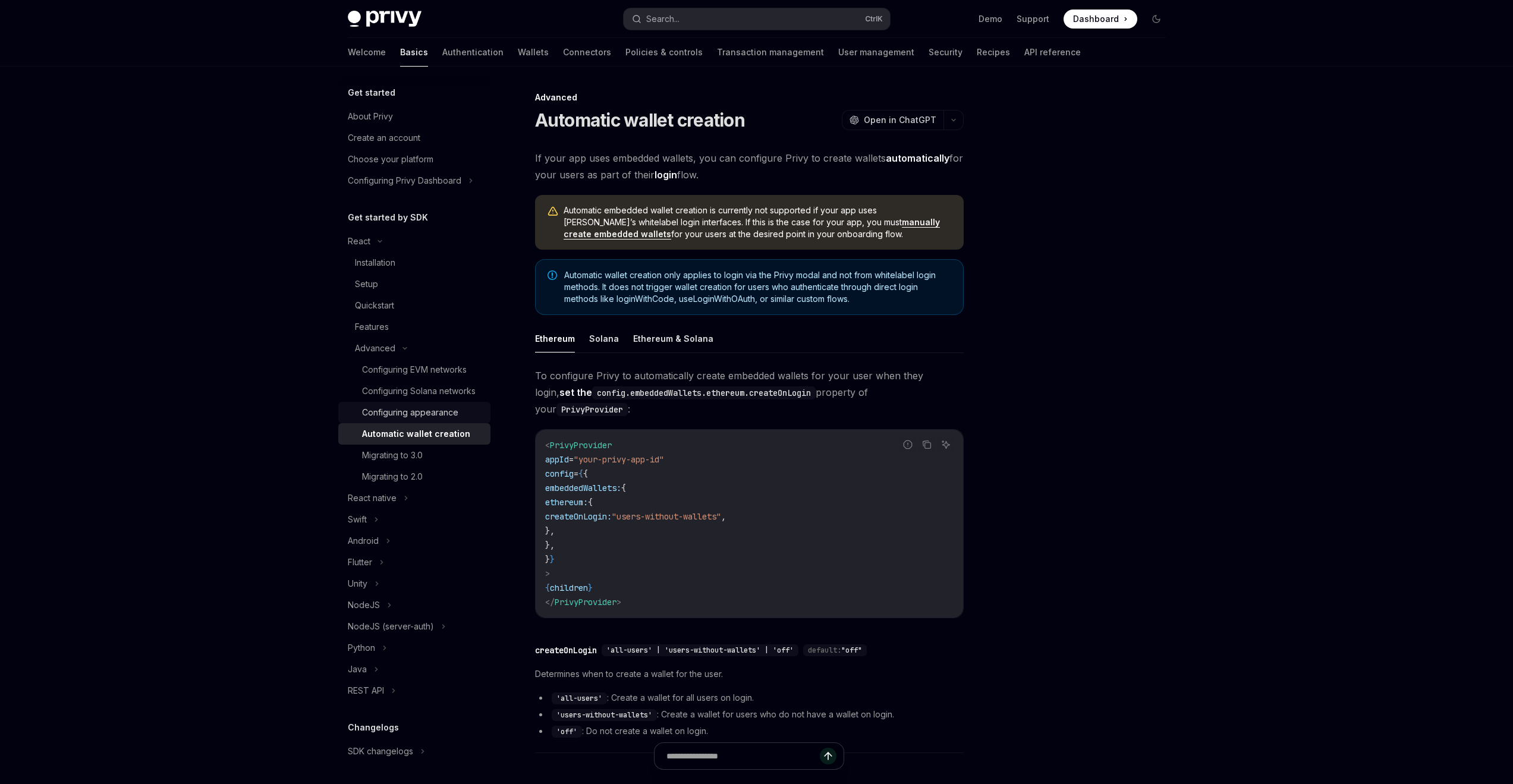
click at [437, 420] on div "Configuring appearance" at bounding box center [410, 412] width 96 height 14
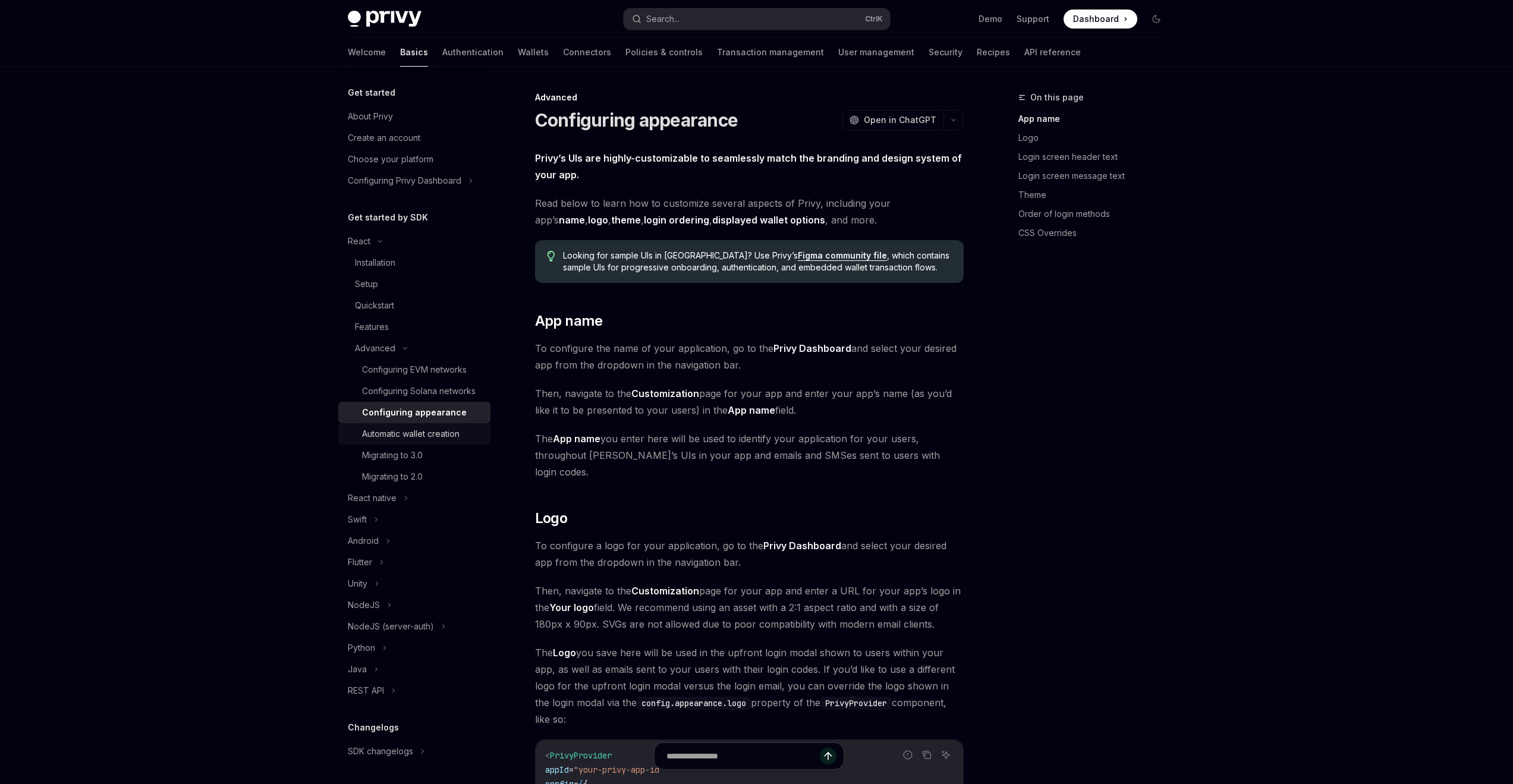
click at [437, 441] on div "Automatic wallet creation" at bounding box center [411, 433] width 98 height 14
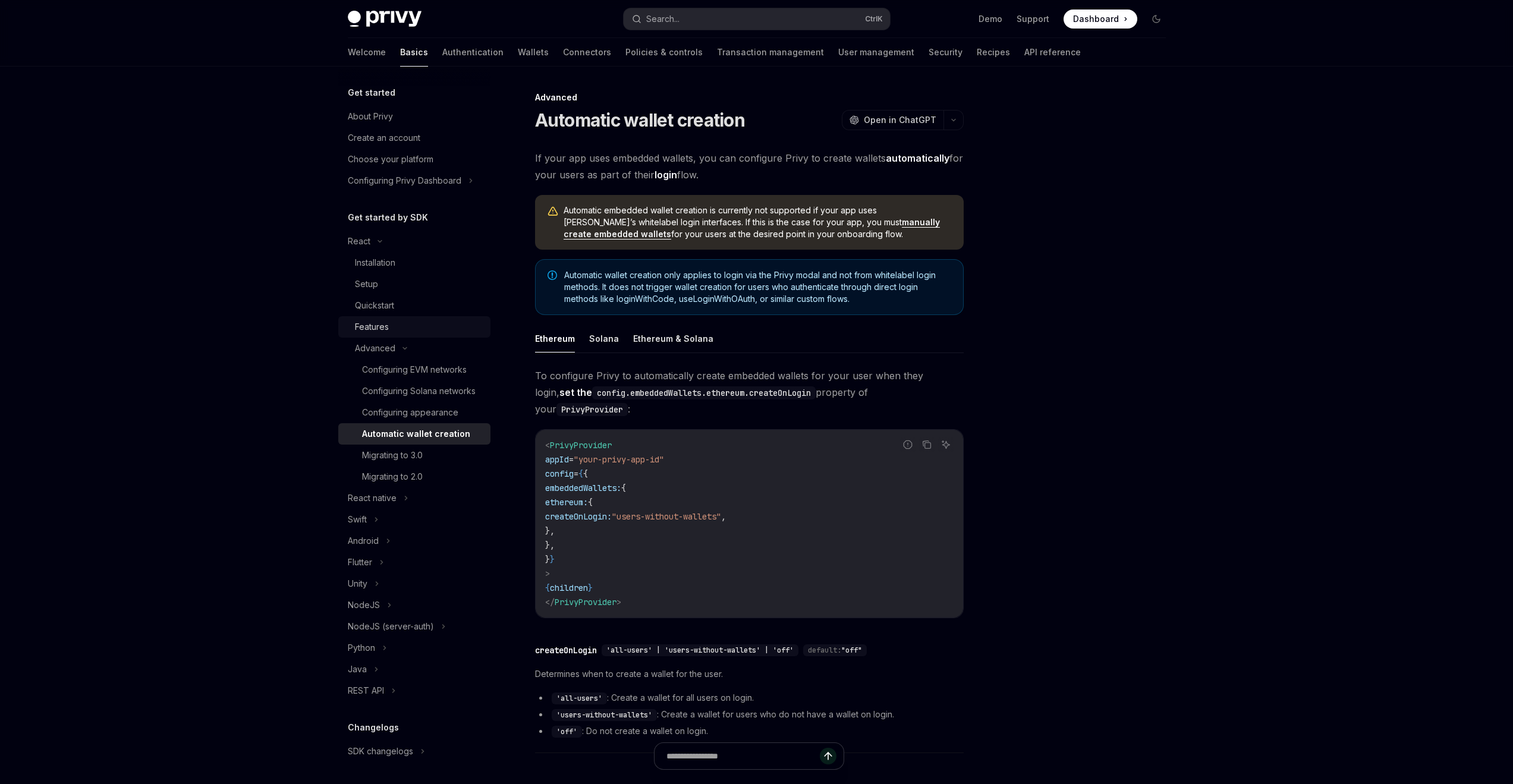
click at [398, 324] on div "Features" at bounding box center [419, 327] width 128 height 14
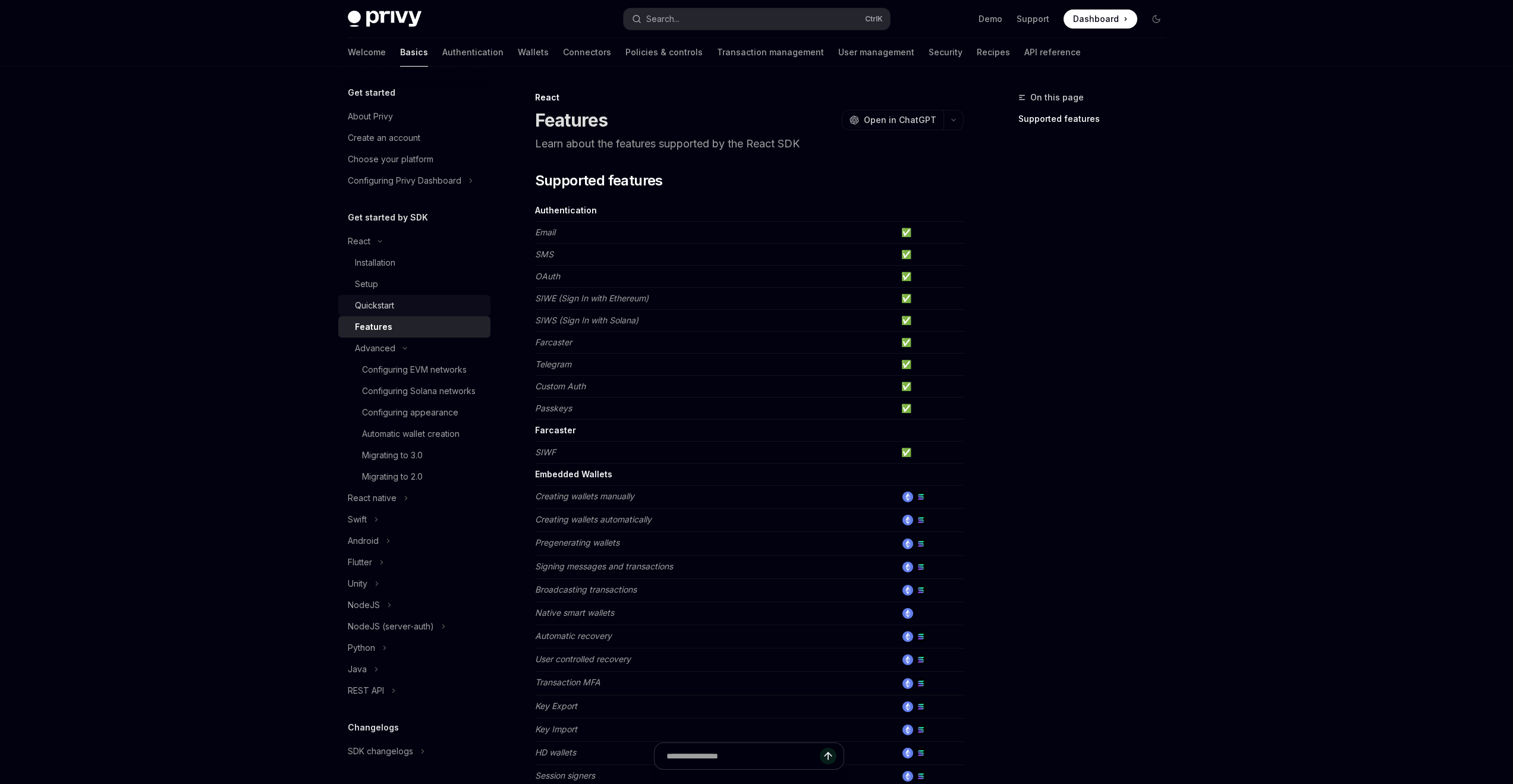
click at [399, 311] on div "Quickstart" at bounding box center [419, 305] width 128 height 14
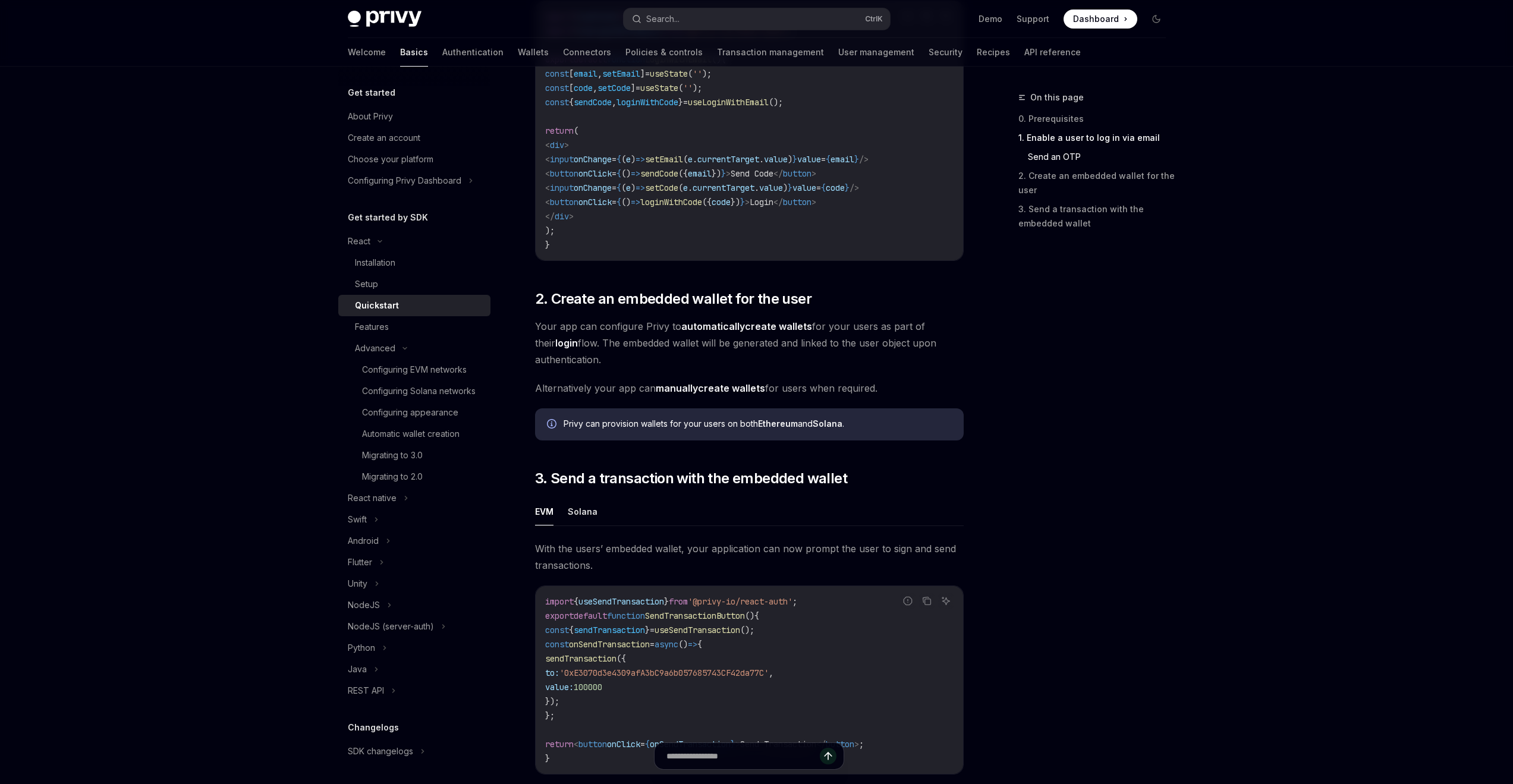
scroll to position [594, 0]
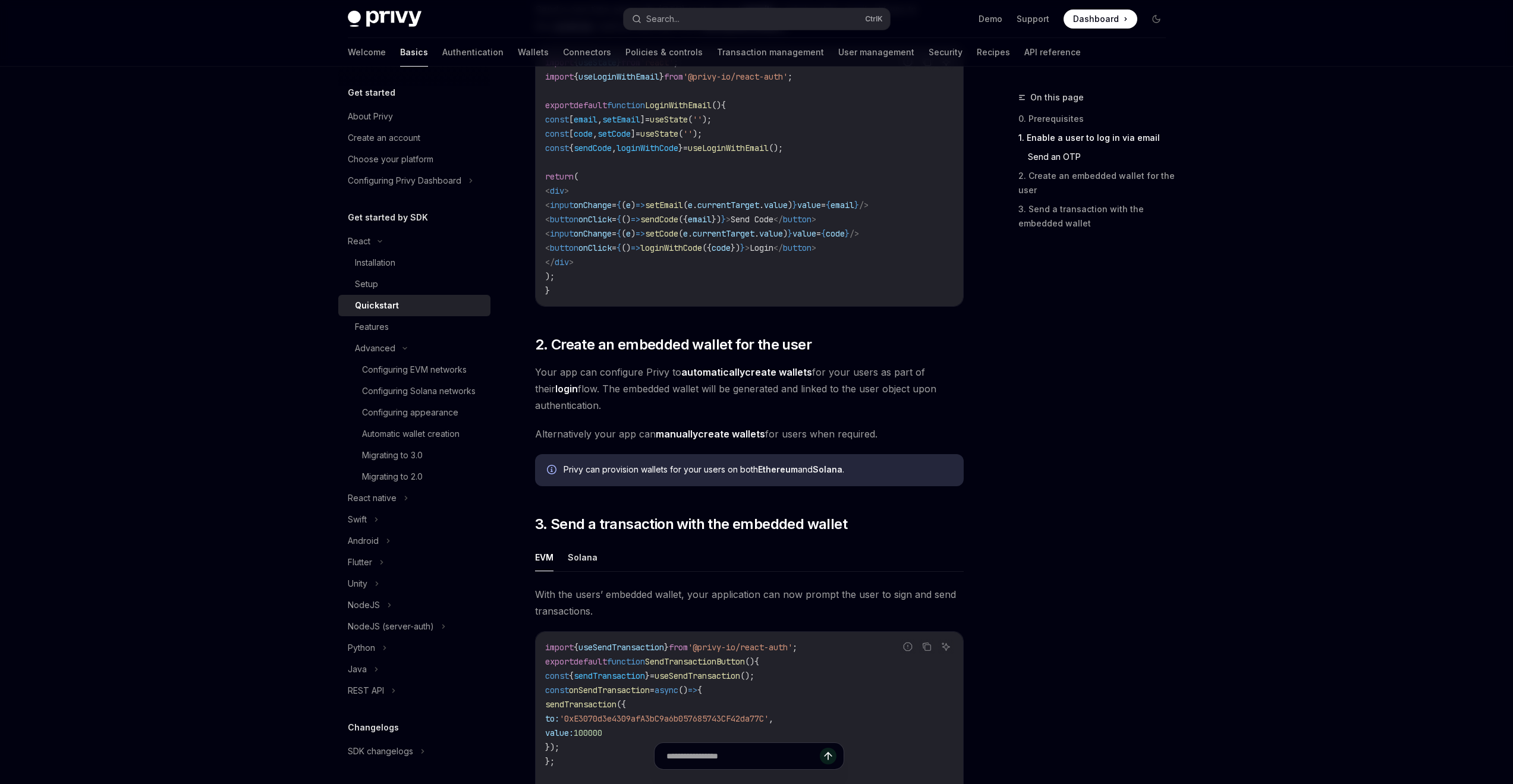
click at [694, 438] on strong "manually" at bounding box center [677, 433] width 42 height 12
type textarea "*"
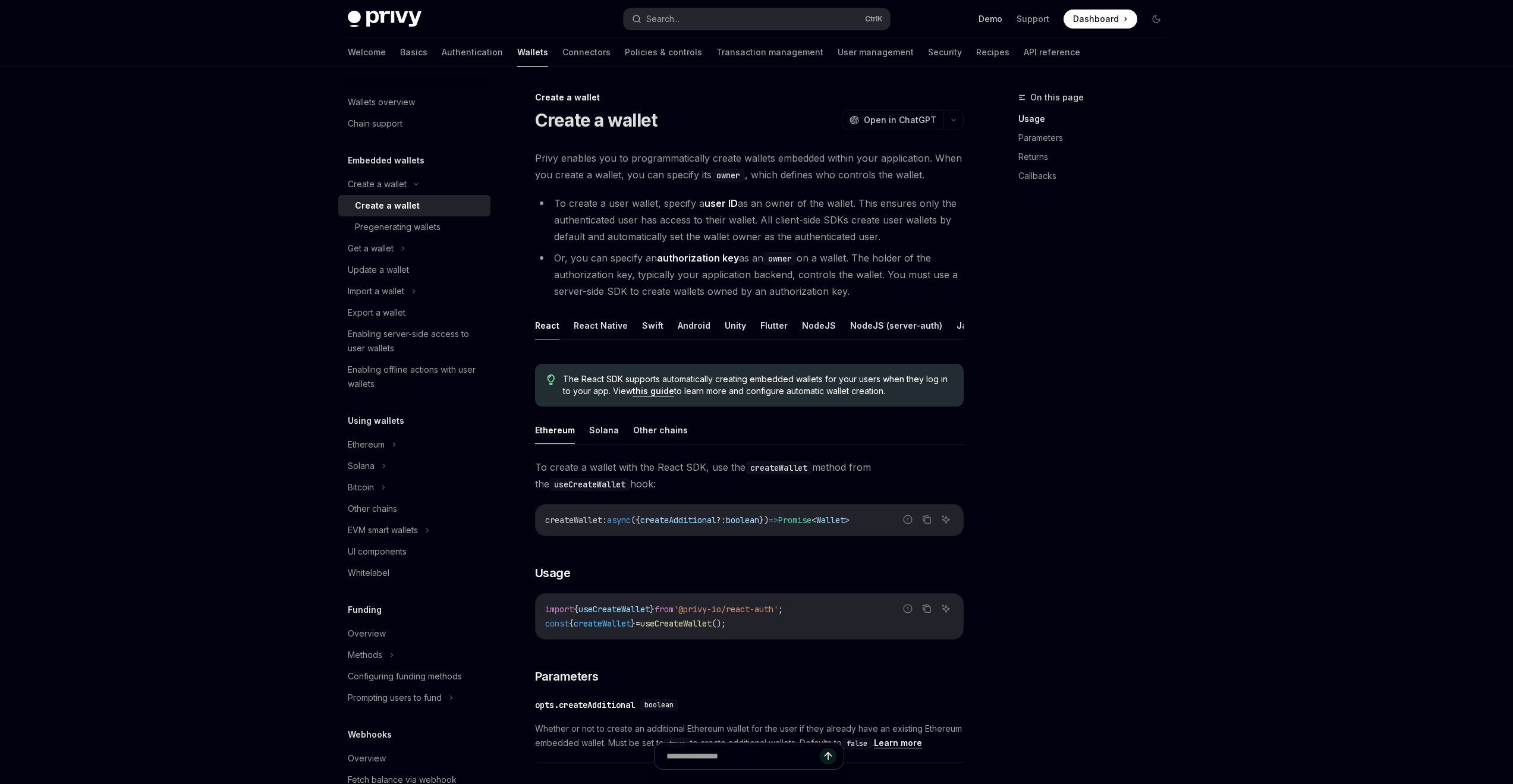
click at [987, 20] on link "Demo" at bounding box center [990, 18] width 24 height 12
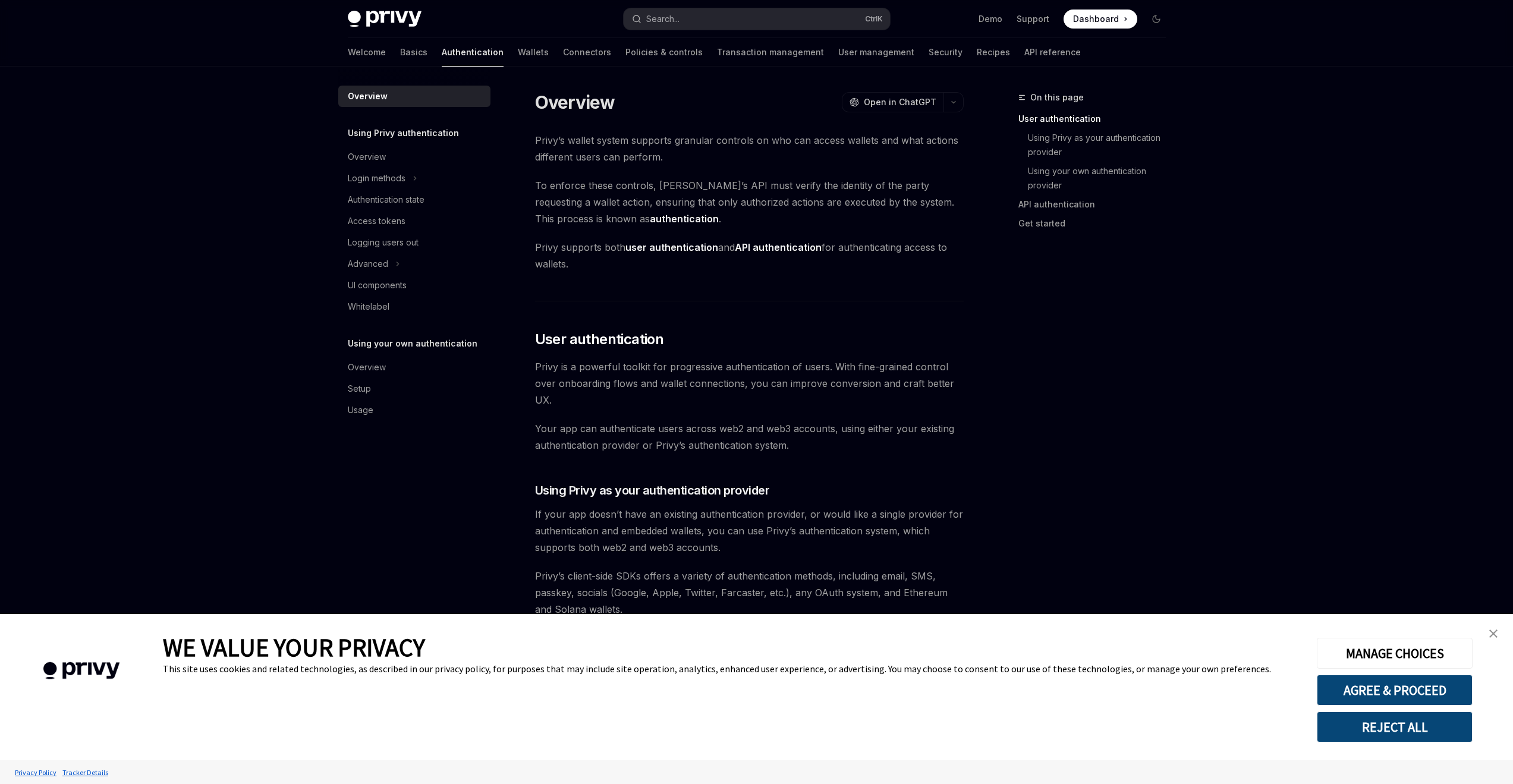
type textarea "*"
